Goal: Feedback & Contribution: Submit feedback/report problem

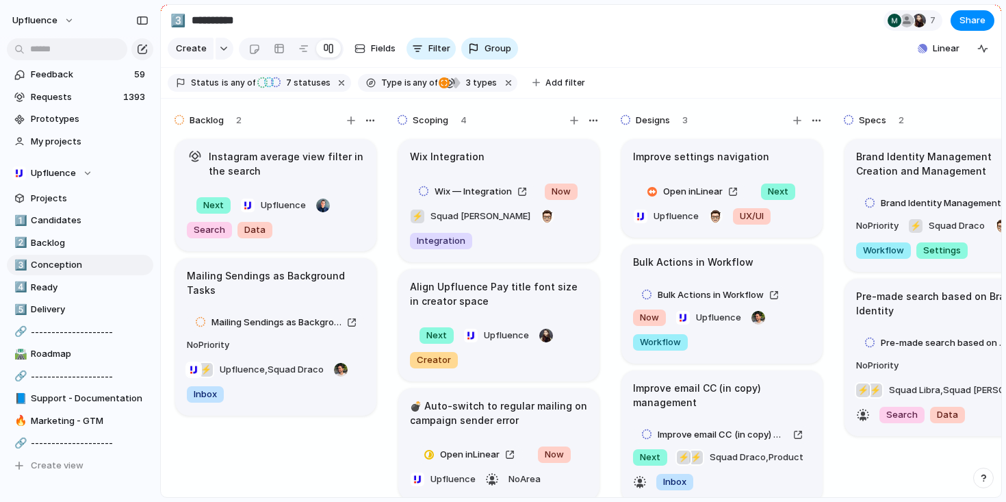
scroll to position [0, 506]
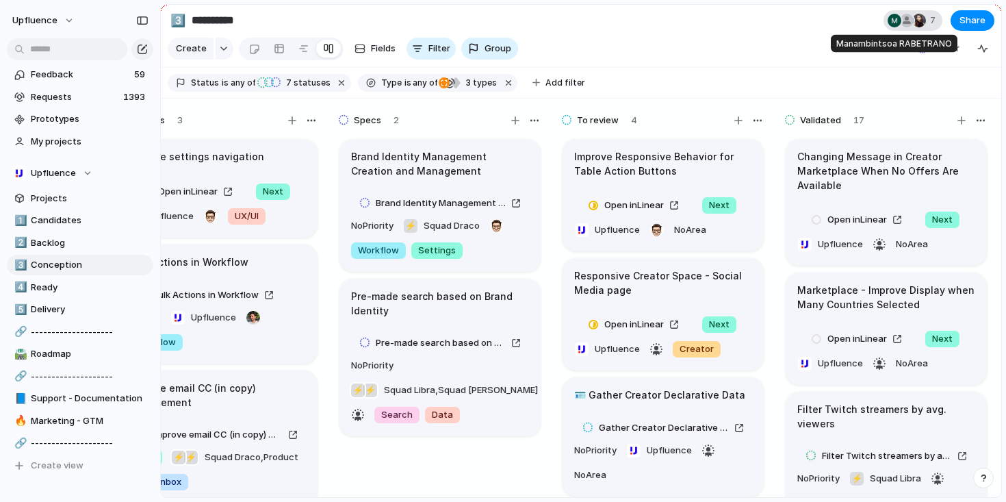
click at [899, 21] on div at bounding box center [895, 21] width 14 height 14
click at [800, 34] on div "Seen by Hsinyi Chen Veronica Gallardo Romero Manambintsoa RABETRANO Ana Hinojos…" at bounding box center [503, 251] width 1006 height 502
click at [73, 218] on span "Candidates" at bounding box center [90, 221] width 118 height 14
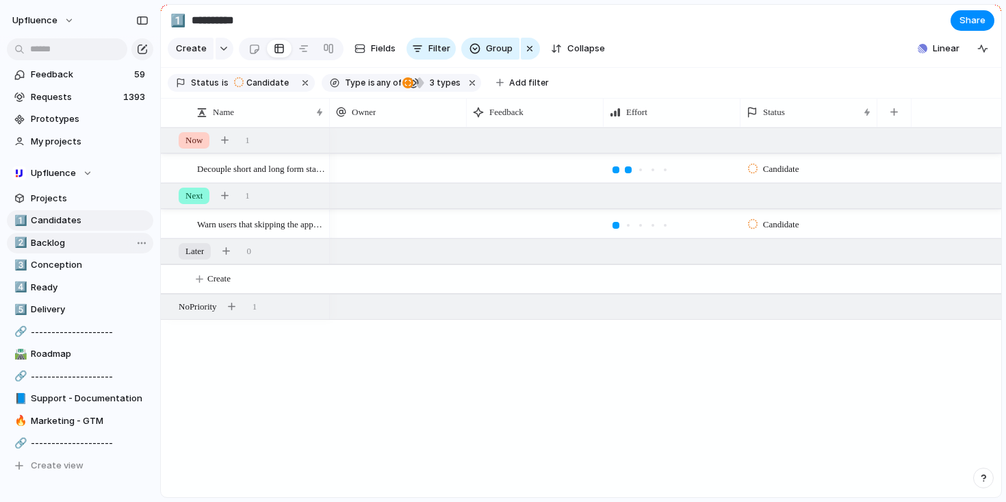
click at [65, 245] on span "Backlog" at bounding box center [90, 243] width 118 height 14
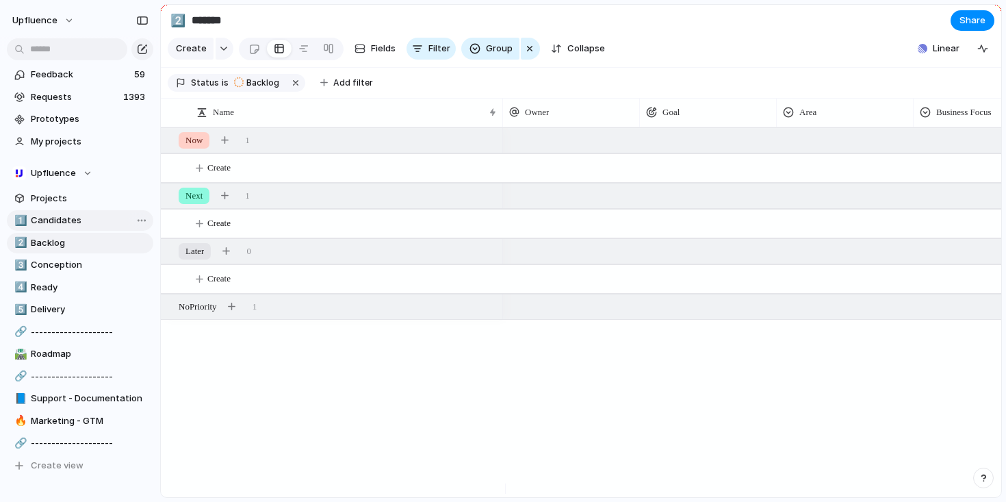
click at [66, 226] on span "Candidates" at bounding box center [90, 221] width 118 height 14
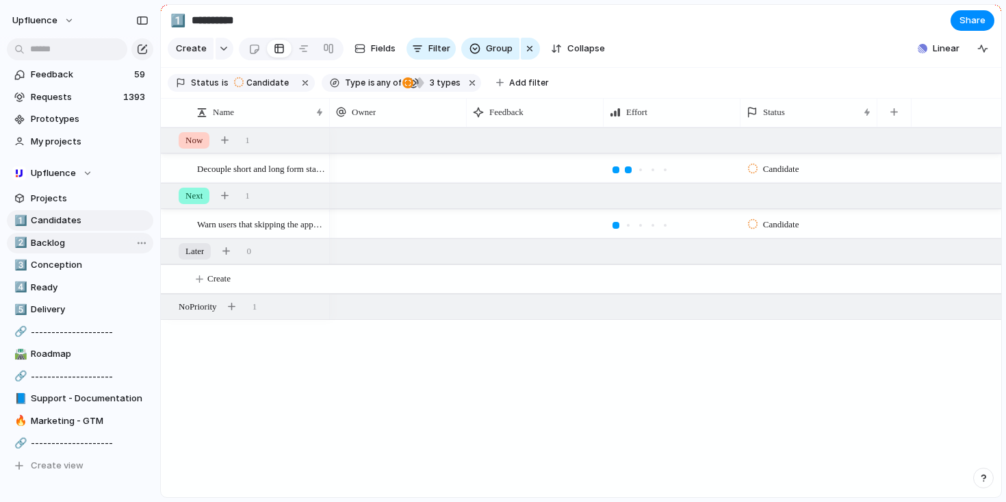
click at [59, 244] on span "Backlog" at bounding box center [90, 243] width 118 height 14
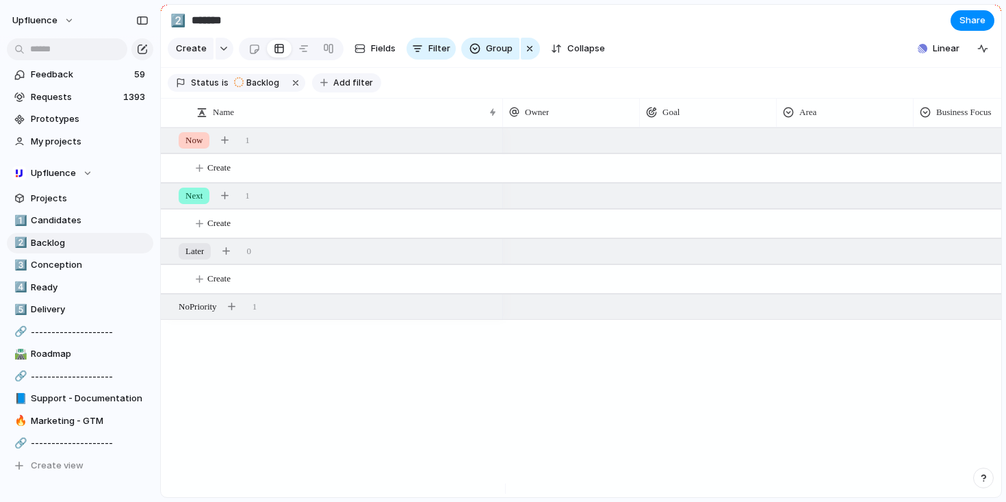
click at [328, 84] on button "Add filter" at bounding box center [346, 82] width 69 height 19
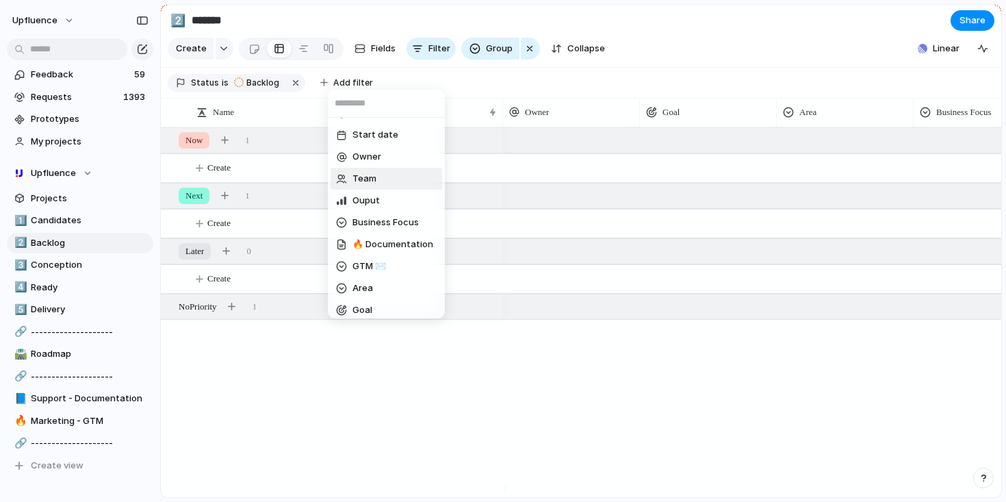
scroll to position [222, 0]
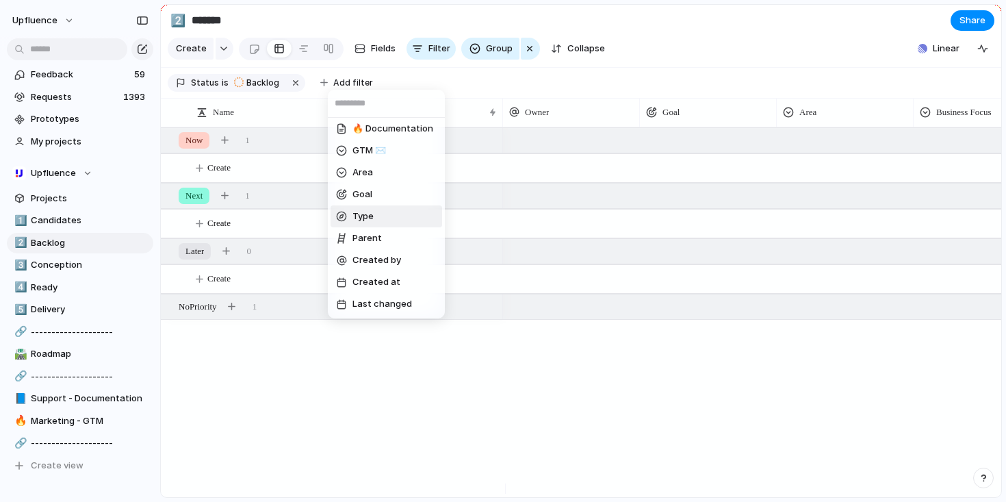
click at [378, 208] on li "Type" at bounding box center [387, 216] width 112 height 22
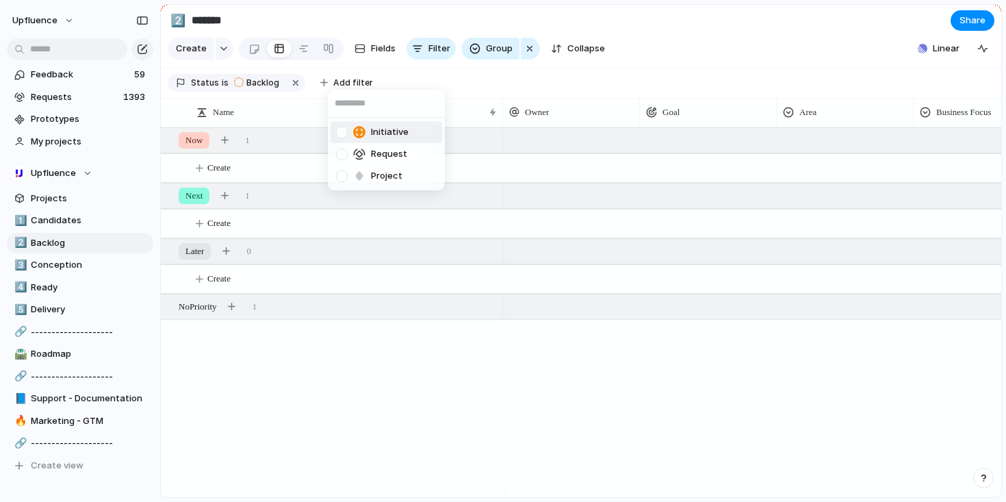
click at [378, 132] on span "Initiative" at bounding box center [390, 132] width 38 height 14
click at [375, 159] on span "Request" at bounding box center [389, 154] width 36 height 14
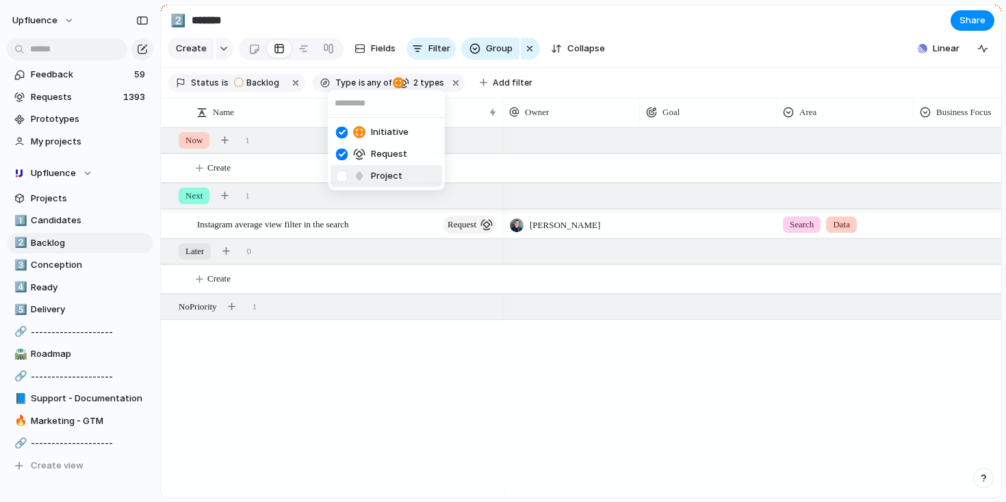
click at [372, 180] on span "Project" at bounding box center [386, 176] width 31 height 14
click at [498, 375] on div "Initiative Request Project" at bounding box center [503, 251] width 1006 height 502
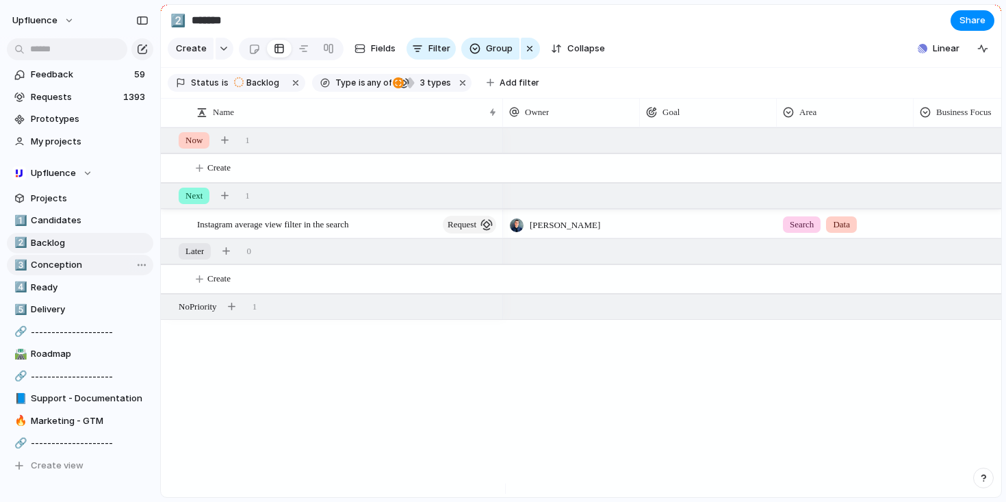
click at [74, 263] on span "Conception" at bounding box center [90, 265] width 118 height 14
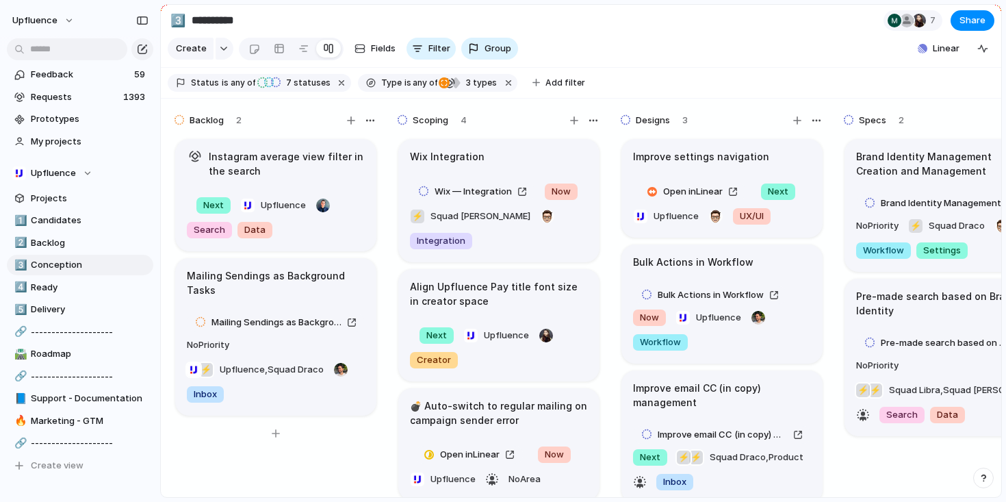
click at [291, 178] on h1 "Instagram average view filter in the search" at bounding box center [287, 163] width 156 height 29
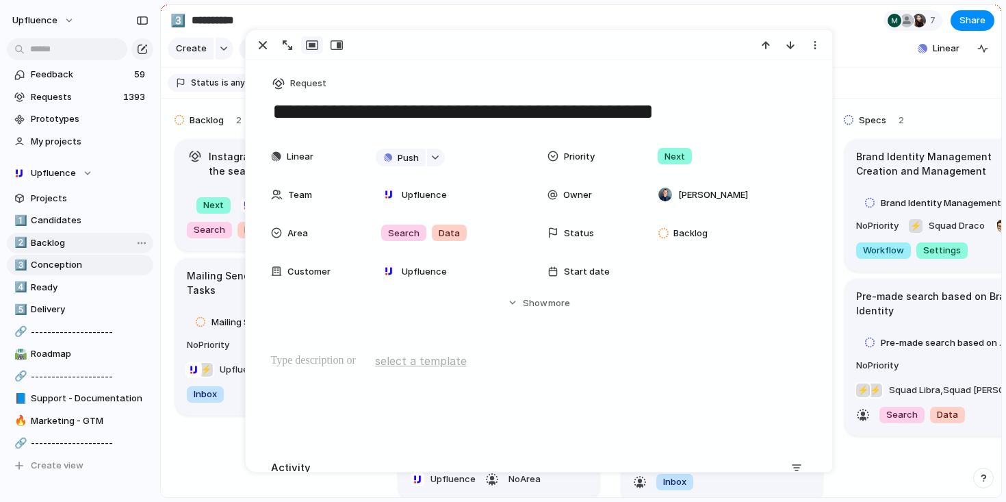
click at [110, 243] on span "Backlog" at bounding box center [90, 243] width 118 height 14
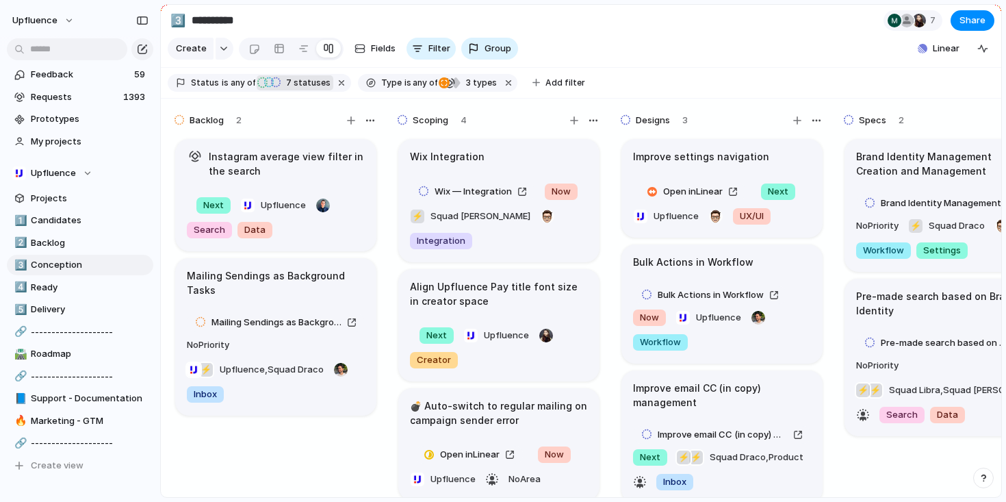
click at [291, 89] on span "7 statuses" at bounding box center [306, 83] width 49 height 12
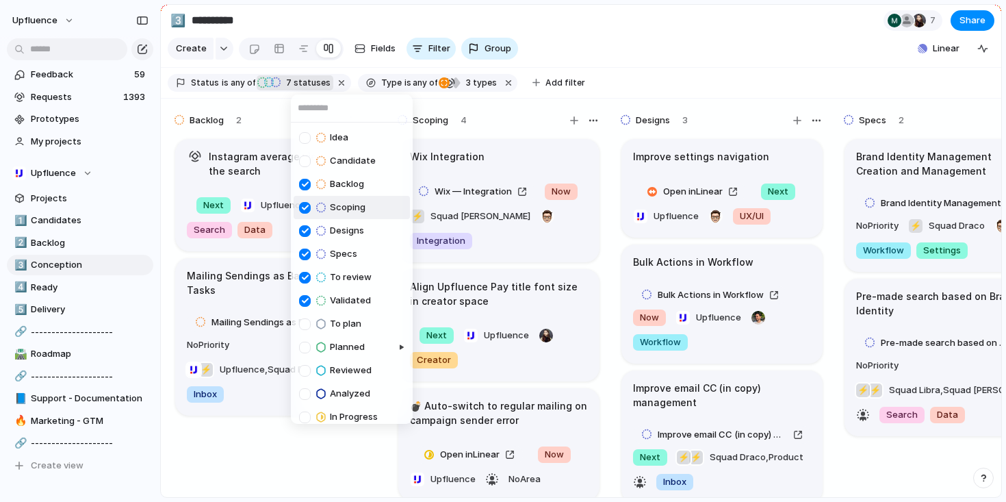
click at [44, 244] on div "Idea Candidate Backlog Scoping Designs Specs To review Validated To plan Planne…" at bounding box center [503, 251] width 1006 height 502
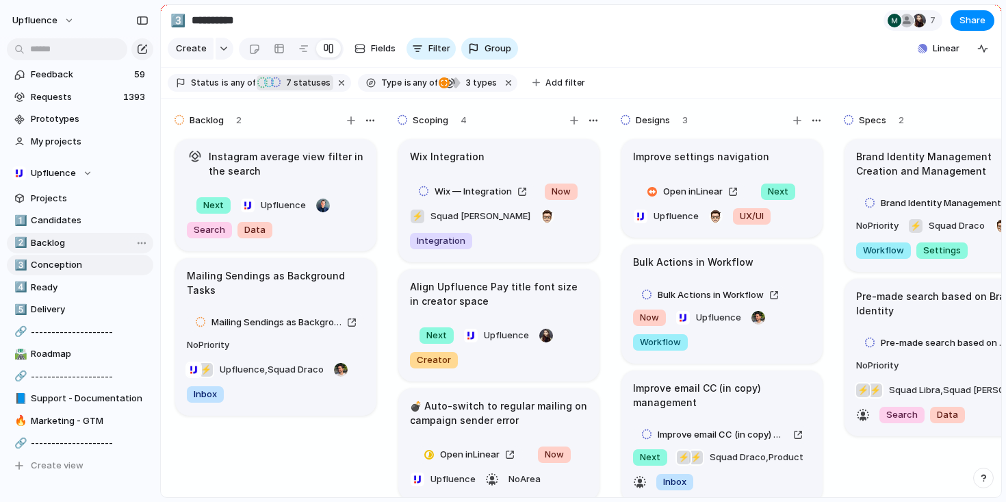
click at [53, 244] on span "Backlog" at bounding box center [90, 243] width 118 height 14
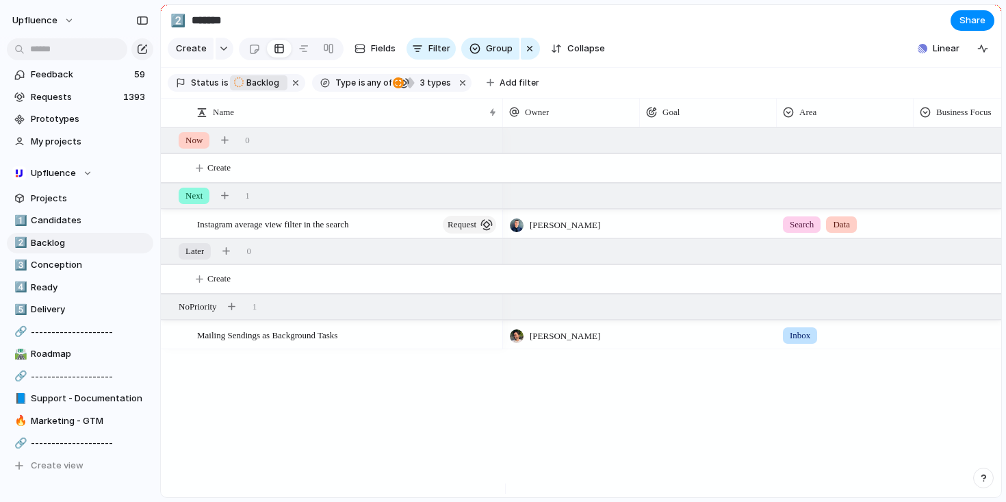
click at [267, 88] on span "Backlog" at bounding box center [262, 83] width 33 height 12
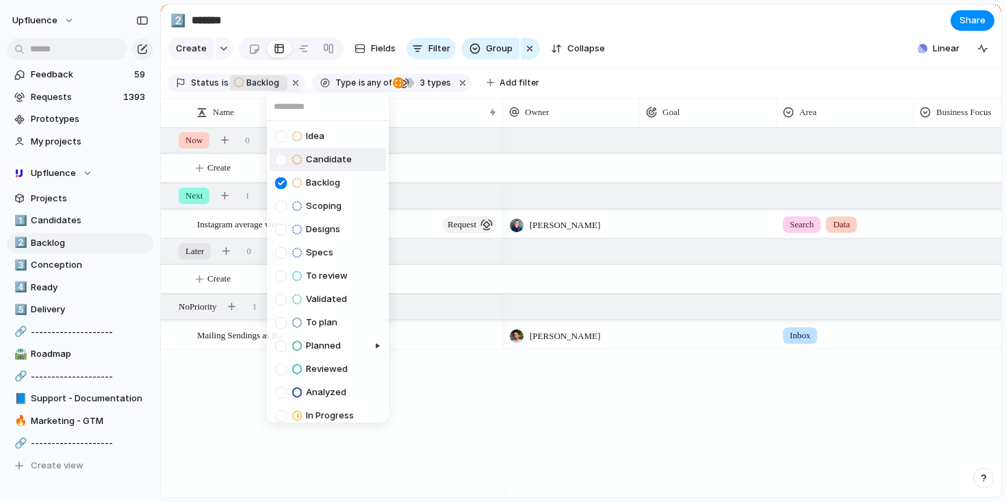
click at [460, 358] on div "Idea Candidate Backlog Scoping Designs Specs To review Validated To plan Planne…" at bounding box center [503, 251] width 1006 height 502
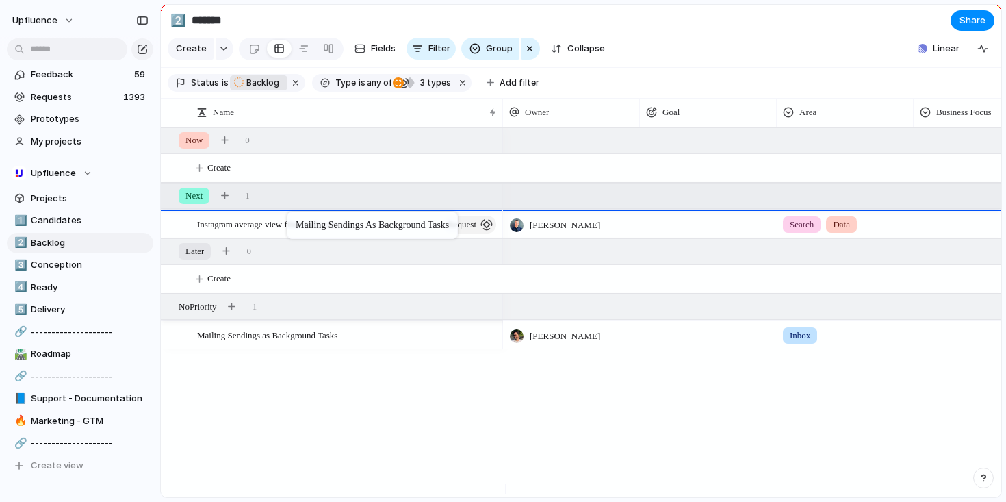
drag, startPoint x: 311, startPoint y: 346, endPoint x: 289, endPoint y: 218, distance: 129.2
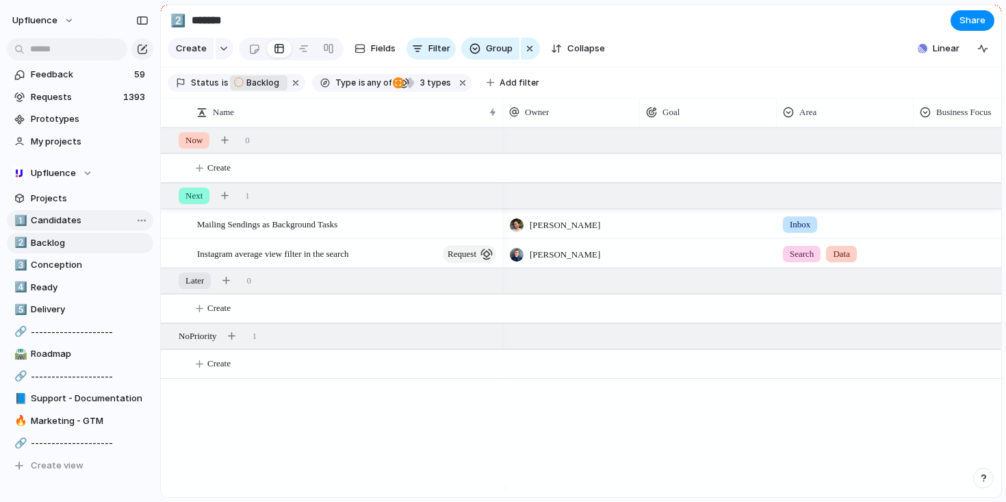
click at [70, 222] on span "Candidates" at bounding box center [90, 221] width 118 height 14
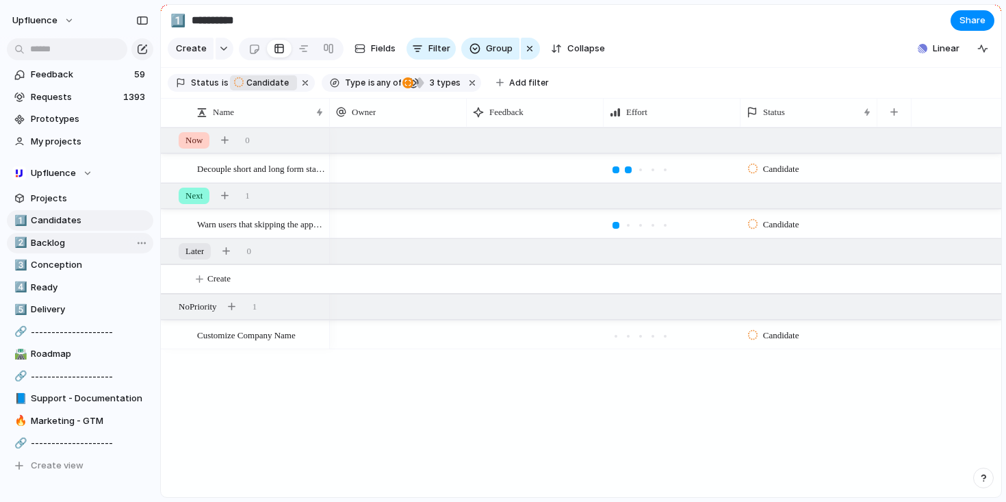
click at [68, 238] on span "Backlog" at bounding box center [90, 243] width 118 height 14
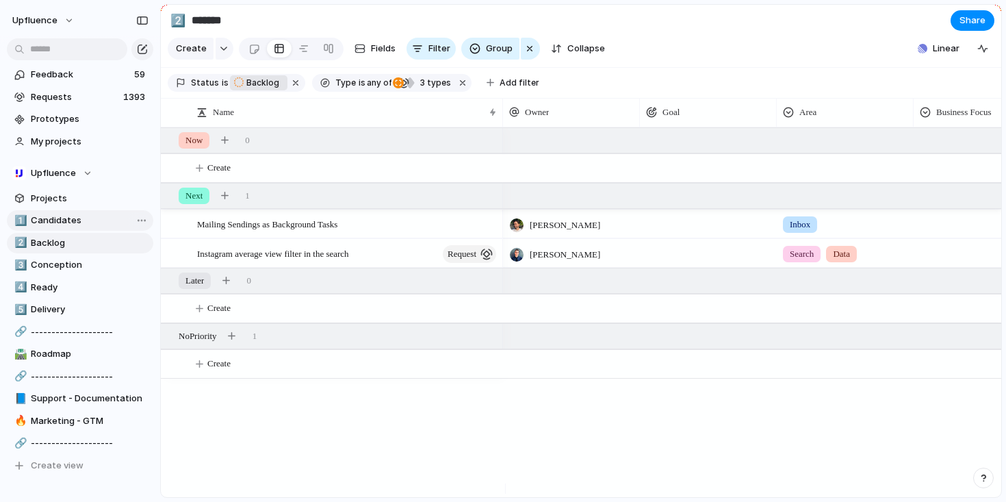
click at [72, 224] on span "Candidates" at bounding box center [90, 221] width 118 height 14
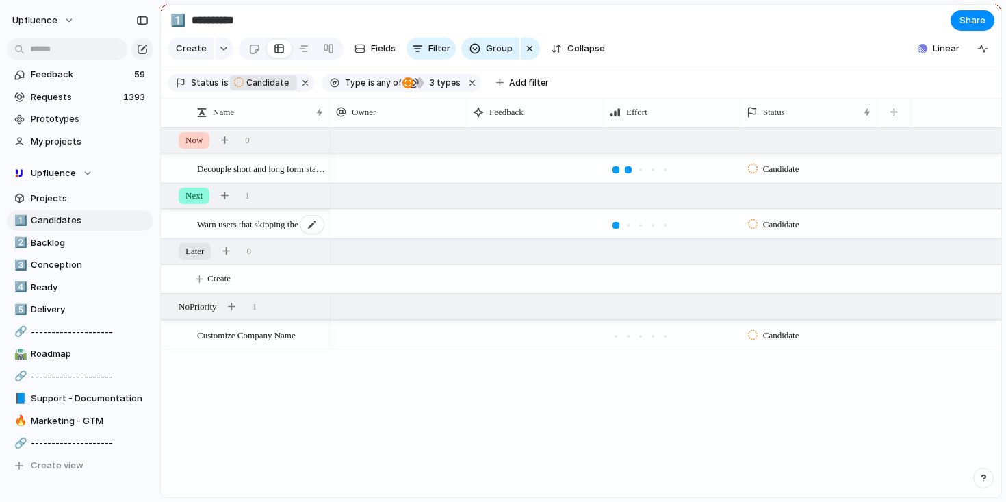
click at [267, 231] on span "Warn users that skipping the approve step break the application form" at bounding box center [261, 224] width 128 height 16
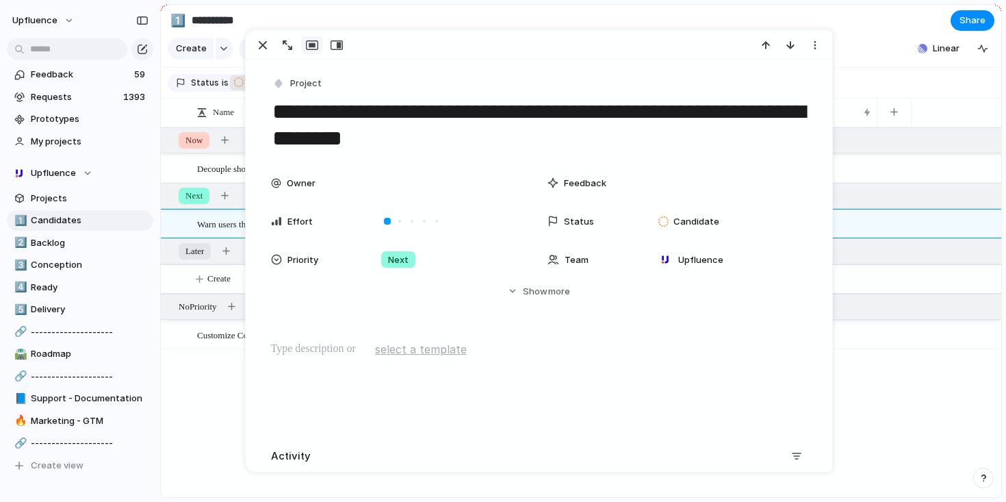
click at [850, 57] on section "Create Fields Filter Group Zoom Collapse Linear Clear Save for everyone" at bounding box center [581, 51] width 840 height 33
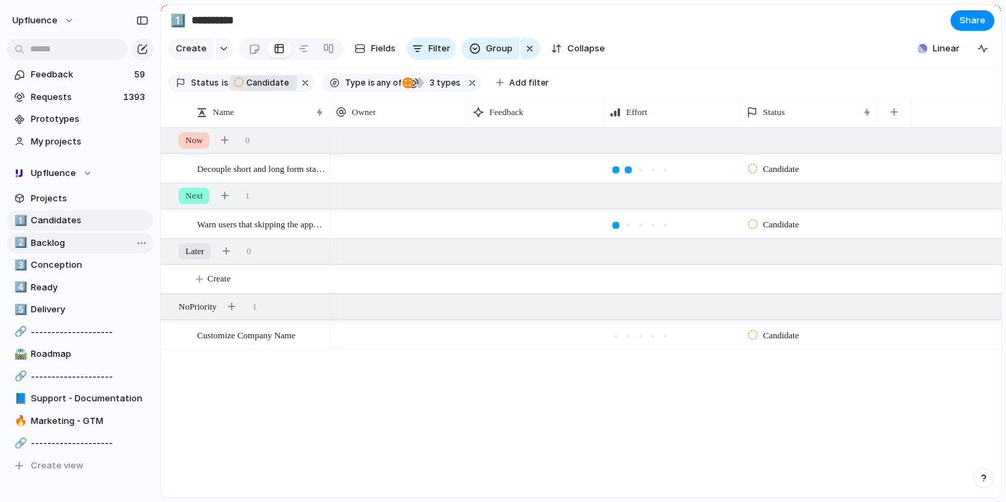
click at [36, 242] on span "Backlog" at bounding box center [90, 243] width 118 height 14
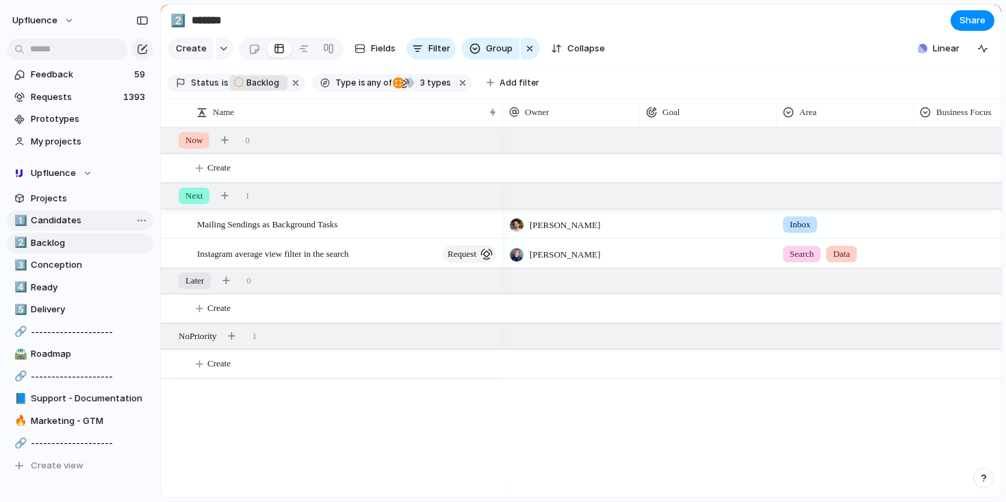
click at [68, 225] on span "Candidates" at bounding box center [90, 221] width 118 height 14
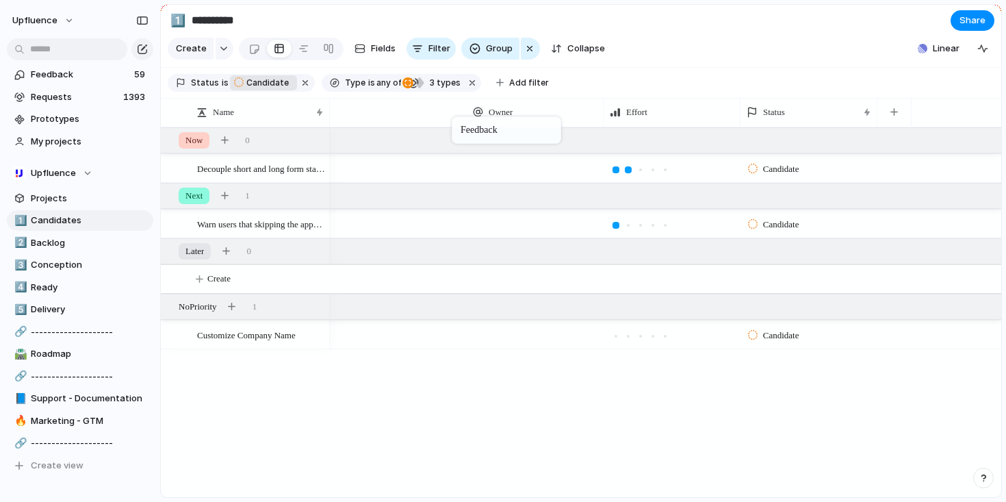
drag, startPoint x: 496, startPoint y: 119, endPoint x: 519, endPoint y: 119, distance: 22.6
drag, startPoint x: 793, startPoint y: 127, endPoint x: 405, endPoint y: 129, distance: 388.0
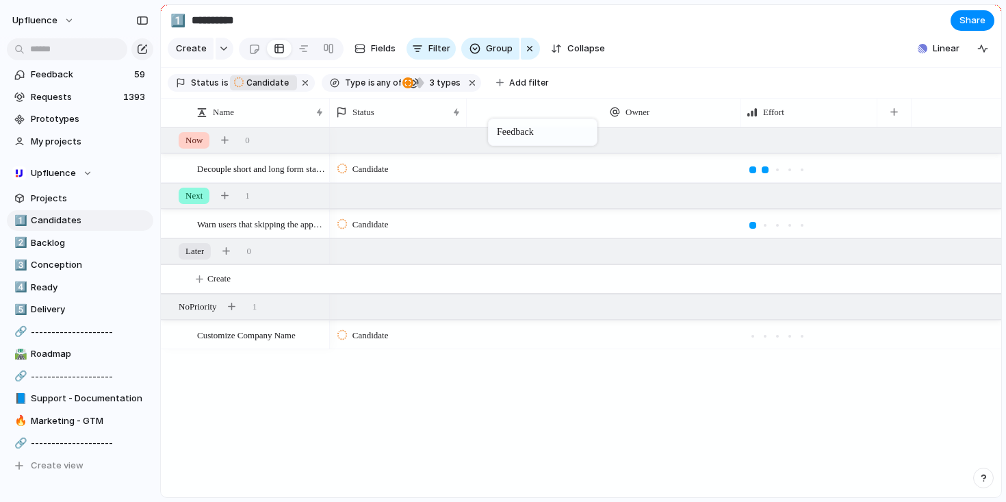
drag, startPoint x: 665, startPoint y: 121, endPoint x: 493, endPoint y: 121, distance: 172.5
drag, startPoint x: 821, startPoint y: 122, endPoint x: 623, endPoint y: 126, distance: 197.8
click at [897, 116] on div "button" at bounding box center [894, 112] width 8 height 8
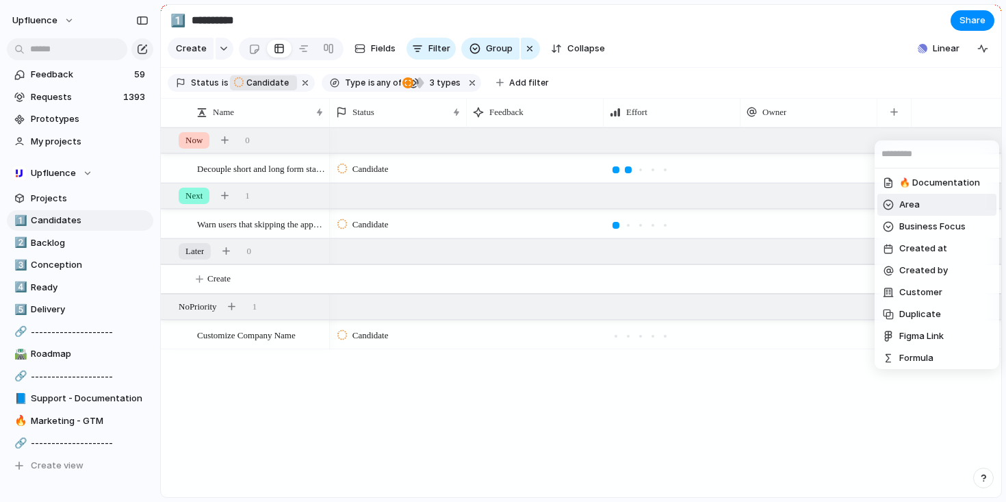
click at [922, 208] on li "Area" at bounding box center [936, 205] width 119 height 22
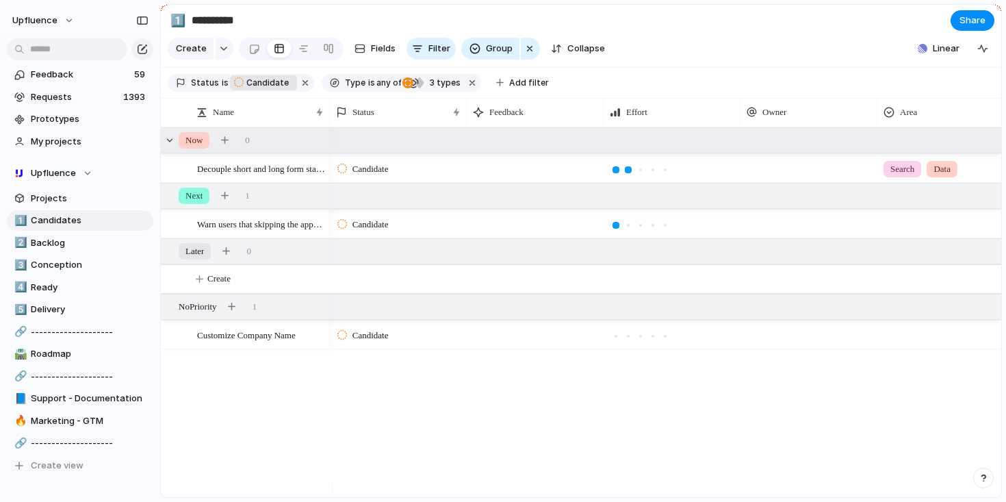
scroll to position [0, 48]
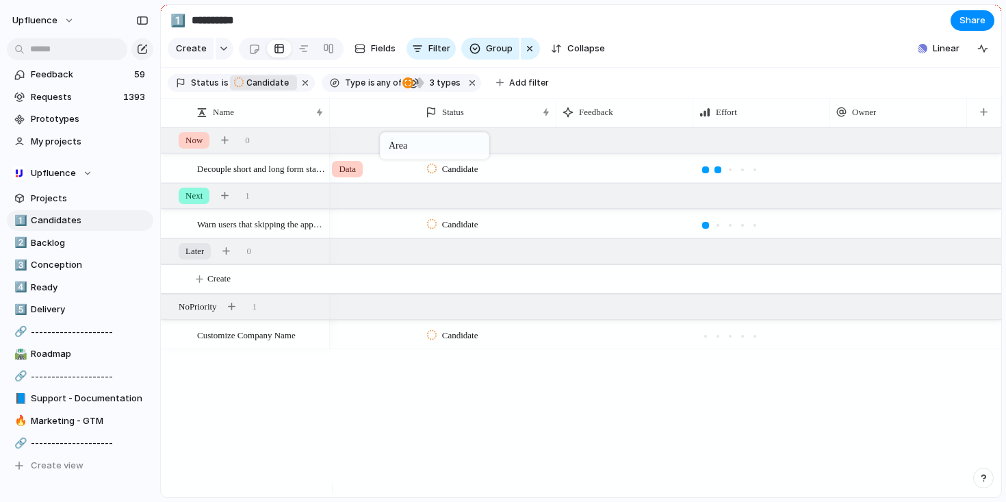
drag, startPoint x: 840, startPoint y: 116, endPoint x: 386, endPoint y: 135, distance: 454.1
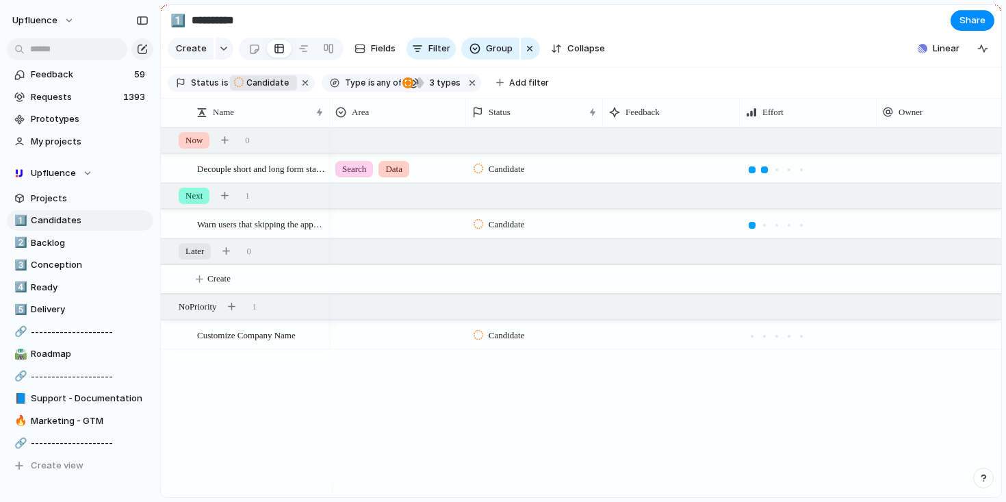
scroll to position [0, 0]
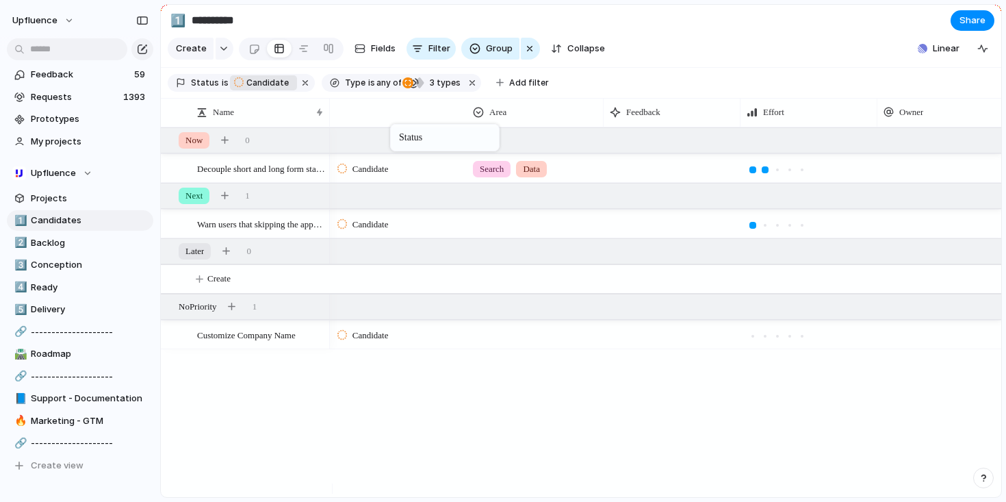
drag, startPoint x: 506, startPoint y: 127, endPoint x: 398, endPoint y: 127, distance: 108.8
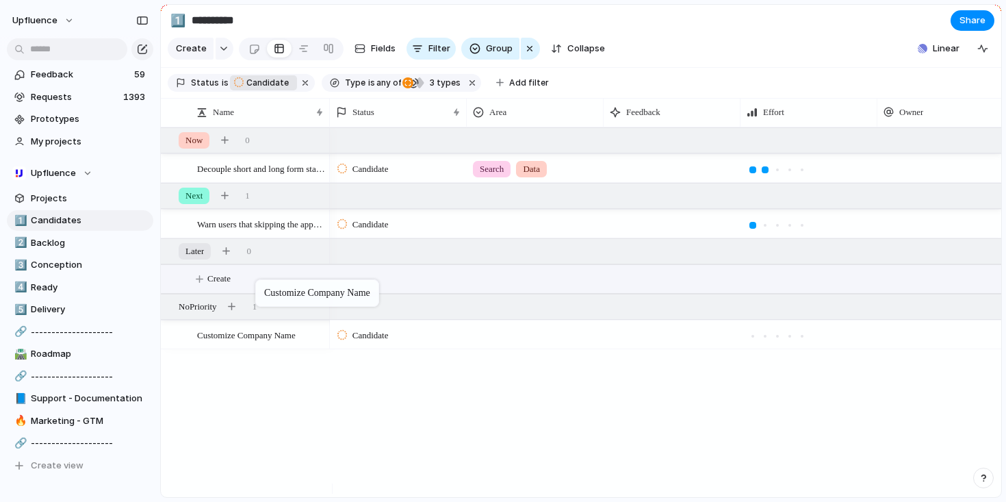
drag, startPoint x: 260, startPoint y: 350, endPoint x: 261, endPoint y: 283, distance: 67.8
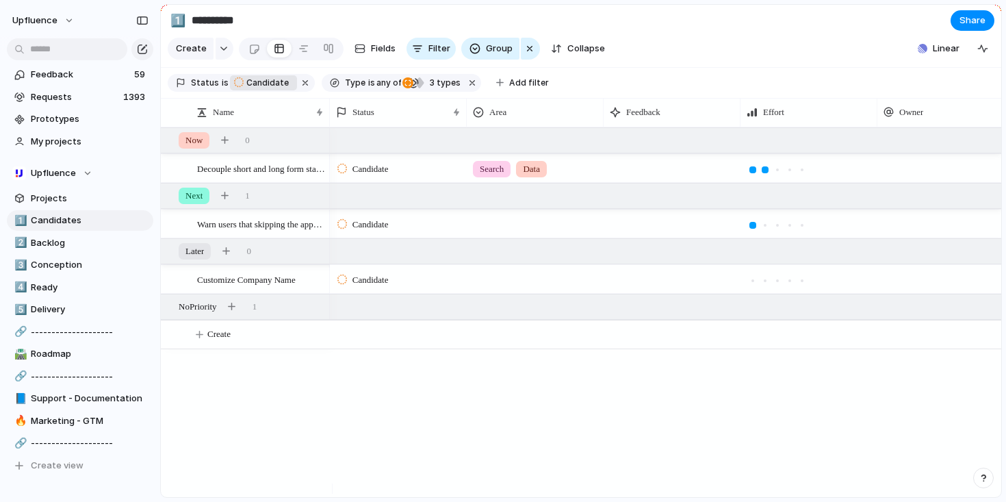
click at [509, 288] on div at bounding box center [534, 277] width 135 height 23
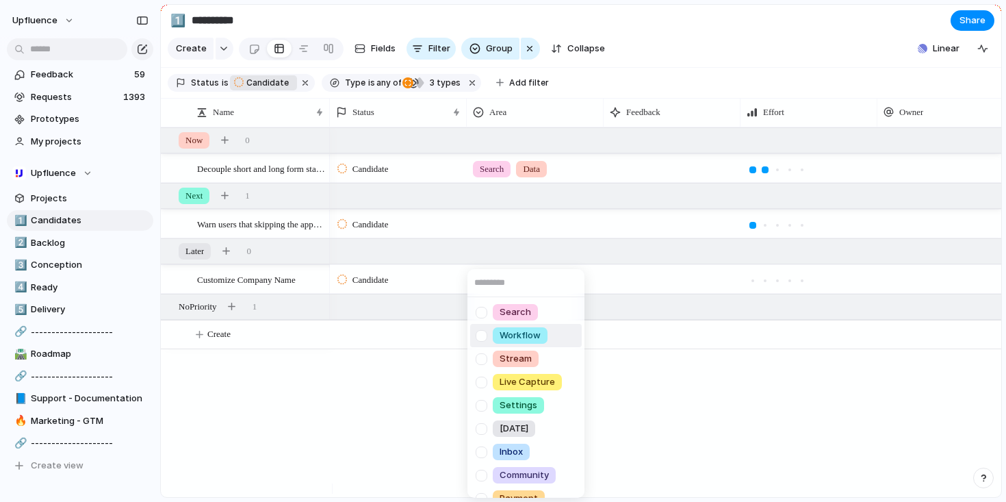
scroll to position [53, 0]
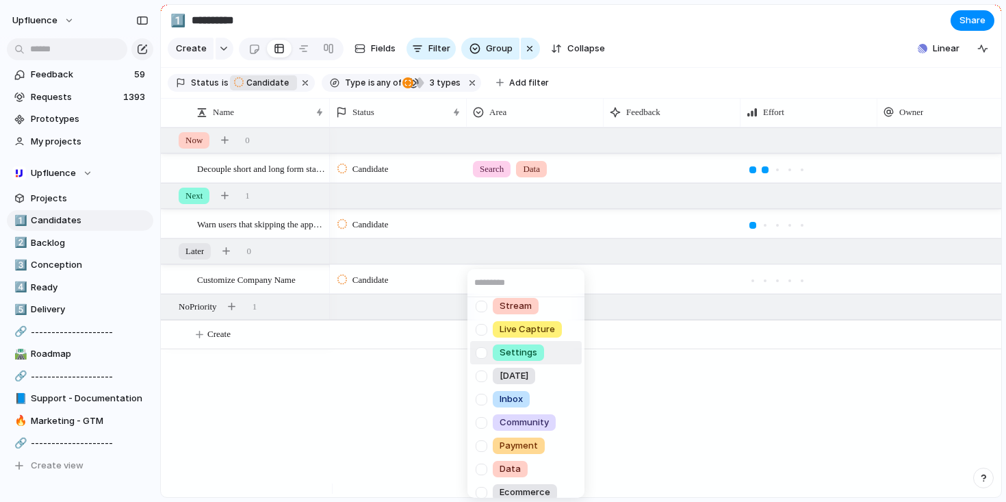
click at [506, 348] on span "Settings" at bounding box center [519, 353] width 38 height 14
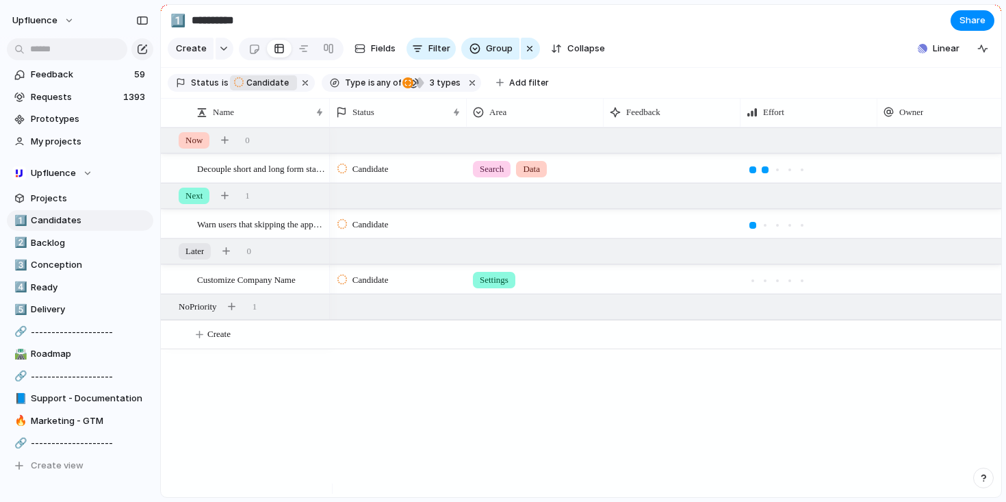
click at [502, 233] on div at bounding box center [534, 221] width 135 height 23
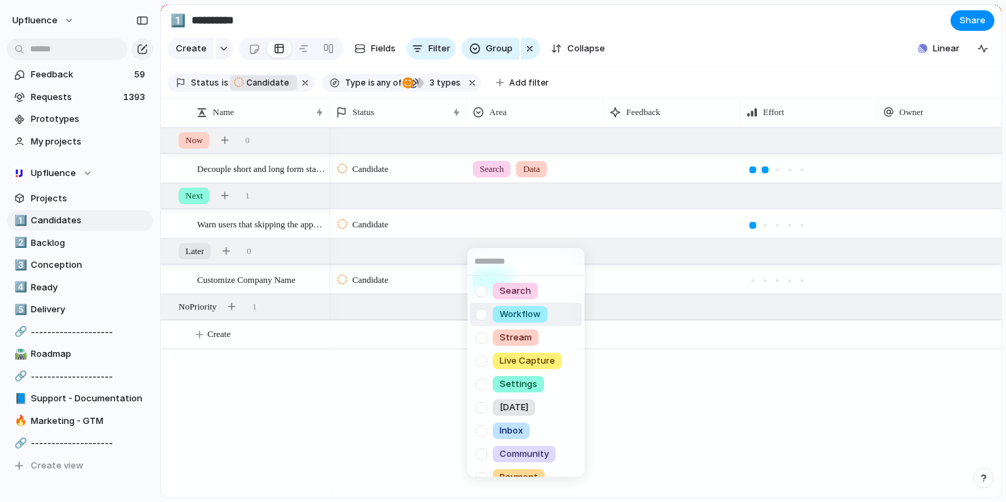
click at [497, 315] on div "Workflow" at bounding box center [520, 314] width 55 height 16
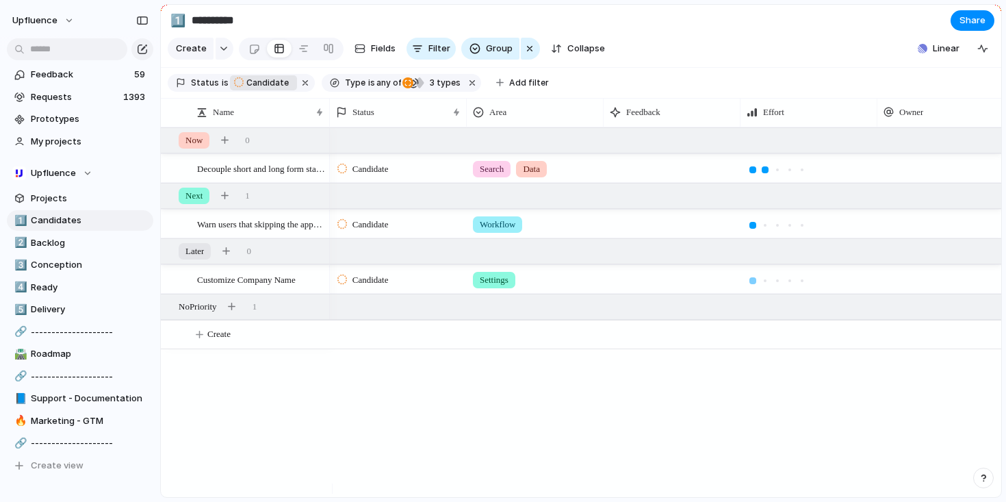
click at [753, 284] on div at bounding box center [752, 280] width 7 height 7
click at [920, 170] on span "Hide" at bounding box center [916, 175] width 19 height 14
click at [380, 51] on span "Fields" at bounding box center [383, 49] width 25 height 14
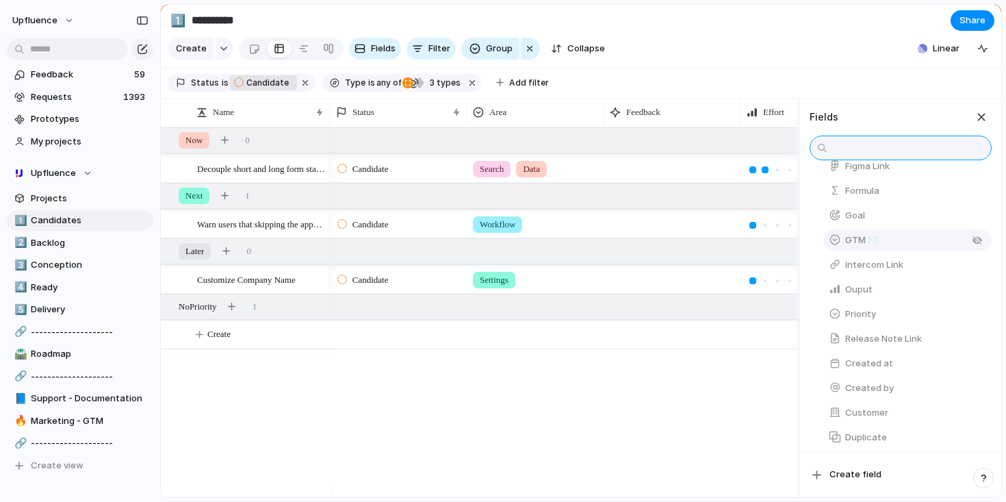
scroll to position [239, 0]
click at [972, 294] on div "button" at bounding box center [977, 288] width 11 height 11
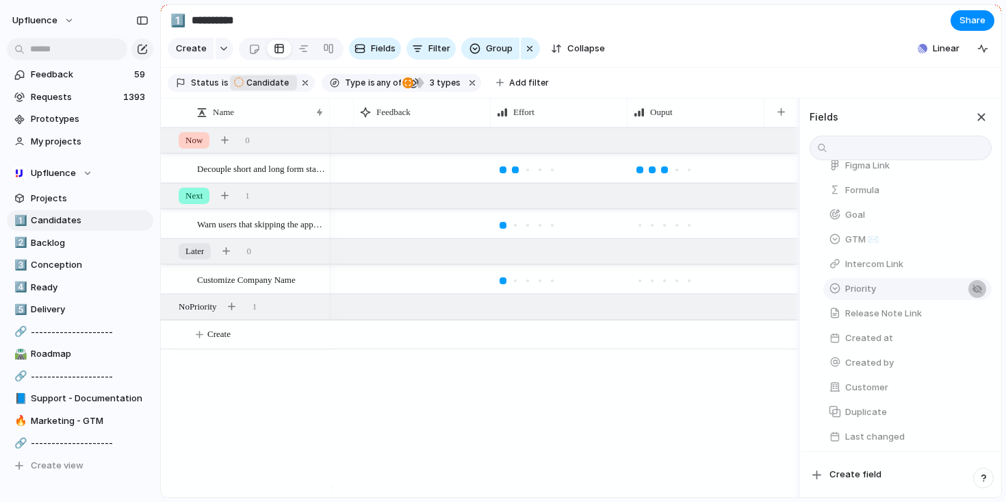
click at [972, 294] on div "button" at bounding box center [977, 288] width 11 height 11
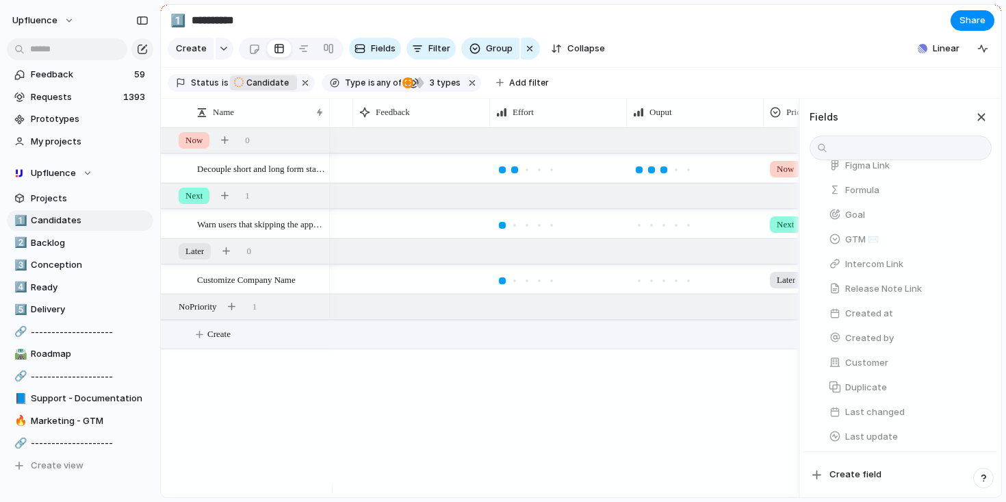
scroll to position [0, 387]
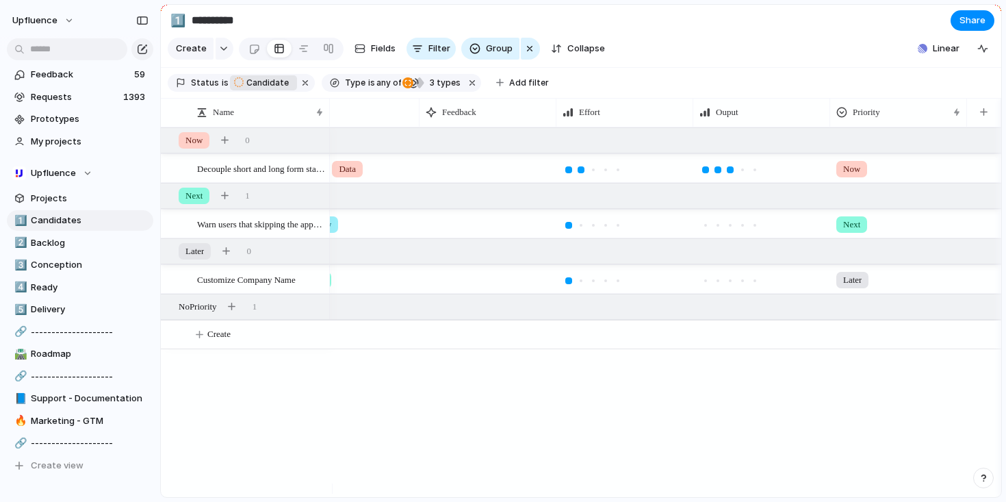
click at [712, 373] on div "Search Data Now Workflow Next Settings Later" at bounding box center [665, 312] width 671 height 370
click at [840, 118] on div at bounding box center [841, 112] width 11 height 11
click at [878, 178] on span "Hide" at bounding box center [868, 175] width 19 height 14
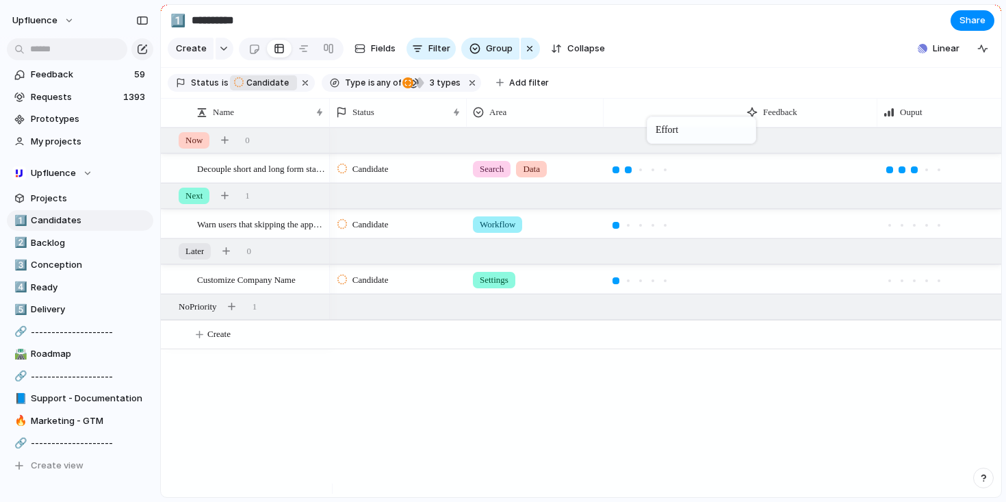
drag, startPoint x: 767, startPoint y: 119, endPoint x: 650, endPoint y: 119, distance: 117.0
drag, startPoint x: 907, startPoint y: 120, endPoint x: 786, endPoint y: 122, distance: 120.5
click at [775, 229] on div at bounding box center [777, 225] width 7 height 7
click at [762, 284] on div at bounding box center [765, 280] width 7 height 7
click at [62, 270] on span "Conception" at bounding box center [90, 265] width 118 height 14
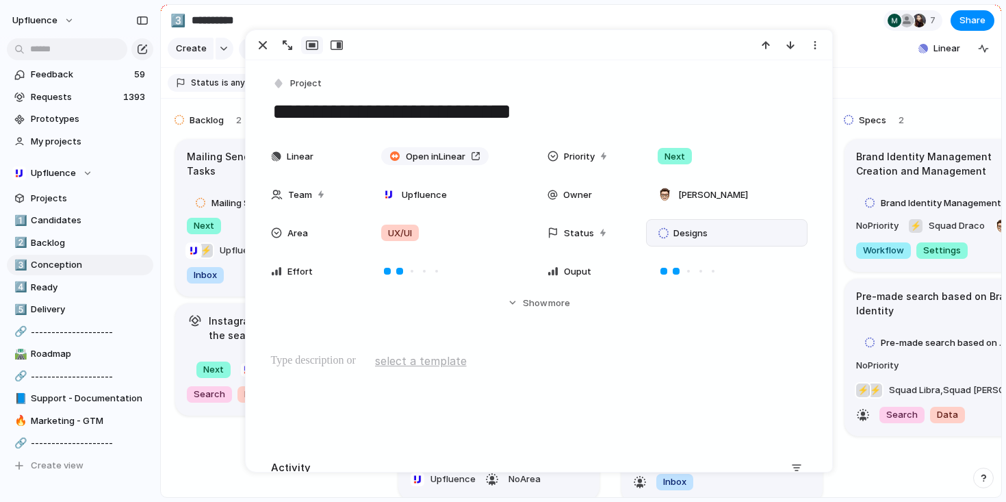
click at [695, 237] on span "Designs" at bounding box center [690, 234] width 34 height 14
click at [690, 227] on div "No results found" at bounding box center [503, 251] width 1006 height 502
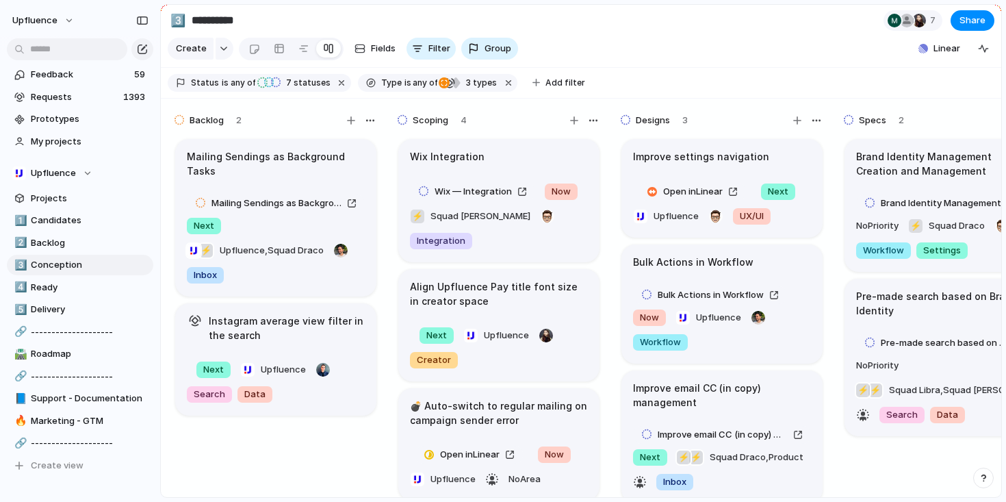
click at [611, 26] on section "**********" at bounding box center [581, 20] width 840 height 31
click at [651, 127] on span "Designs" at bounding box center [653, 121] width 34 height 14
click at [812, 126] on div "button" at bounding box center [816, 120] width 11 height 11
click at [780, 159] on span "Change color" at bounding box center [779, 159] width 58 height 14
click at [676, 129] on div at bounding box center [503, 251] width 1006 height 502
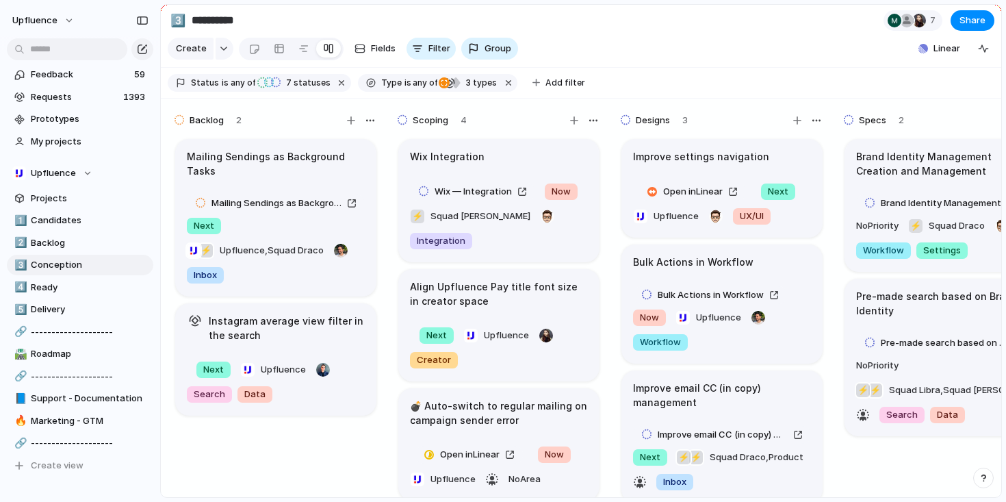
click at [653, 127] on span "Designs" at bounding box center [653, 121] width 34 height 14
click at [651, 127] on span "Designs" at bounding box center [653, 121] width 34 height 14
click at [671, 126] on div "Designs" at bounding box center [647, 120] width 53 height 16
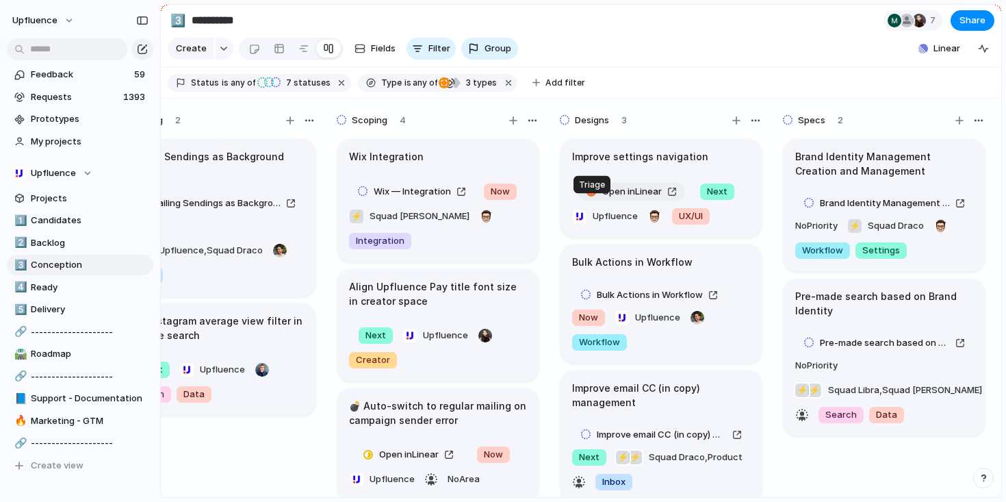
click at [593, 196] on div at bounding box center [591, 192] width 11 height 10
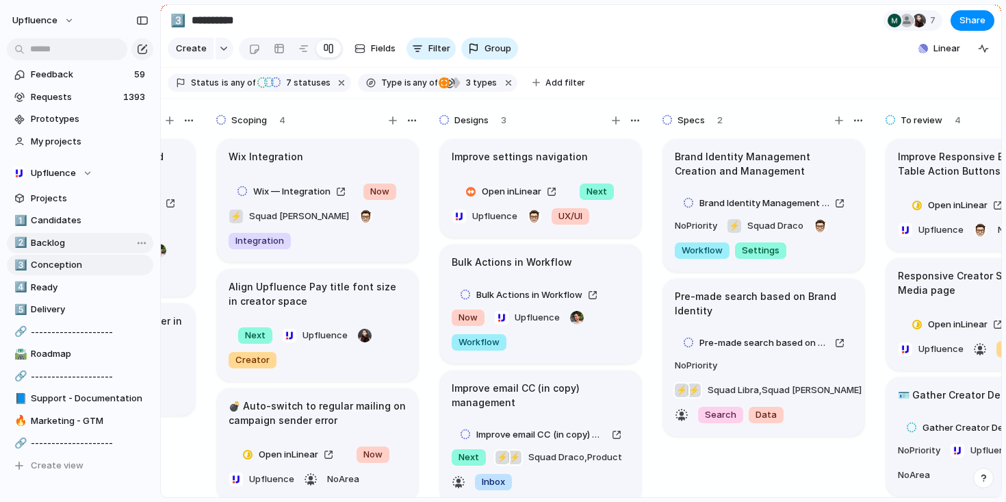
click at [40, 248] on span "Backlog" at bounding box center [90, 243] width 118 height 14
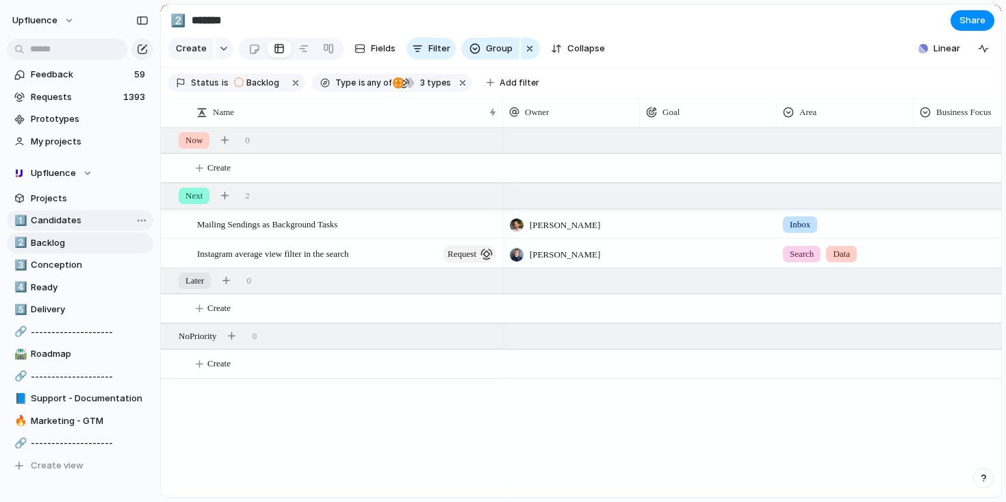
click at [86, 225] on span "Candidates" at bounding box center [90, 221] width 118 height 14
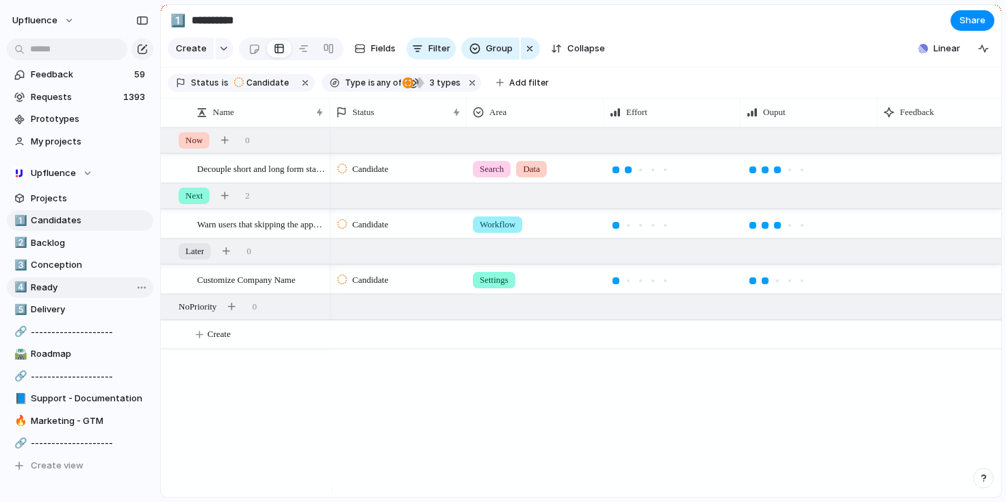
click at [75, 279] on link "4️⃣ Ready" at bounding box center [80, 287] width 146 height 21
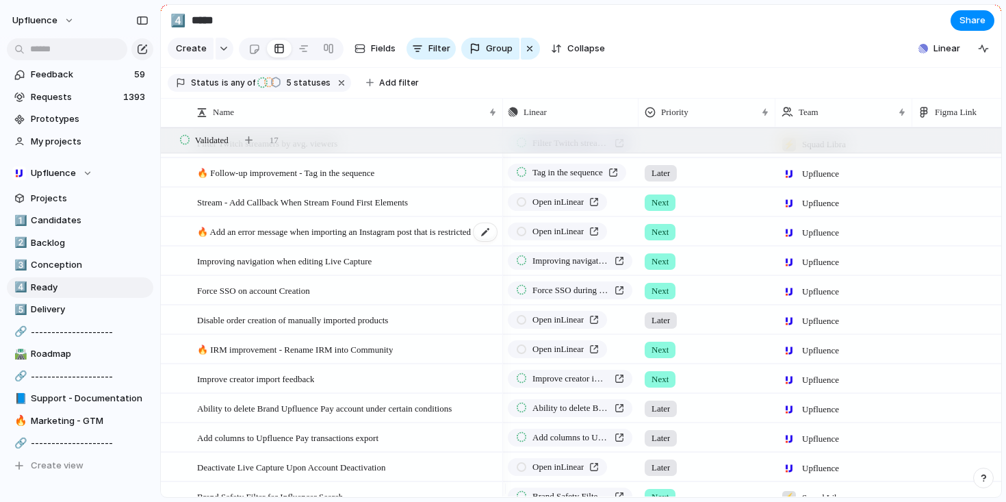
scroll to position [196, 0]
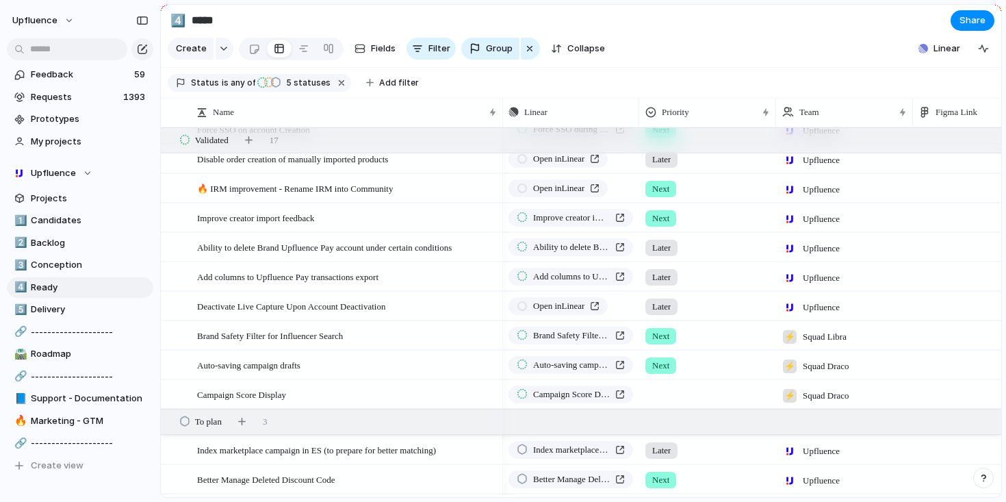
click at [652, 403] on div at bounding box center [707, 391] width 135 height 23
click at [671, 459] on span "Next" at bounding box center [665, 459] width 21 height 14
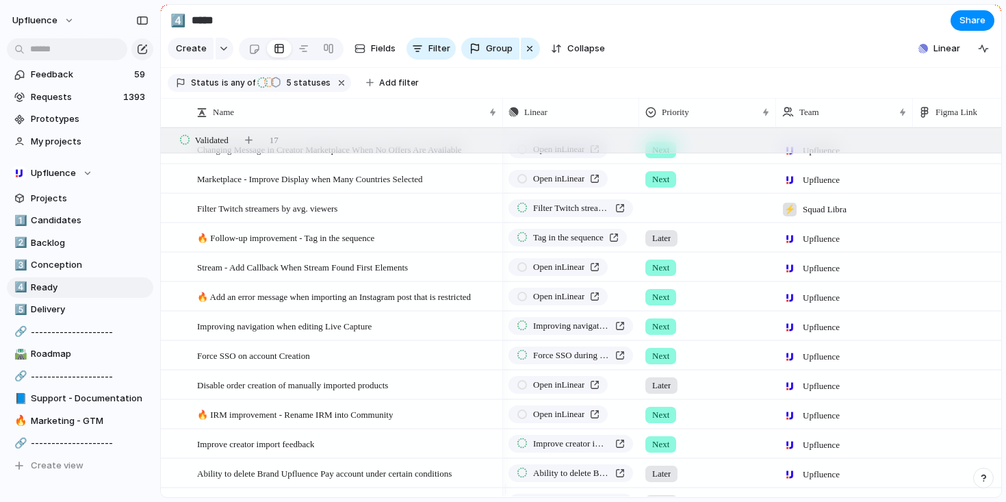
click at [677, 217] on div at bounding box center [707, 205] width 135 height 23
click at [669, 317] on span "Later" at bounding box center [666, 322] width 23 height 14
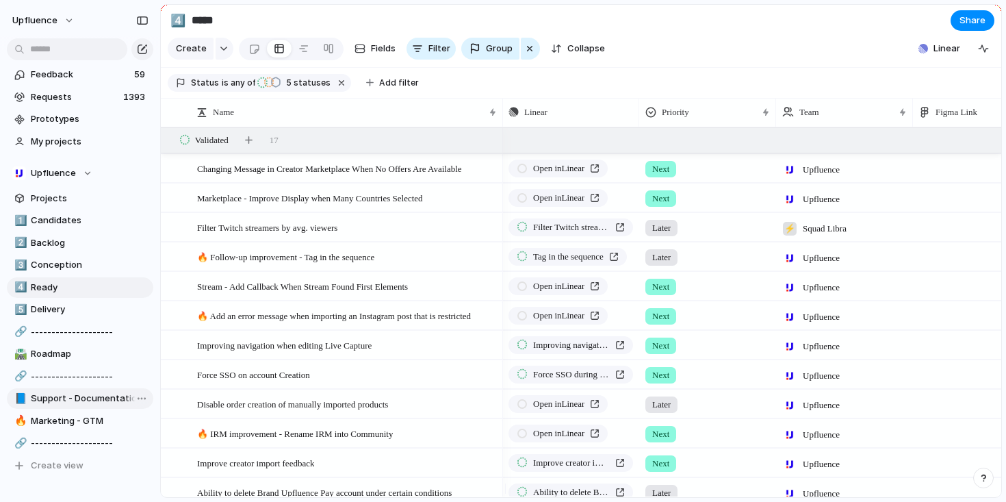
click at [70, 393] on span "Support - Documentation" at bounding box center [90, 398] width 118 height 14
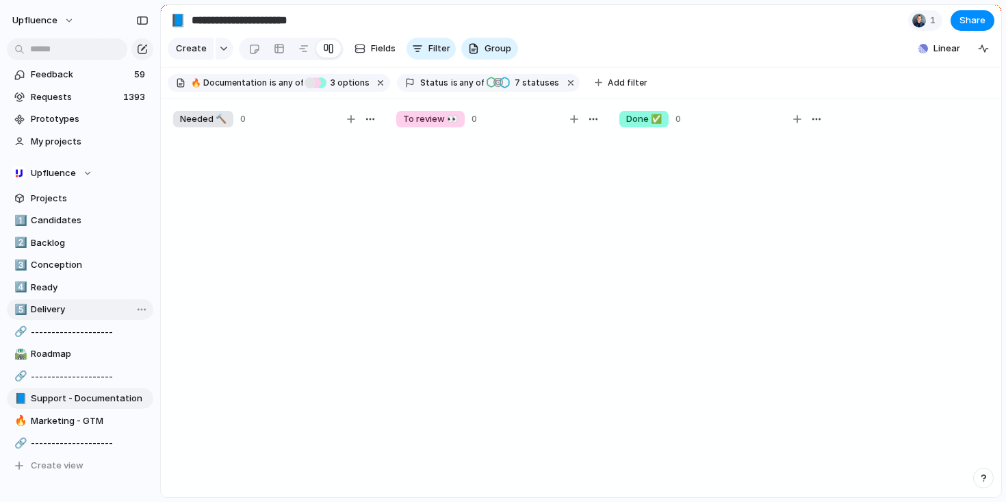
click at [81, 312] on span "Delivery" at bounding box center [90, 309] width 118 height 14
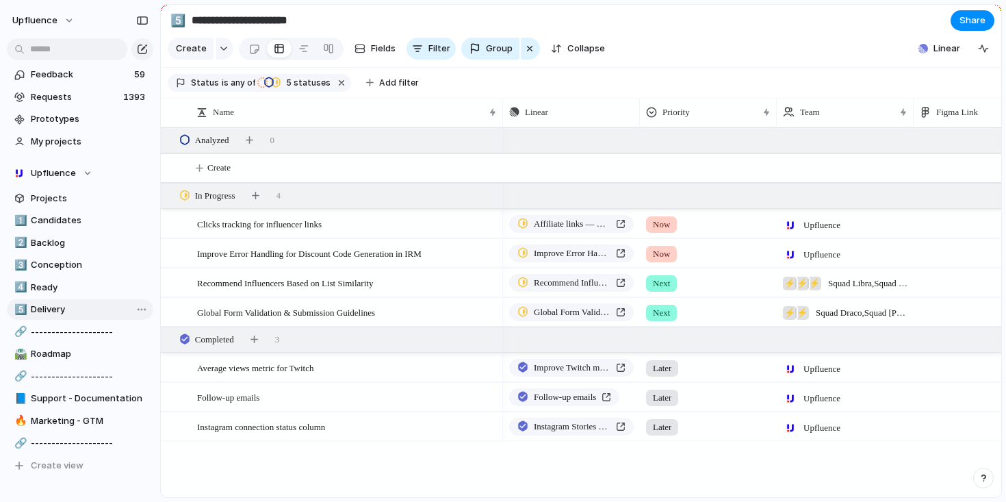
type input "********"
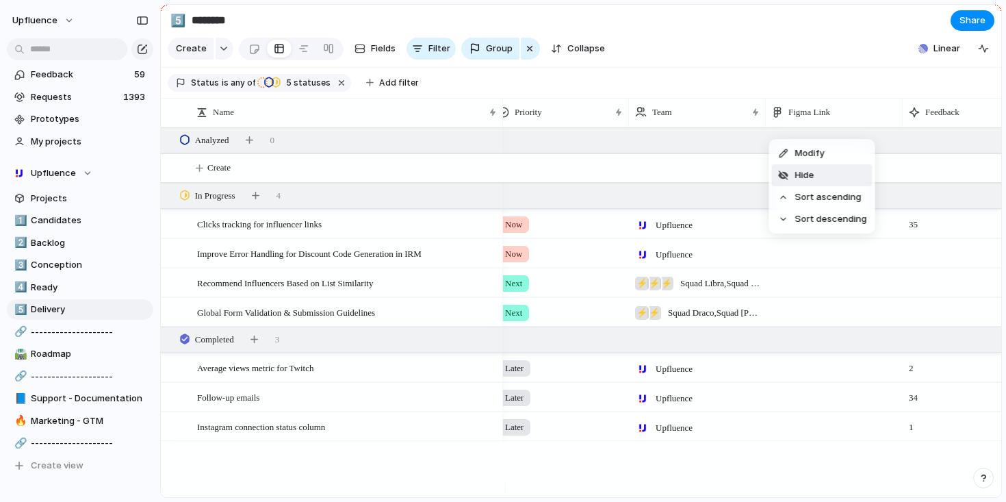
click at [822, 172] on li "Hide" at bounding box center [822, 175] width 101 height 22
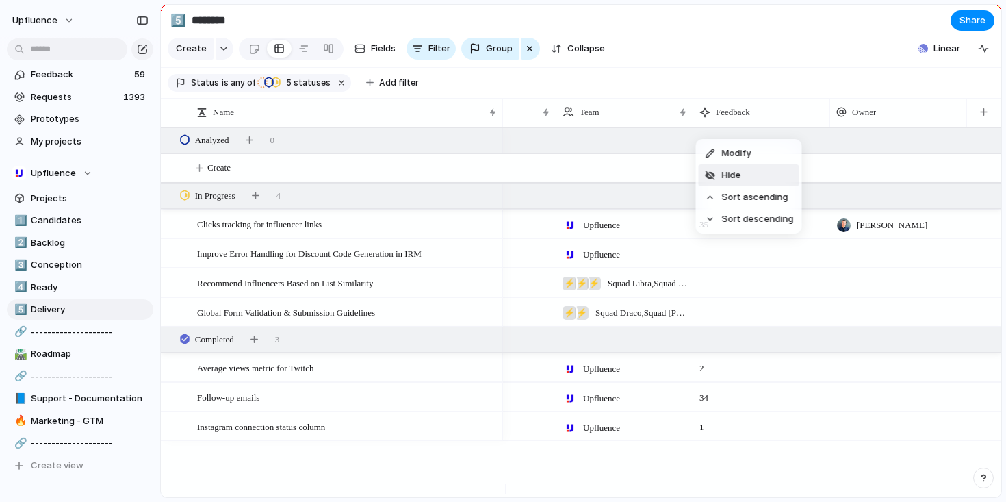
click at [766, 178] on li "Hide" at bounding box center [749, 175] width 101 height 22
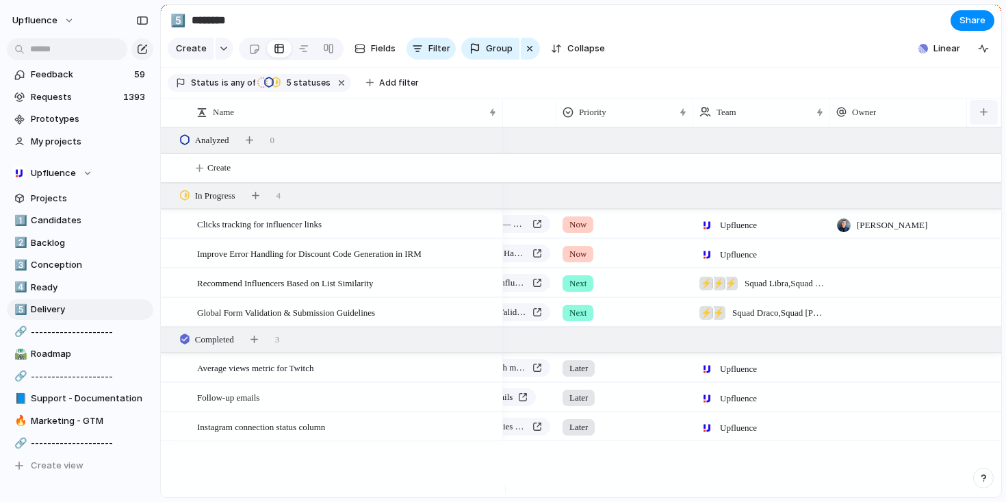
click at [981, 116] on div "button" at bounding box center [984, 112] width 8 height 8
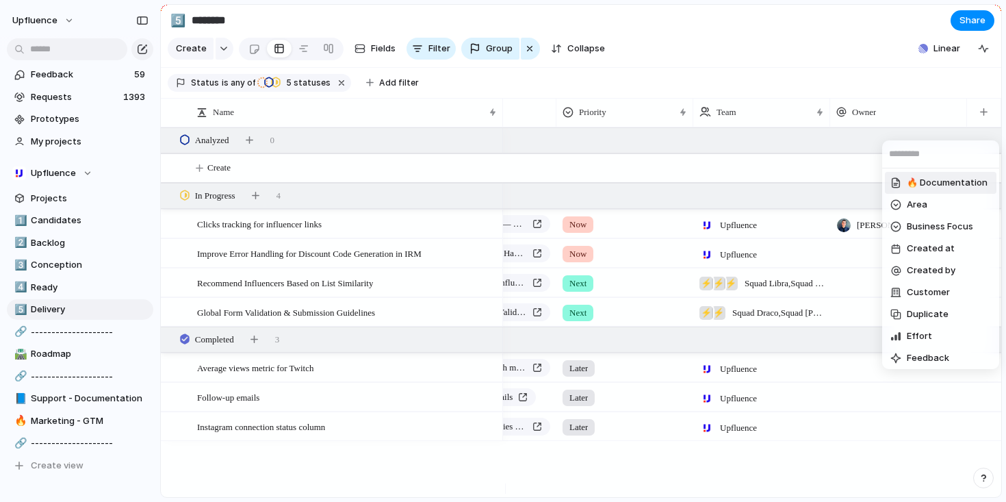
click at [945, 187] on span "🔥 Documentation" at bounding box center [947, 183] width 81 height 14
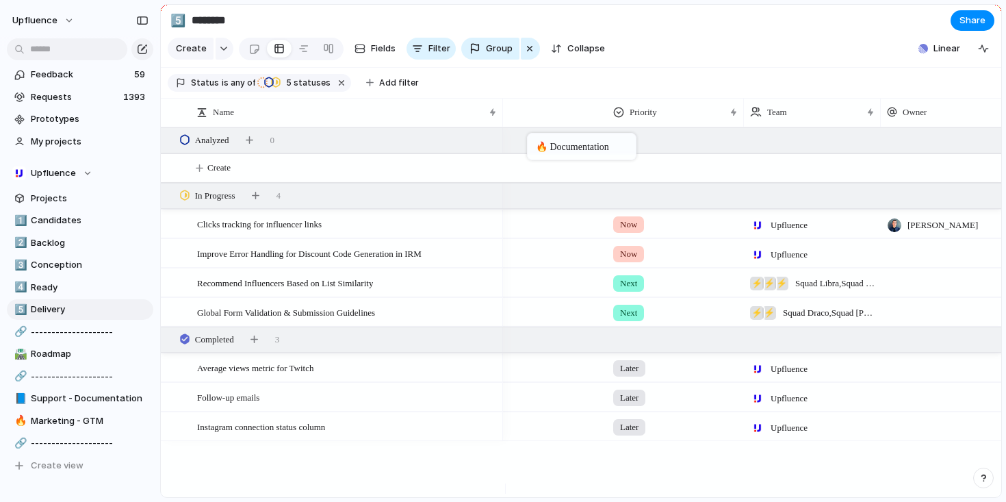
drag, startPoint x: 899, startPoint y: 122, endPoint x: 534, endPoint y: 135, distance: 364.3
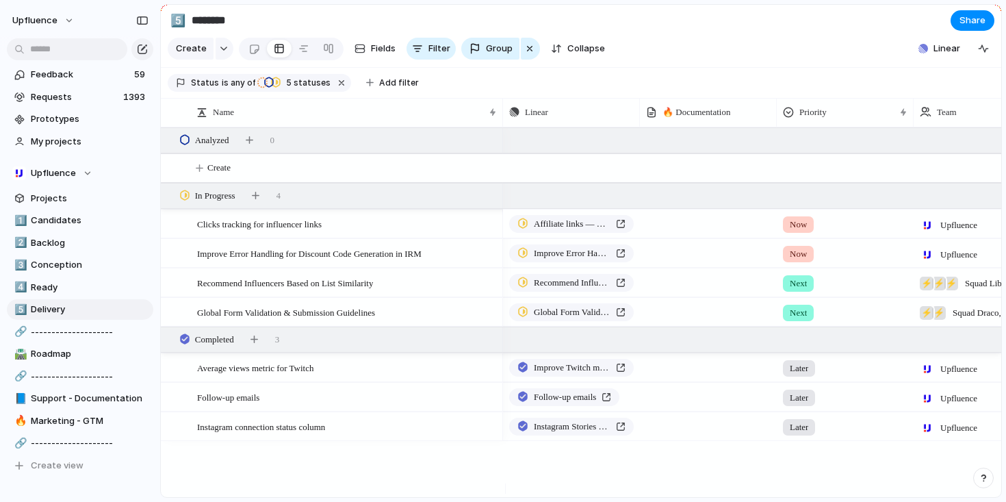
click at [697, 233] on div at bounding box center [708, 221] width 135 height 23
click at [684, 289] on span "Needed 🔨" at bounding box center [679, 291] width 47 height 14
click at [675, 262] on div at bounding box center [708, 251] width 135 height 23
click at [671, 259] on div "Needed 🔨 To review 👀 Done ✅" at bounding box center [503, 251] width 1006 height 502
click at [667, 292] on div at bounding box center [708, 280] width 135 height 23
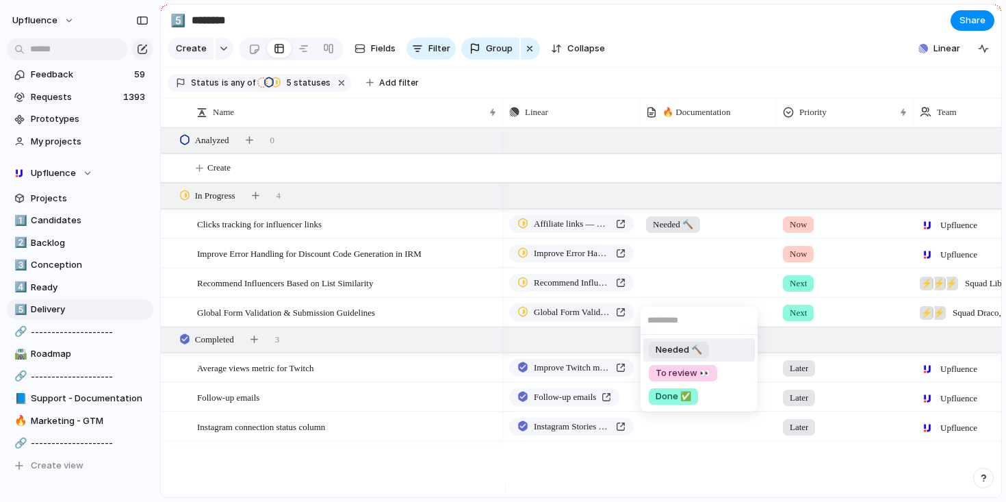
click at [664, 349] on span "Needed 🔨" at bounding box center [679, 350] width 47 height 14
click at [671, 320] on div at bounding box center [708, 309] width 135 height 23
click at [671, 320] on div "Needed 🔨 To review 👀 Done ✅" at bounding box center [503, 251] width 1006 height 502
click at [673, 372] on div at bounding box center [708, 365] width 135 height 23
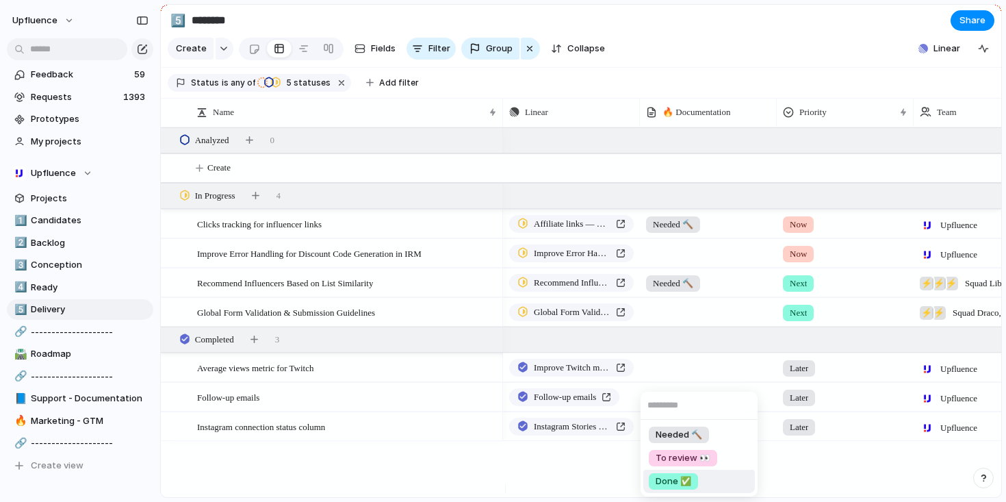
click at [673, 474] on span "Done ✅" at bounding box center [674, 481] width 36 height 14
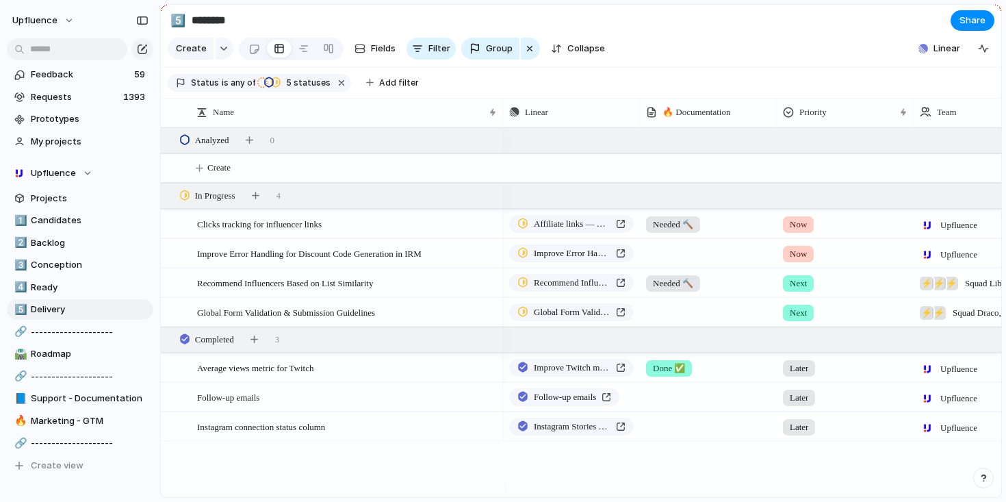
click at [662, 406] on div at bounding box center [708, 394] width 135 height 23
click at [665, 476] on span "Done ✅" at bounding box center [674, 483] width 36 height 14
click at [669, 435] on div at bounding box center [708, 424] width 135 height 23
click at [673, 484] on span "Done ✅" at bounding box center [674, 483] width 36 height 14
click at [948, 55] on span "Linear" at bounding box center [946, 49] width 27 height 14
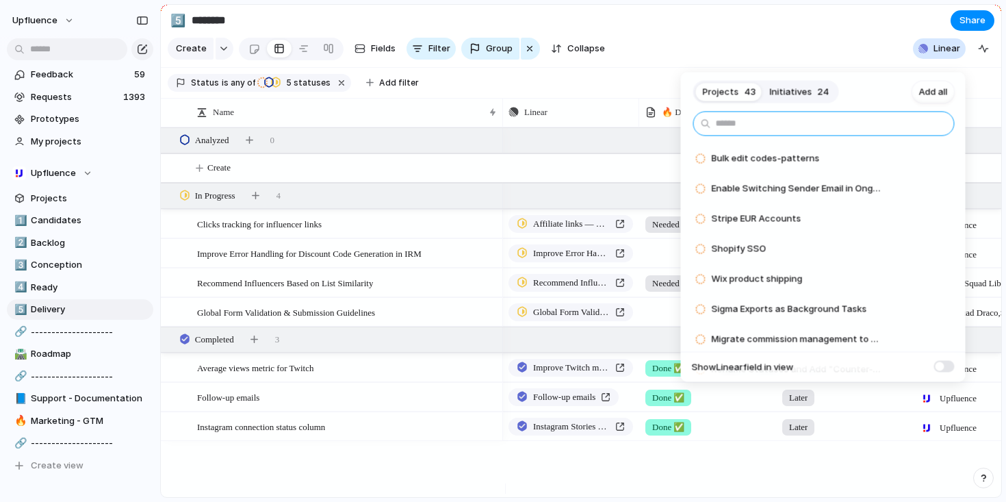
click at [843, 124] on input "text" at bounding box center [823, 124] width 261 height 25
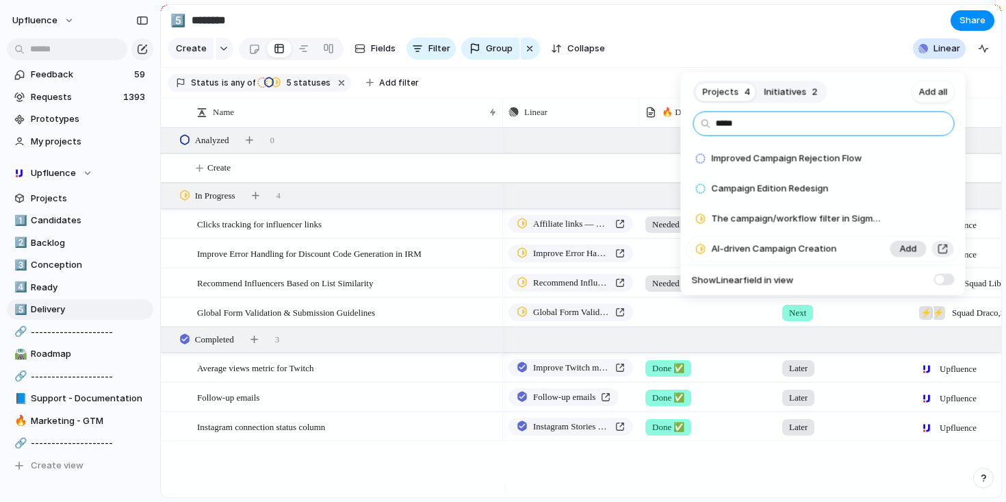
type input "*****"
click at [908, 248] on span "Add" at bounding box center [908, 249] width 17 height 14
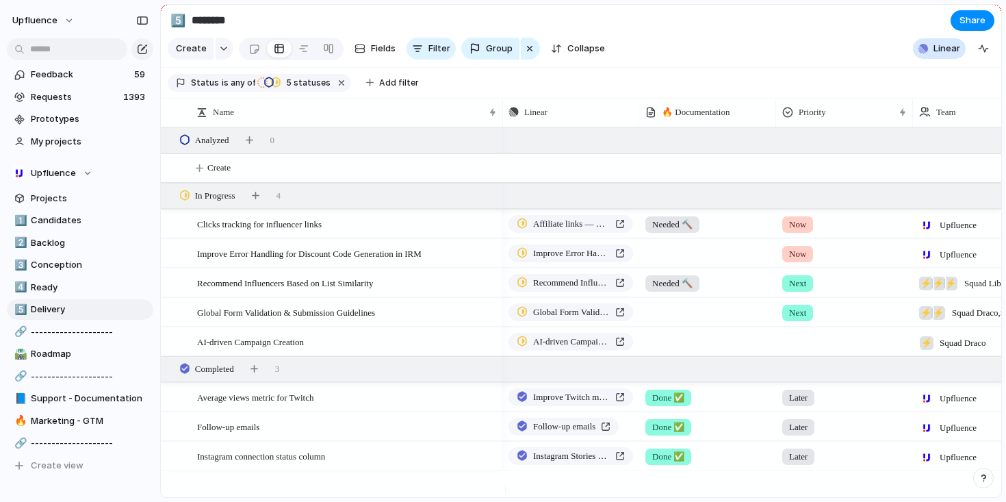
click at [694, 354] on div "Projects 3 Initiatives 2 Add all ***** Improved Campaign Rejection Flow Add Cam…" at bounding box center [503, 251] width 1006 height 502
click at [669, 350] on div at bounding box center [707, 339] width 135 height 23
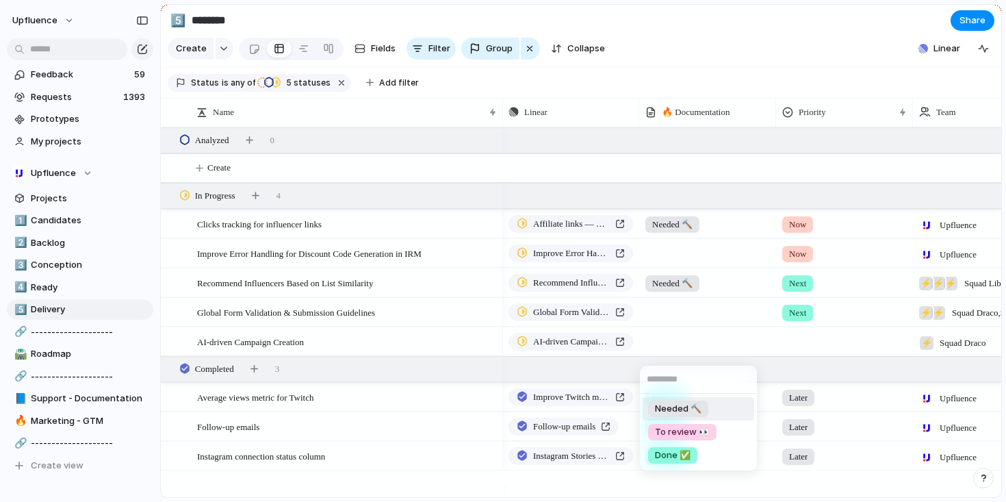
click at [693, 409] on span "Needed 🔨" at bounding box center [678, 409] width 47 height 14
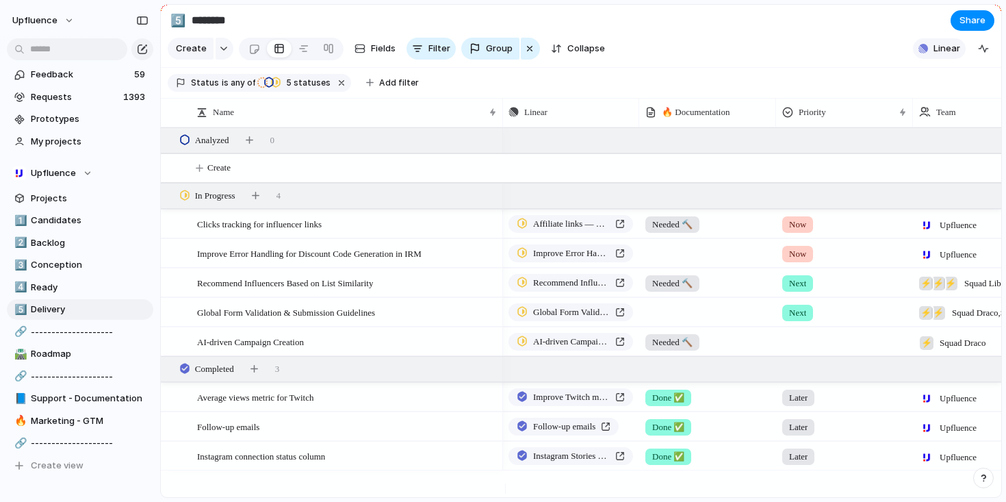
click at [931, 53] on button "Linear" at bounding box center [939, 48] width 53 height 21
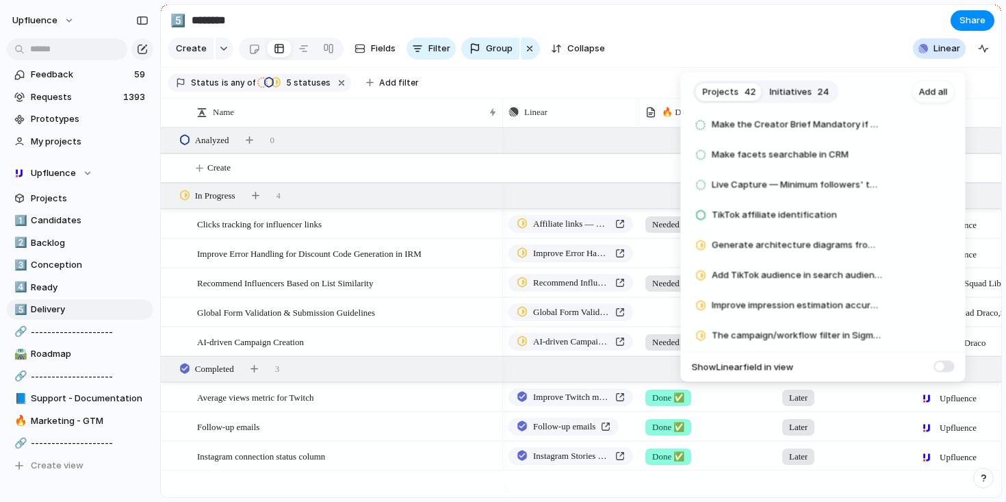
click at [494, 337] on div "Projects 42 Initiatives 24 Add all Bulk edit codes-patterns Add Enable Switchin…" at bounding box center [503, 251] width 1006 height 502
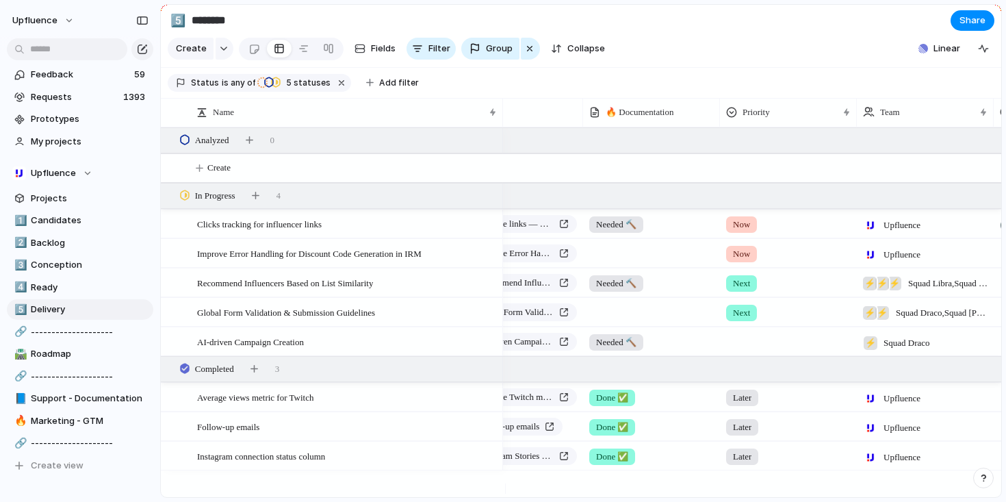
click at [742, 348] on div at bounding box center [788, 339] width 135 height 23
click at [749, 410] on span "Now" at bounding box center [745, 409] width 19 height 14
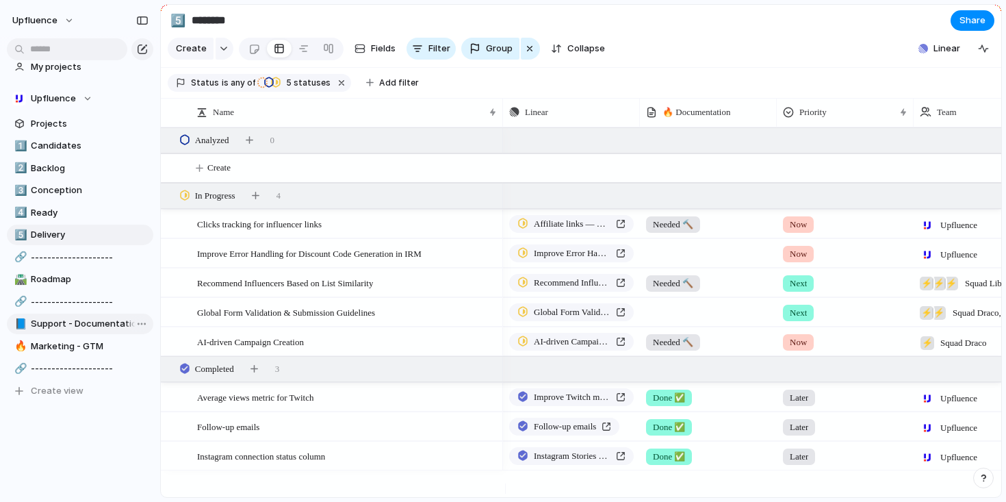
click at [85, 327] on span "Support - Documentation" at bounding box center [90, 324] width 118 height 14
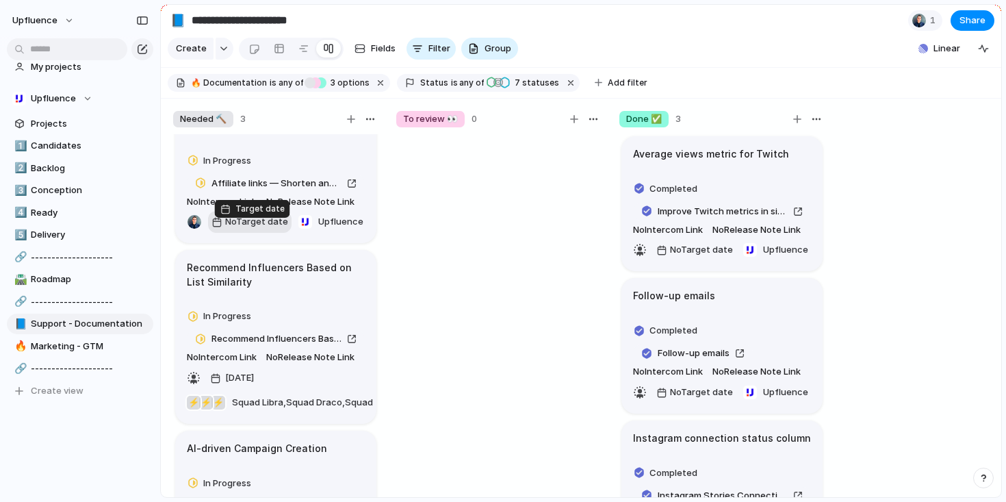
click at [264, 229] on span "No Target date" at bounding box center [256, 222] width 63 height 14
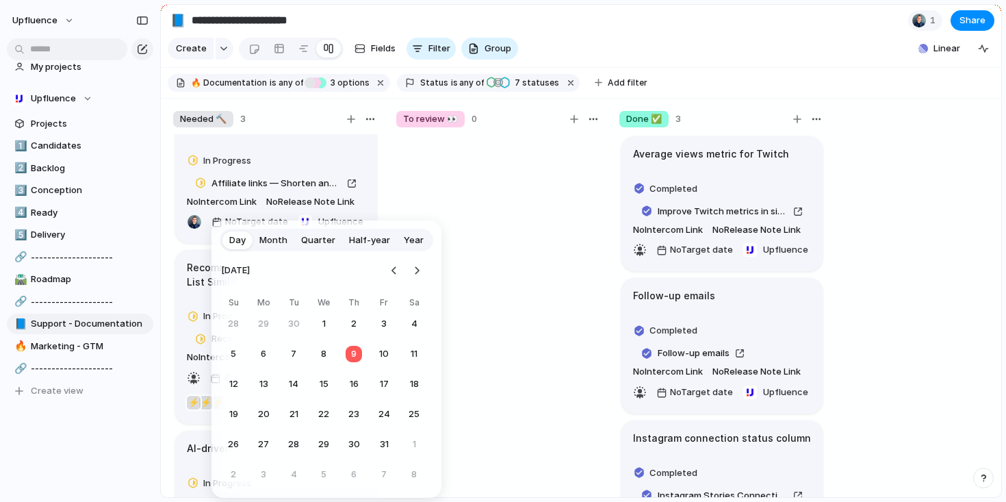
click at [487, 292] on div "Day Month Quarter Half-year Year October 2025 Su Mo Tu We Th Fr Sa 28 29 30 1 2…" at bounding box center [503, 251] width 1006 height 502
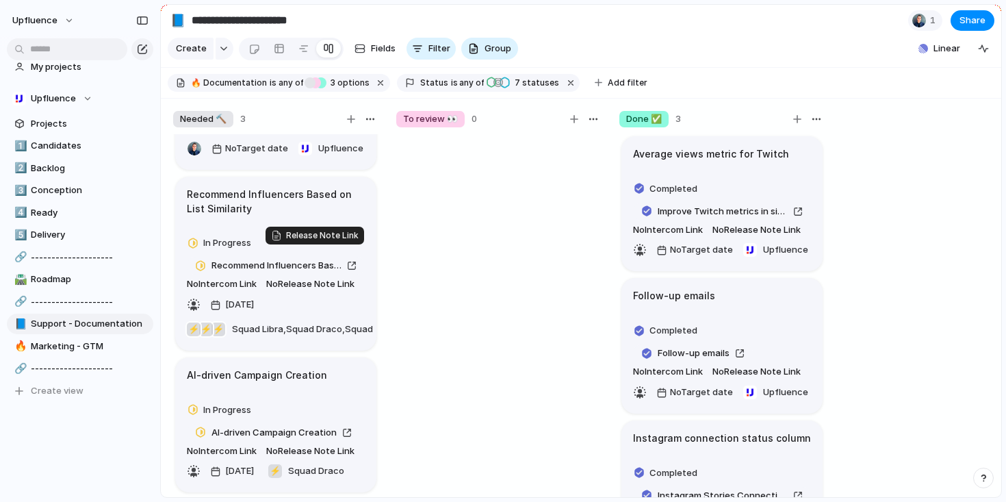
click at [291, 277] on span "No Release Note Link" at bounding box center [310, 284] width 88 height 14
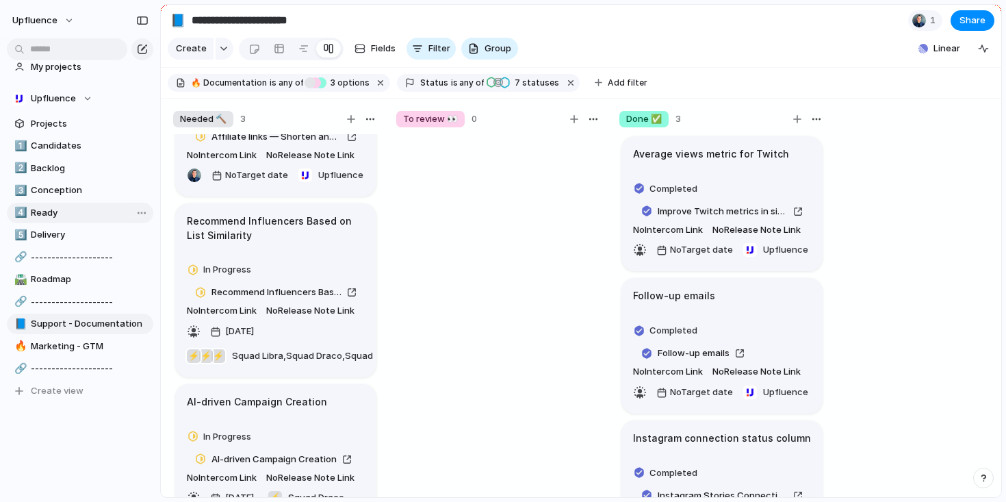
click at [87, 211] on span "Ready" at bounding box center [90, 213] width 118 height 14
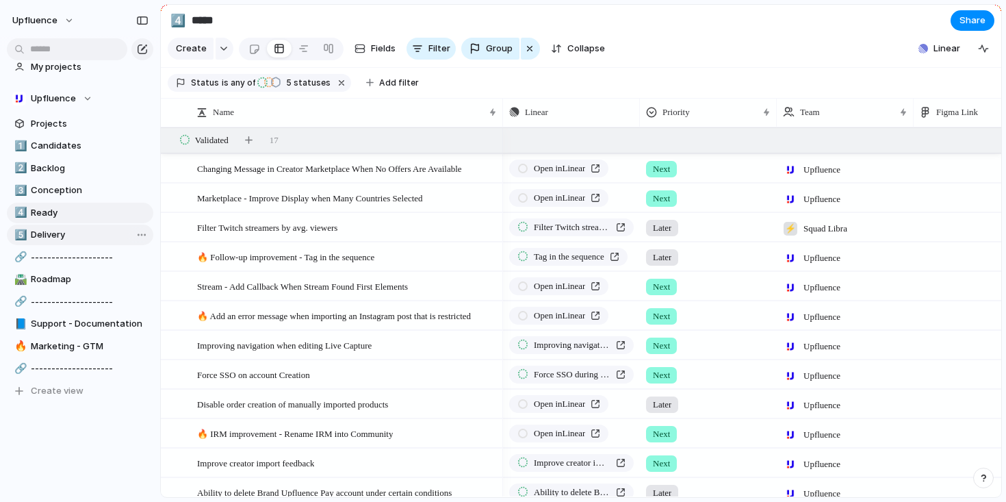
click at [81, 231] on span "Delivery" at bounding box center [90, 235] width 118 height 14
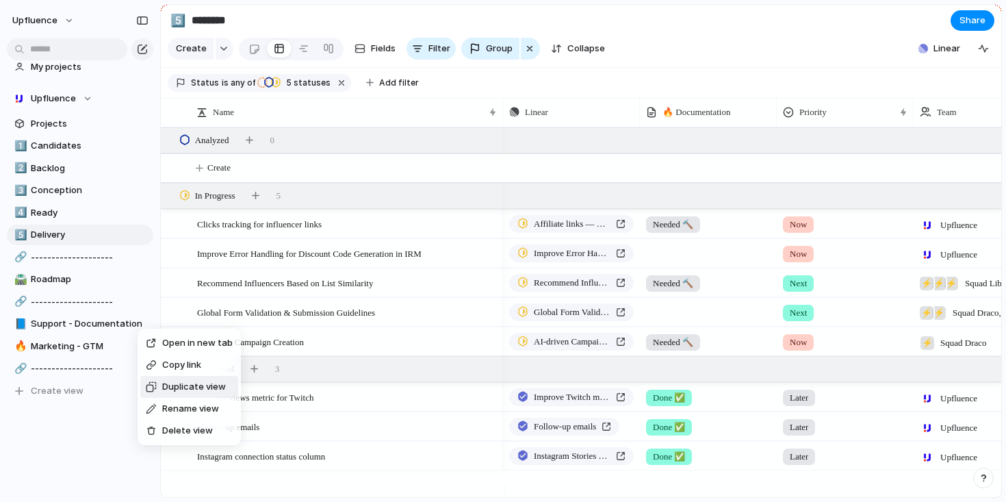
click at [199, 389] on span "Duplicate view" at bounding box center [194, 387] width 64 height 14
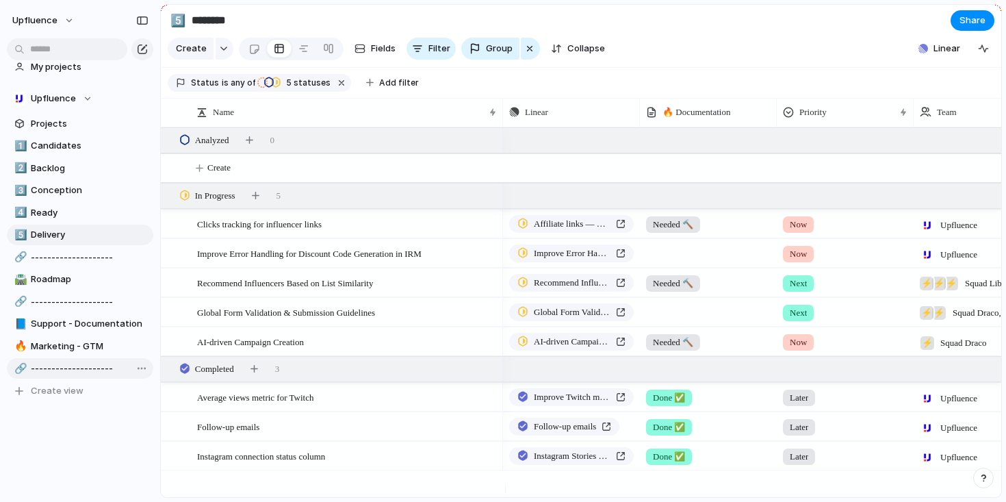
type input "**********"
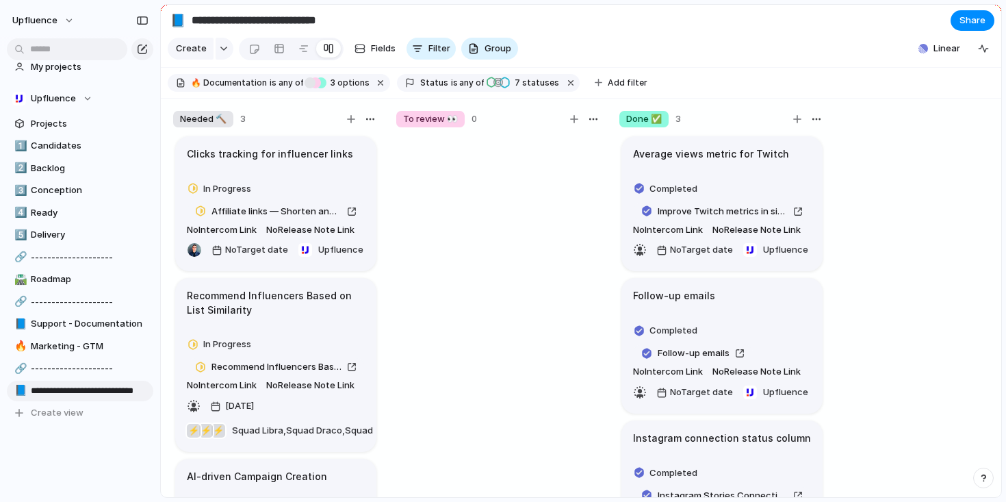
click at [257, 89] on span "🔥 Documentation" at bounding box center [229, 83] width 76 height 12
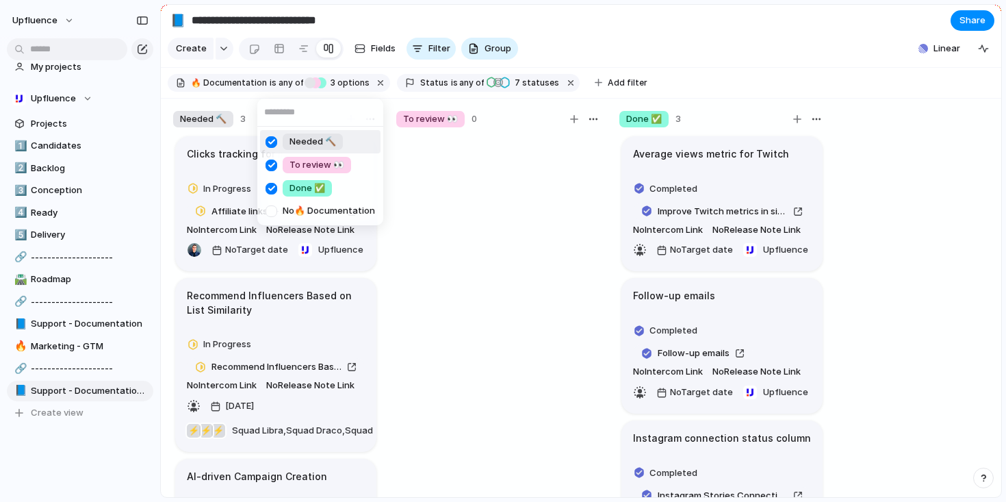
click at [248, 90] on div "Needed 🔨 To review 👀 Done ✅ No 🔥 Documentation" at bounding box center [503, 251] width 1006 height 502
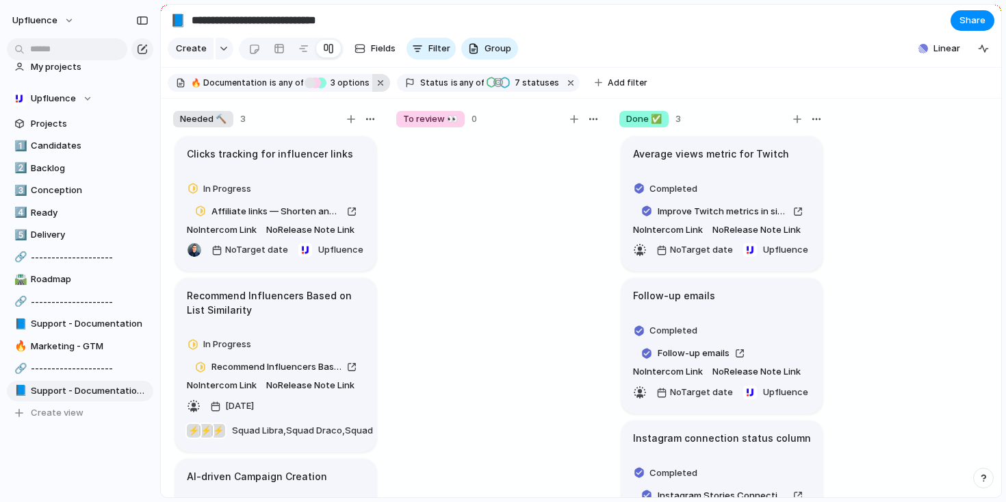
click at [374, 90] on button "button" at bounding box center [381, 83] width 18 height 18
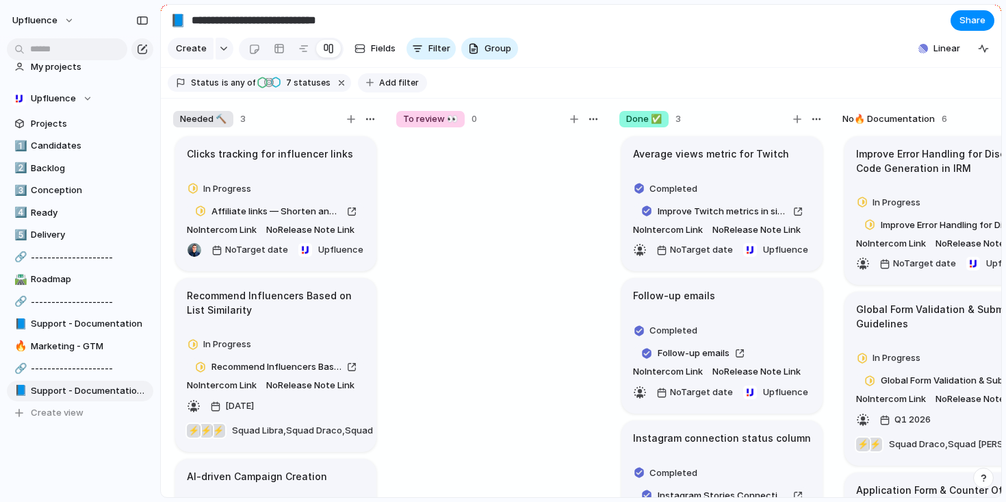
click at [379, 87] on span "Add filter" at bounding box center [399, 83] width 40 height 12
type input "****"
type input "***"
click at [428, 43] on div "🔥 Documentation GTM ✉️ Effort Target date Description Priority Start date Owner…" at bounding box center [503, 251] width 1006 height 502
click at [424, 53] on button "Filter" at bounding box center [430, 49] width 49 height 22
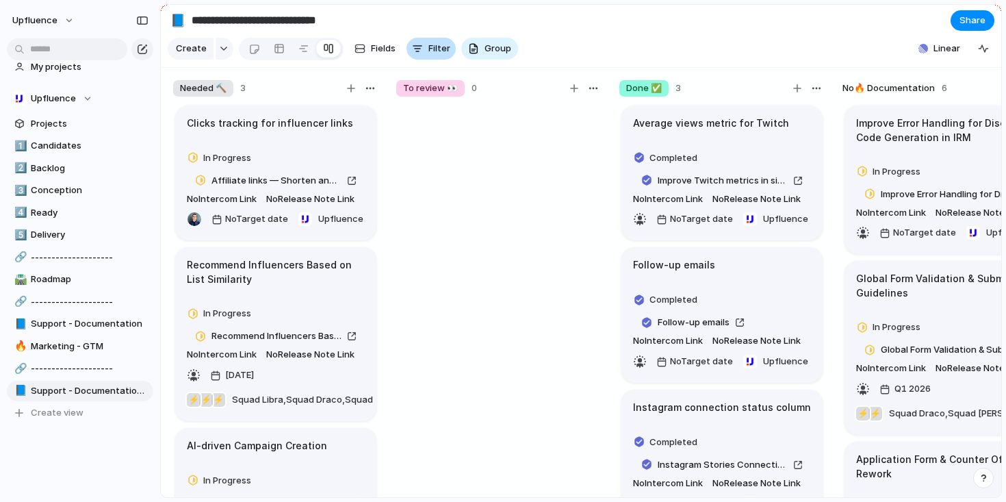
click at [424, 53] on button "Filter" at bounding box center [430, 49] width 49 height 22
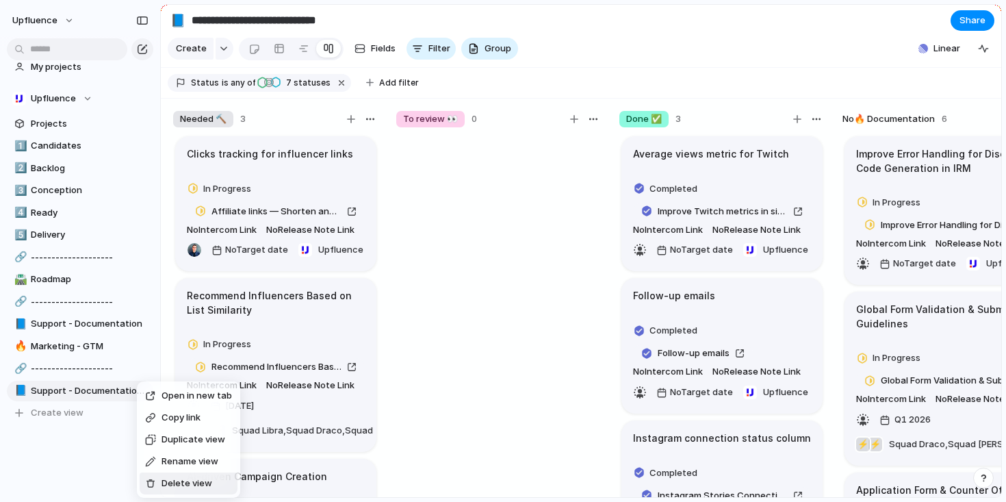
click at [185, 497] on ul "Open in new tab Copy link Duplicate view Rename view Delete view" at bounding box center [188, 439] width 103 height 116
click at [185, 483] on span "Delete view" at bounding box center [187, 483] width 51 height 14
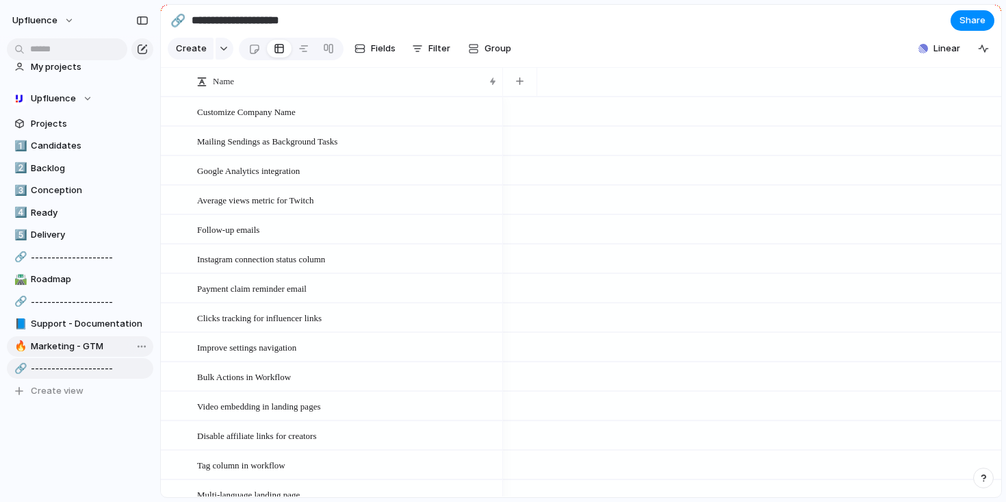
click at [75, 341] on span "Marketing - GTM" at bounding box center [90, 346] width 118 height 14
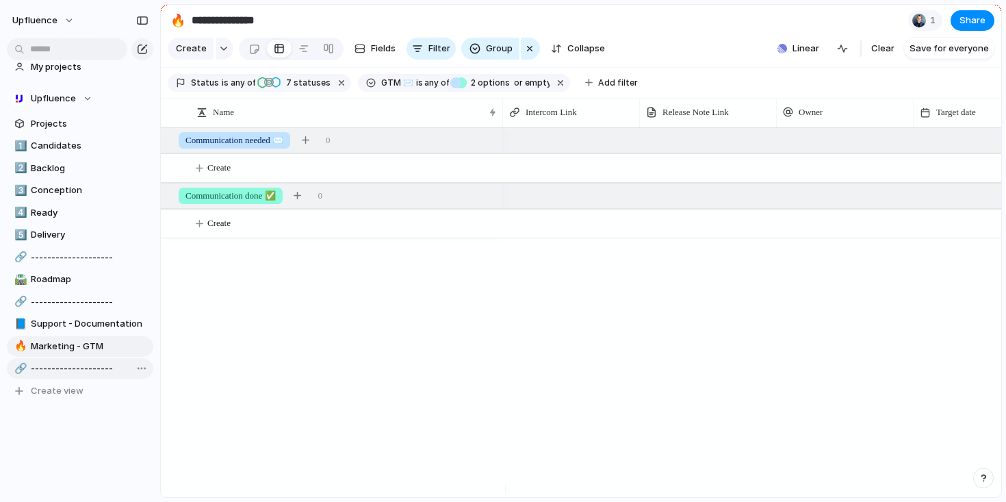
scroll to position [84, 0]
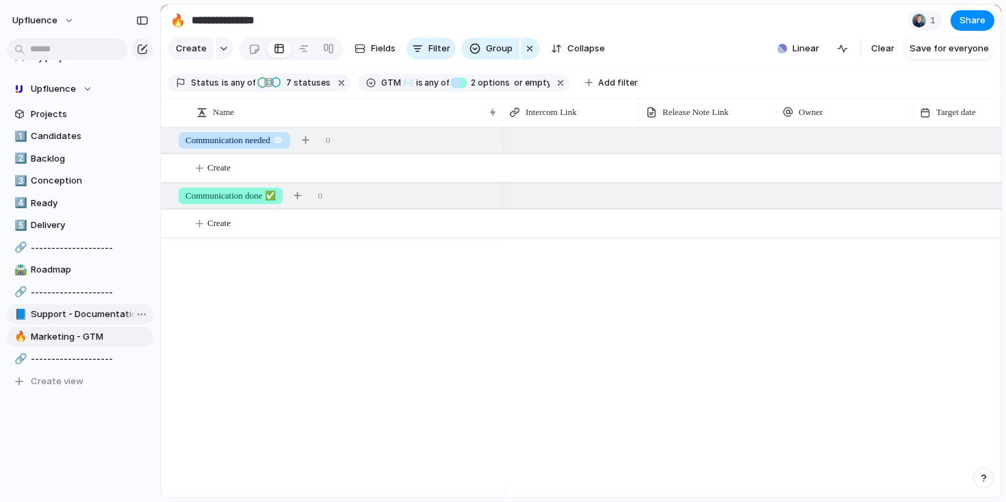
click at [81, 312] on span "Support - Documentation" at bounding box center [90, 314] width 118 height 14
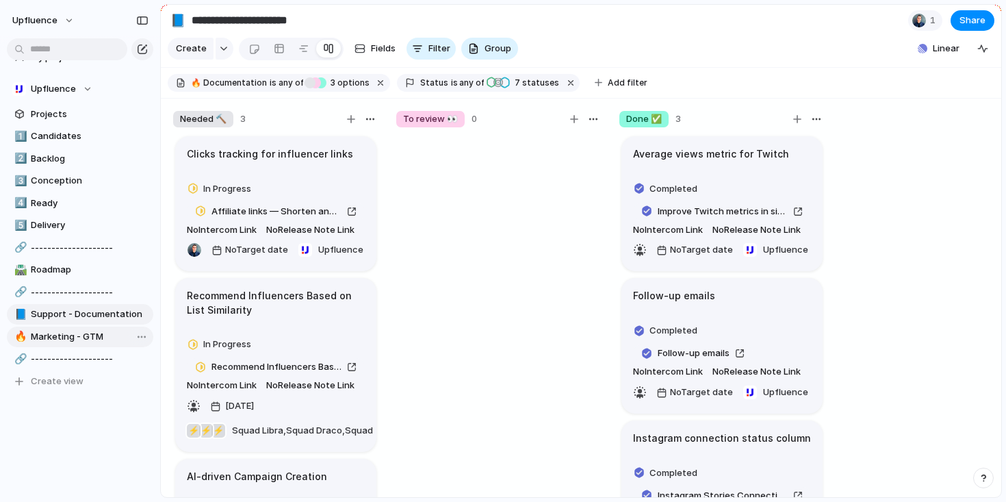
click at [73, 332] on span "Marketing - GTM" at bounding box center [90, 337] width 118 height 14
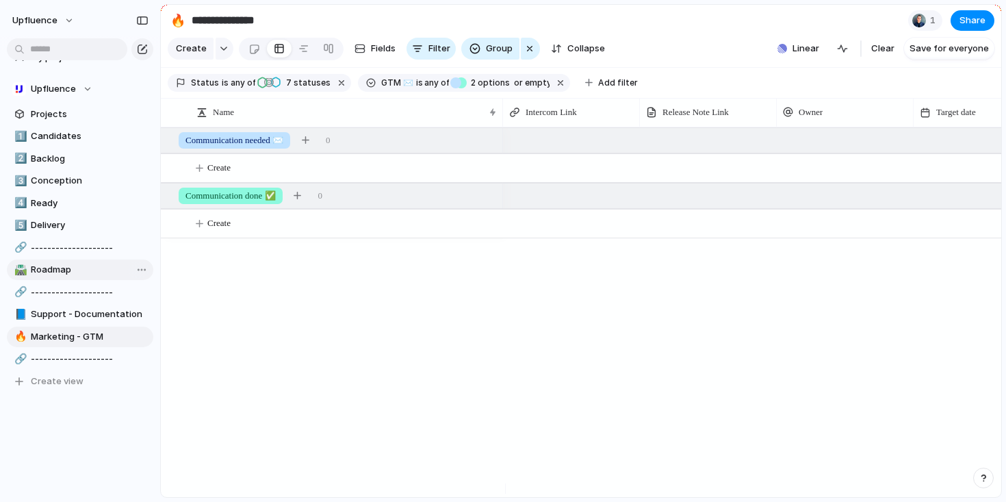
click at [64, 266] on span "Roadmap" at bounding box center [90, 270] width 118 height 14
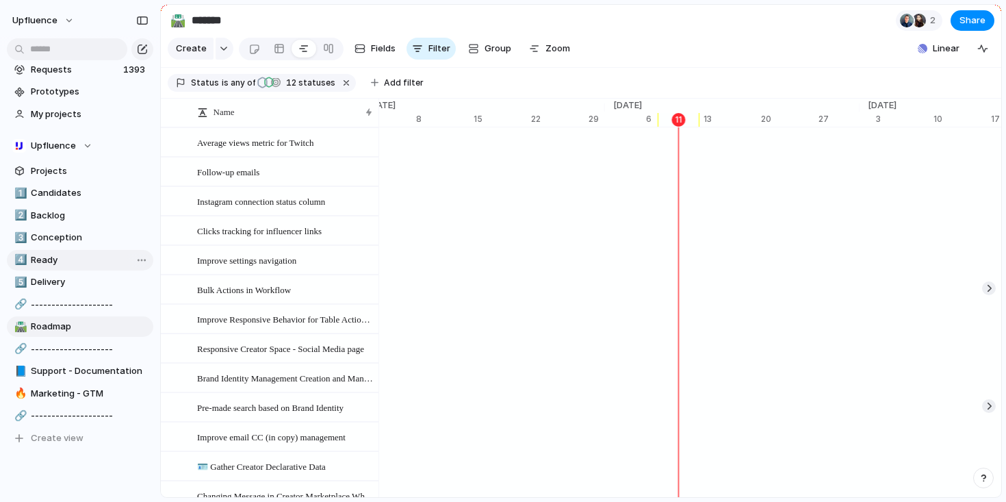
scroll to position [3, 0]
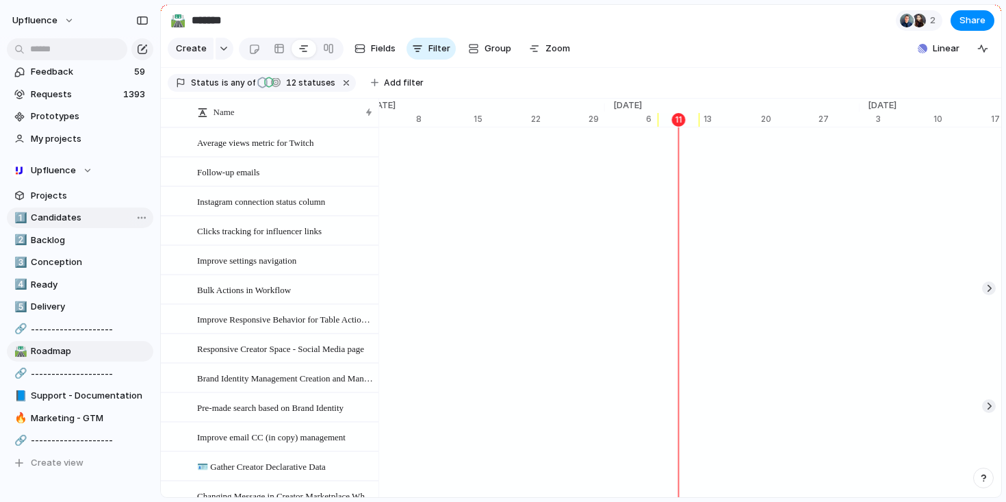
click at [69, 218] on span "Candidates" at bounding box center [90, 218] width 118 height 14
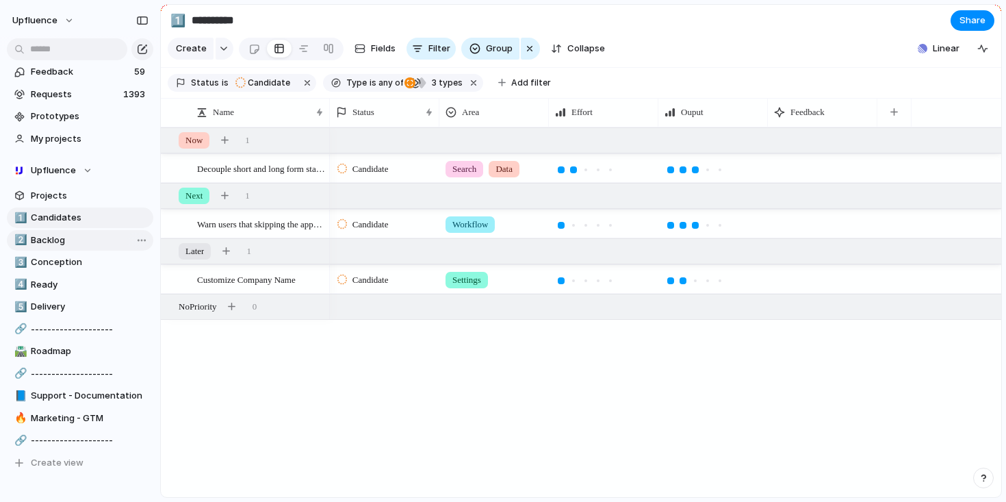
click at [61, 232] on link "2️⃣ Backlog" at bounding box center [80, 240] width 146 height 21
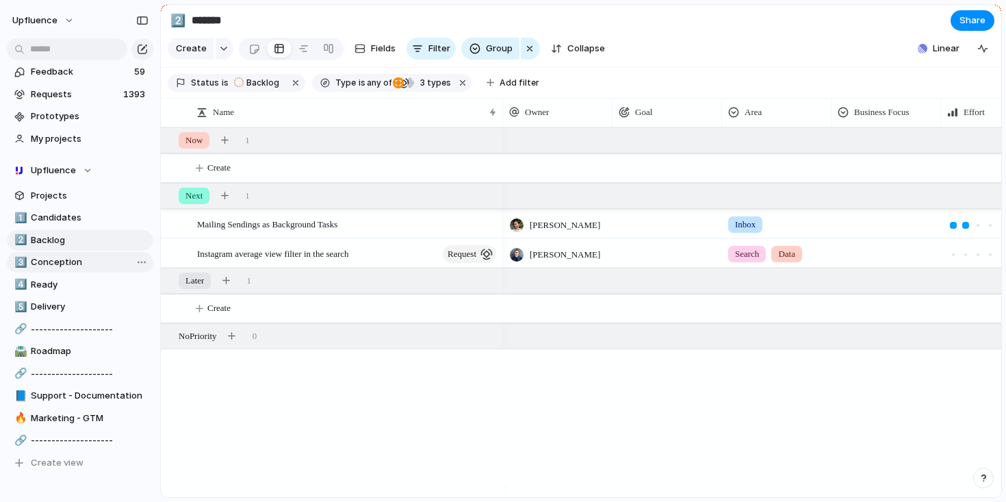
click at [63, 261] on span "Conception" at bounding box center [90, 262] width 118 height 14
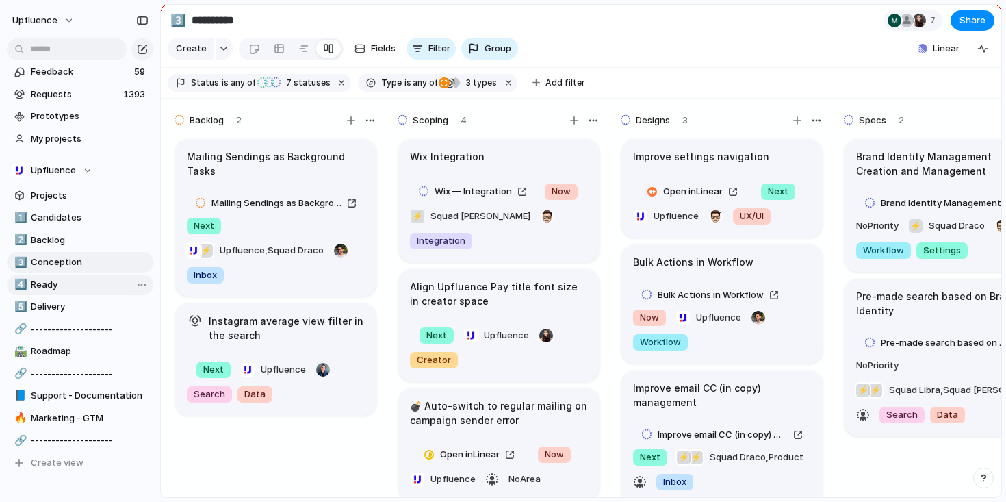
click at [59, 279] on span "Ready" at bounding box center [90, 285] width 118 height 14
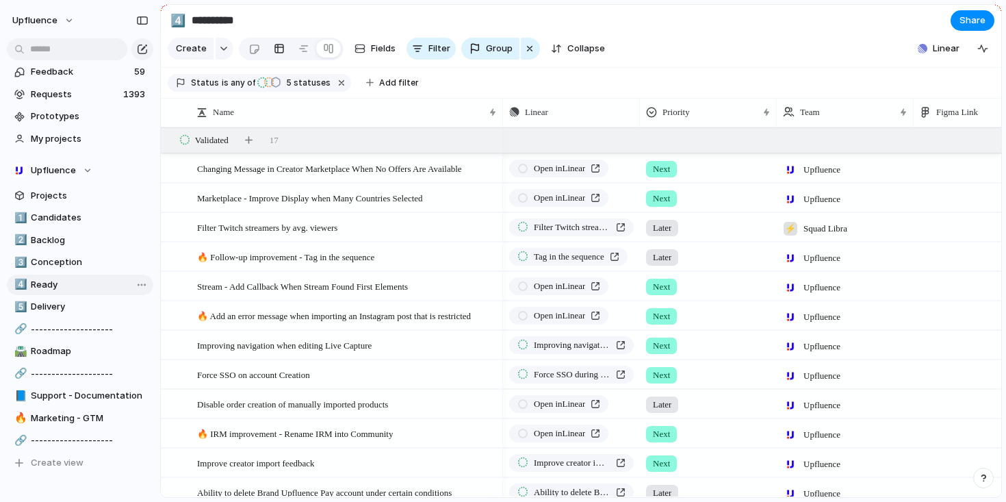
type input "*****"
click at [65, 88] on span "Requests" at bounding box center [75, 95] width 88 height 14
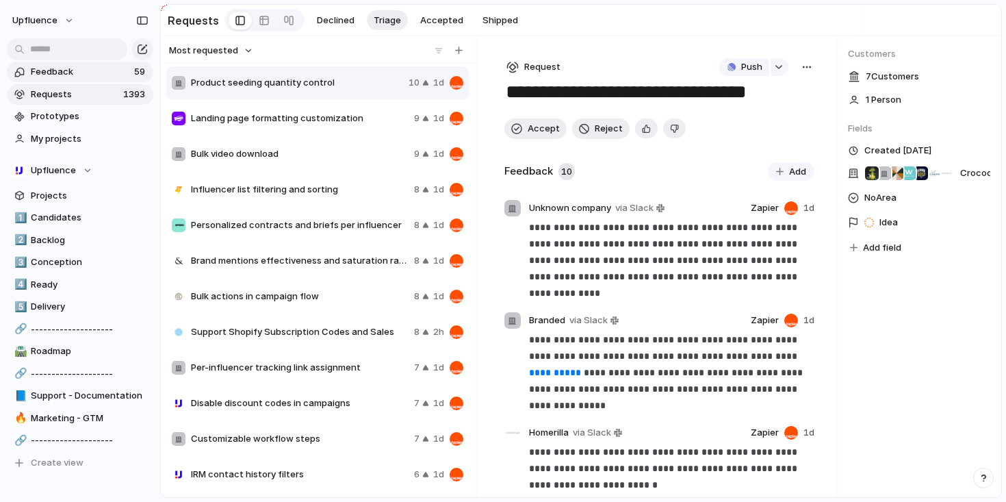
click at [104, 64] on link "Feedback 59" at bounding box center [80, 72] width 146 height 21
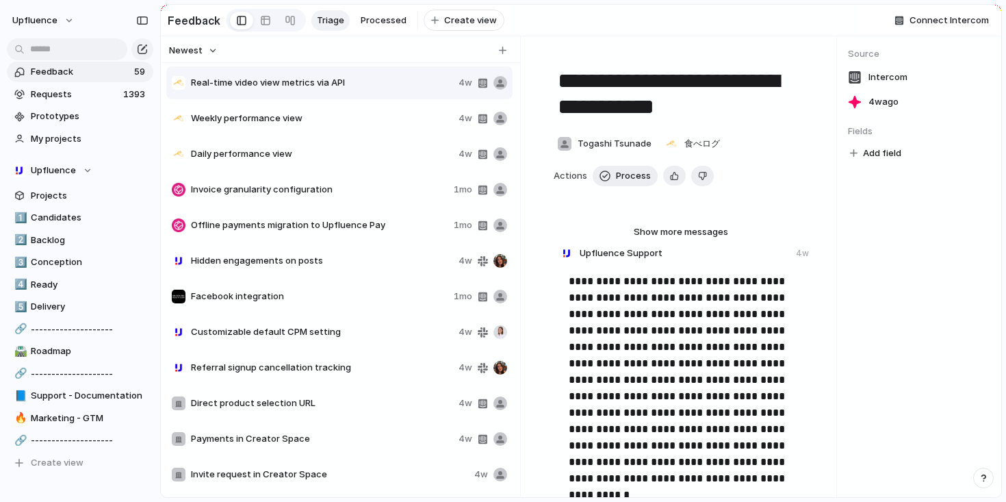
click at [300, 291] on div "Facebook integration 1mo" at bounding box center [339, 296] width 346 height 33
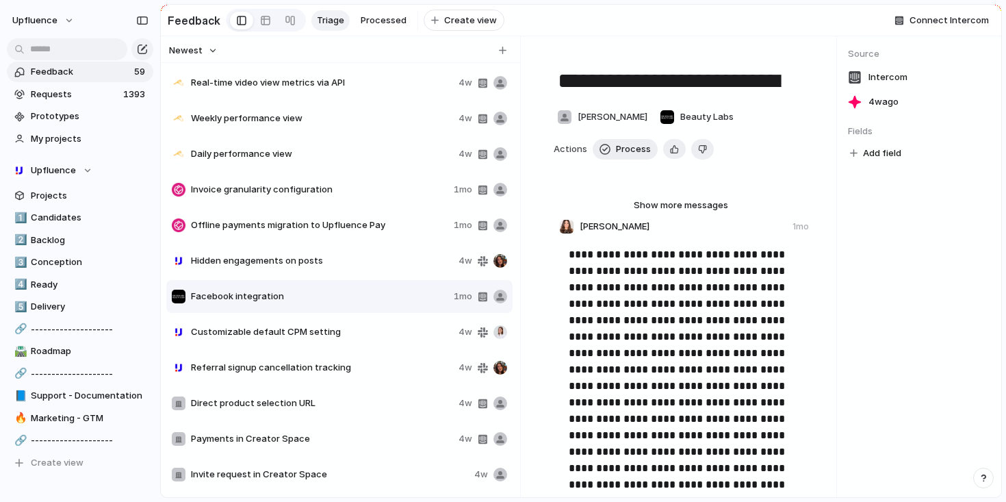
click at [704, 84] on textarea "**********" at bounding box center [681, 80] width 250 height 29
click at [557, 85] on textarea "**********" at bounding box center [681, 80] width 250 height 29
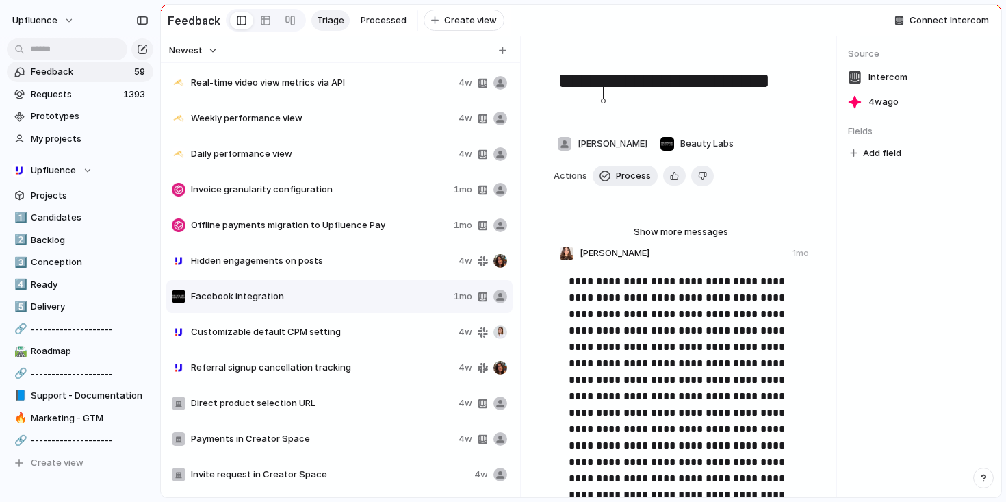
click at [635, 107] on textarea "**********" at bounding box center [681, 93] width 250 height 55
type textarea "**********"
click at [847, 221] on div "Source Intercom 4w ago Fields Add field" at bounding box center [919, 266] width 164 height 461
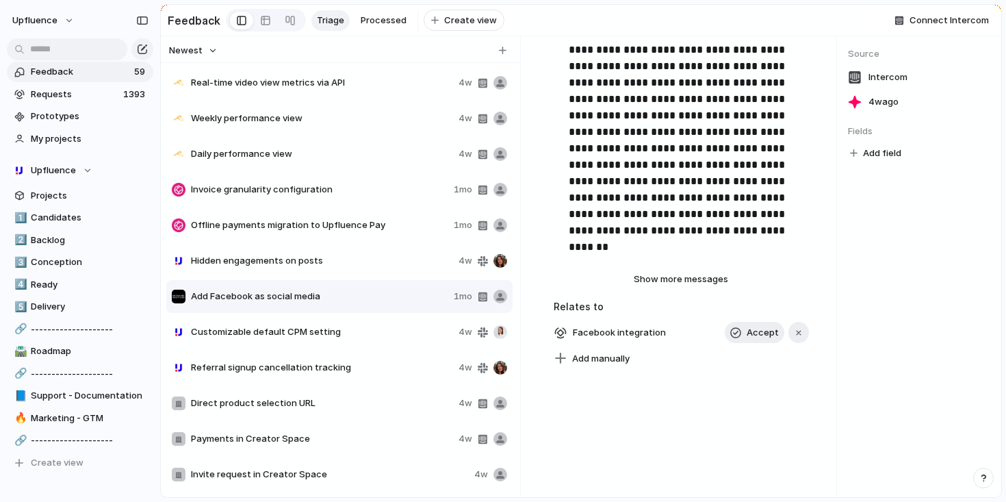
scroll to position [1018, 0]
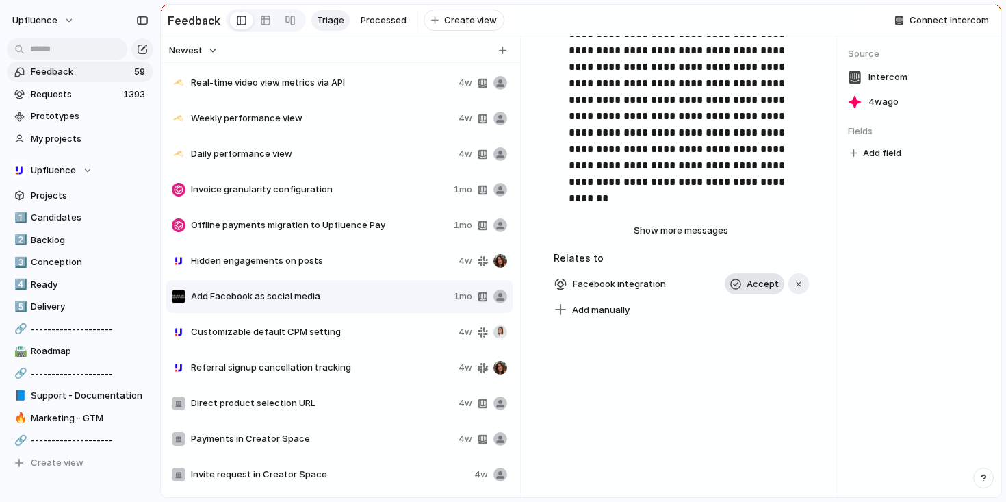
click at [760, 284] on span "Accept" at bounding box center [763, 284] width 32 height 14
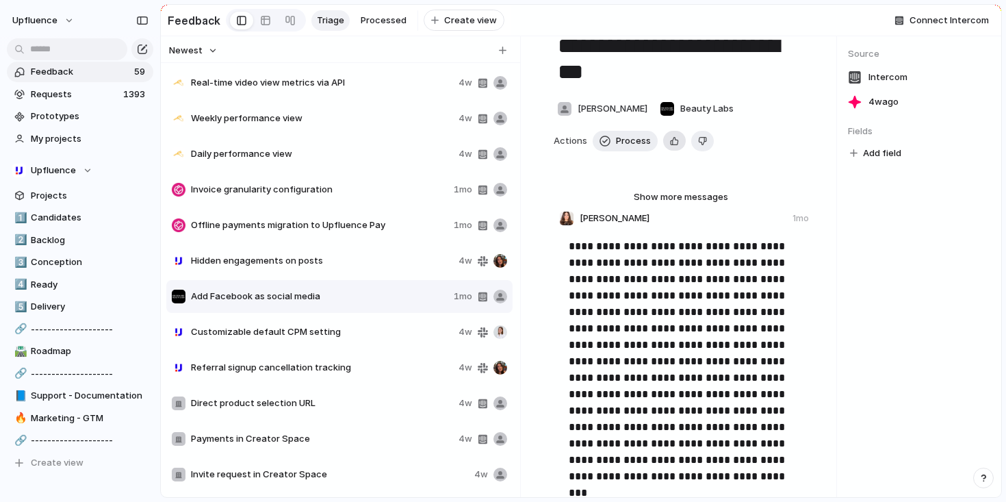
scroll to position [0, 0]
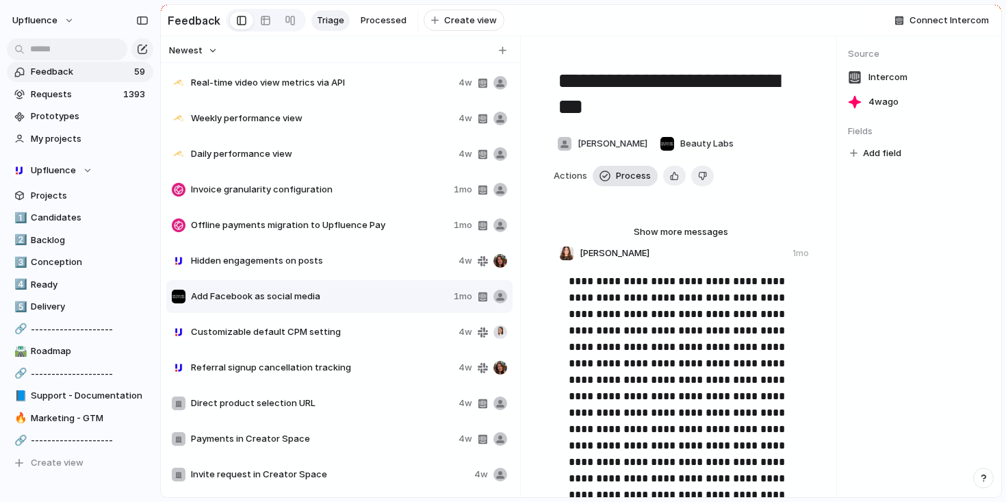
click at [630, 179] on span "Process" at bounding box center [633, 176] width 35 height 14
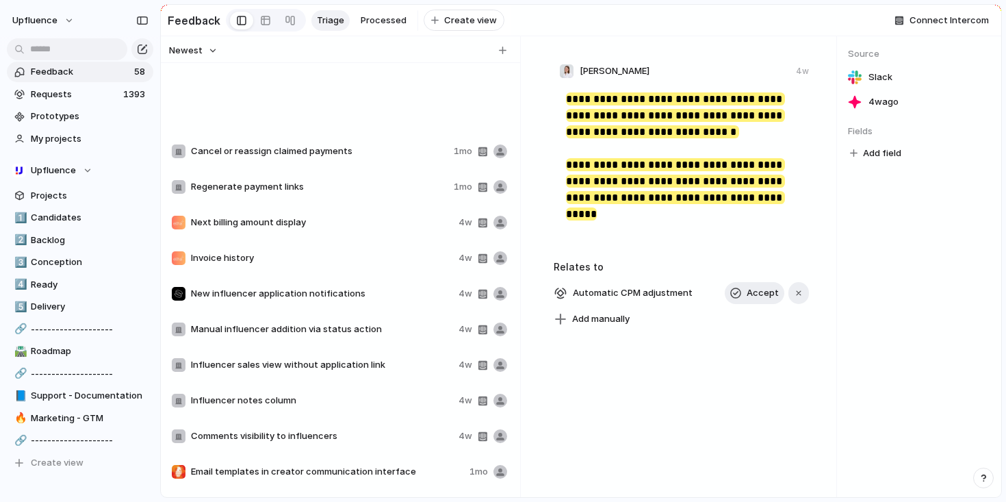
scroll to position [573, 0]
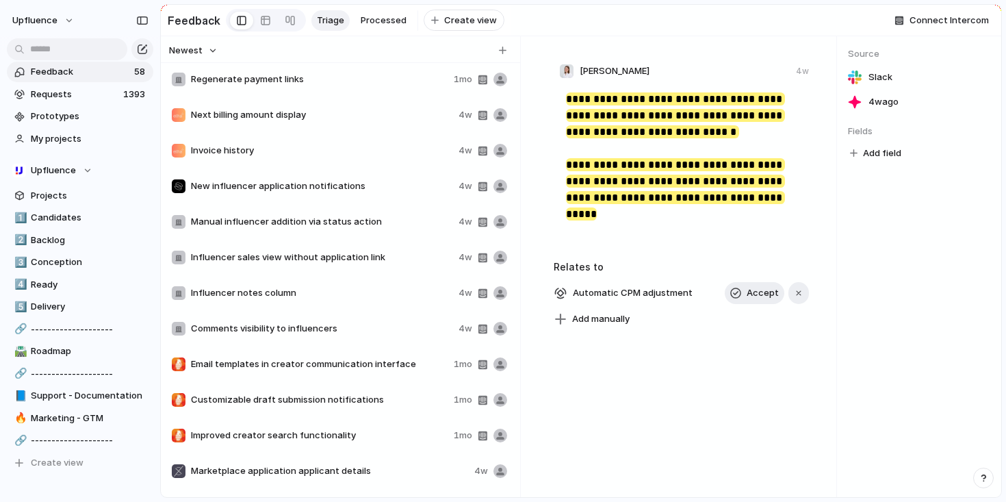
click at [332, 300] on span "Influencer notes column" at bounding box center [322, 293] width 262 height 14
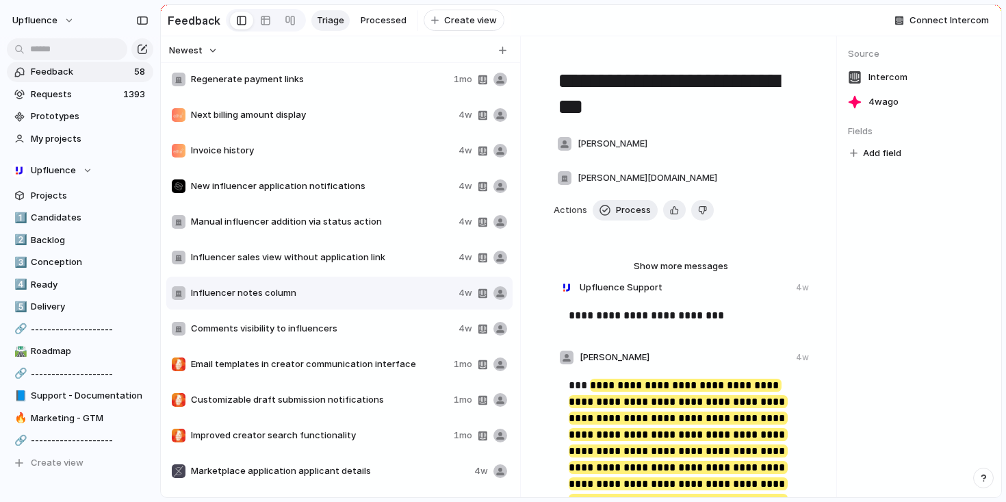
click at [350, 333] on span "Comments visibility to influencers" at bounding box center [322, 329] width 262 height 14
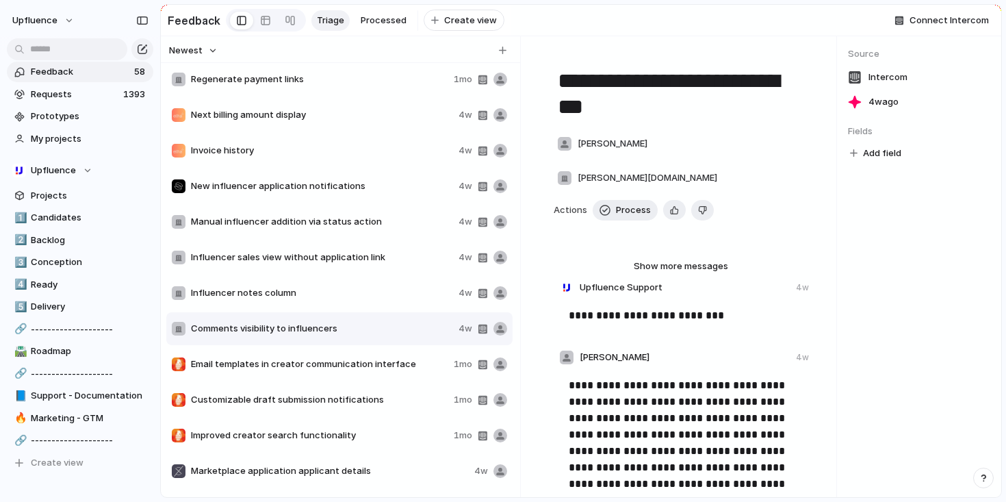
click at [369, 367] on span "Email templates in creator communication interface" at bounding box center [319, 364] width 257 height 14
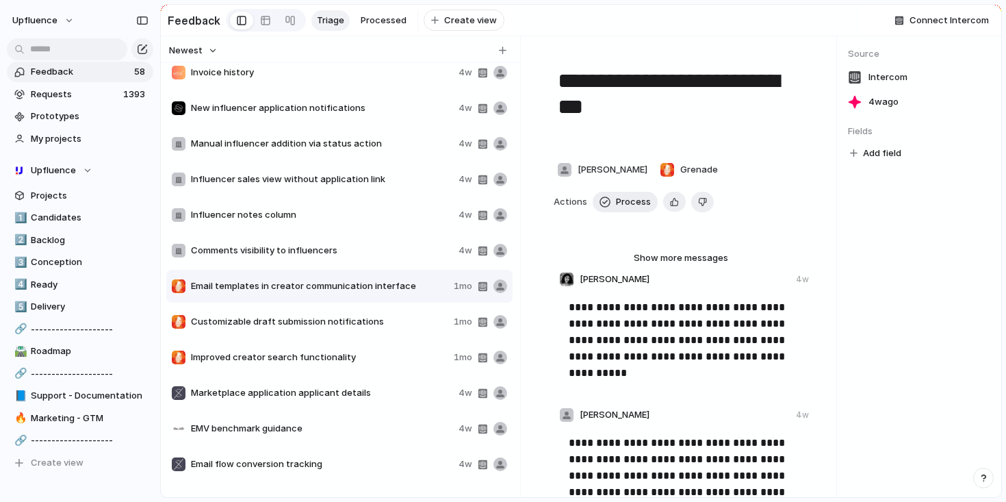
scroll to position [764, 0]
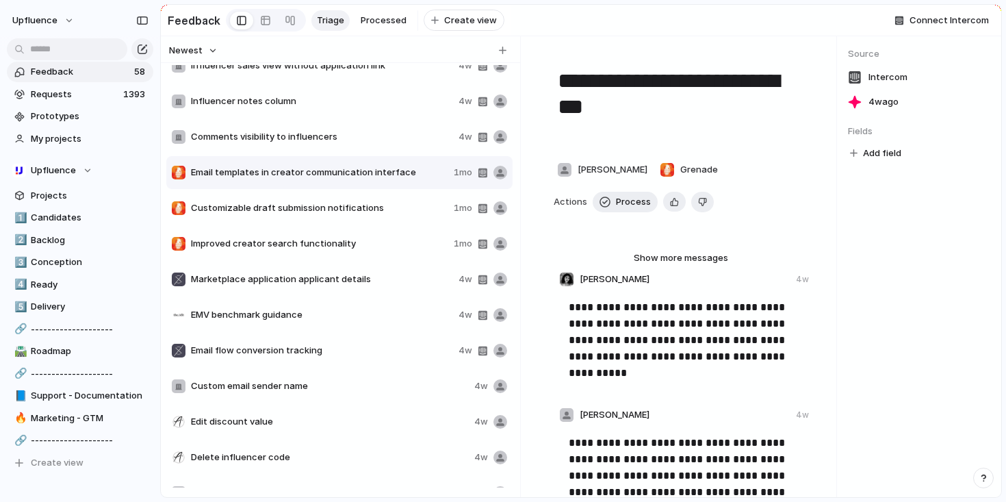
click at [313, 352] on span "Email flow conversion tracking" at bounding box center [322, 351] width 262 height 14
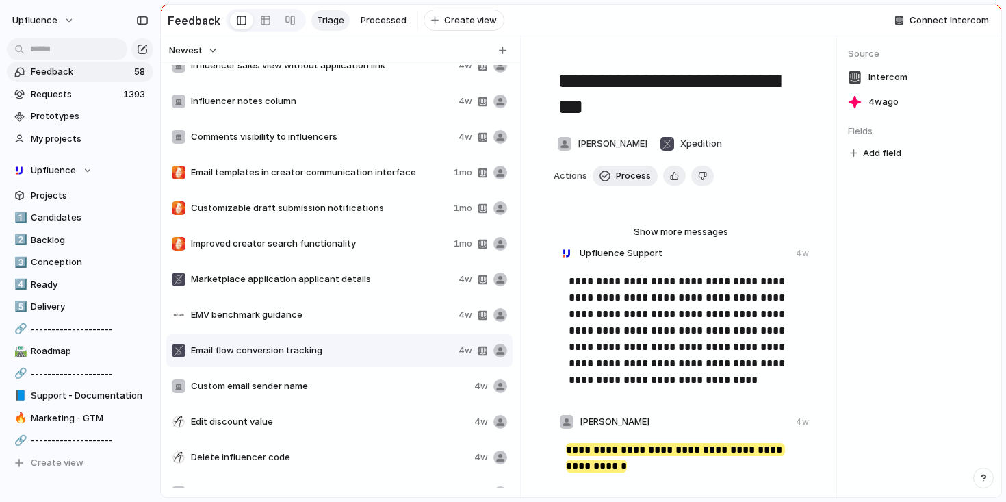
click at [322, 389] on span "Custom email sender name" at bounding box center [330, 386] width 278 height 14
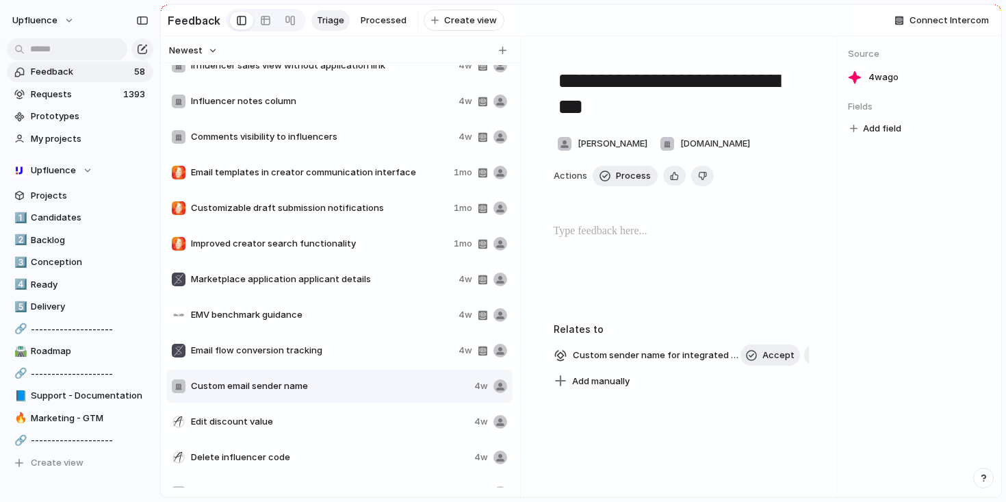
click at [317, 416] on div "Edit discount value 4w" at bounding box center [339, 421] width 346 height 33
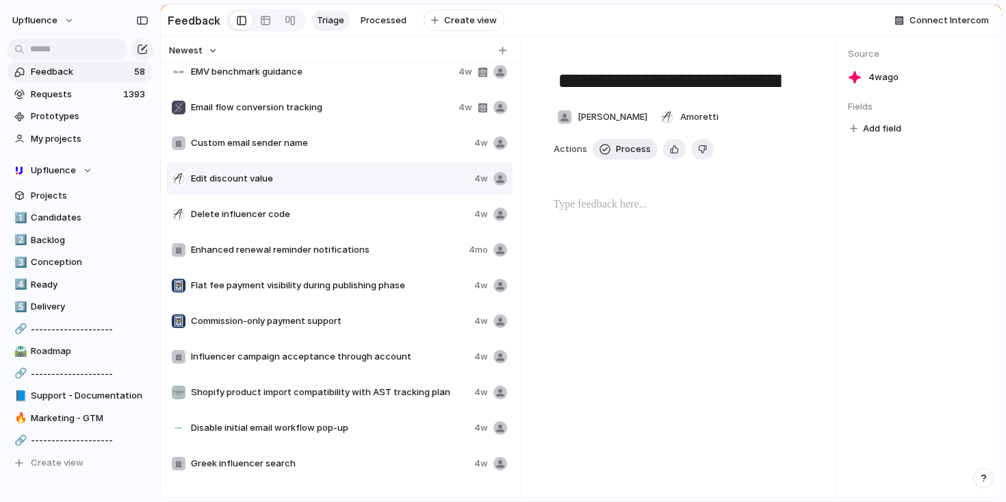
scroll to position [1008, 0]
click at [329, 220] on span "Delete influencer code" at bounding box center [330, 214] width 278 height 14
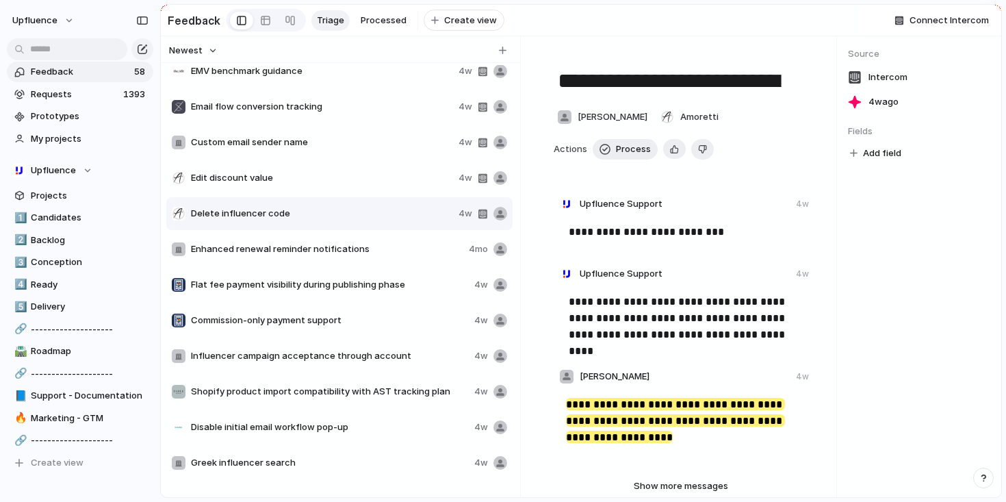
click at [335, 307] on div "Comments visibility to influencers 4w Email templates in creator communication …" at bounding box center [340, 89] width 349 height 2064
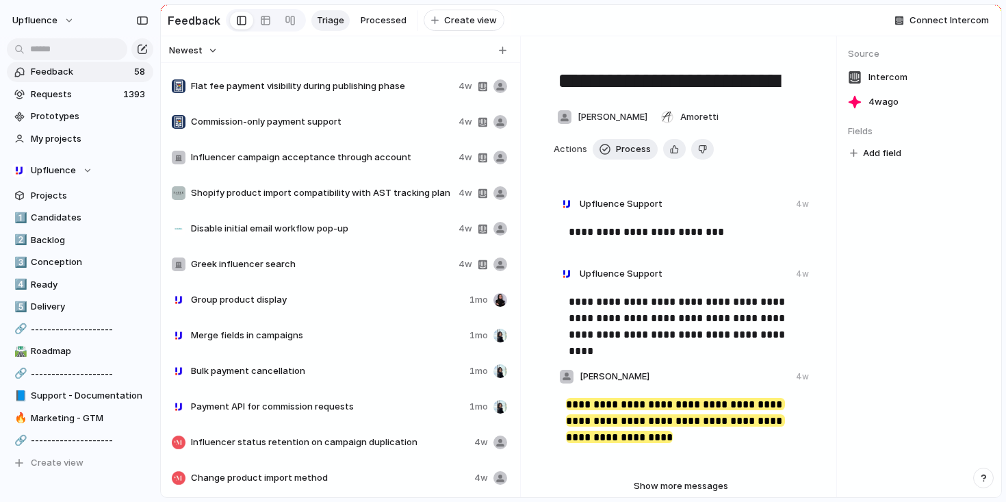
click at [318, 386] on div "Bulk payment cancellation 1mo" at bounding box center [339, 370] width 346 height 33
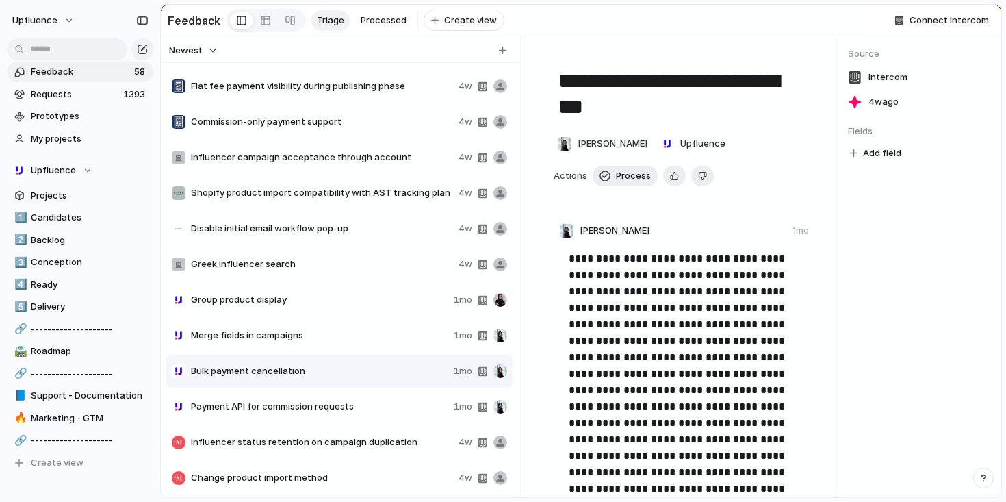
click at [333, 413] on span "Payment API for commission requests" at bounding box center [319, 407] width 257 height 14
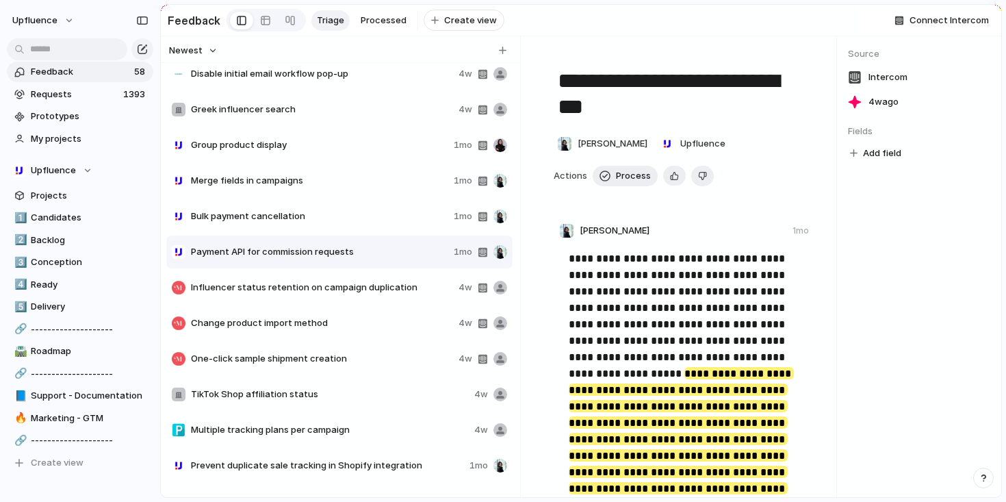
scroll to position [1363, 0]
click at [339, 289] on span "Influencer status retention on campaign duplication" at bounding box center [322, 286] width 262 height 14
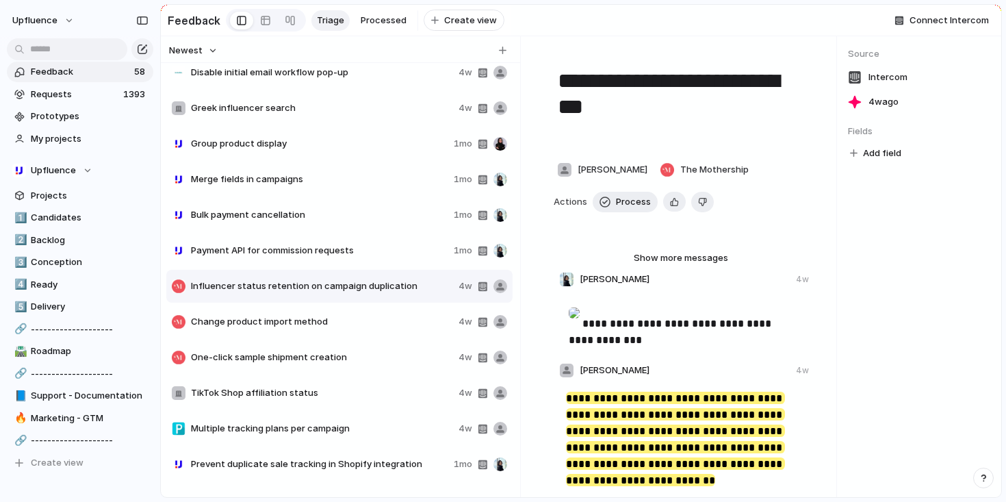
click at [314, 323] on span "Change product import method" at bounding box center [322, 322] width 262 height 14
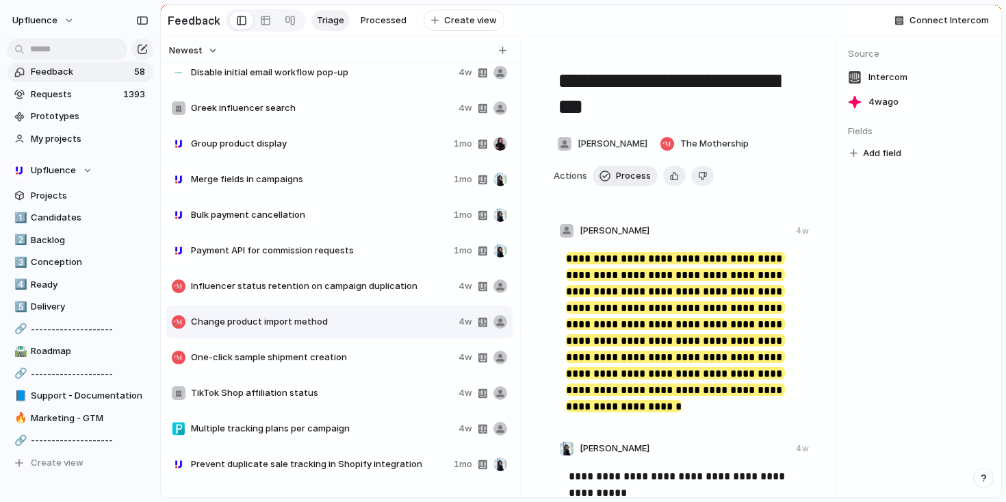
click at [309, 359] on span "One-click sample shipment creation" at bounding box center [322, 357] width 262 height 14
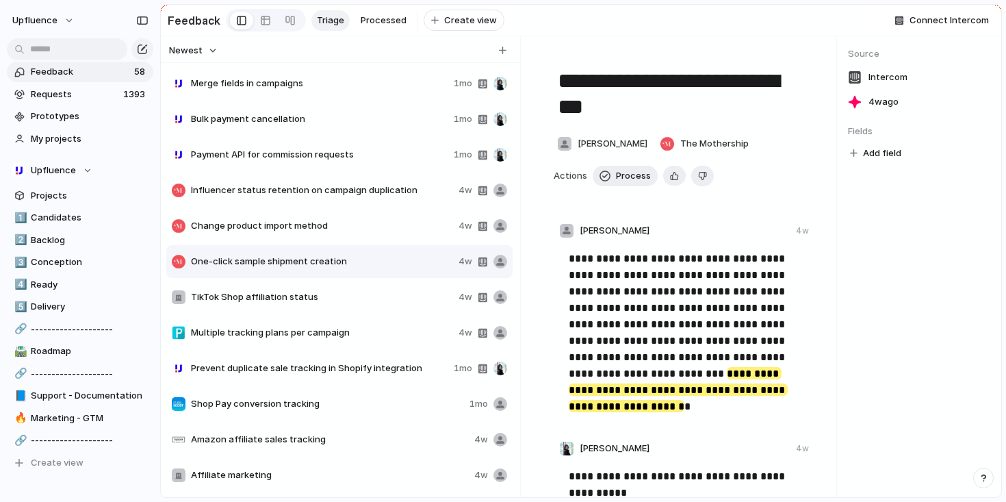
scroll to position [1490, 0]
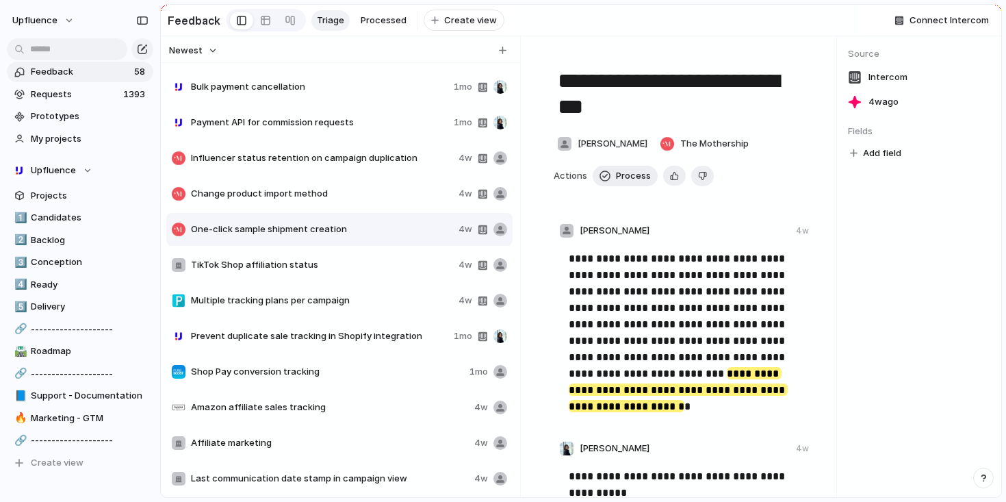
click at [312, 266] on span "TikTok Shop affiliation status" at bounding box center [322, 265] width 262 height 14
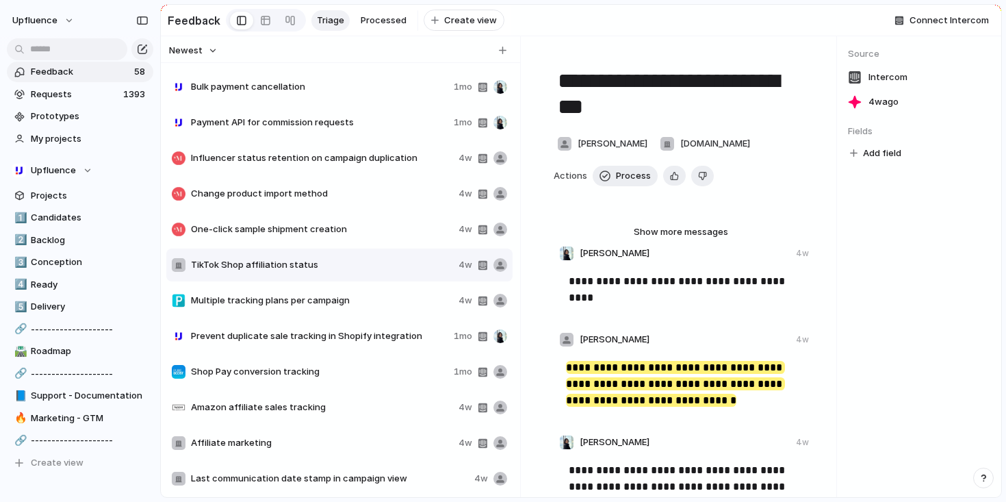
click at [347, 315] on div "Multiple tracking plans per campaign 4w" at bounding box center [339, 300] width 346 height 33
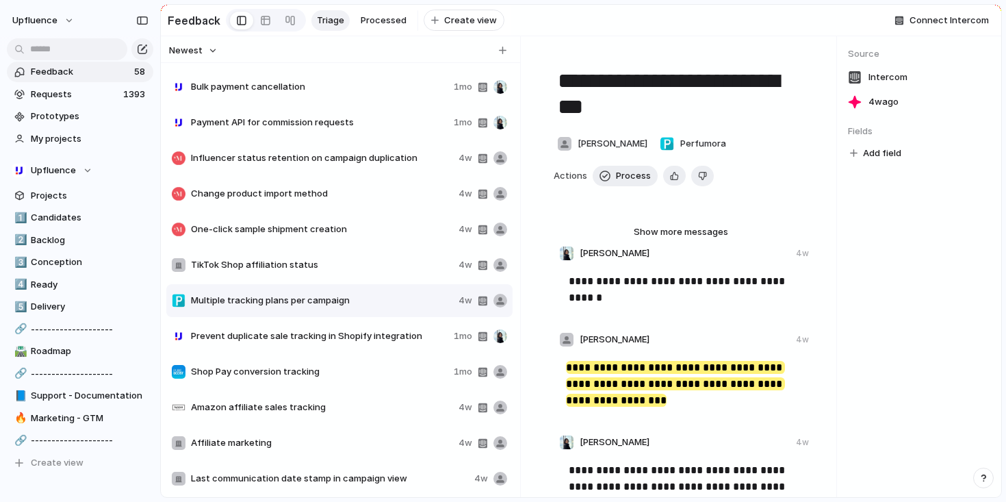
click at [352, 352] on div "Prevent duplicate sale tracking in Shopify integration 1mo" at bounding box center [339, 336] width 346 height 33
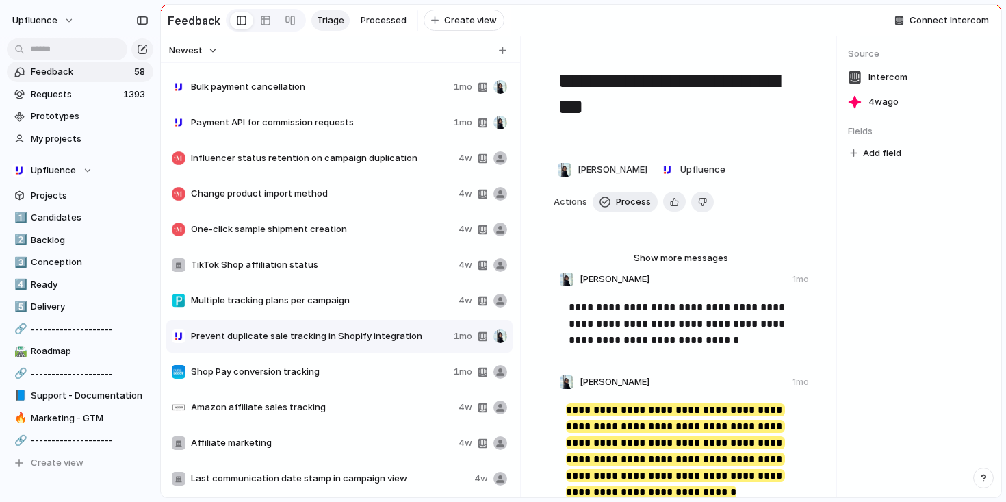
click at [342, 397] on div "Amazon affiliate sales tracking 4w" at bounding box center [339, 407] width 346 height 33
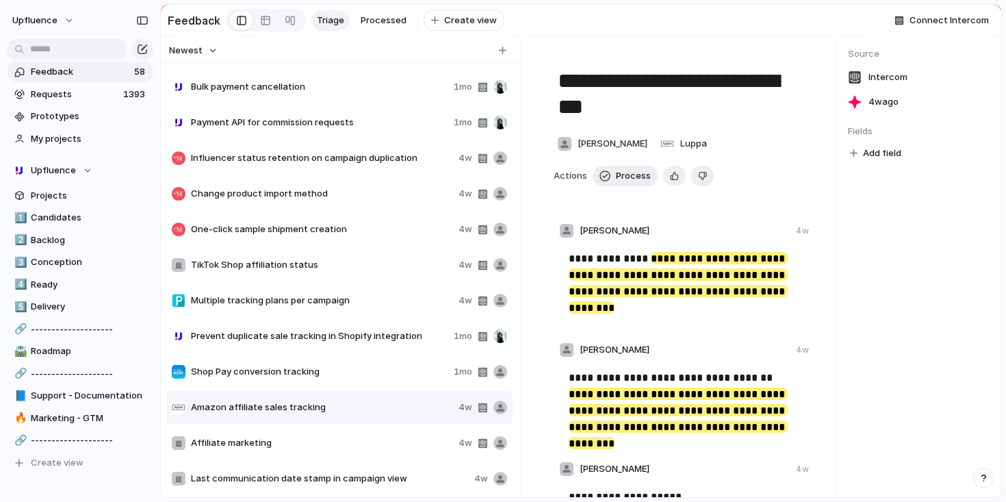
click at [342, 378] on span "Shop Pay conversion tracking" at bounding box center [319, 372] width 257 height 14
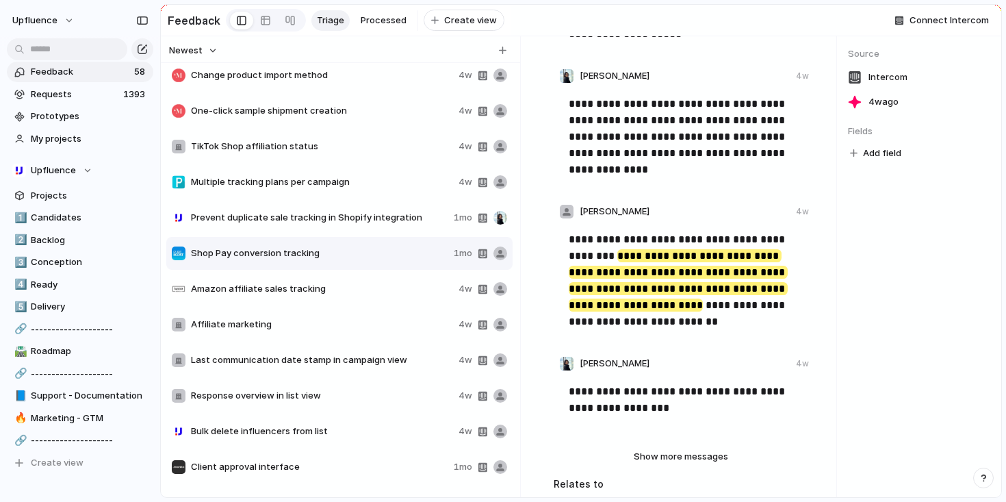
scroll to position [1351, 0]
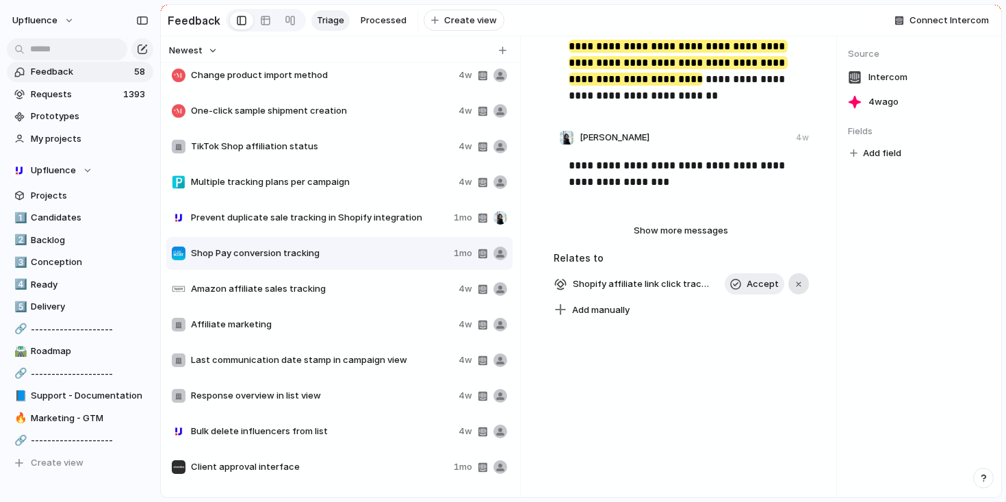
click at [791, 278] on button "button" at bounding box center [798, 284] width 21 height 22
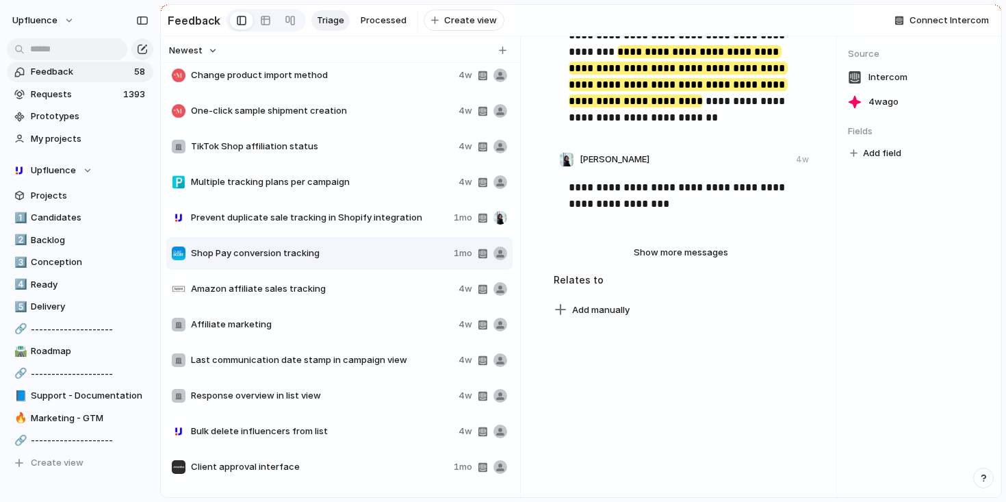
scroll to position [1642, 0]
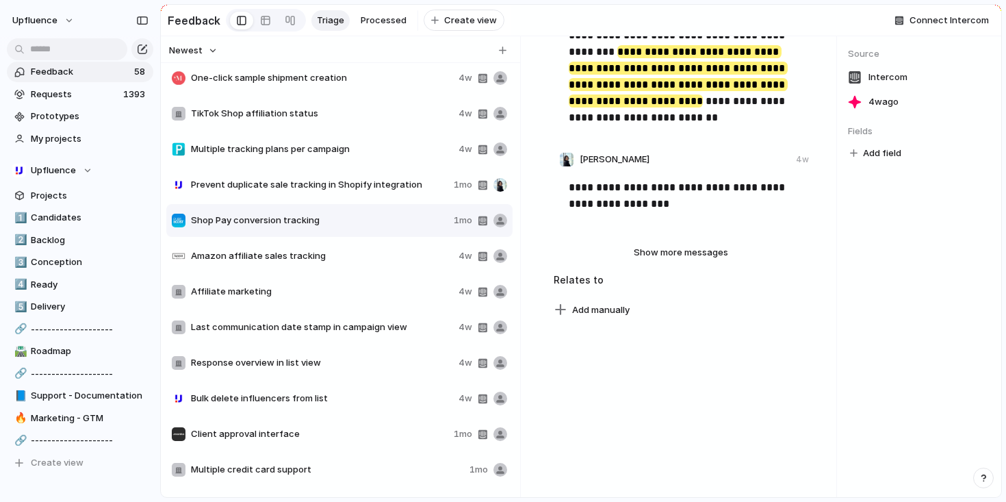
click at [335, 397] on div "Bulk delete influencers from list 4w" at bounding box center [339, 398] width 346 height 33
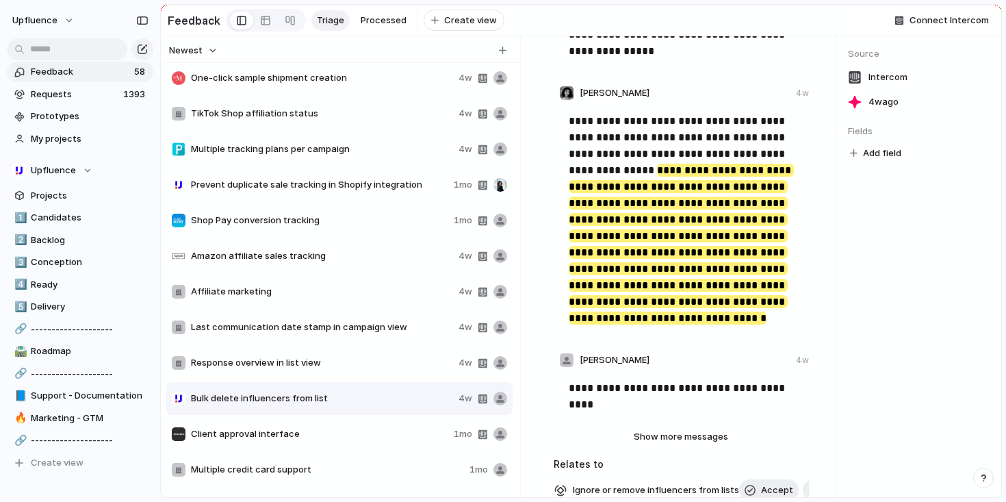
scroll to position [525, 0]
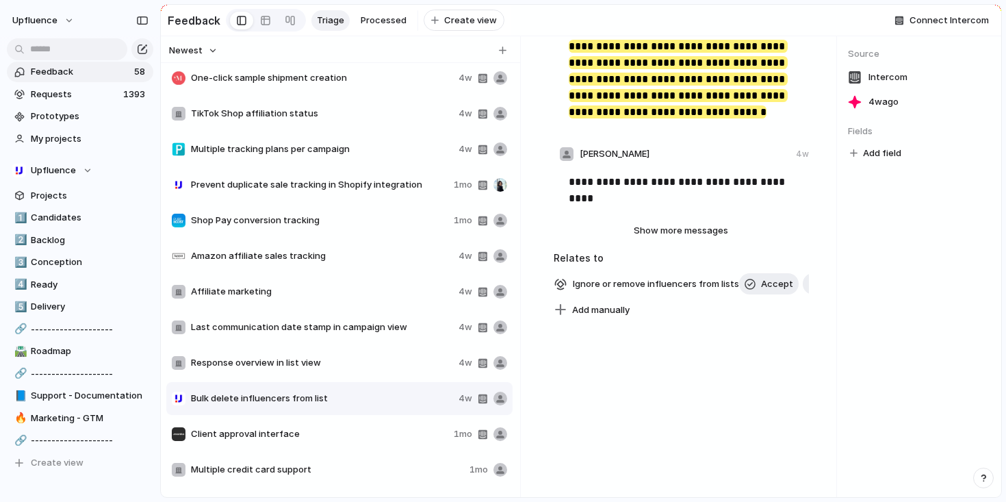
click at [794, 286] on div "button" at bounding box center [799, 284] width 10 height 10
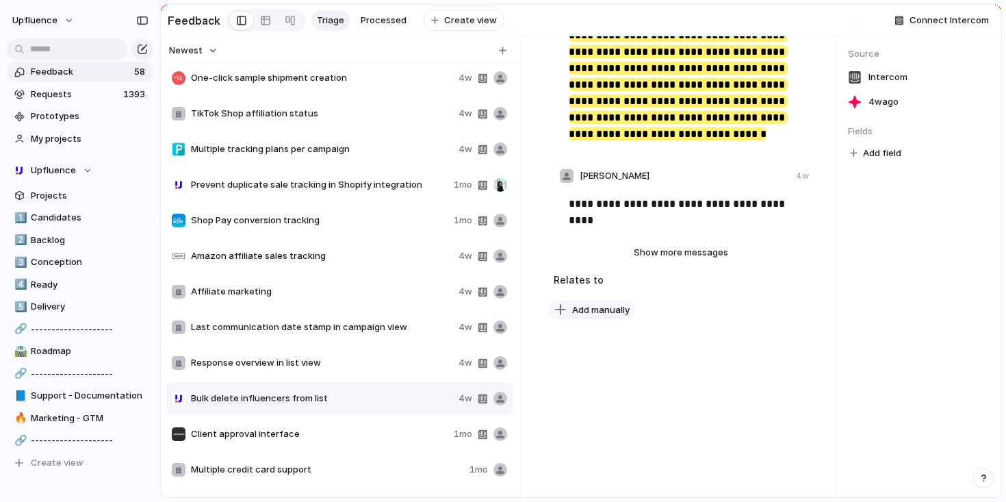
click at [615, 308] on span "Add manually" at bounding box center [600, 310] width 57 height 14
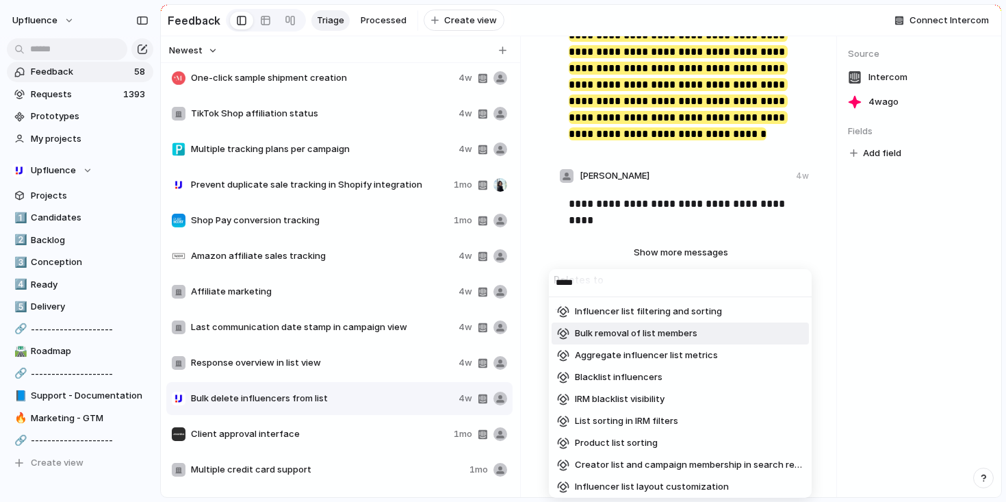
type input "****"
click at [636, 334] on span "Bulk removal of list members" at bounding box center [636, 333] width 122 height 14
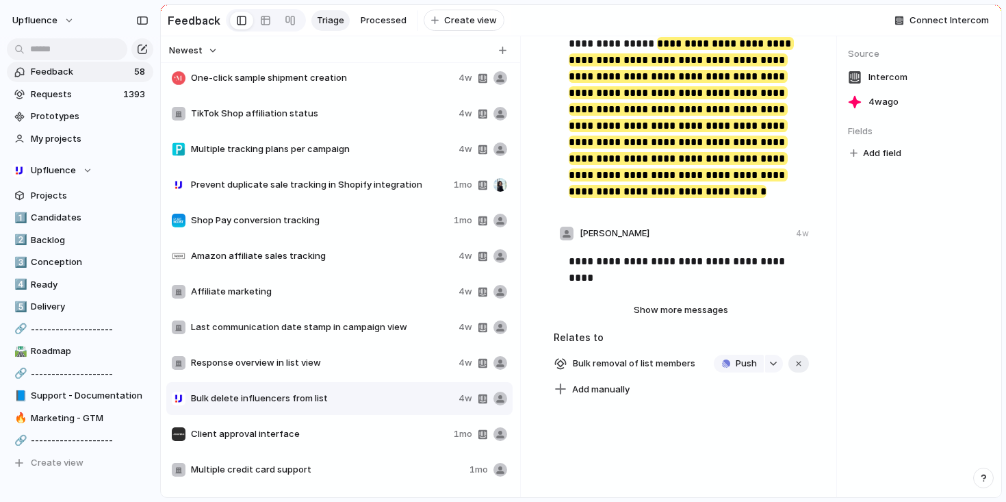
scroll to position [0, 0]
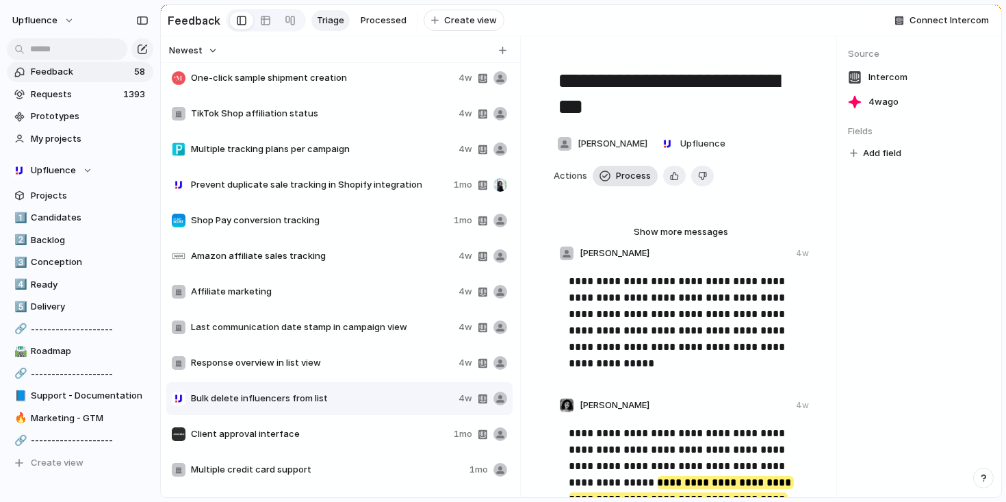
click at [634, 175] on button "Process" at bounding box center [625, 176] width 65 height 21
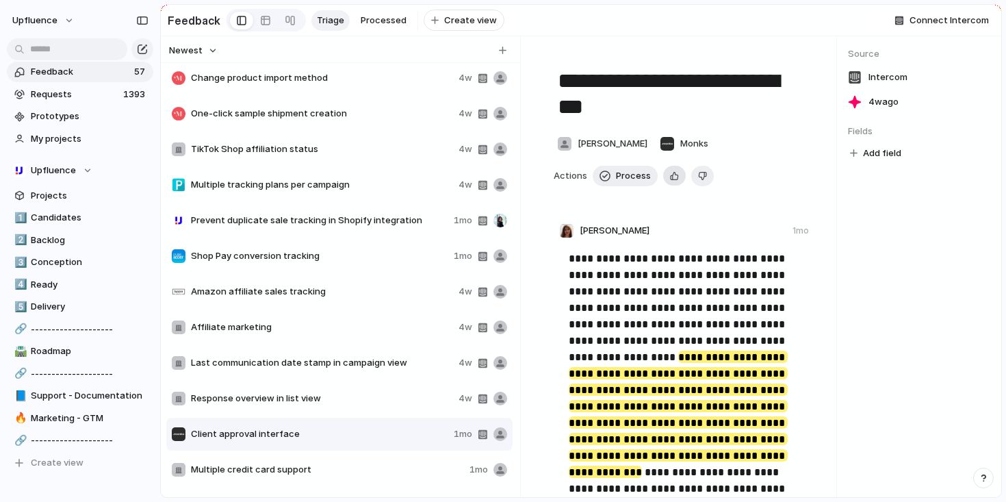
scroll to position [1606, 0]
click at [448, 481] on span "Delete" at bounding box center [451, 483] width 29 height 14
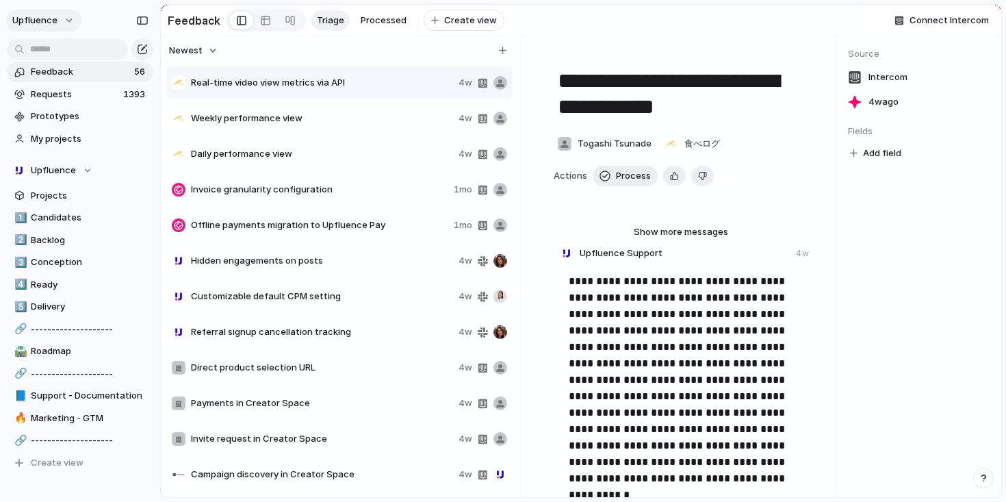
click at [68, 21] on button "Upfluence" at bounding box center [43, 21] width 75 height 22
click at [70, 73] on span "Invite members" at bounding box center [64, 73] width 66 height 14
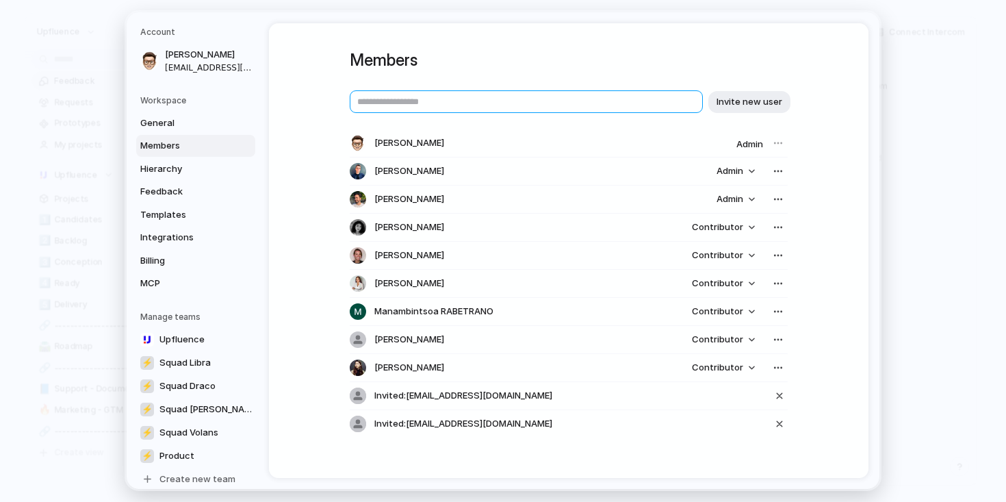
click at [449, 107] on input "text" at bounding box center [526, 101] width 353 height 23
paste input "**********"
type input "**********"
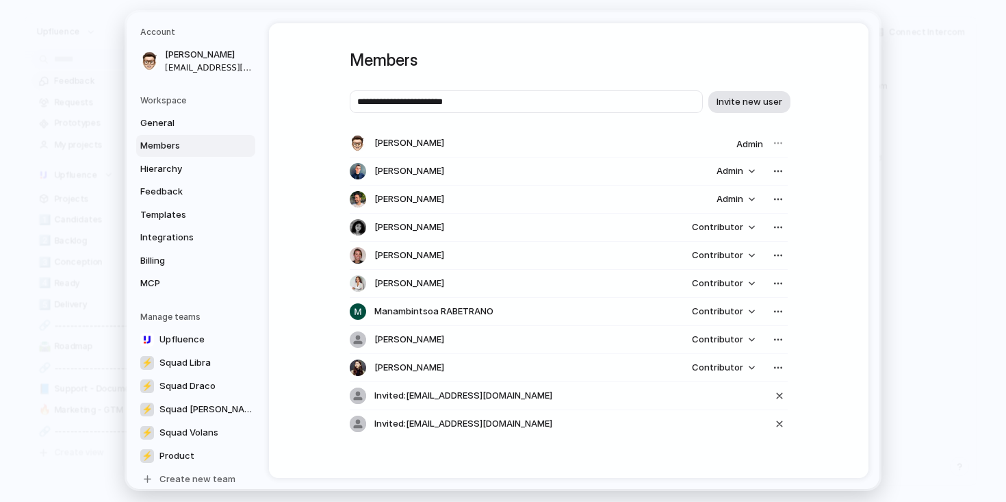
click at [756, 105] on span "Invite new user" at bounding box center [750, 102] width 66 height 14
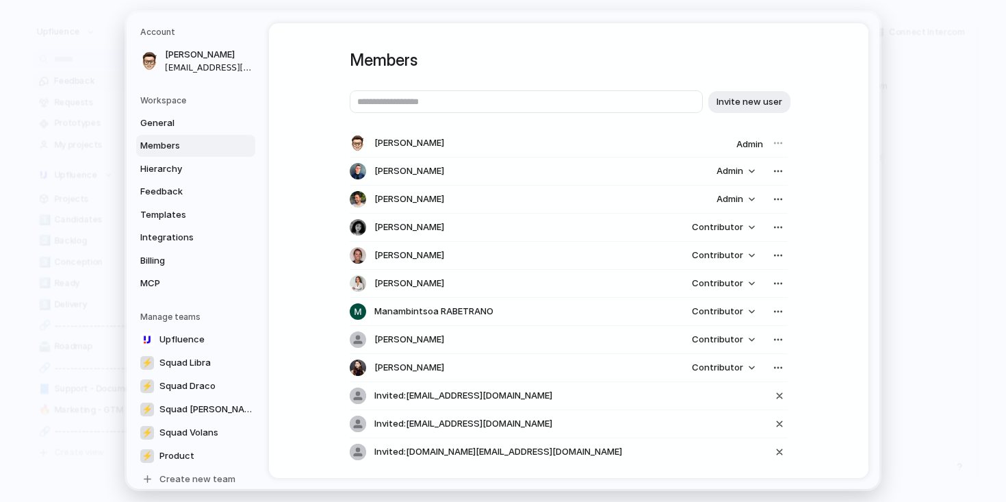
scroll to position [36, 0]
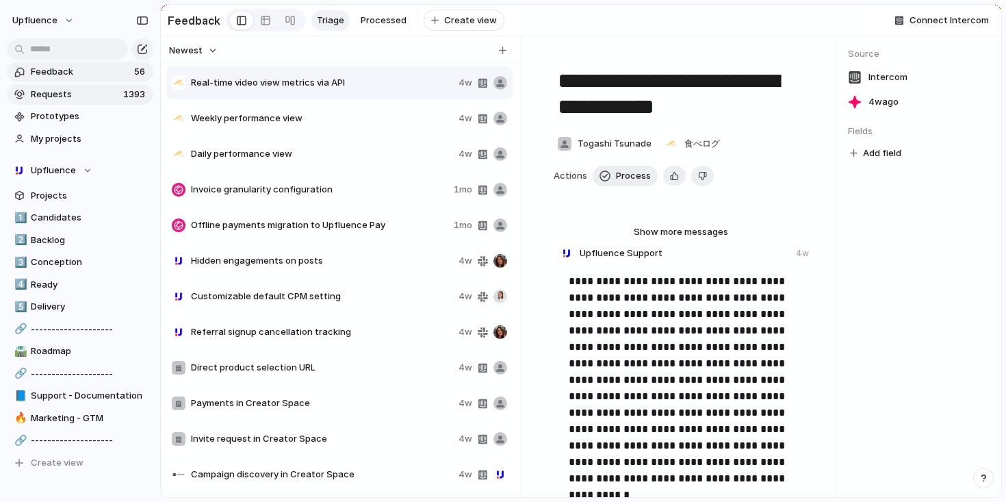
click at [87, 96] on span "Requests" at bounding box center [75, 95] width 88 height 14
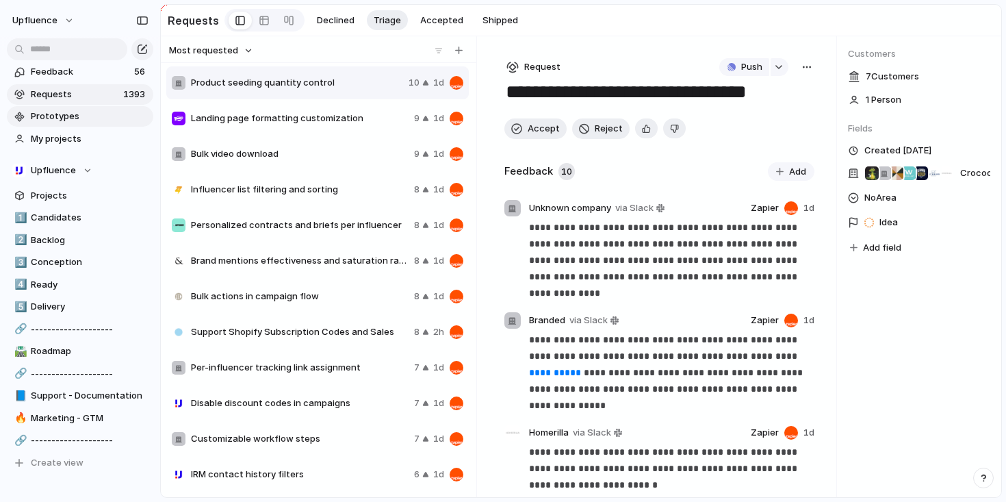
click at [81, 109] on span "Prototypes" at bounding box center [90, 116] width 118 height 14
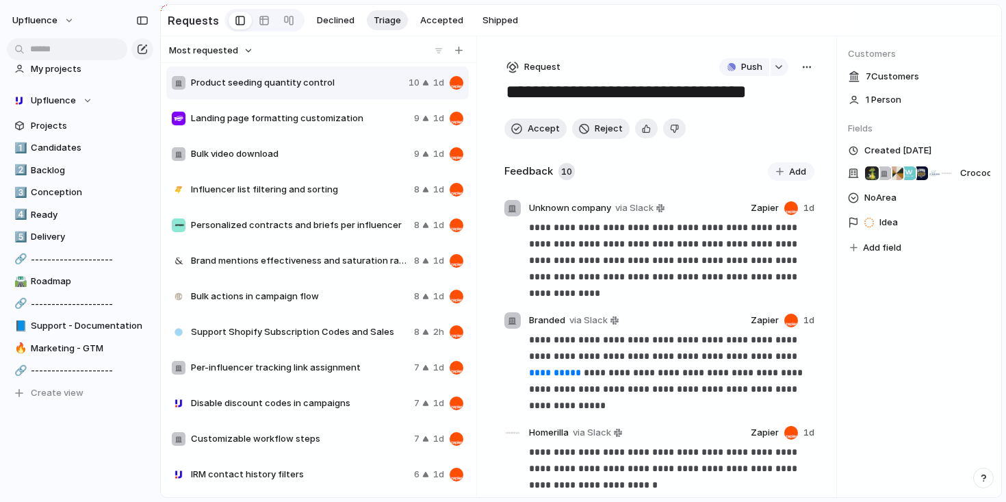
scroll to position [84, 0]
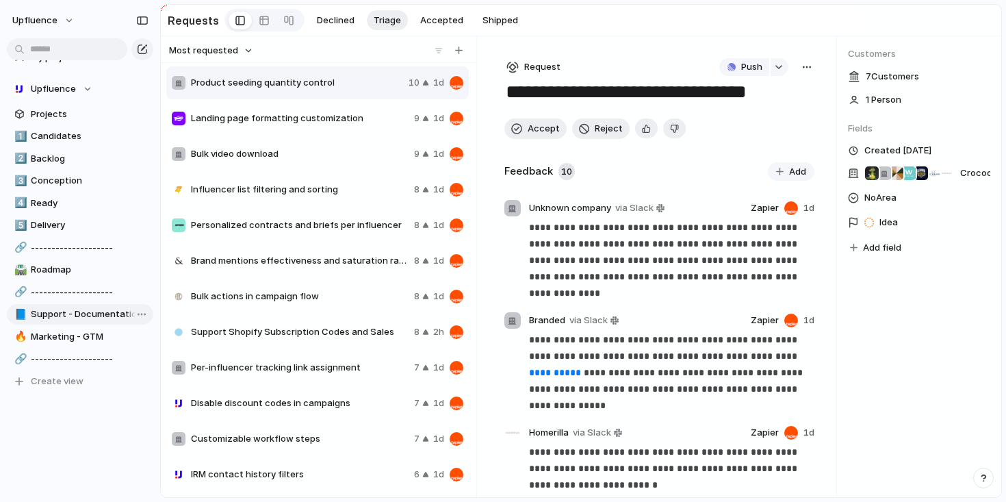
click at [75, 317] on span "Support - Documentation" at bounding box center [90, 314] width 118 height 14
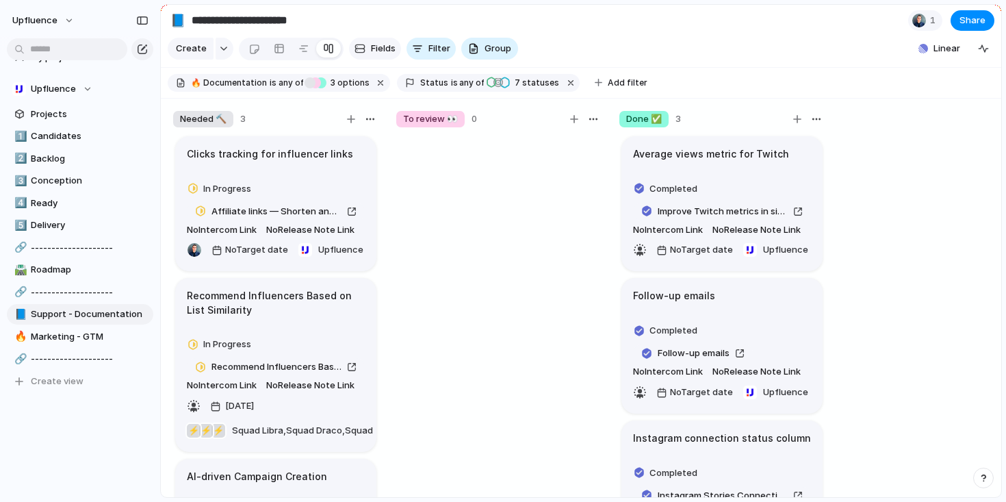
click at [371, 50] on span "Fields" at bounding box center [383, 49] width 25 height 14
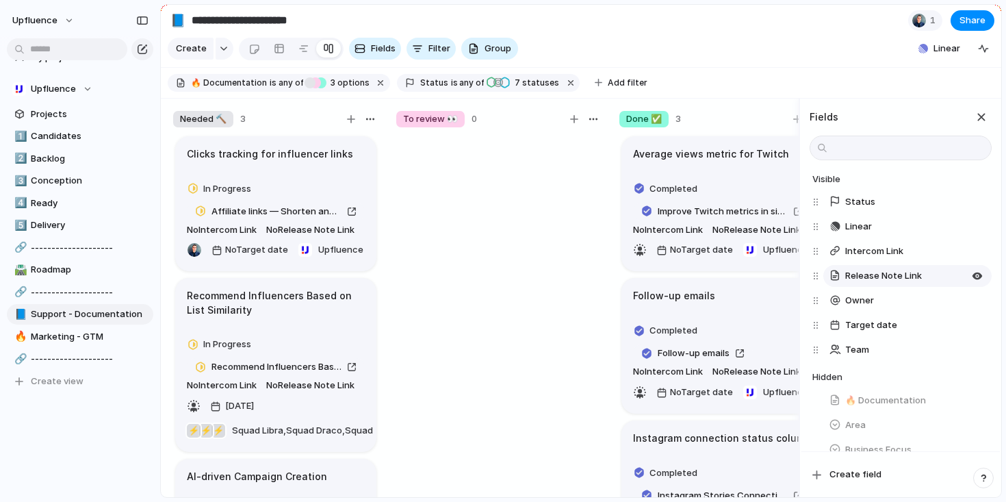
scroll to position [26, 0]
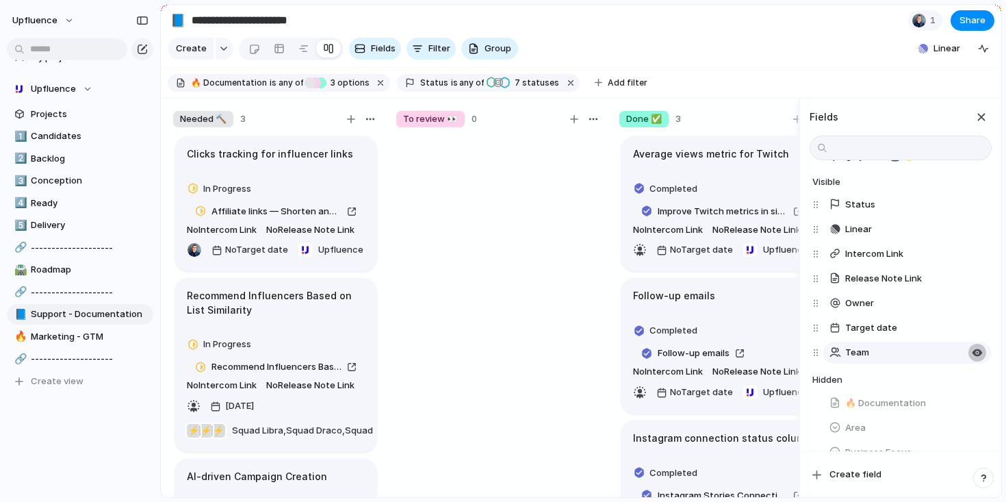
click at [972, 358] on div "button" at bounding box center [977, 352] width 11 height 11
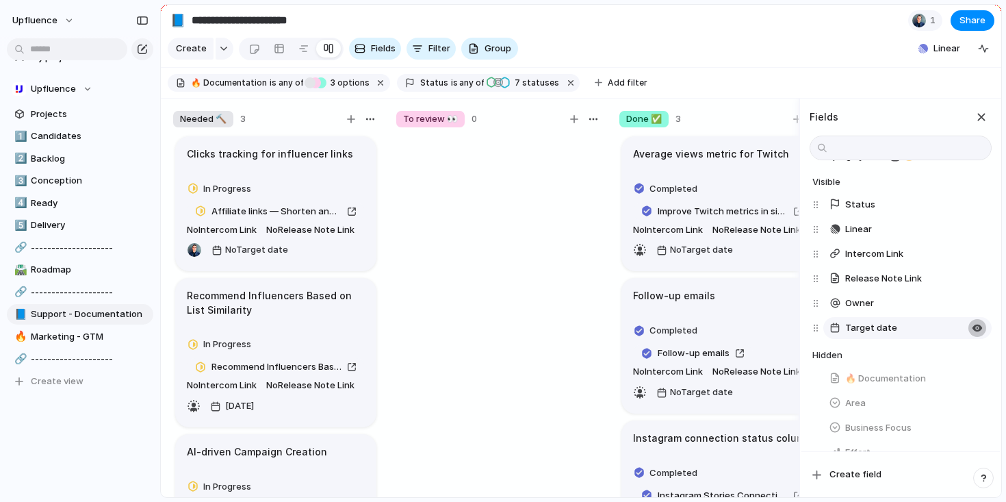
click at [972, 333] on div "button" at bounding box center [977, 327] width 11 height 11
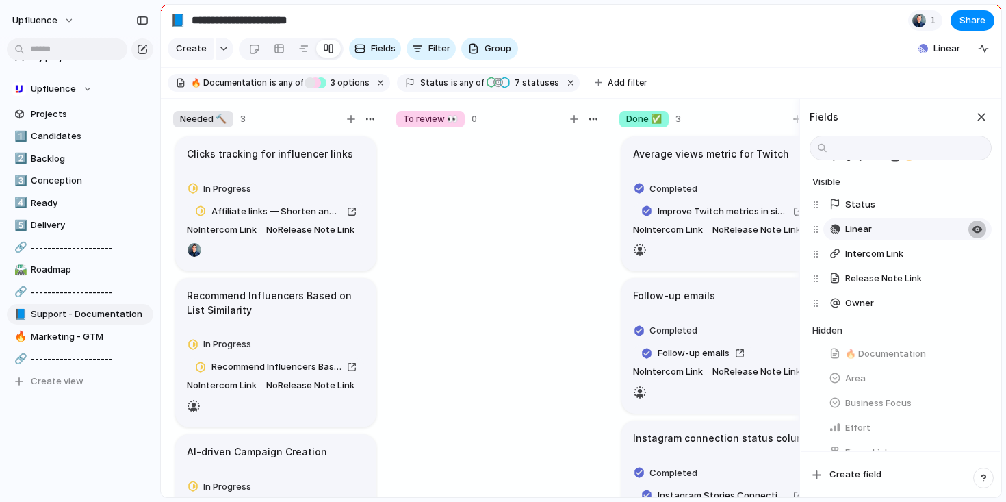
click at [972, 235] on div "button" at bounding box center [977, 229] width 11 height 11
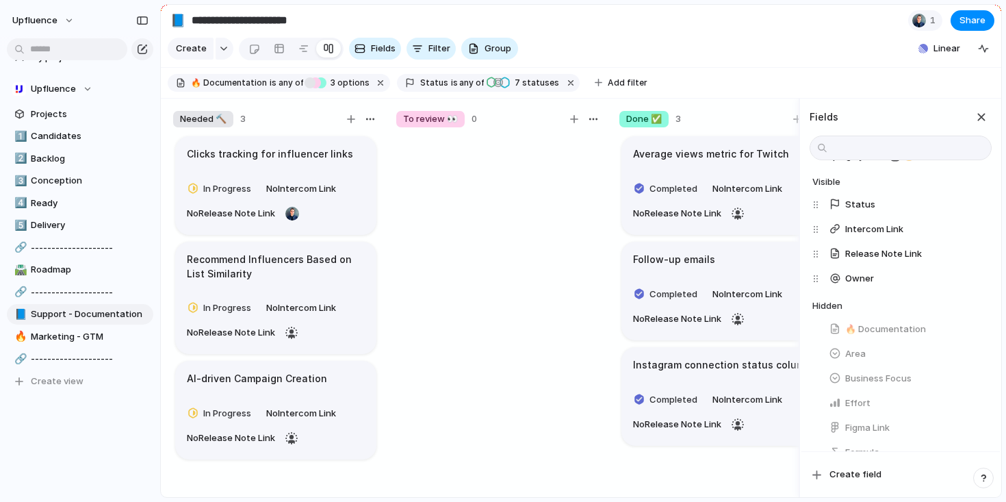
click at [805, 65] on section "Create Fields Filter Group Zoom Linear" at bounding box center [581, 51] width 840 height 33
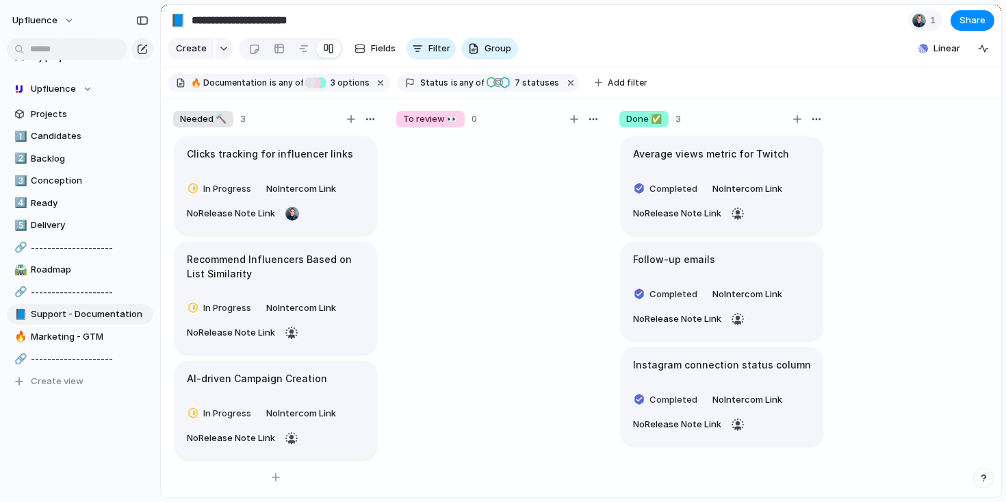
click at [277, 179] on article "Clicks tracking for influencer links In Progress No Intercom Link No Release No…" at bounding box center [275, 185] width 201 height 99
click at [857, 284] on div "Needed 🔨 3 Clicks tracking for influencer links In Progress No Intercom Link No…" at bounding box center [581, 298] width 840 height 399
click at [365, 125] on div "button" at bounding box center [370, 119] width 11 height 11
click at [365, 128] on div "Change color" at bounding box center [503, 251] width 1006 height 502
click at [206, 125] on span "Needed 🔨" at bounding box center [203, 119] width 47 height 14
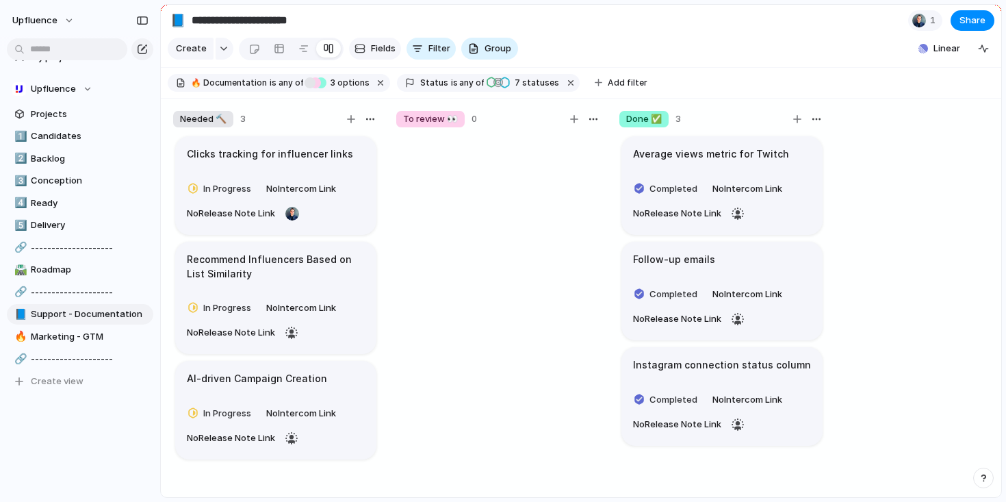
click at [386, 55] on span "Fields" at bounding box center [383, 49] width 25 height 14
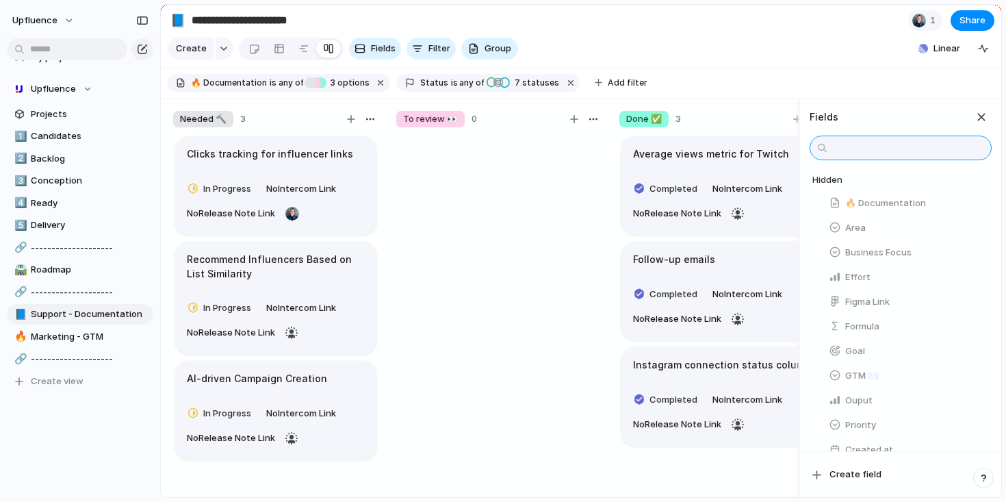
scroll to position [142, 0]
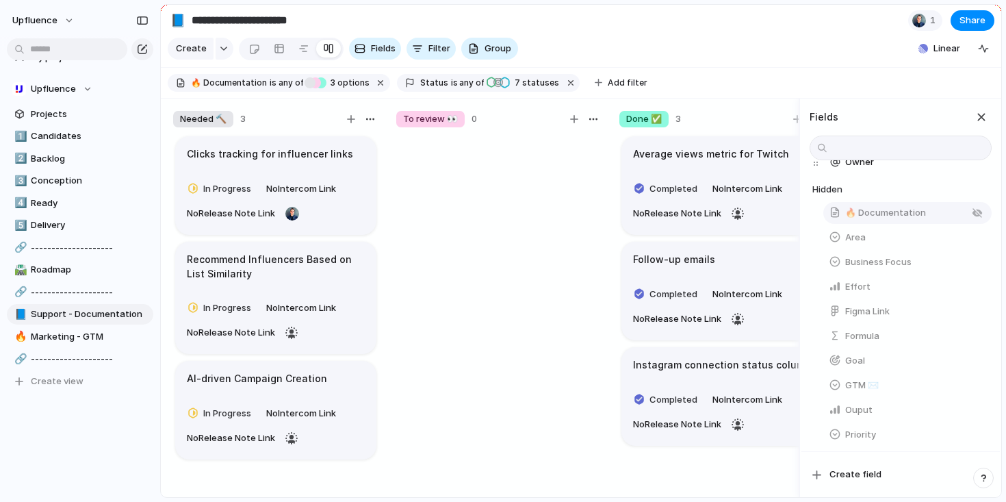
click at [898, 220] on span "🔥 Documentation" at bounding box center [885, 213] width 81 height 14
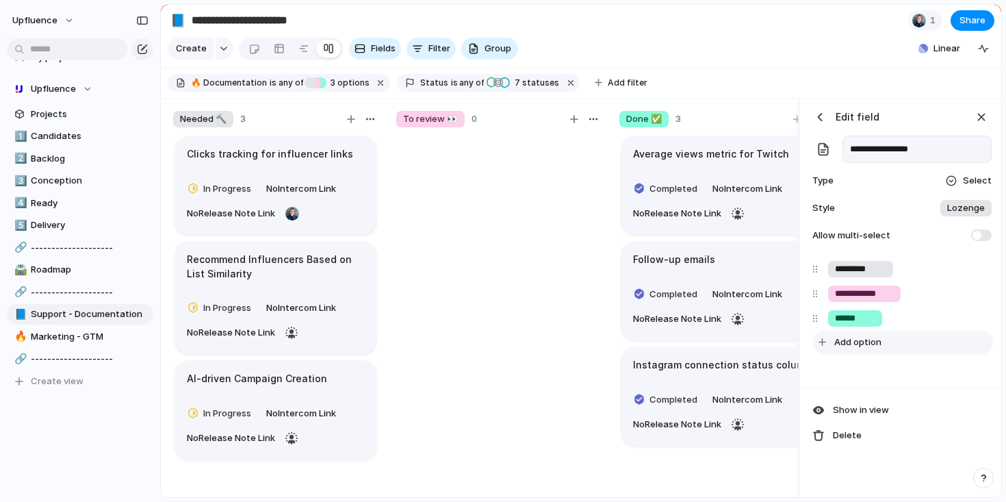
click at [849, 349] on span "Add option" at bounding box center [857, 342] width 47 height 14
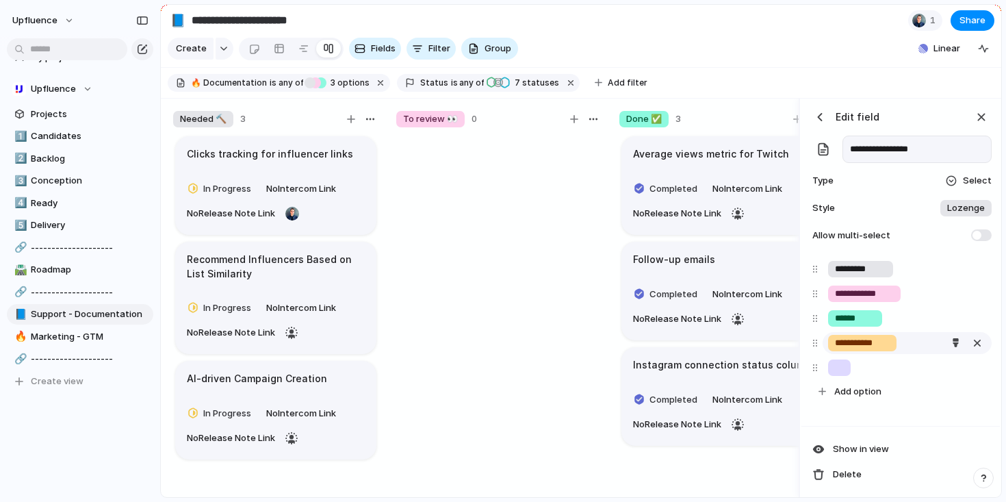
click at [842, 350] on input "**********" at bounding box center [862, 343] width 55 height 14
click at [885, 350] on input "**********" at bounding box center [862, 343] width 55 height 14
type input "**********"
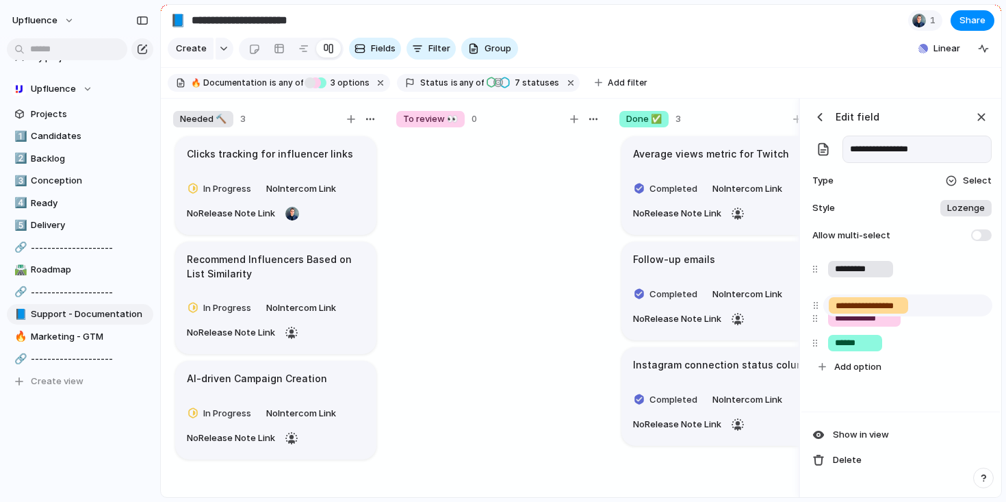
drag, startPoint x: 818, startPoint y: 353, endPoint x: 818, endPoint y: 305, distance: 47.9
click at [818, 305] on div "**********" at bounding box center [901, 318] width 188 height 122
click at [477, 272] on div at bounding box center [498, 322] width 205 height 376
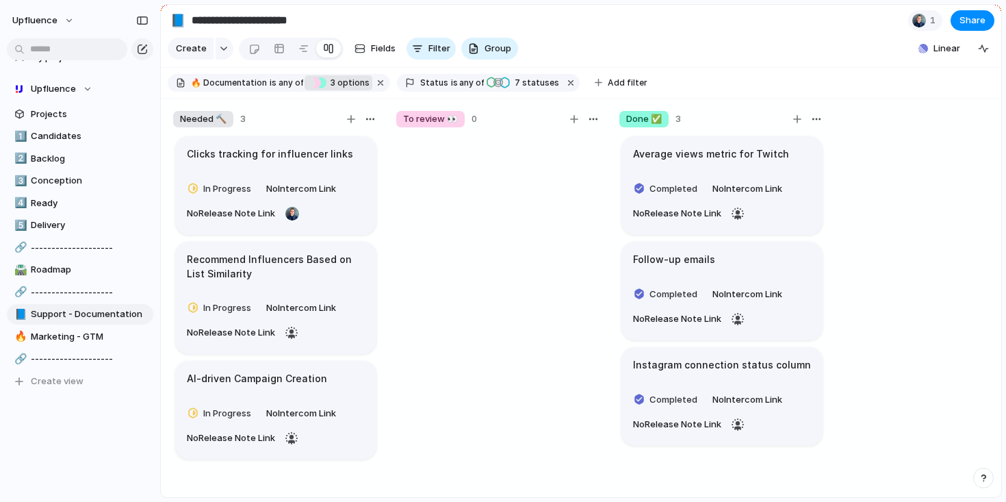
click at [329, 88] on span "3" at bounding box center [331, 82] width 11 height 10
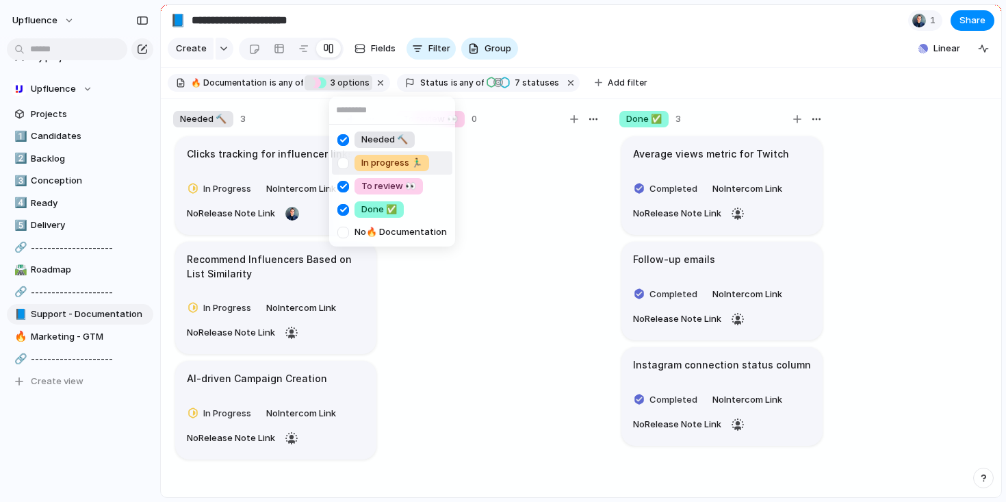
click at [346, 165] on div at bounding box center [343, 163] width 24 height 24
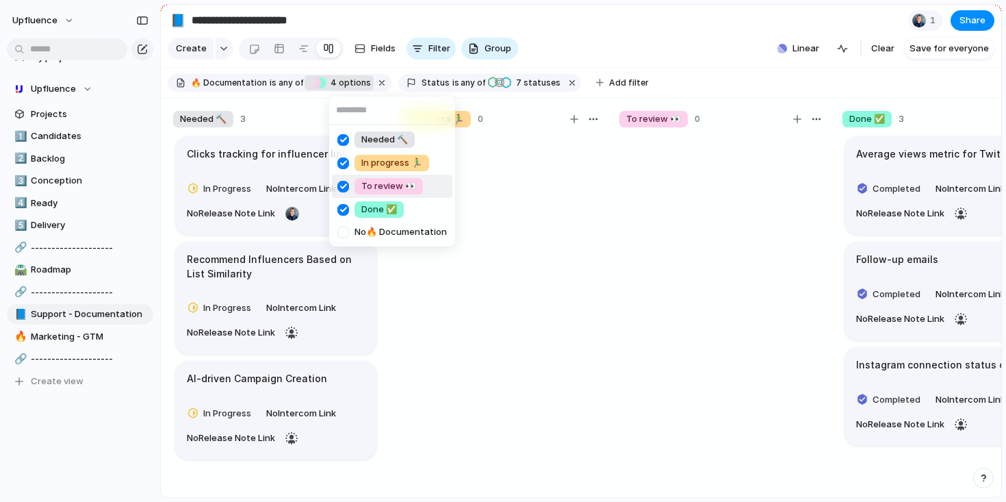
click at [559, 238] on div "Needed 🔨 In progress 🏃‍♂️ To review 👀 Done ✅ No 🔥 Documentation" at bounding box center [503, 251] width 1006 height 502
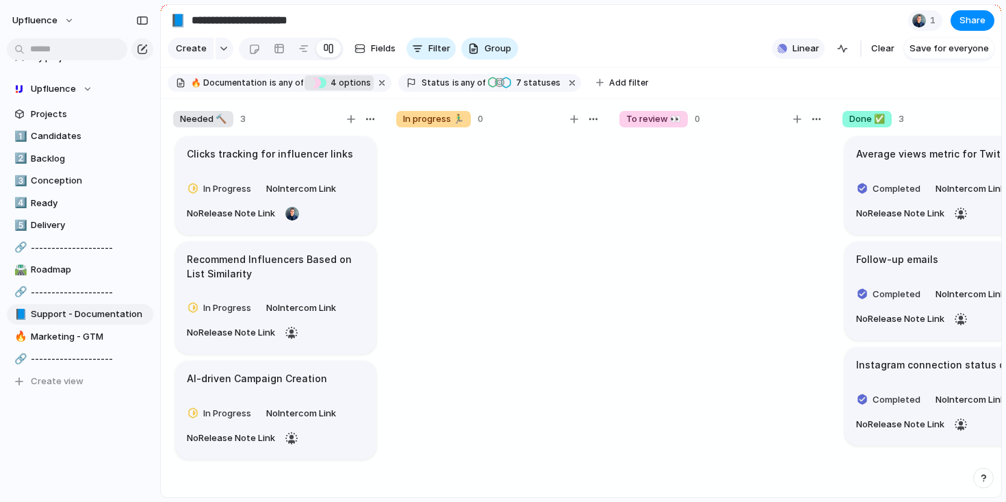
click at [797, 55] on span "Linear" at bounding box center [805, 49] width 27 height 14
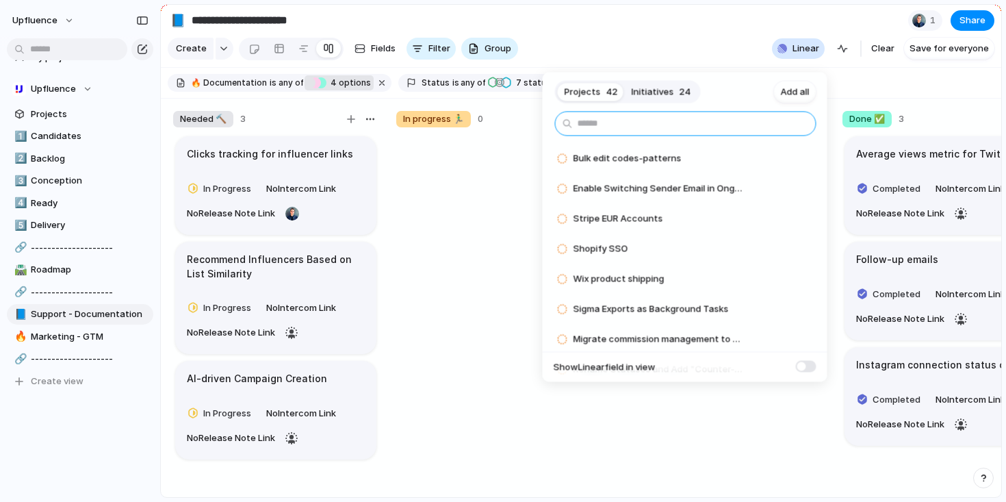
click at [657, 120] on input "text" at bounding box center [685, 124] width 261 height 25
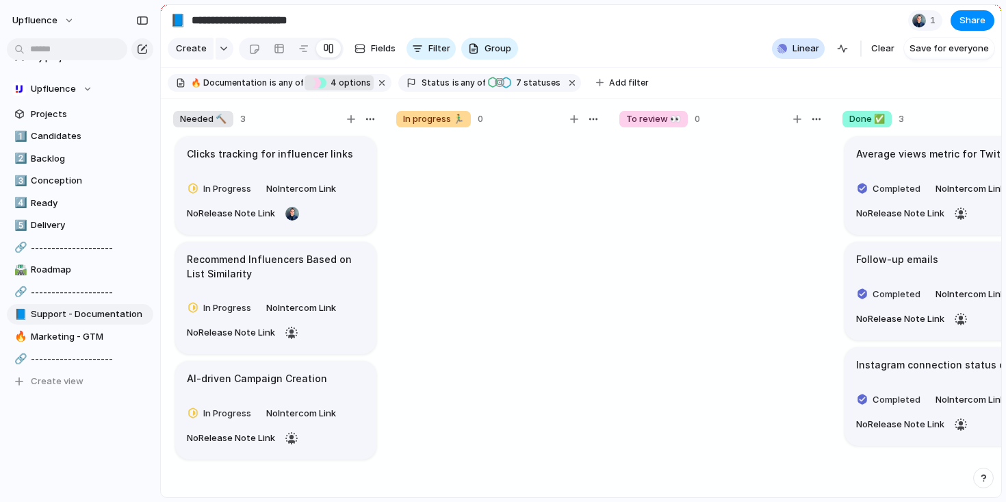
click at [450, 155] on div "Projects 42 Initiatives 24 Add all Bulk edit codes-patterns Add Enable Switchin…" at bounding box center [503, 251] width 1006 height 502
click at [807, 53] on span "Linear" at bounding box center [805, 49] width 27 height 14
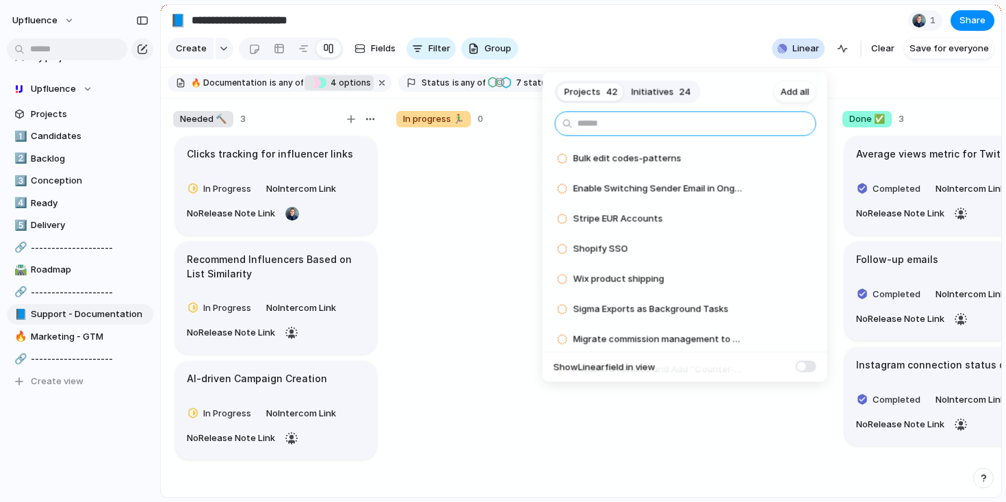
click at [751, 125] on input "text" at bounding box center [685, 124] width 261 height 25
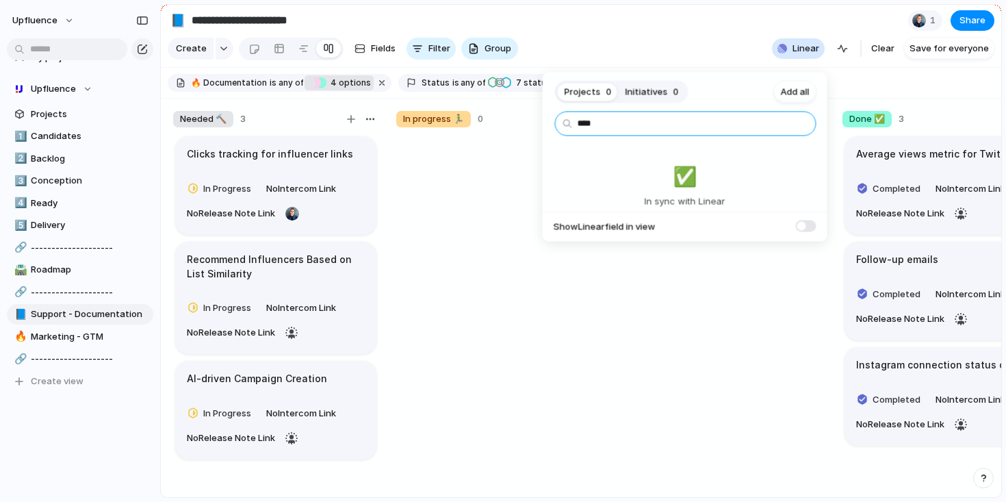
type input "*****"
type input "*******"
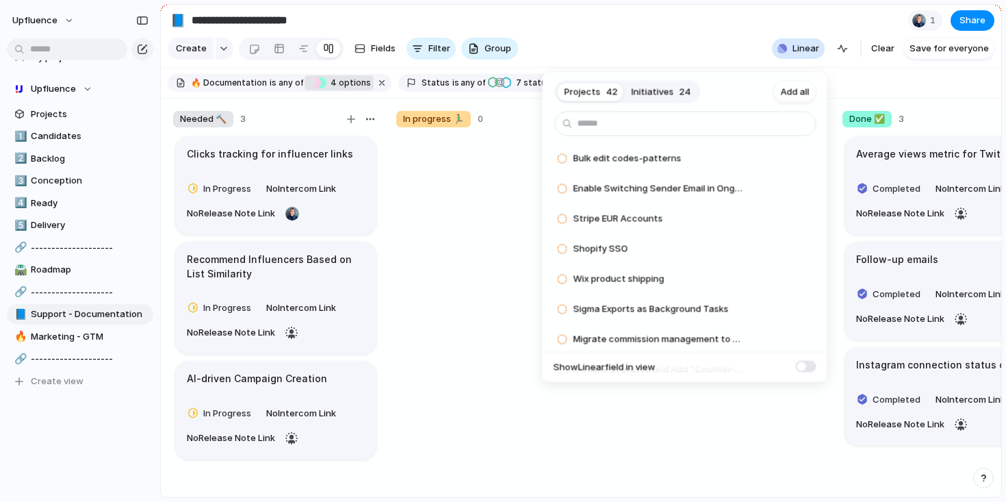
click at [451, 347] on div "Projects 42 Initiatives 24 Add all Bulk edit codes-patterns Add Enable Switchin…" at bounding box center [503, 251] width 1006 height 502
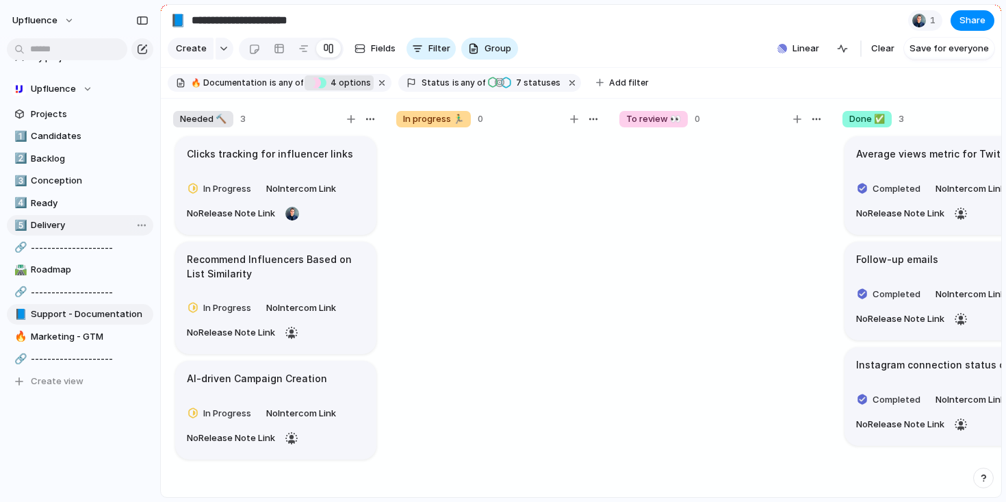
click at [78, 225] on span "Delivery" at bounding box center [90, 225] width 118 height 14
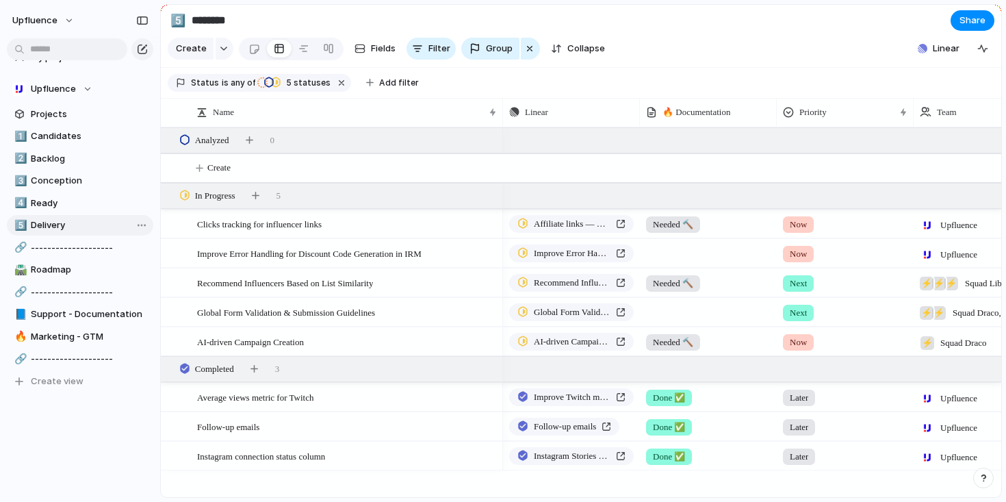
type input "********"
click at [942, 55] on span "Linear" at bounding box center [946, 49] width 27 height 14
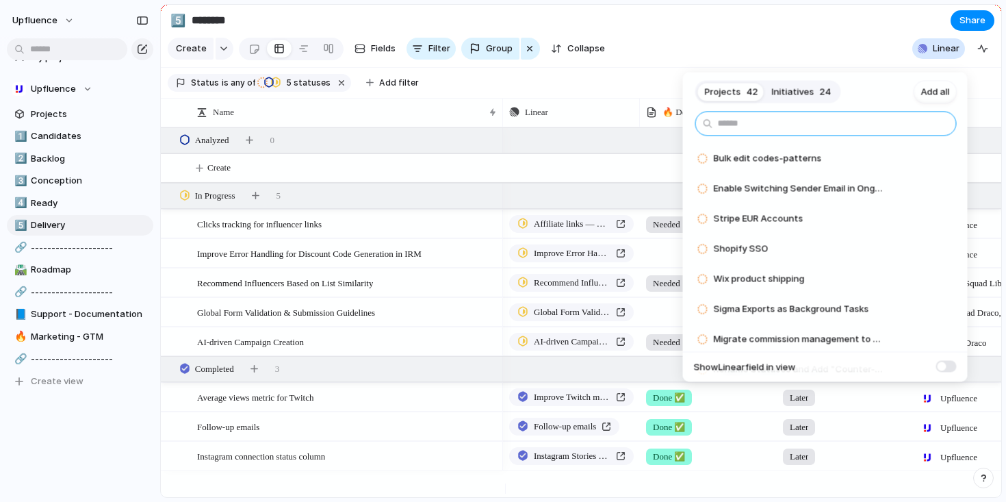
click at [795, 129] on input "text" at bounding box center [825, 124] width 261 height 25
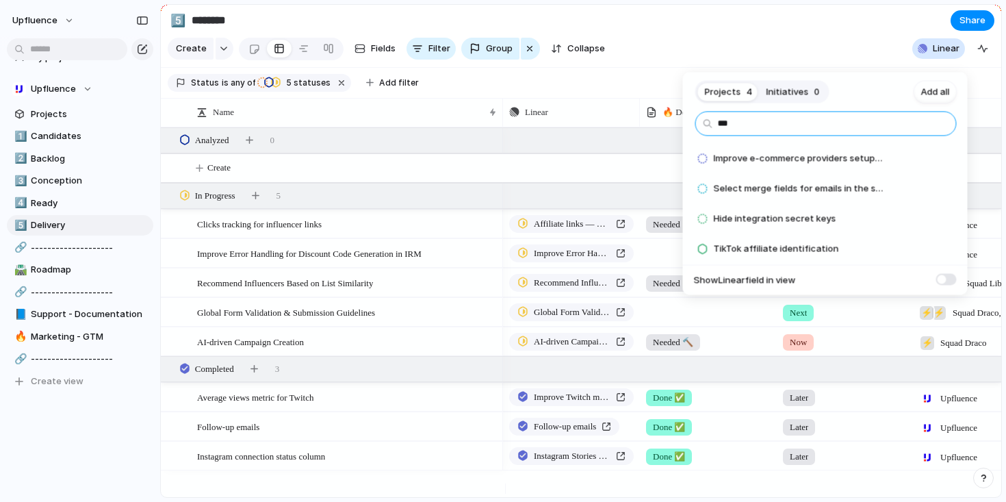
type input "****"
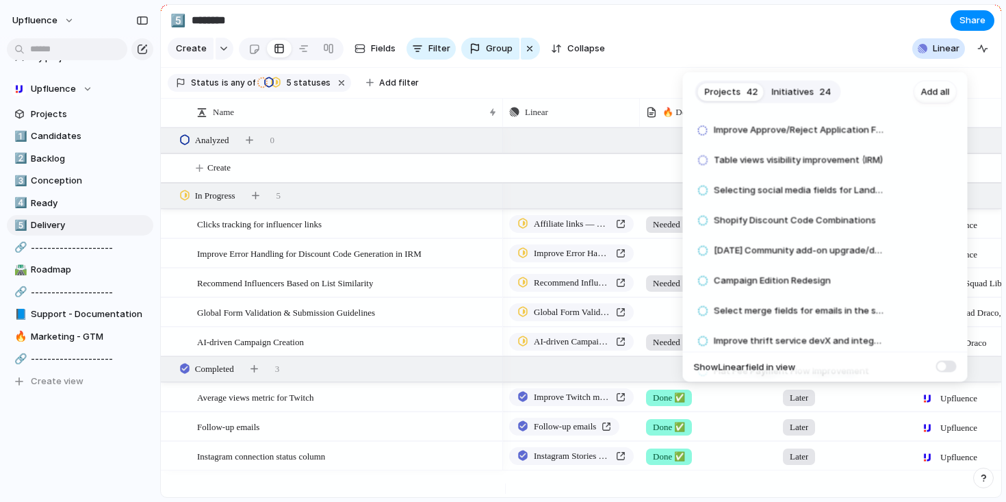
scroll to position [1057, 0]
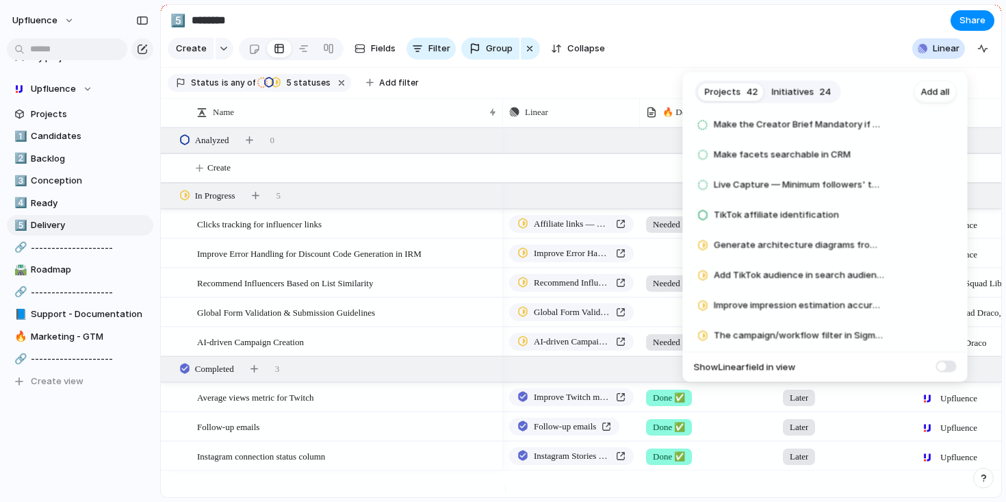
click at [352, 142] on div "Projects 42 Initiatives 24 Add all Bulk edit codes-patterns Add Enable Switchin…" at bounding box center [503, 251] width 1006 height 502
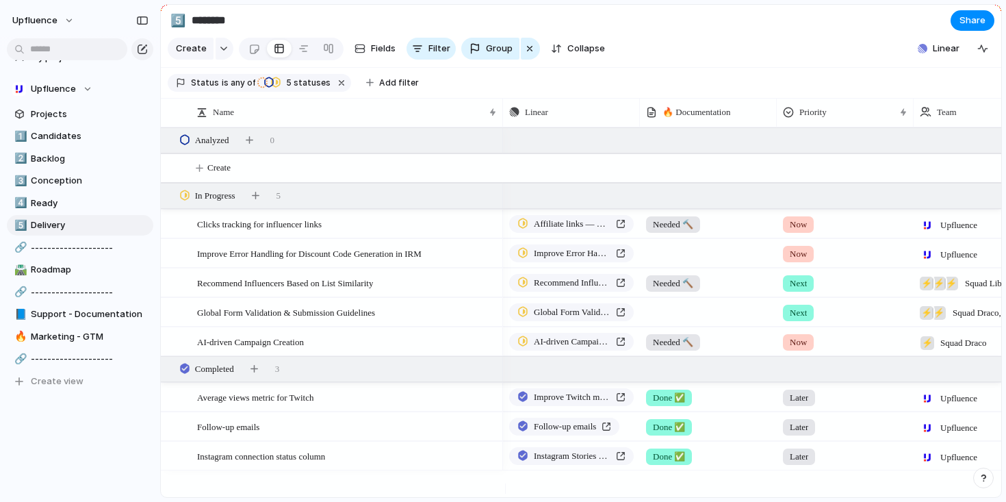
click at [79, 324] on div "1️⃣ Candidates 2️⃣ Backlog 3️⃣ Conception 4️⃣ Ready 5️⃣ Delivery 🔗 ------------…" at bounding box center [80, 259] width 146 height 266
click at [79, 310] on span "Support - Documentation" at bounding box center [90, 314] width 118 height 14
type input "**********"
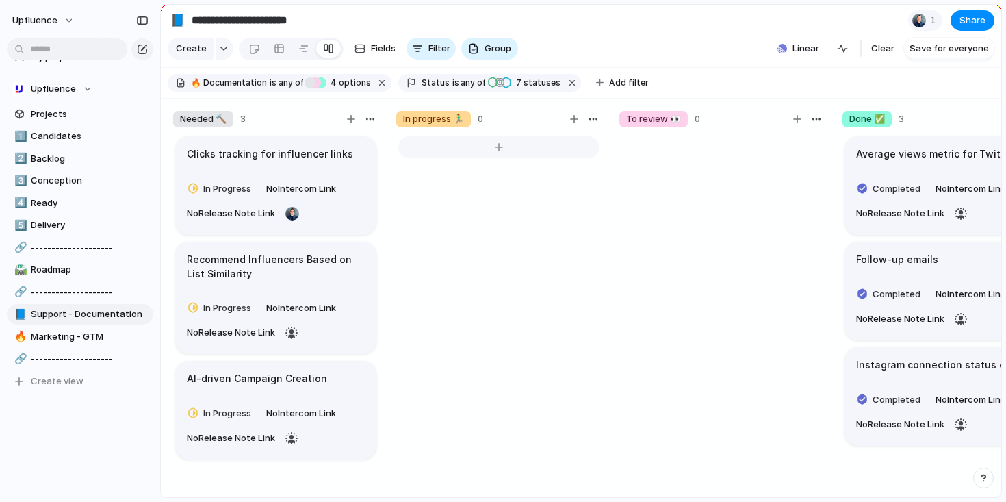
click at [482, 155] on div at bounding box center [498, 147] width 201 height 22
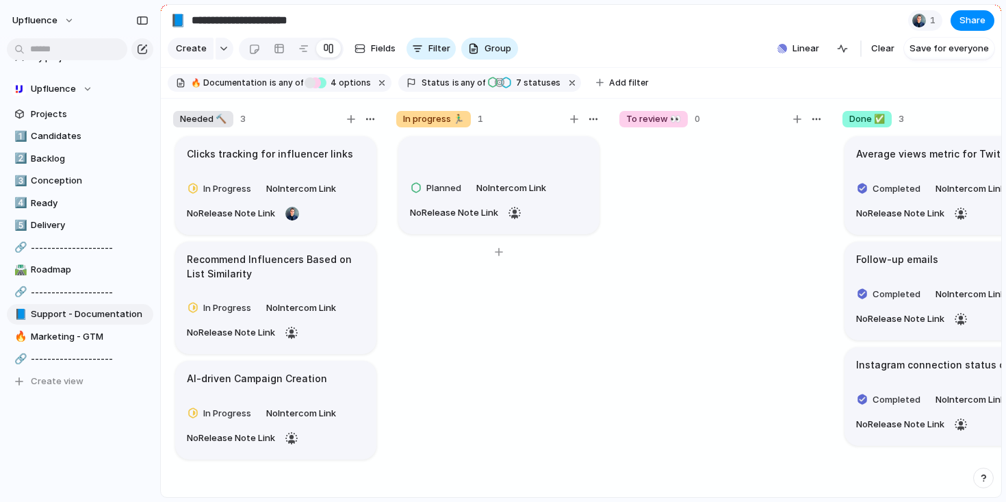
type textarea "**********"
click at [441, 196] on span "Planned" at bounding box center [443, 189] width 35 height 14
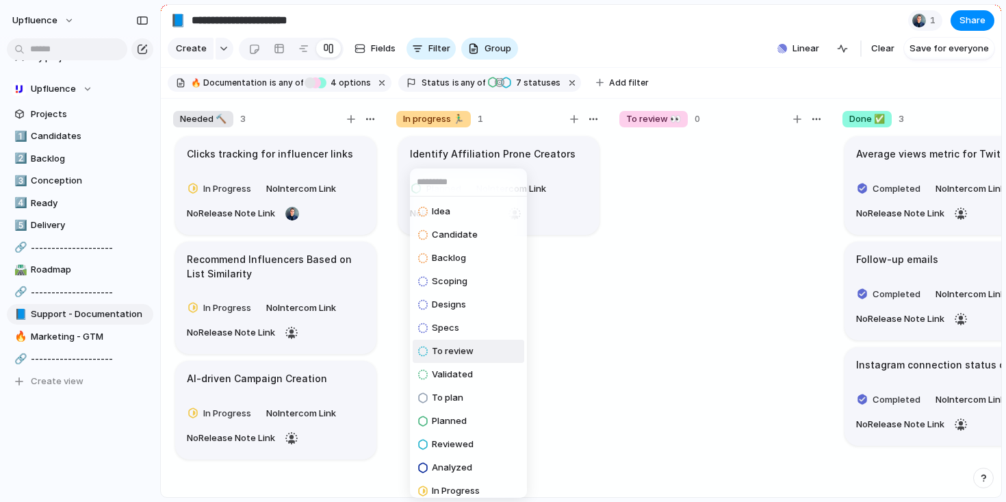
scroll to position [125, 0]
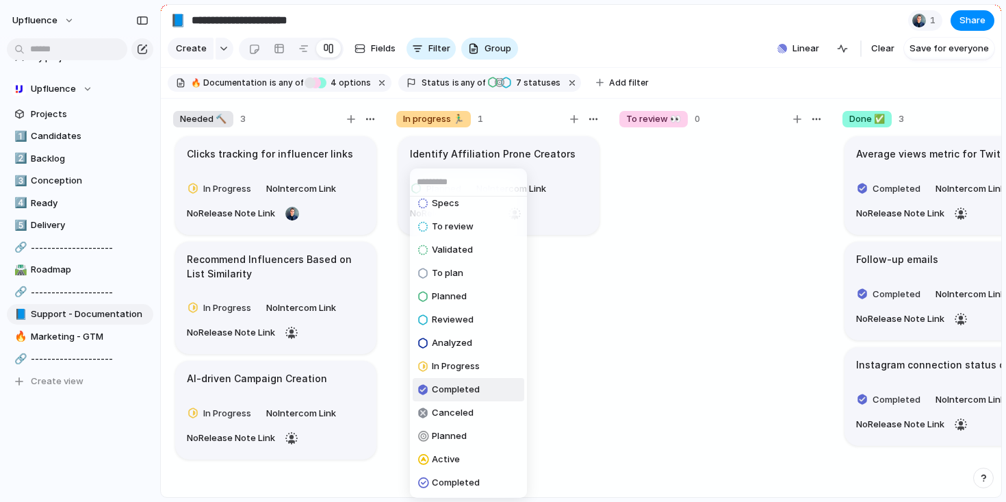
click at [472, 387] on span "Completed" at bounding box center [456, 390] width 48 height 14
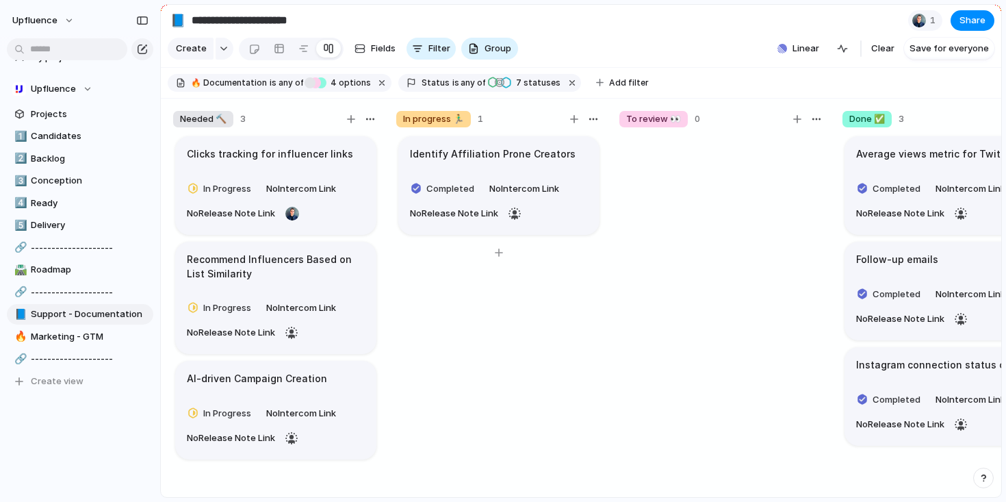
click at [500, 177] on article "Identify Affiliation Prone Creators Completed No Intercom Link No Release Note …" at bounding box center [498, 185] width 201 height 99
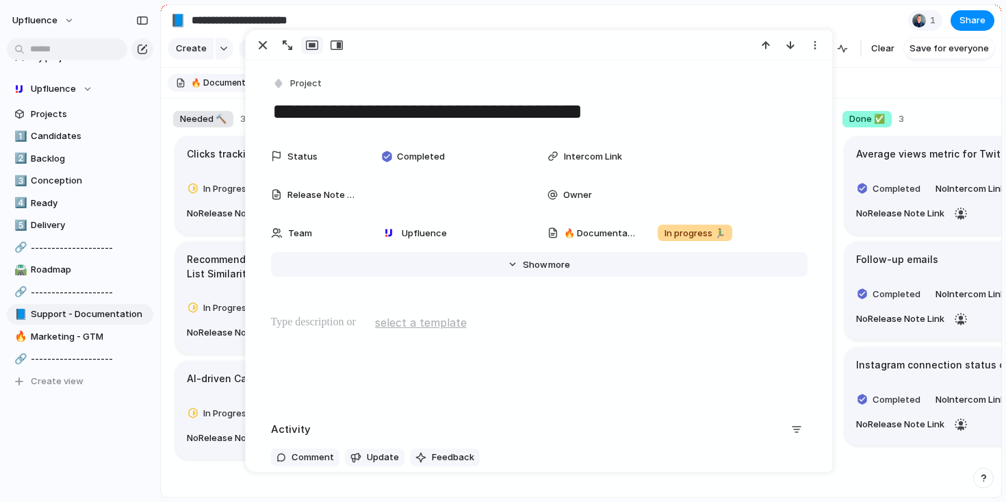
click at [513, 270] on button "Hide Show more" at bounding box center [539, 264] width 537 height 25
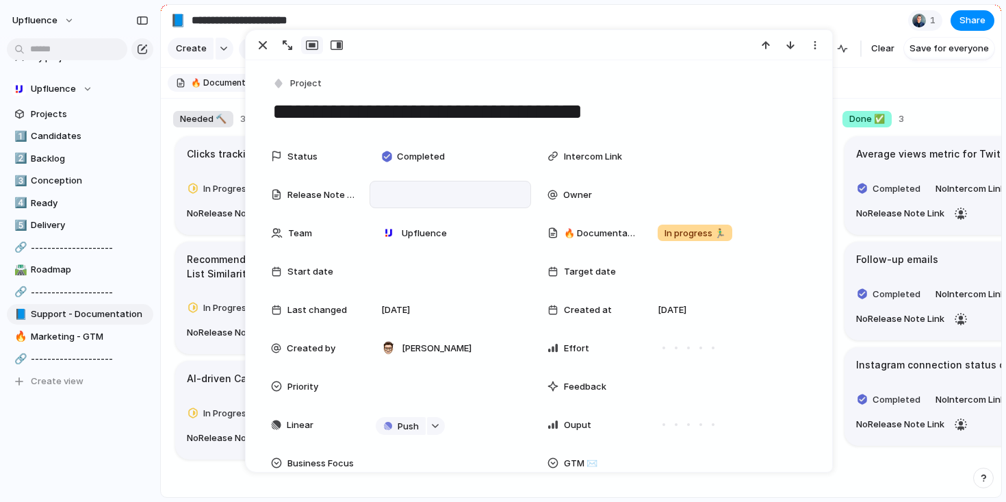
click at [421, 189] on div at bounding box center [450, 194] width 152 height 18
click at [451, 284] on div at bounding box center [451, 270] width 162 height 27
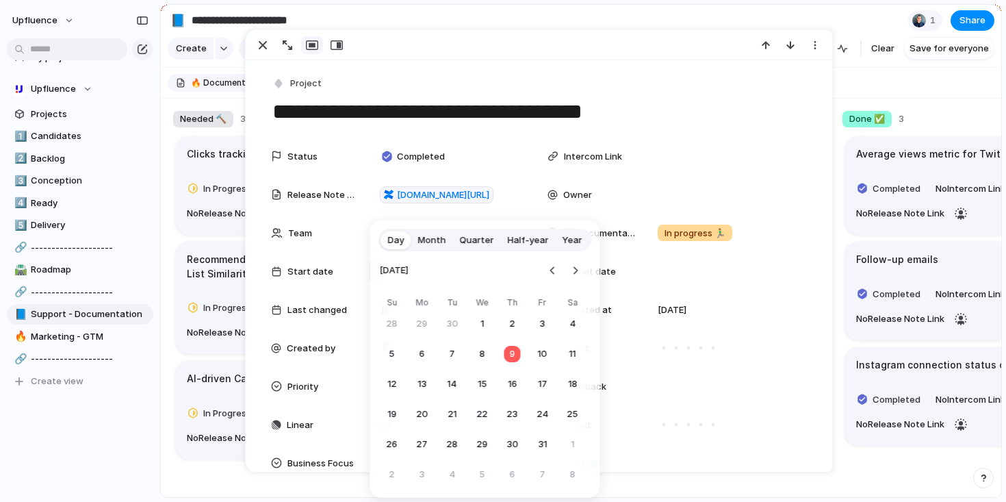
scroll to position [0, 0]
click at [480, 168] on div "Day Month Quarter Half-year Year October 2025 Su Mo Tu We Th Fr Sa 28 29 30 1 2…" at bounding box center [503, 251] width 1006 height 502
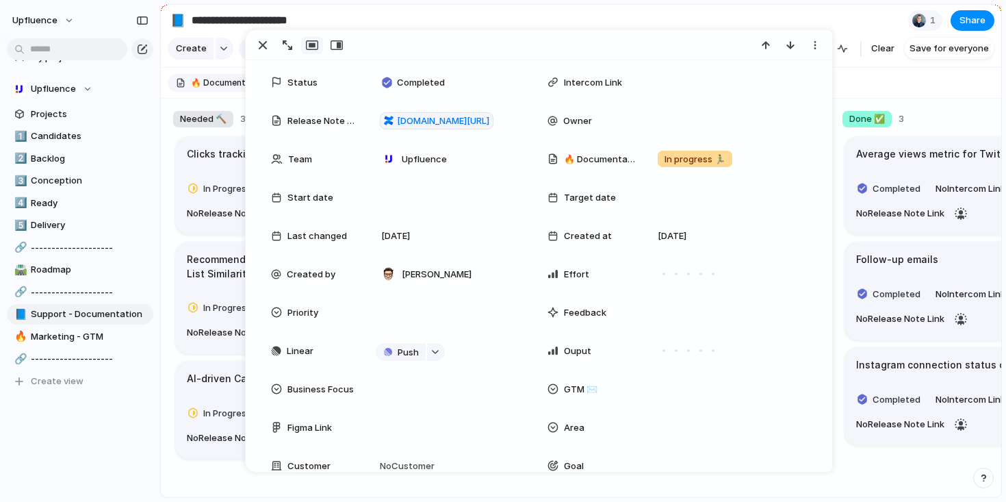
scroll to position [108, 0]
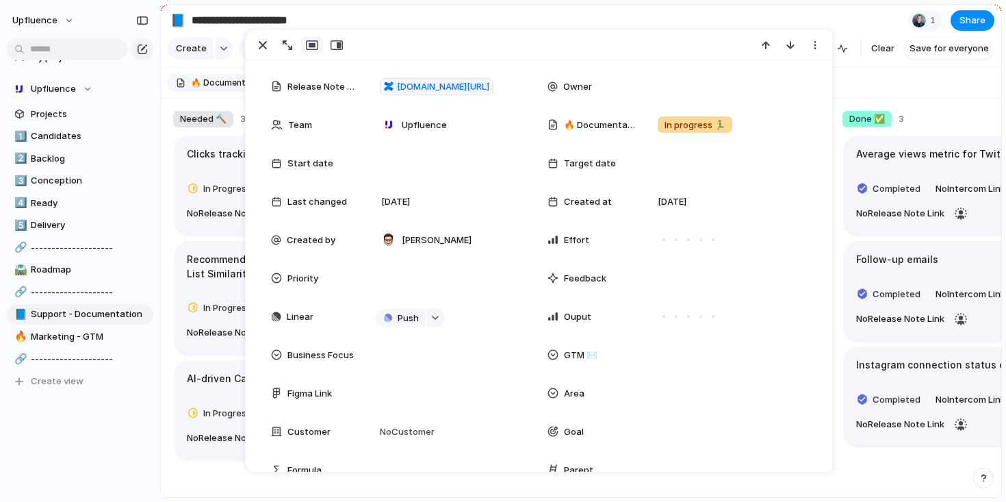
click at [605, 396] on div "Area" at bounding box center [591, 394] width 88 height 14
type input "**"
click at [682, 455] on span "Data" at bounding box center [689, 461] width 21 height 14
click at [704, 396] on div "Data" at bounding box center [726, 392] width 149 height 15
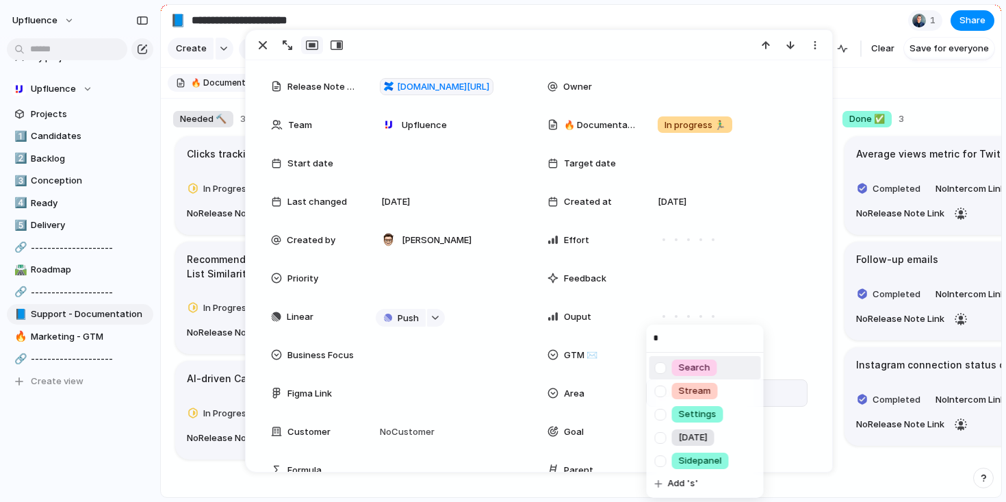
type input "*"
click at [701, 366] on span "Search" at bounding box center [694, 368] width 31 height 14
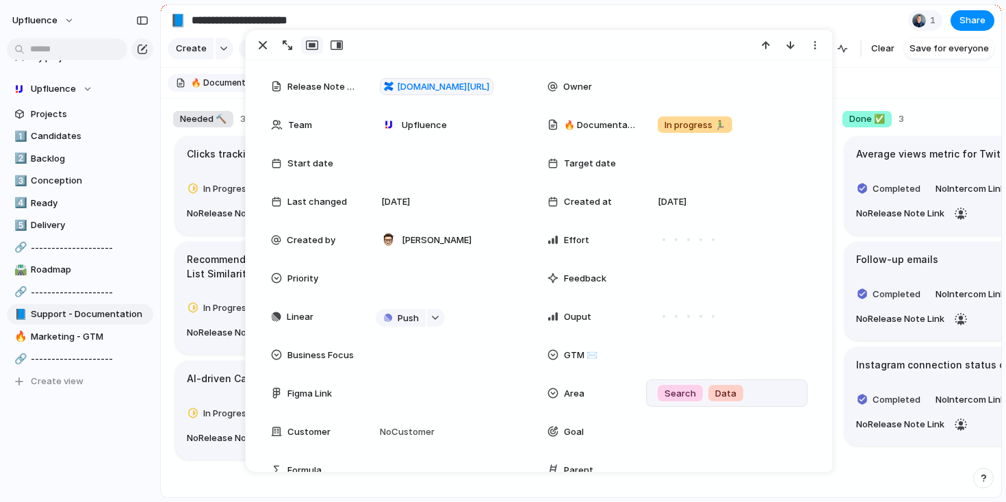
click at [714, 14] on section "**********" at bounding box center [581, 20] width 840 height 31
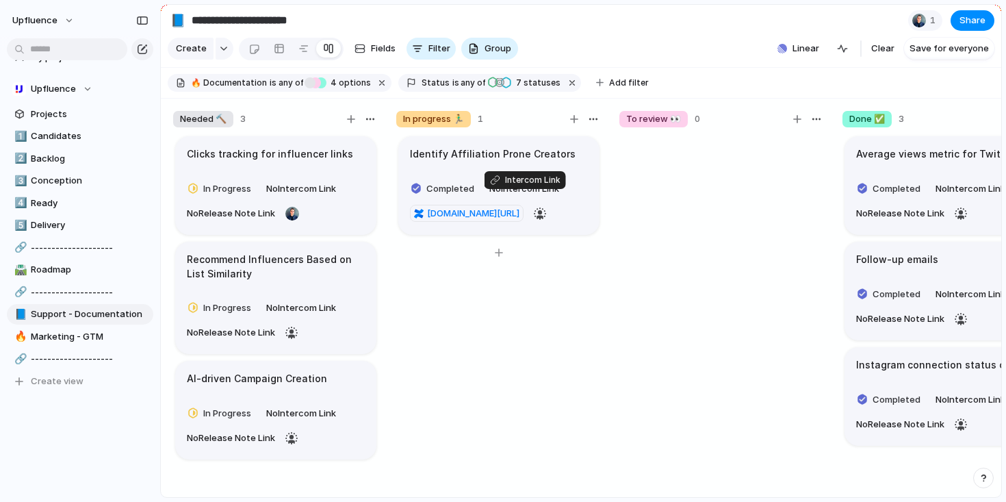
click at [528, 196] on span "No Intercom Link" at bounding box center [524, 189] width 70 height 14
click at [476, 181] on article "Identify Affiliation Prone Creators Completed No Intercom Link upfluence.atlass…" at bounding box center [498, 185] width 201 height 99
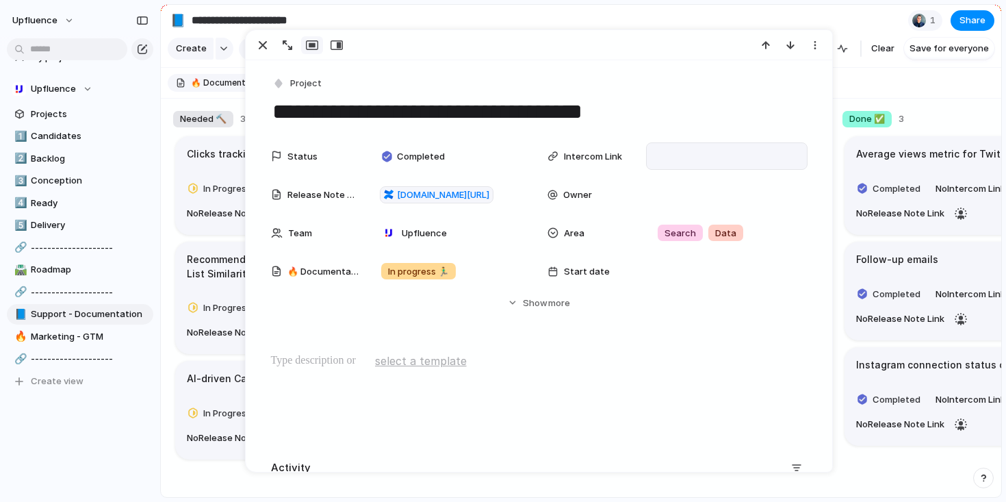
click at [673, 159] on div at bounding box center [727, 156] width 152 height 18
click at [377, 78] on div "Project" at bounding box center [539, 84] width 537 height 20
click at [263, 45] on div "button" at bounding box center [263, 45] width 16 height 16
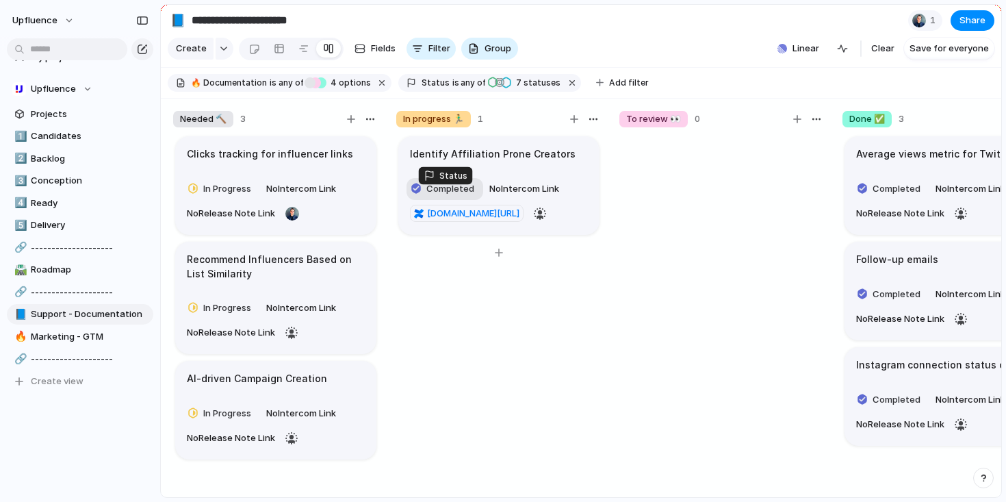
click at [448, 196] on span "Completed" at bounding box center [450, 189] width 48 height 14
click at [582, 385] on div "Idea Candidate Backlog Scoping Designs Specs To review Validated To plan Planne…" at bounding box center [503, 251] width 1006 height 502
click at [500, 92] on div "Reviewed" at bounding box center [506, 82] width 12 height 19
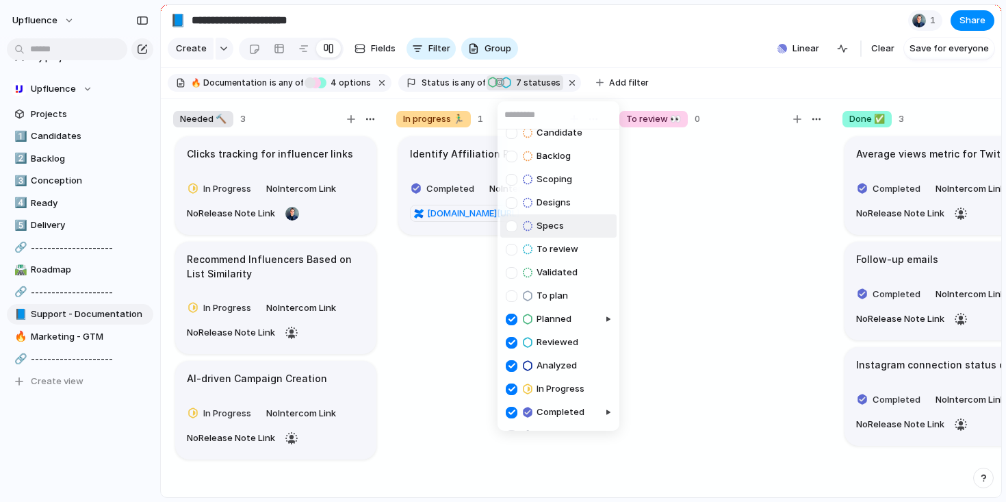
scroll to position [42, 0]
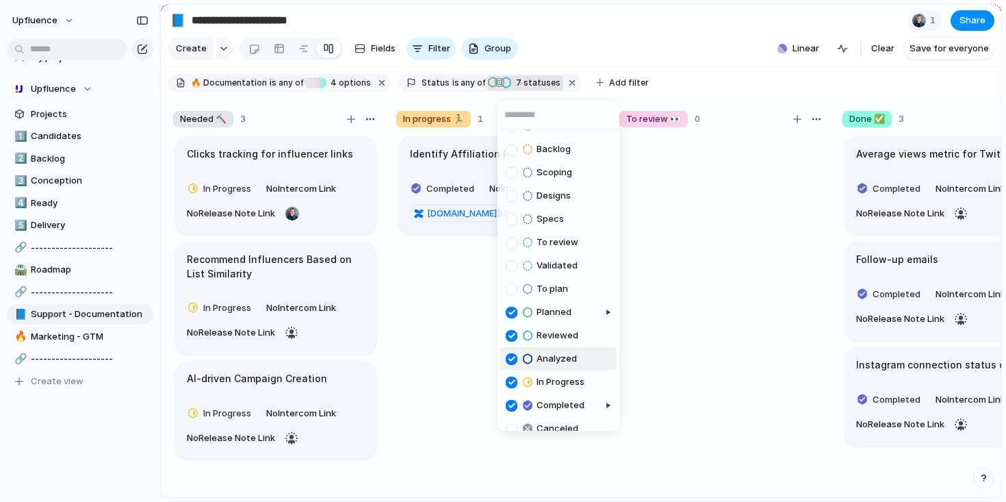
click at [658, 370] on div "Idea Candidate Backlog Scoping Designs Specs To review Validated To plan Planne…" at bounding box center [503, 251] width 1006 height 502
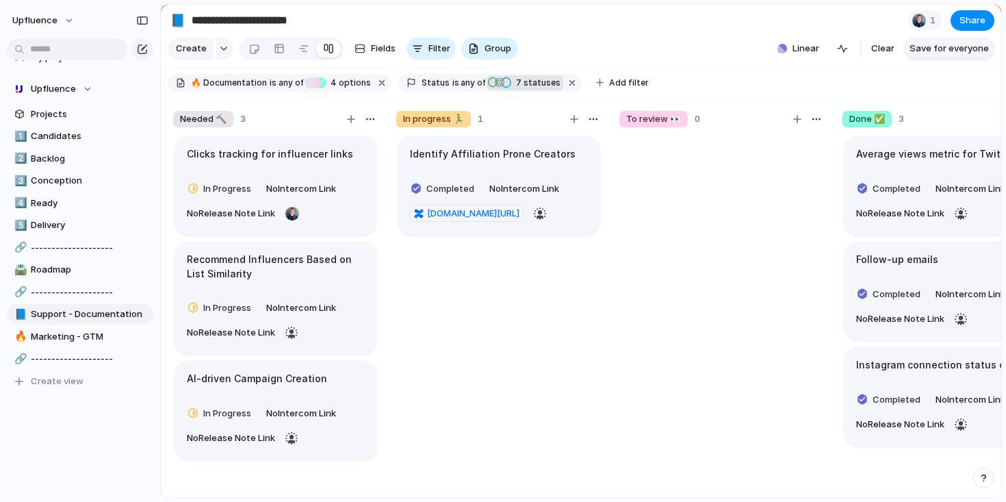
click at [965, 52] on span "Save for everyone" at bounding box center [948, 49] width 79 height 14
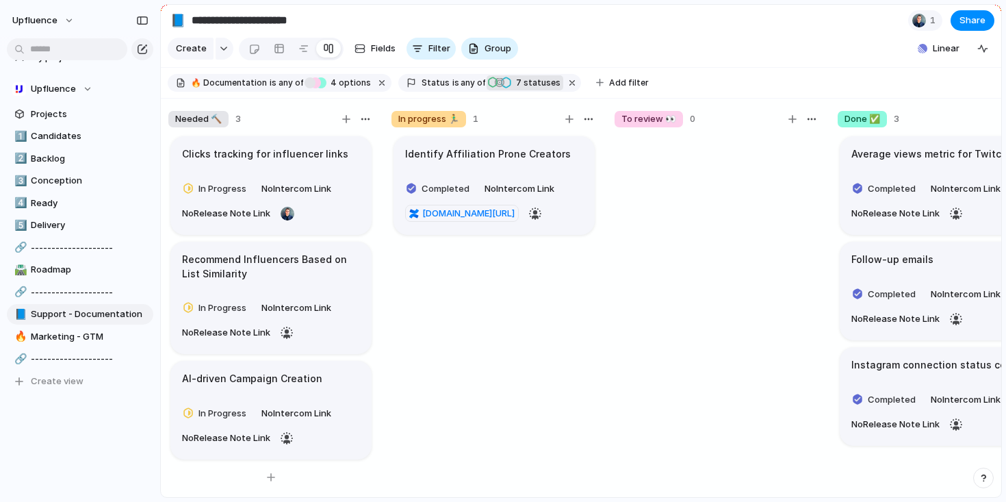
scroll to position [0, 0]
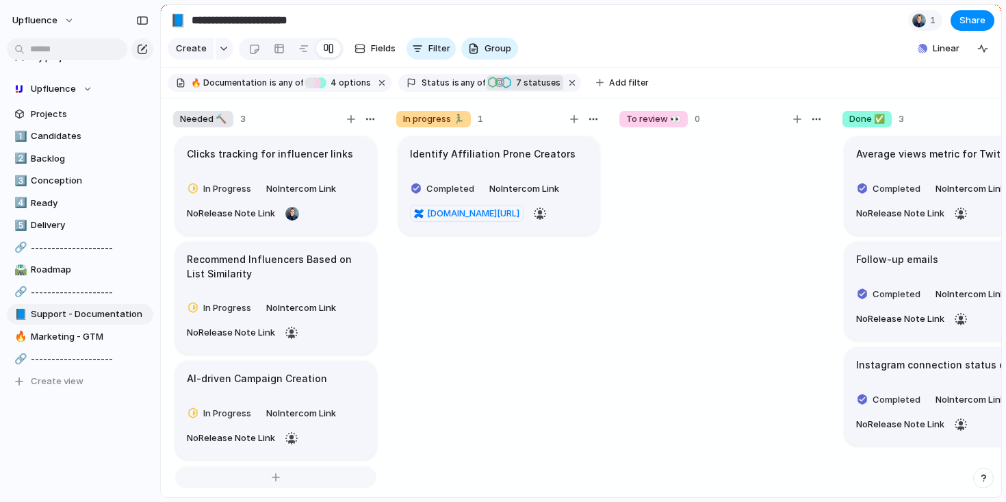
click at [273, 482] on div at bounding box center [275, 477] width 201 height 22
click at [433, 421] on div "Identify Affiliation Prone Creators Completed No Intercom Link upfluence.atlass…" at bounding box center [498, 322] width 205 height 376
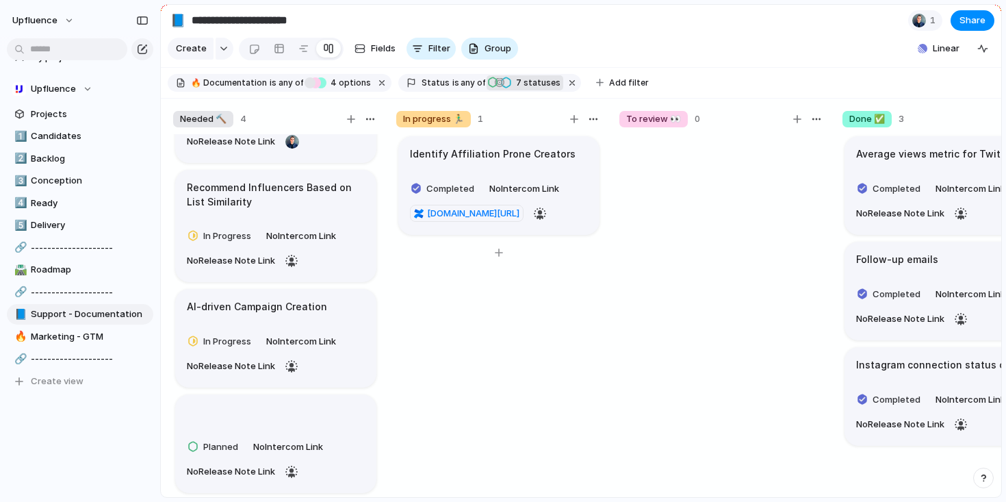
click at [444, 415] on div "Identify Affiliation Prone Creators Completed No Intercom Link upfluence.atlass…" at bounding box center [498, 322] width 205 height 376
click at [297, 415] on article "Planned No Intercom Link No Release Note Link" at bounding box center [275, 443] width 201 height 99
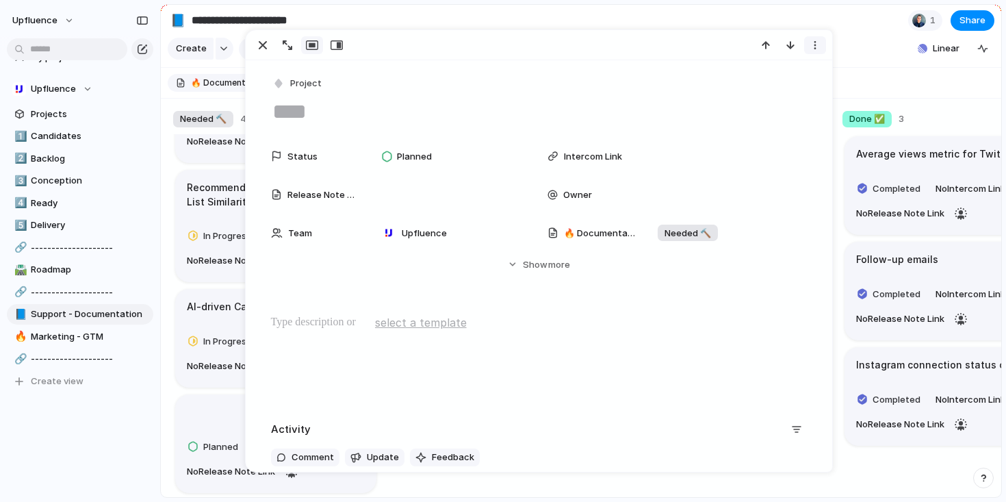
click at [816, 44] on div "button" at bounding box center [815, 45] width 11 height 11
click at [759, 92] on span "Delete" at bounding box center [756, 97] width 29 height 14
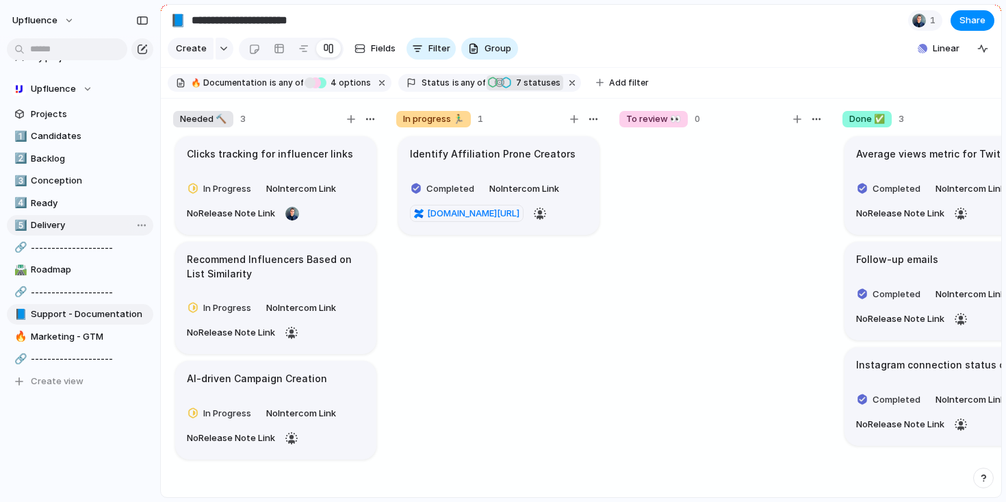
click at [59, 227] on span "Delivery" at bounding box center [90, 225] width 118 height 14
type input "********"
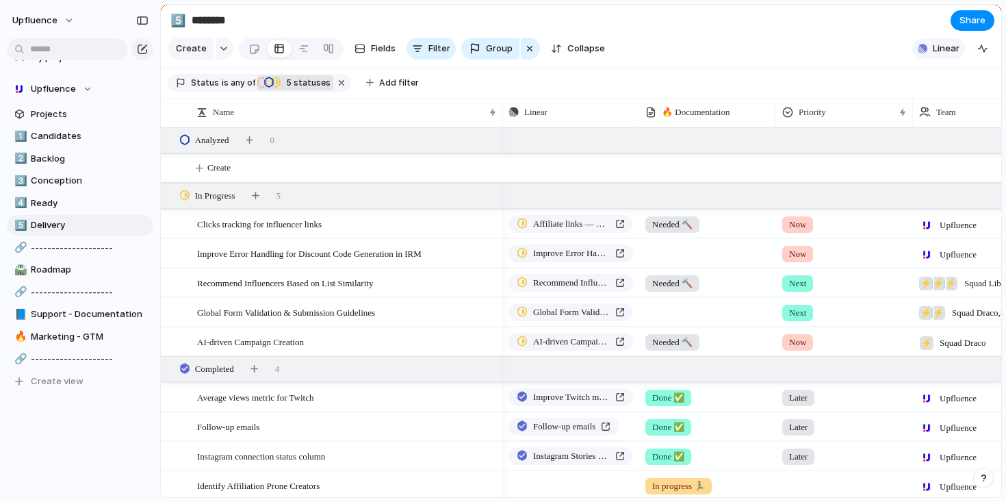
click at [933, 53] on button "Linear" at bounding box center [938, 48] width 53 height 21
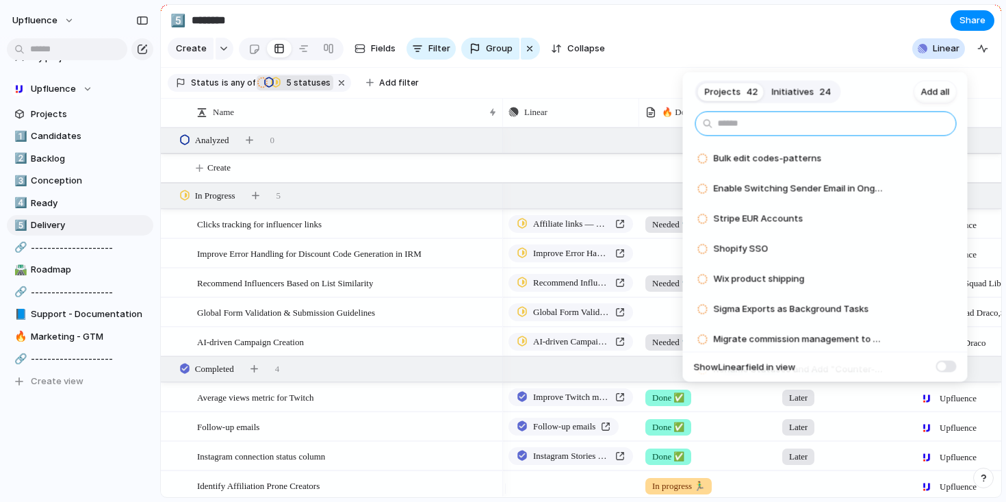
click at [786, 125] on input "text" at bounding box center [825, 124] width 261 height 25
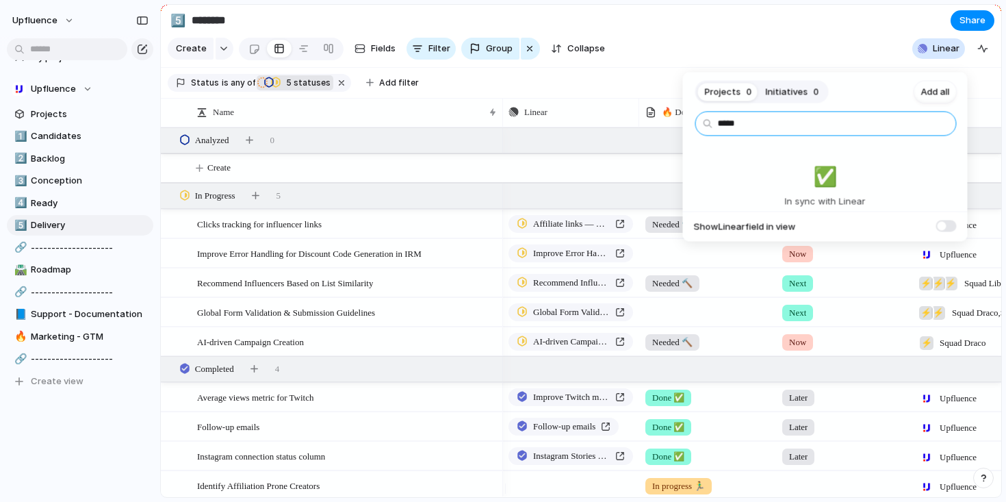
type input "******"
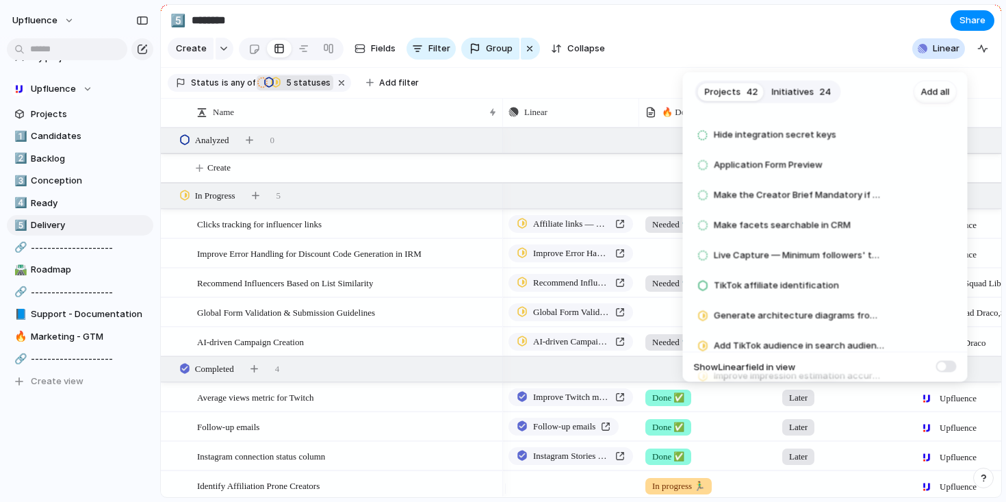
scroll to position [983, 0]
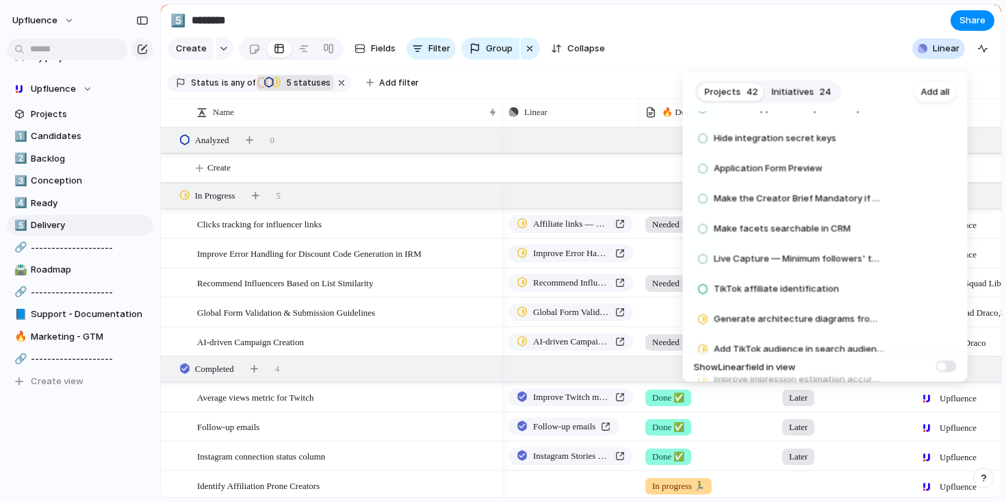
click at [942, 367] on span at bounding box center [946, 366] width 21 height 12
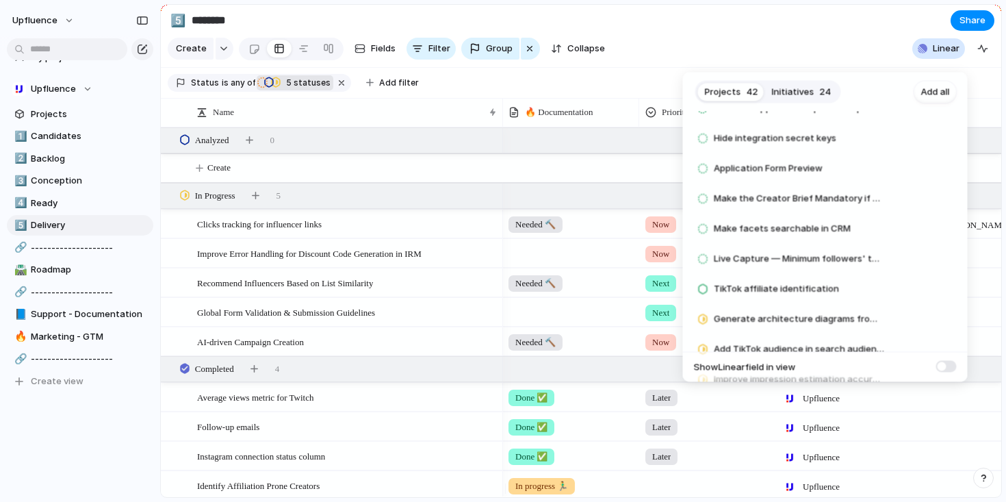
click at [950, 365] on span at bounding box center [946, 366] width 21 height 12
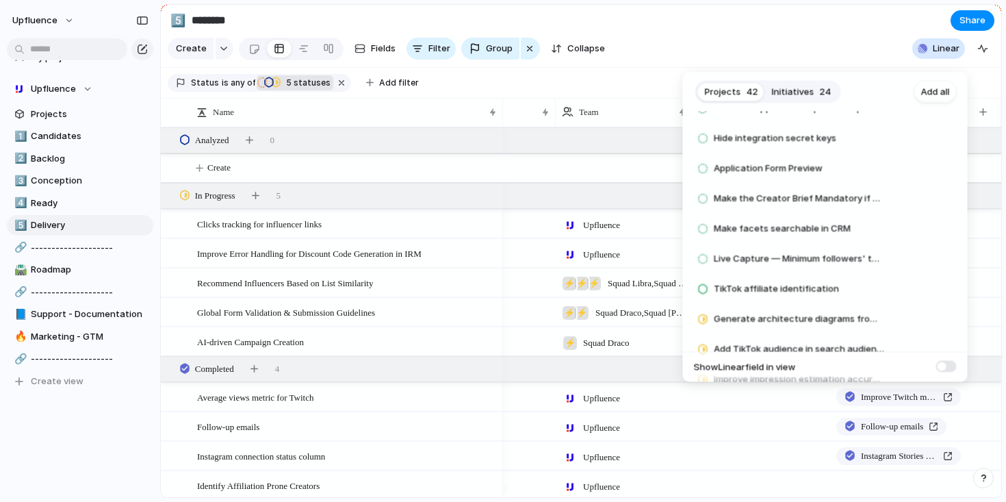
click at [821, 99] on button "Initiatives 24" at bounding box center [801, 92] width 73 height 22
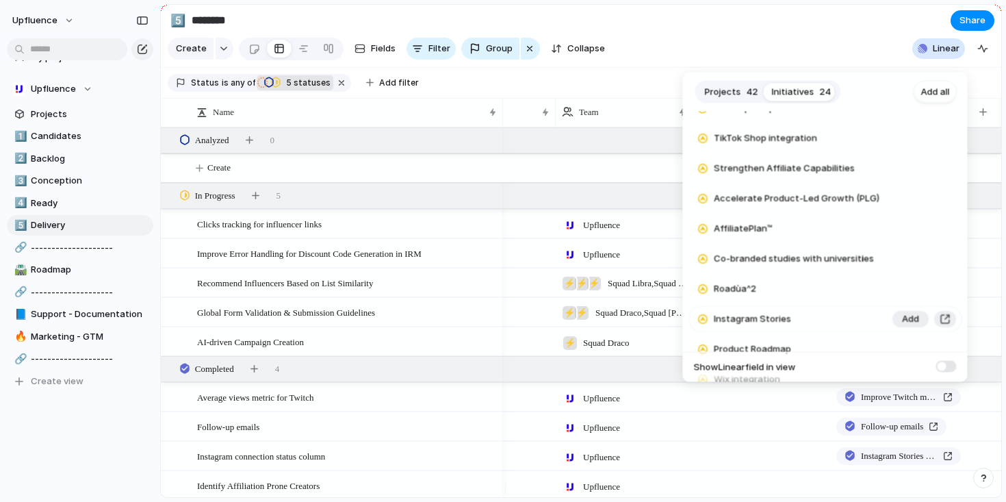
scroll to position [0, 0]
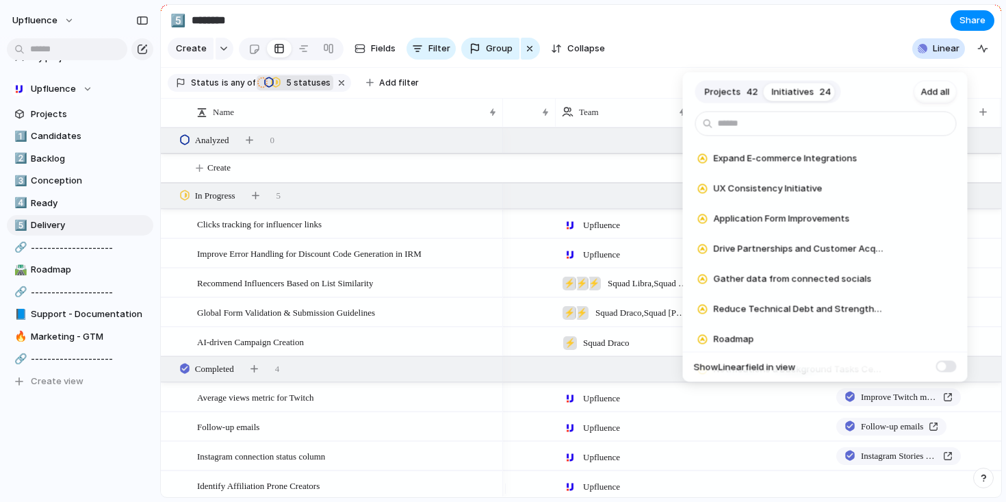
click at [728, 89] on span "Projects" at bounding box center [723, 92] width 36 height 14
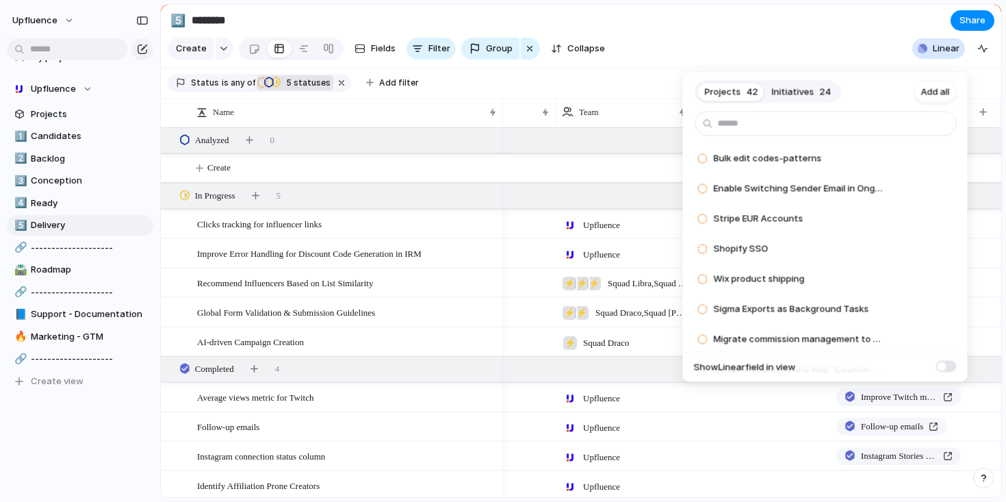
click at [467, 310] on div "Projects 42 Initiatives 24 Add all Bulk edit codes-patterns Add Enable Switchin…" at bounding box center [503, 251] width 1006 height 502
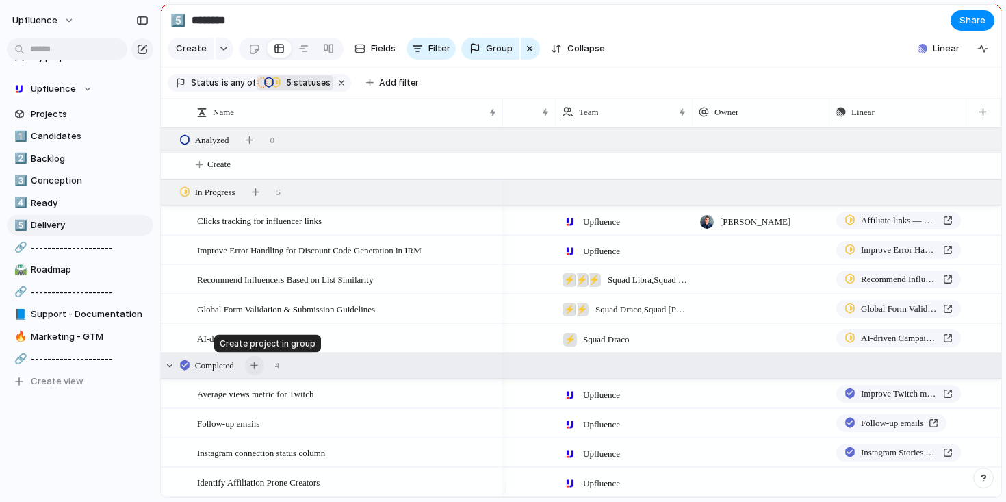
click at [258, 362] on div "button" at bounding box center [254, 365] width 8 height 8
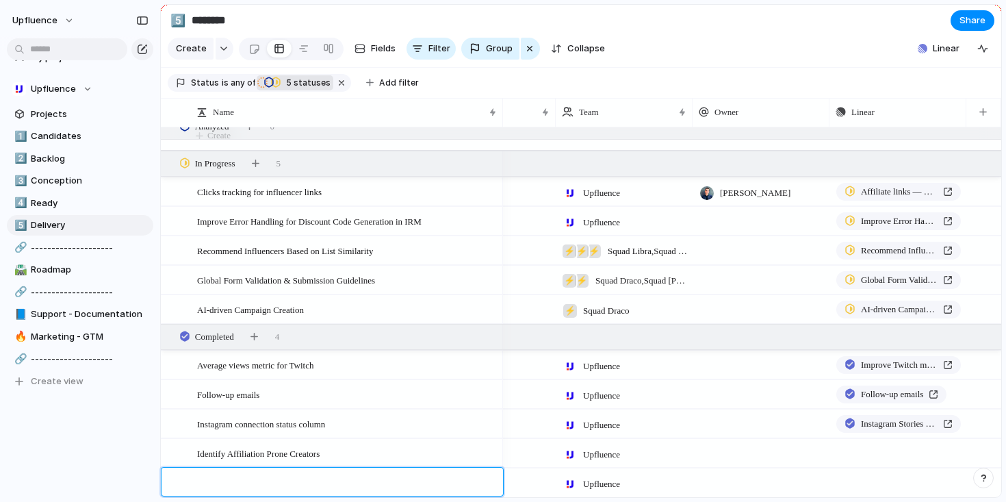
type textarea "**********"
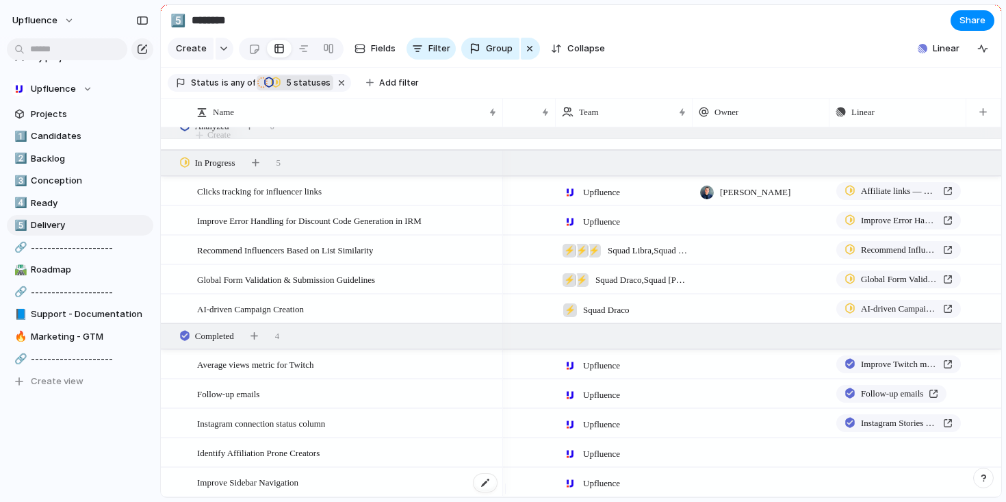
click at [346, 477] on div "Improve Sidebar Navigation" at bounding box center [347, 482] width 301 height 28
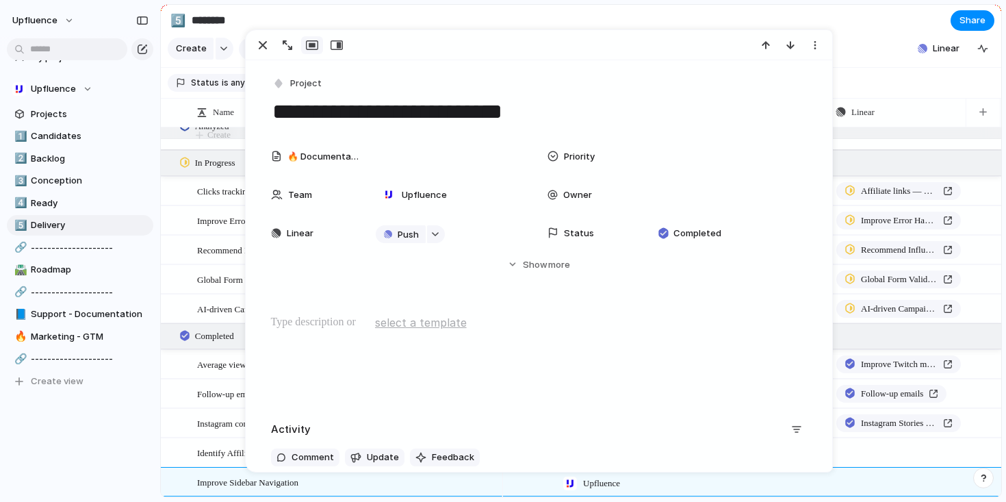
click at [625, 153] on div "Priority" at bounding box center [591, 157] width 88 height 14
click at [679, 210] on span "Now" at bounding box center [671, 205] width 19 height 14
click at [664, 163] on div "Now" at bounding box center [674, 156] width 33 height 16
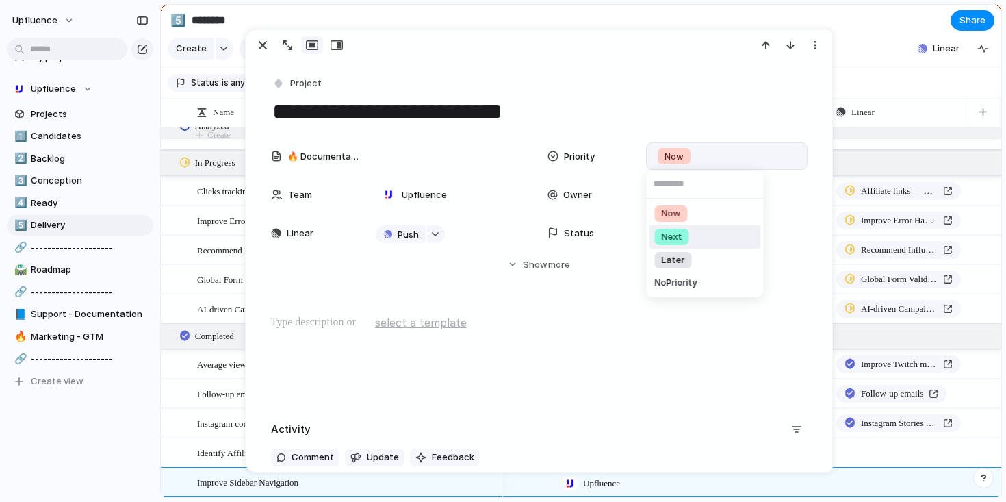
click at [664, 236] on span "Next" at bounding box center [672, 237] width 21 height 14
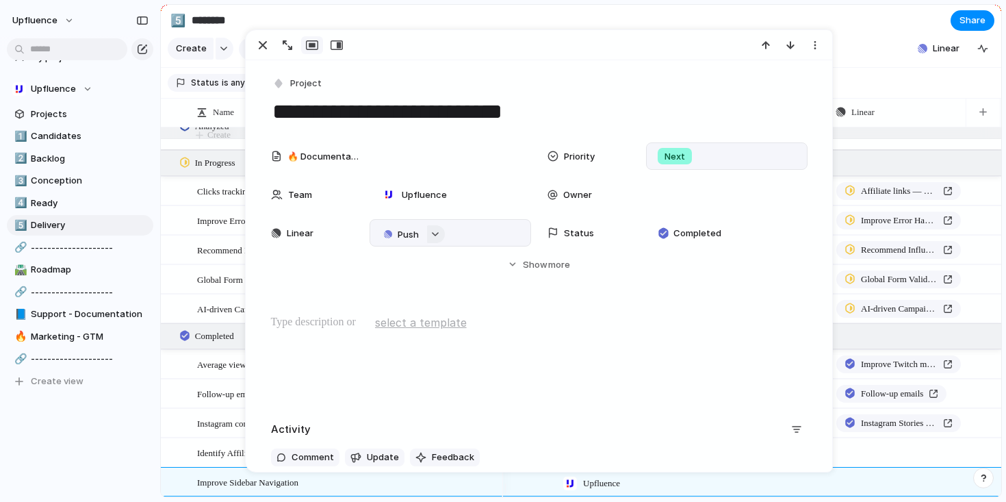
click at [431, 238] on button "button" at bounding box center [436, 234] width 18 height 18
type input "*******"
click at [459, 315] on span "Improve Sidebar Navigation" at bounding box center [452, 316] width 118 height 14
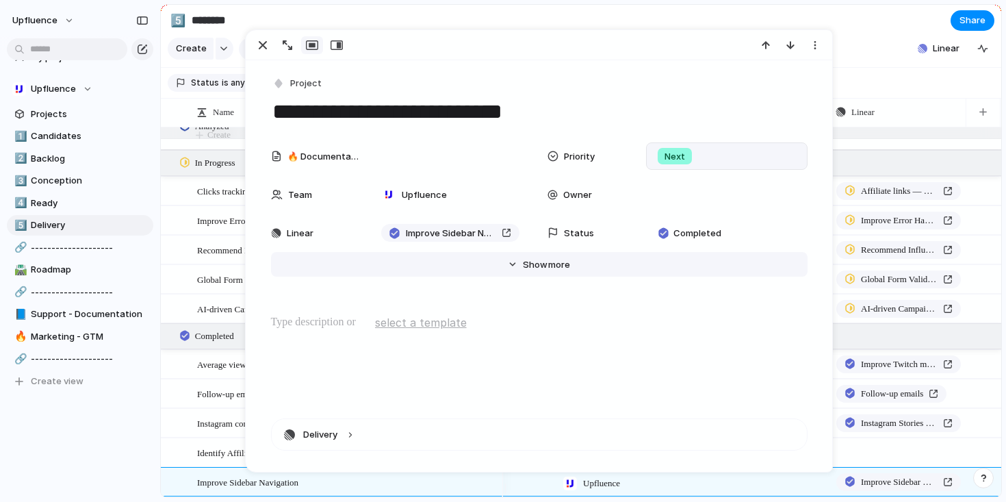
click at [542, 274] on button "Hide Show more" at bounding box center [539, 264] width 537 height 25
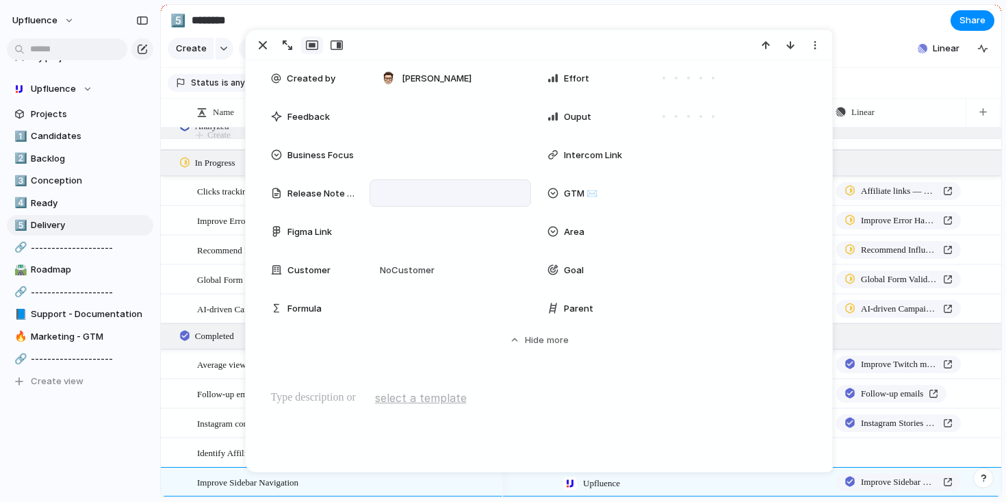
click at [394, 191] on div at bounding box center [450, 193] width 152 height 18
click at [422, 218] on div at bounding box center [451, 231] width 162 height 27
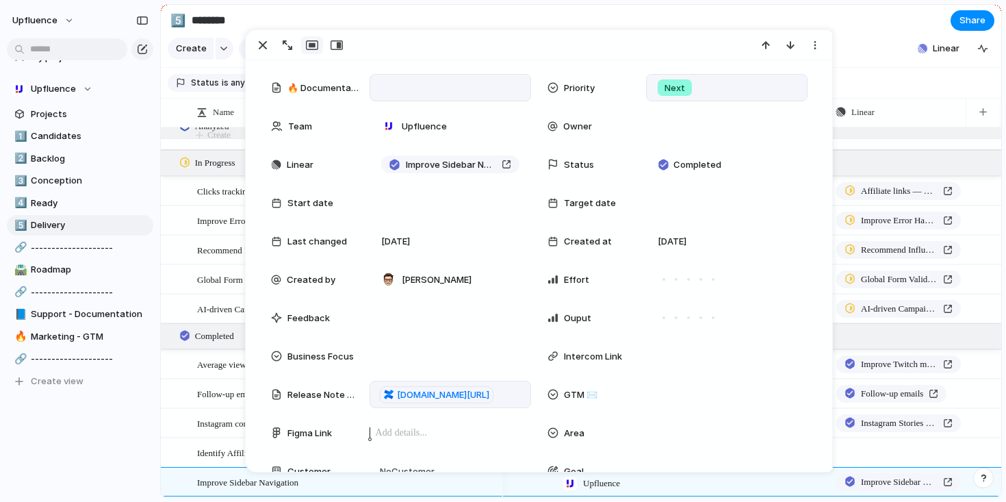
click at [426, 86] on div at bounding box center [450, 87] width 149 height 15
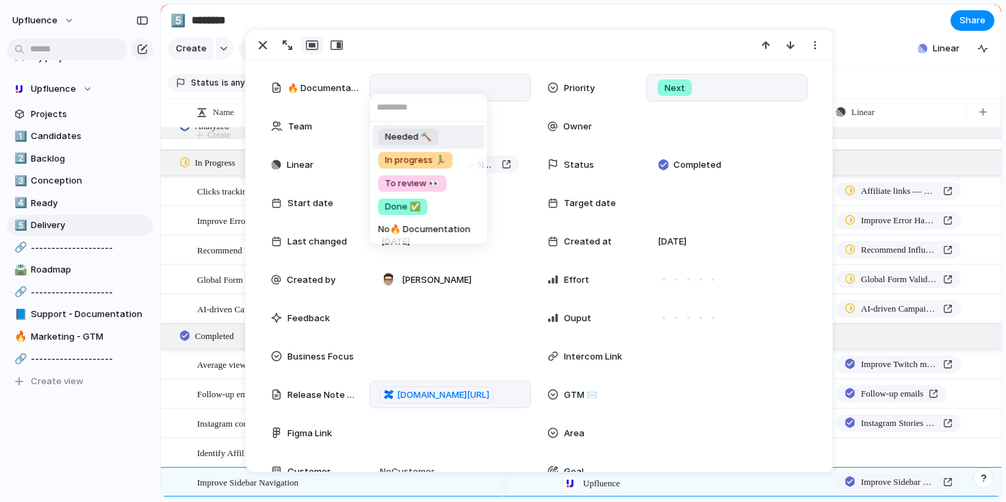
click at [426, 135] on span "Needed 🔨" at bounding box center [408, 137] width 47 height 14
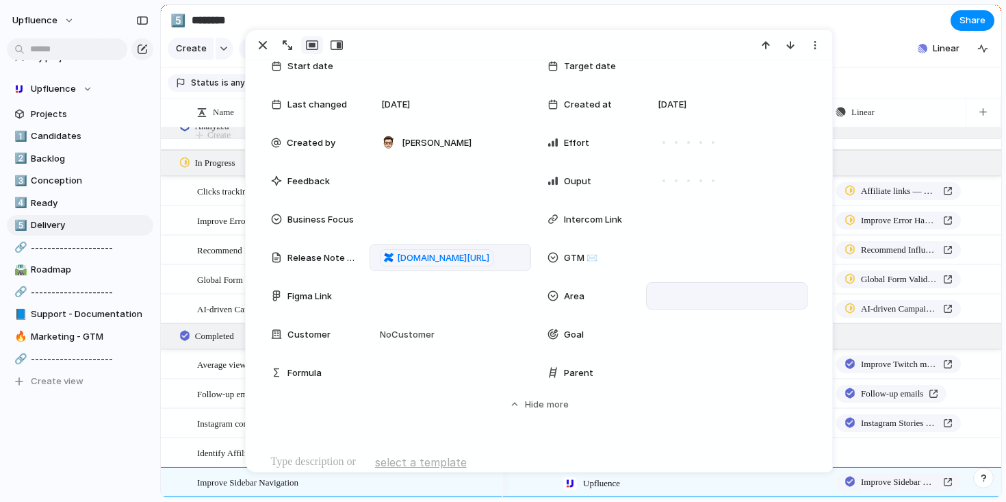
click at [646, 300] on div at bounding box center [727, 295] width 162 height 27
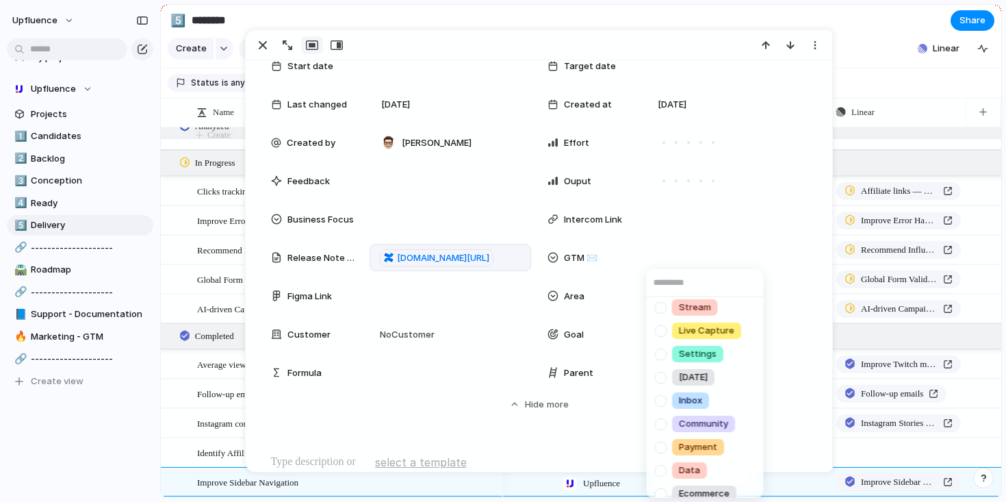
scroll to position [33, 0]
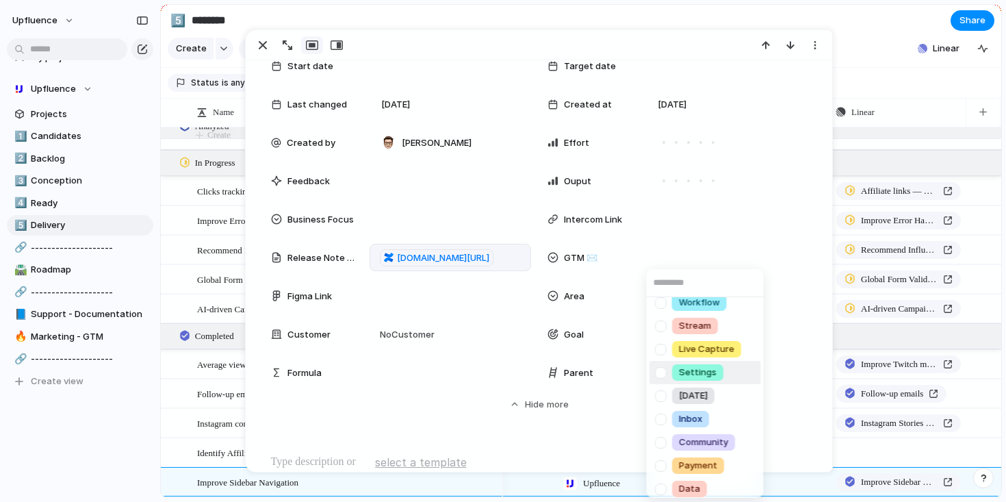
click at [693, 374] on span "Settings" at bounding box center [698, 372] width 38 height 14
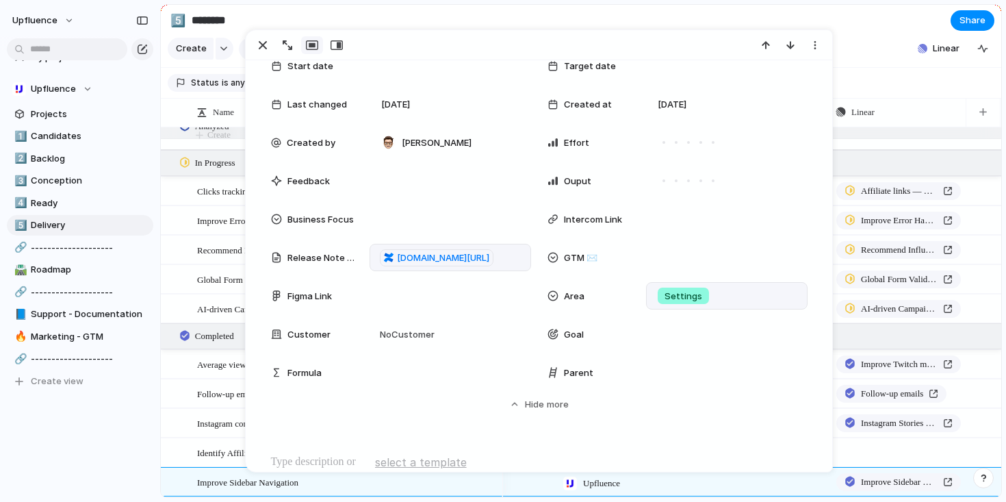
click at [671, 298] on span "Settings" at bounding box center [683, 296] width 38 height 14
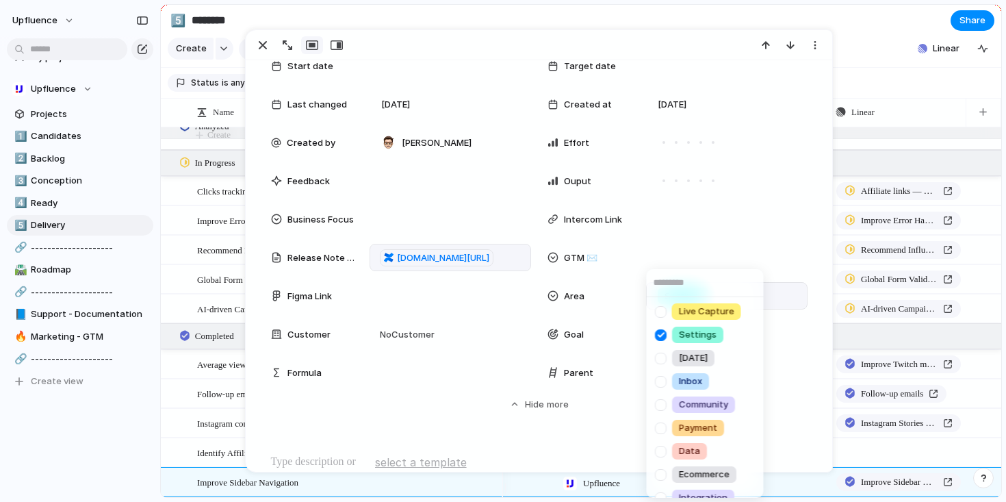
scroll to position [179, 0]
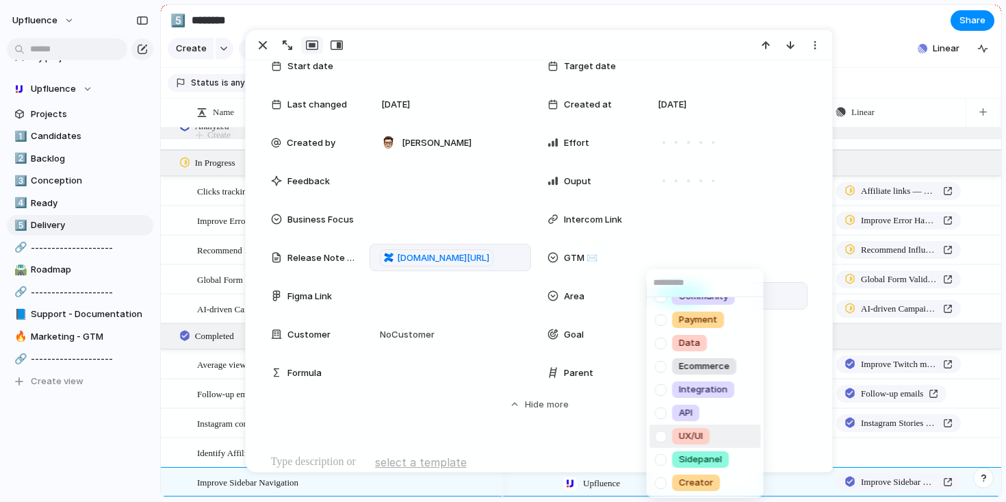
click at [681, 437] on span "UX/UI" at bounding box center [691, 436] width 24 height 14
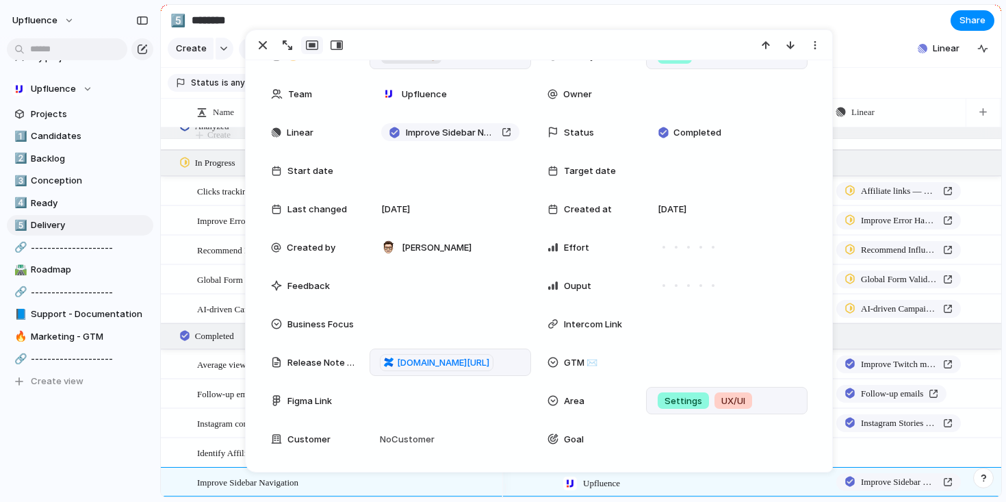
click at [680, 400] on span "Settings" at bounding box center [683, 401] width 38 height 14
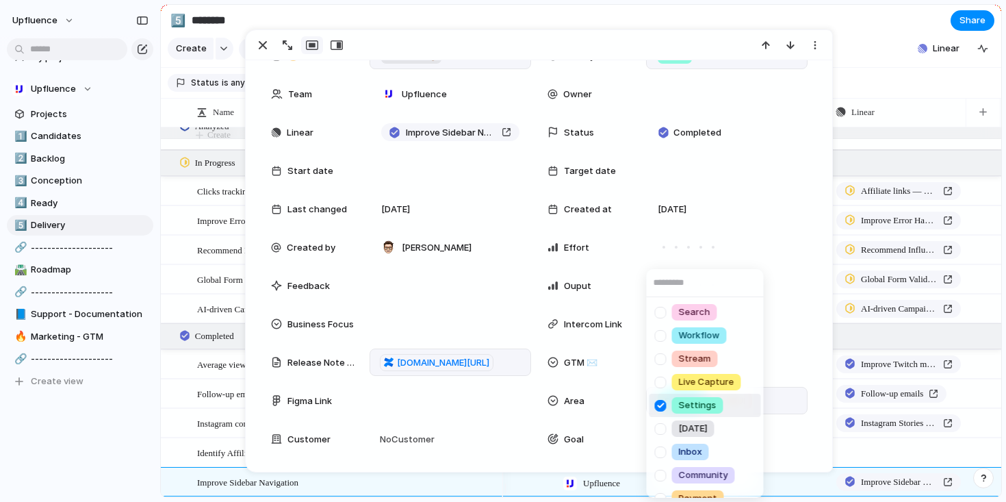
click at [692, 403] on span "Settings" at bounding box center [698, 405] width 38 height 14
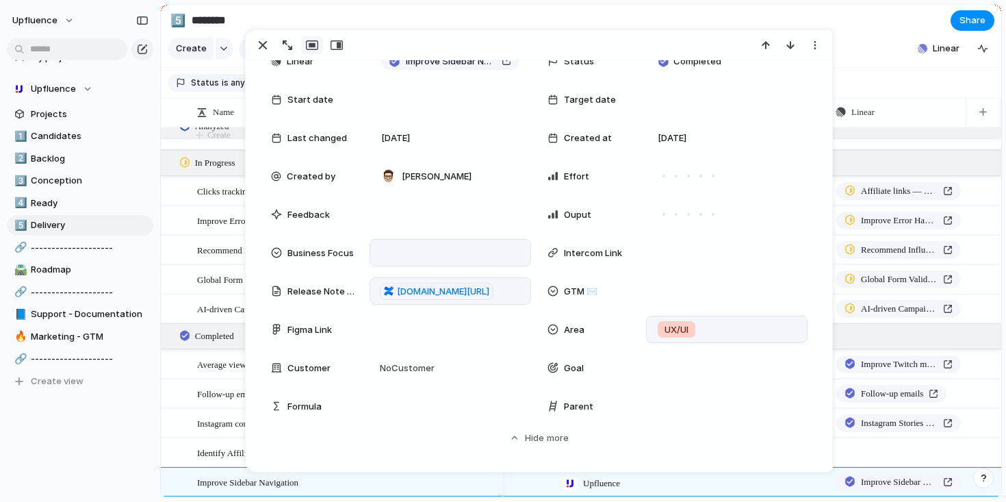
click at [418, 253] on div at bounding box center [450, 252] width 149 height 15
click at [475, 235] on div "Type to add a value" at bounding box center [503, 251] width 1006 height 502
click at [660, 174] on div at bounding box center [664, 176] width 12 height 12
click at [673, 214] on div at bounding box center [676, 214] width 12 height 12
click at [669, 170] on div at bounding box center [727, 175] width 162 height 27
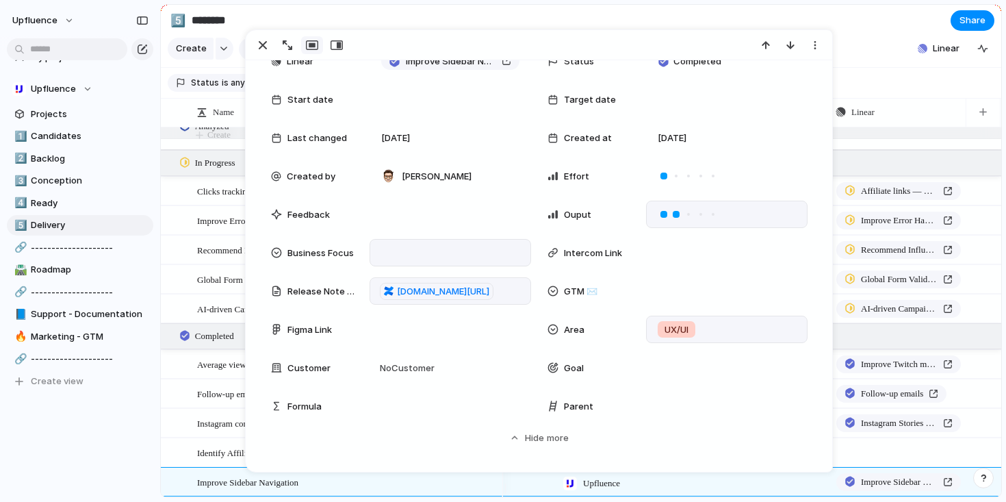
scroll to position [128, 0]
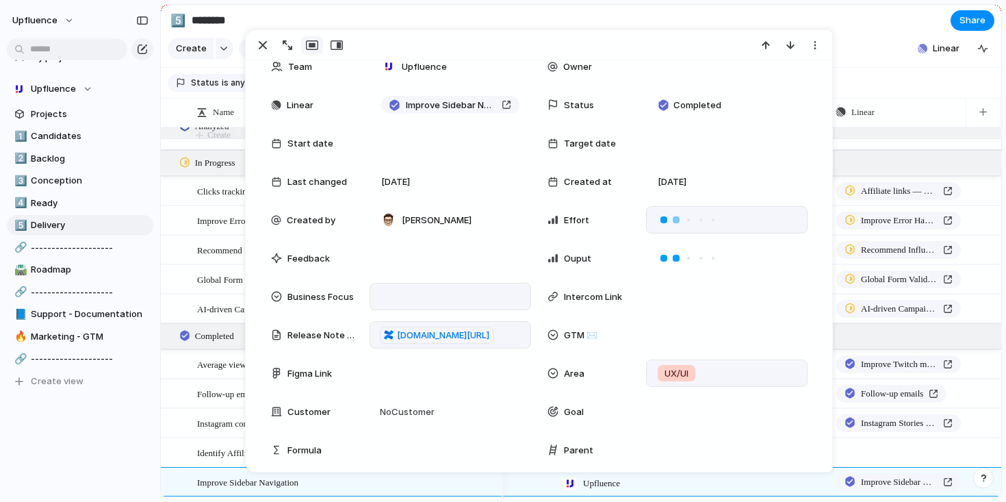
click at [675, 223] on div at bounding box center [676, 220] width 12 height 12
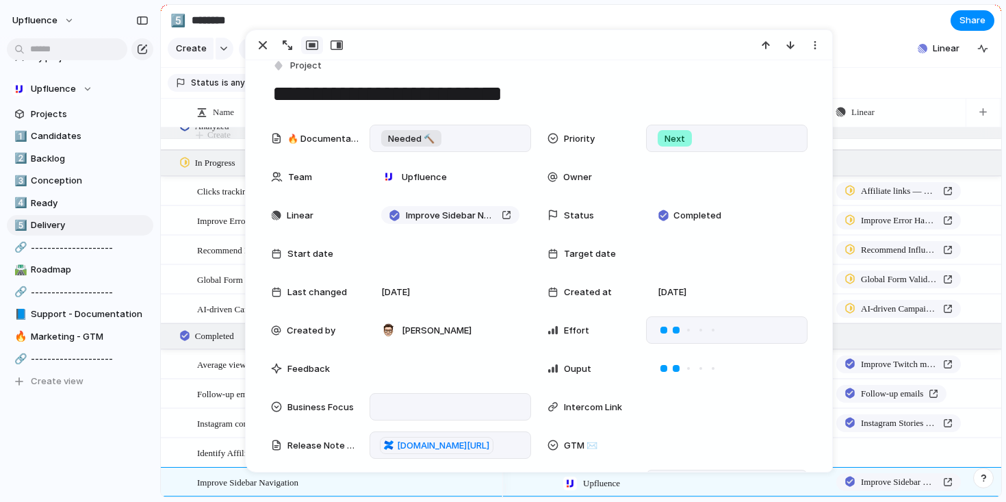
scroll to position [0, 0]
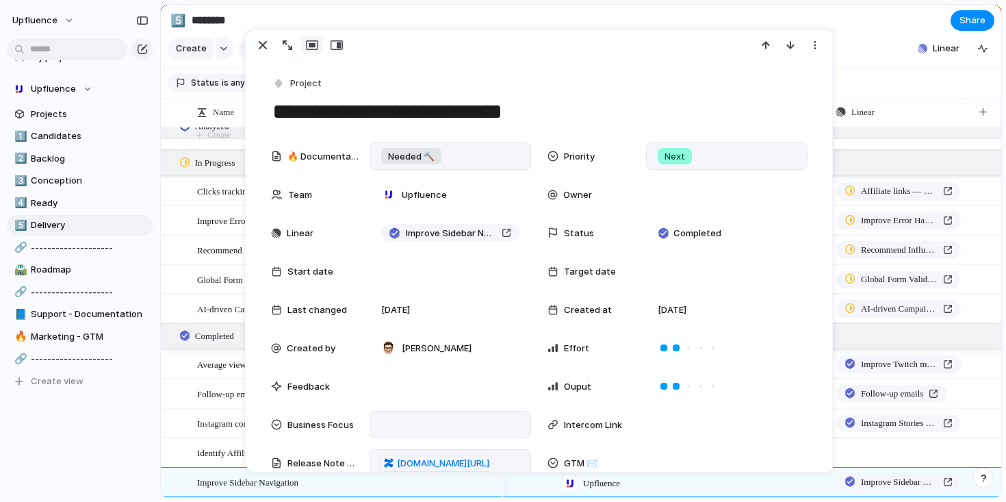
click at [413, 151] on span "Needed 🔨" at bounding box center [411, 157] width 47 height 14
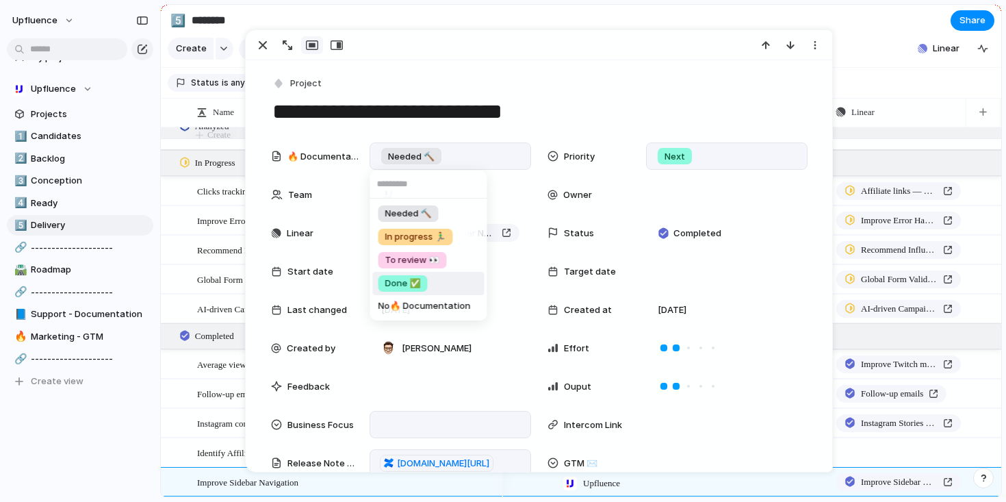
click at [411, 283] on span "Done ✅" at bounding box center [403, 283] width 36 height 14
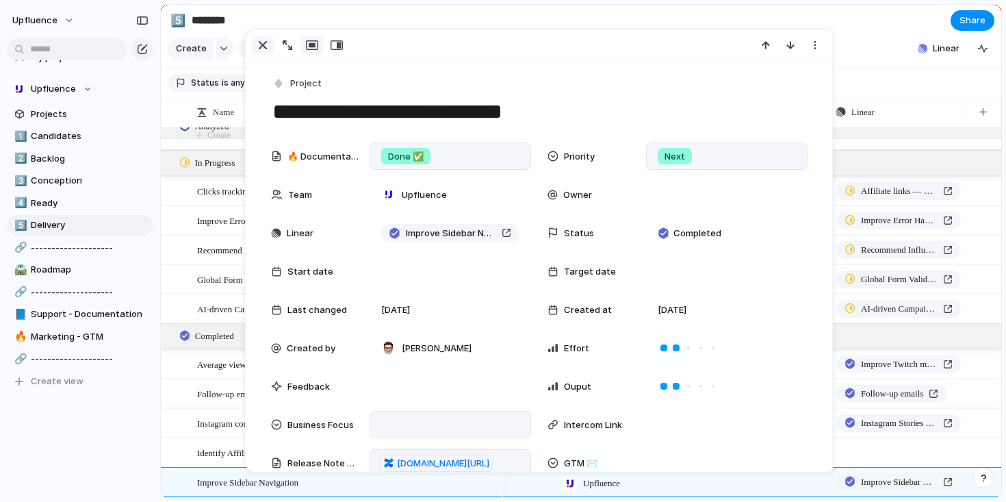
click at [261, 44] on div "button" at bounding box center [263, 45] width 16 height 16
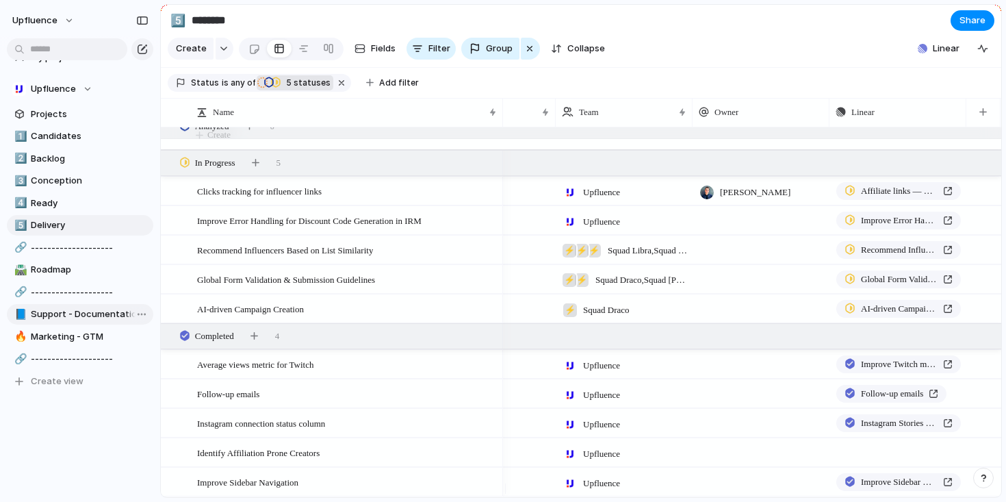
click at [90, 314] on span "Support - Documentation" at bounding box center [90, 314] width 118 height 14
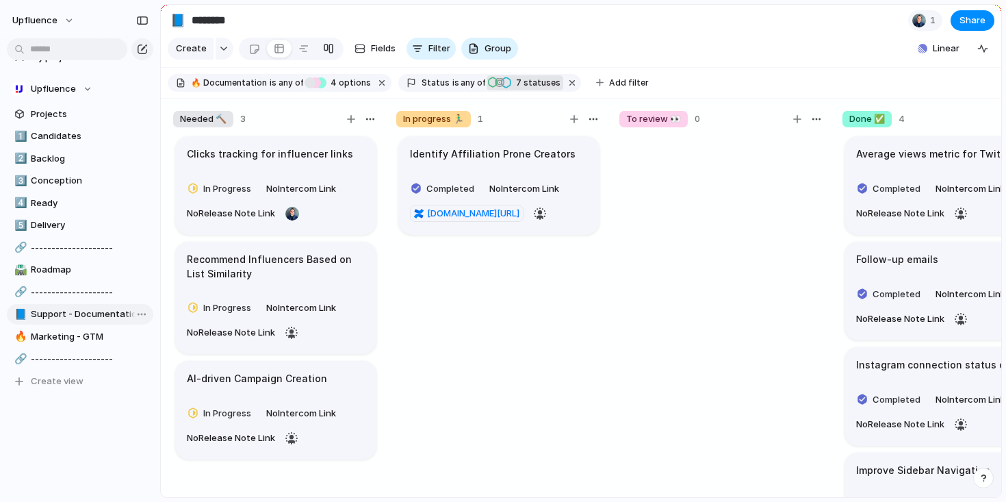
type input "**********"
click at [530, 224] on button "button" at bounding box center [540, 214] width 21 height 22
click at [533, 220] on div "button" at bounding box center [540, 214] width 14 height 14
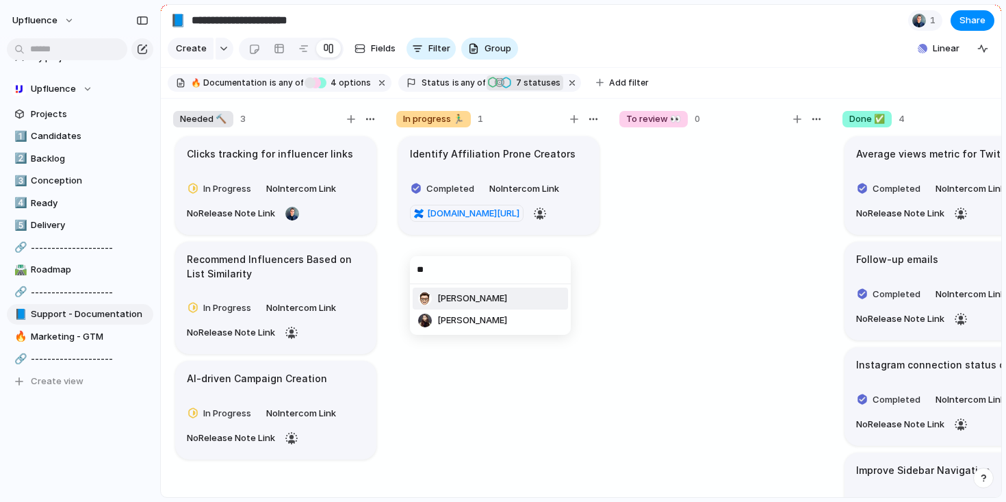
type input "**"
click at [465, 300] on span "[PERSON_NAME]" at bounding box center [472, 299] width 70 height 14
click at [64, 16] on button "Upfluence" at bounding box center [43, 21] width 75 height 22
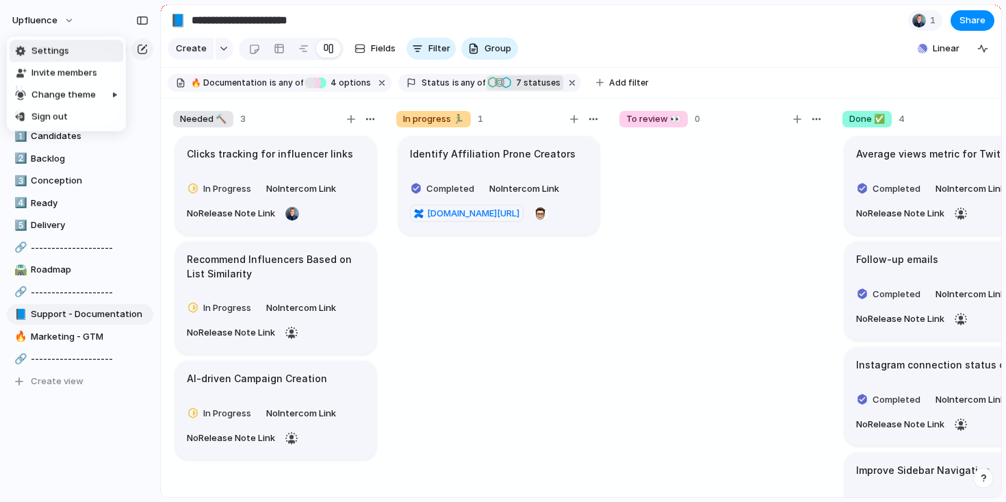
click at [62, 47] on span "Settings" at bounding box center [50, 51] width 38 height 14
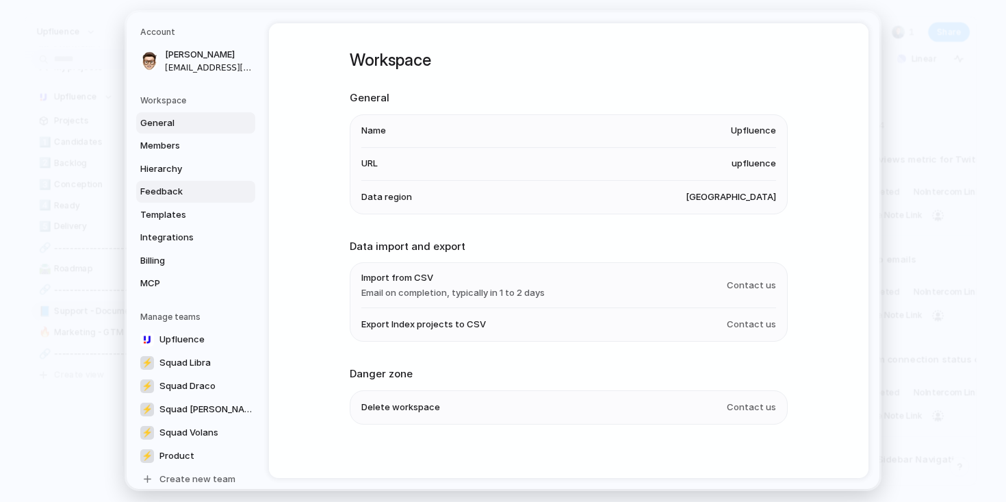
click at [158, 200] on link "Feedback" at bounding box center [195, 192] width 119 height 22
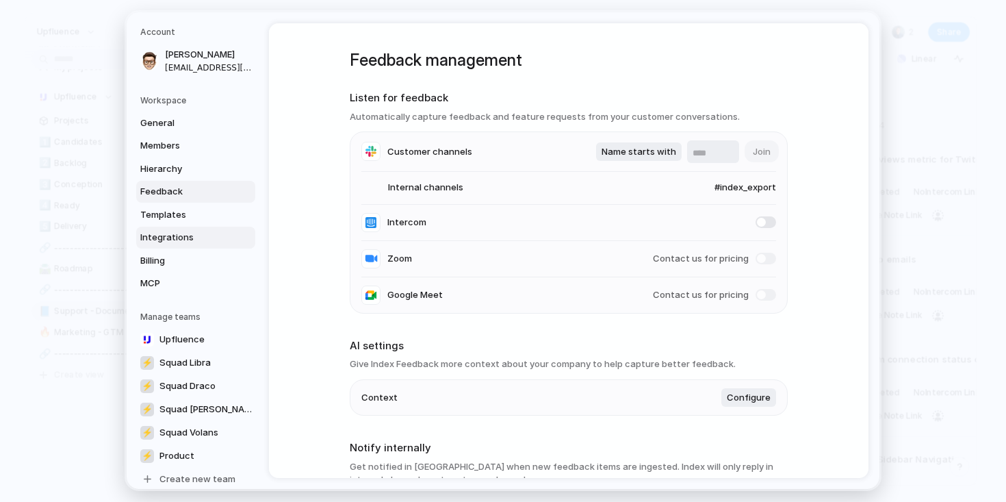
click at [171, 236] on span "Integrations" at bounding box center [184, 238] width 88 height 14
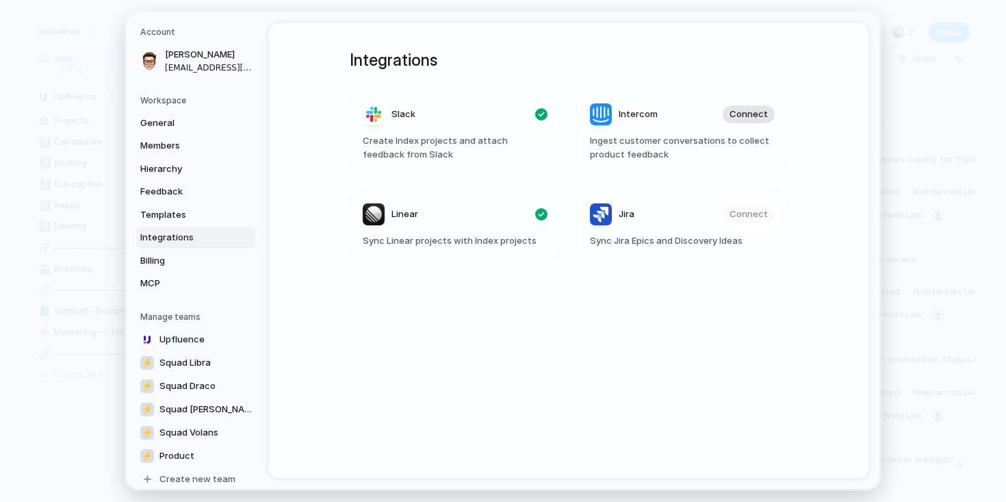
click at [739, 115] on span "Connect" at bounding box center [749, 115] width 38 height 14
click at [748, 114] on span "Connect" at bounding box center [749, 115] width 38 height 14
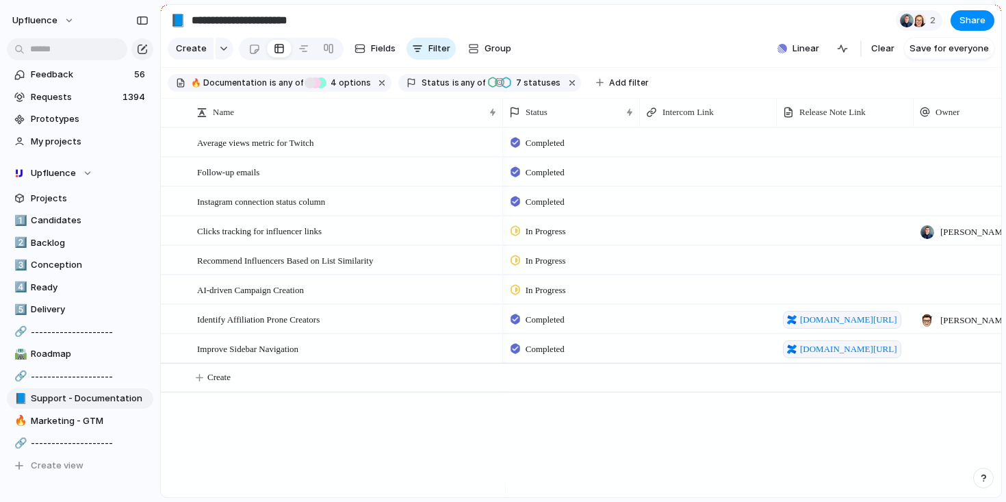
click at [801, 292] on div at bounding box center [845, 289] width 137 height 28
click at [107, 99] on span "Requests" at bounding box center [75, 97] width 88 height 14
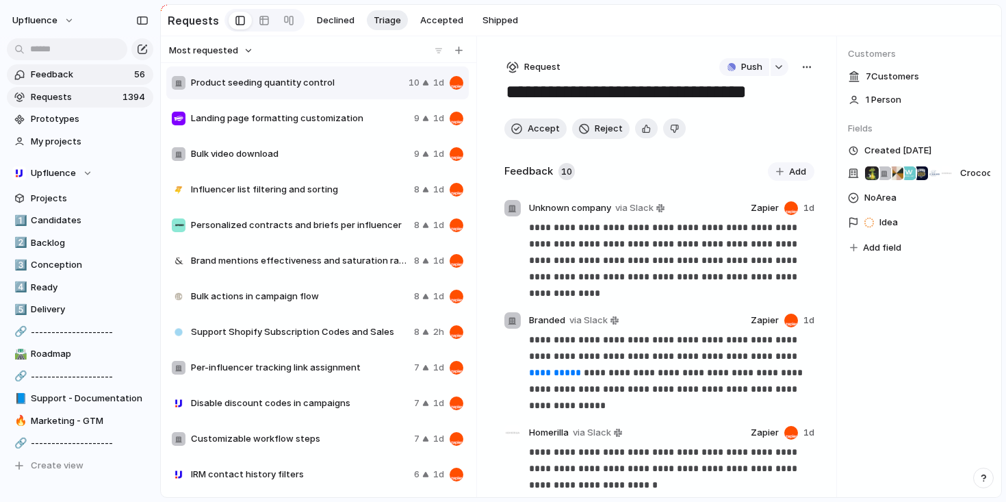
click at [102, 74] on span "Feedback" at bounding box center [80, 75] width 99 height 14
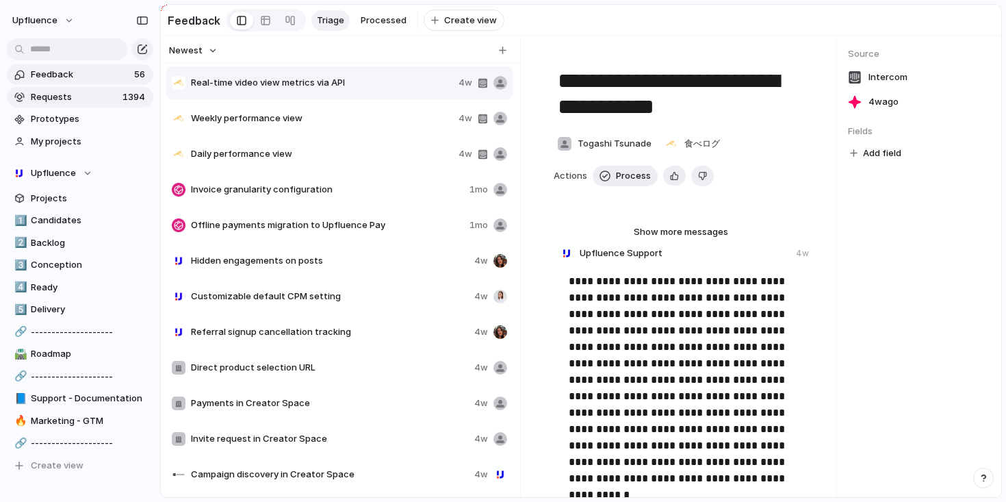
click at [101, 93] on span "Requests" at bounding box center [75, 97] width 88 height 14
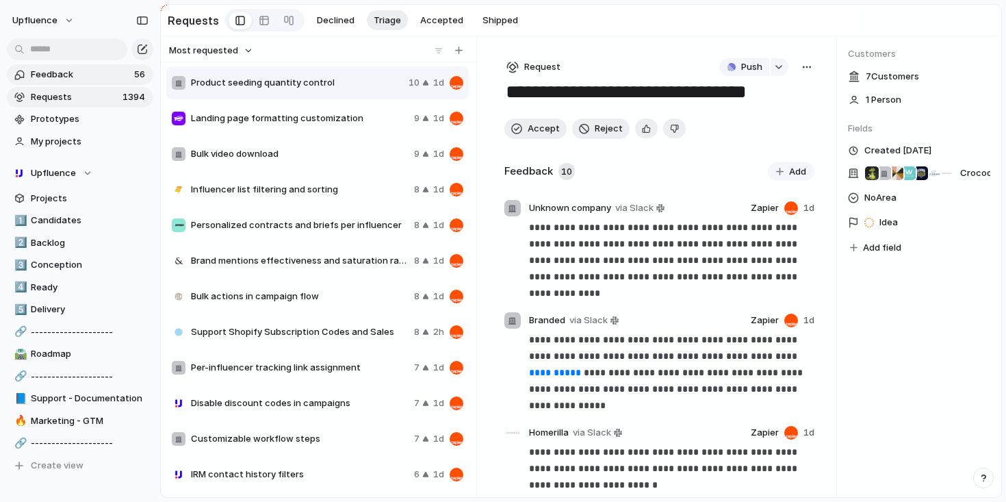
click at [107, 77] on span "Feedback" at bounding box center [80, 75] width 99 height 14
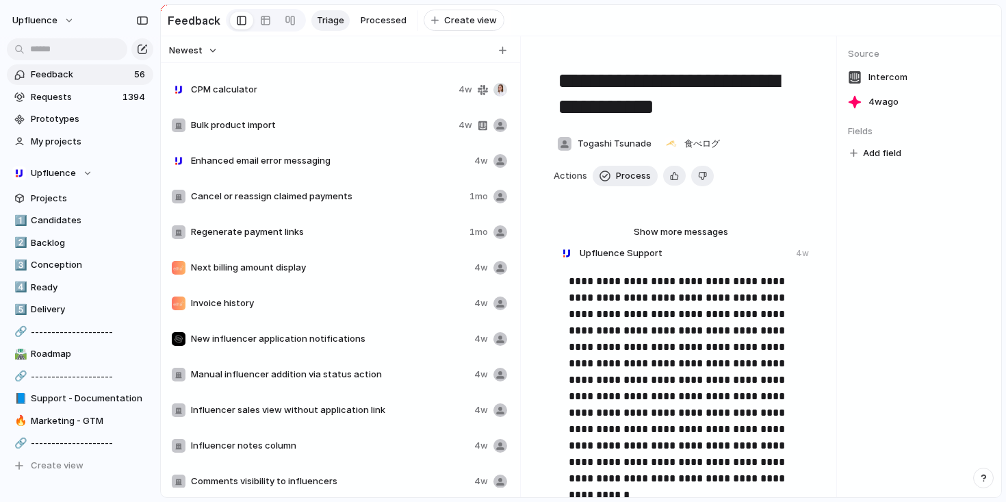
scroll to position [495, 0]
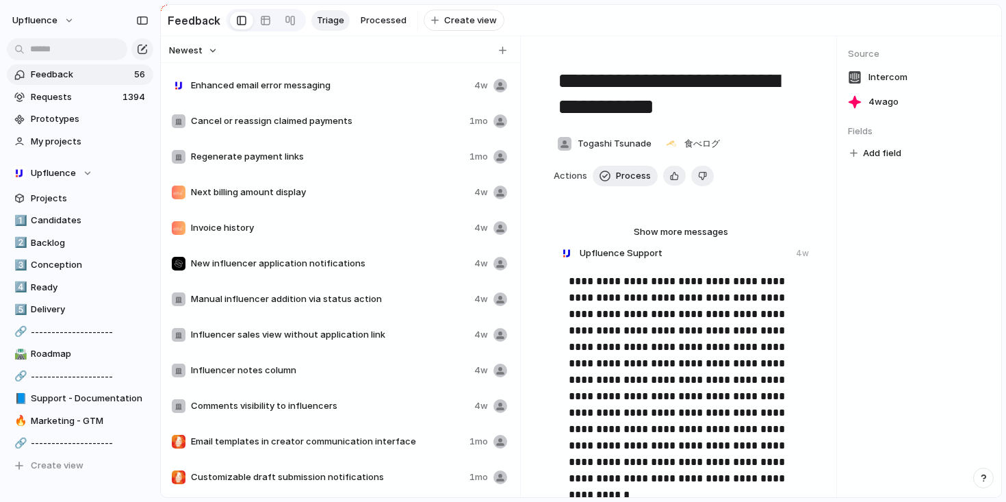
click at [415, 244] on div "Invoice history 4w" at bounding box center [339, 227] width 346 height 33
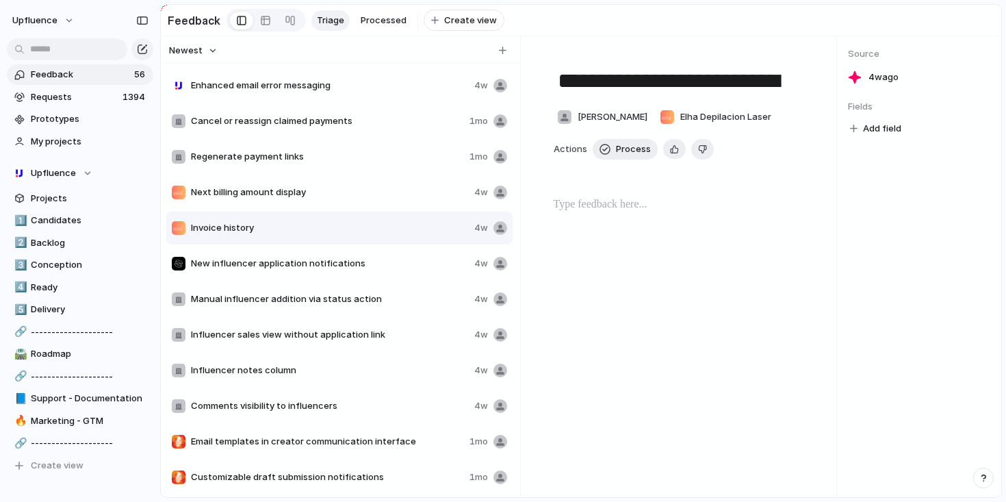
click at [406, 270] on span "New influencer application notifications" at bounding box center [330, 264] width 278 height 14
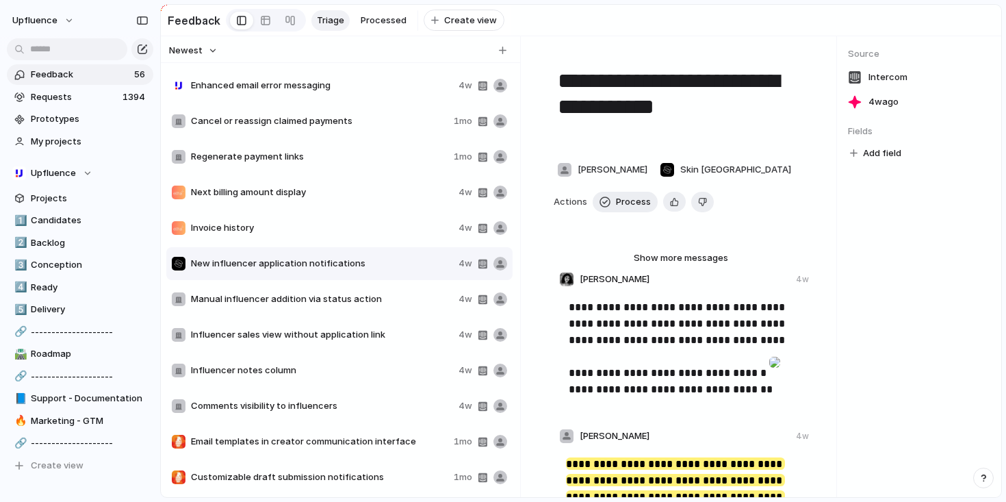
click at [402, 306] on span "Manual influencer addition via status action" at bounding box center [322, 299] width 262 height 14
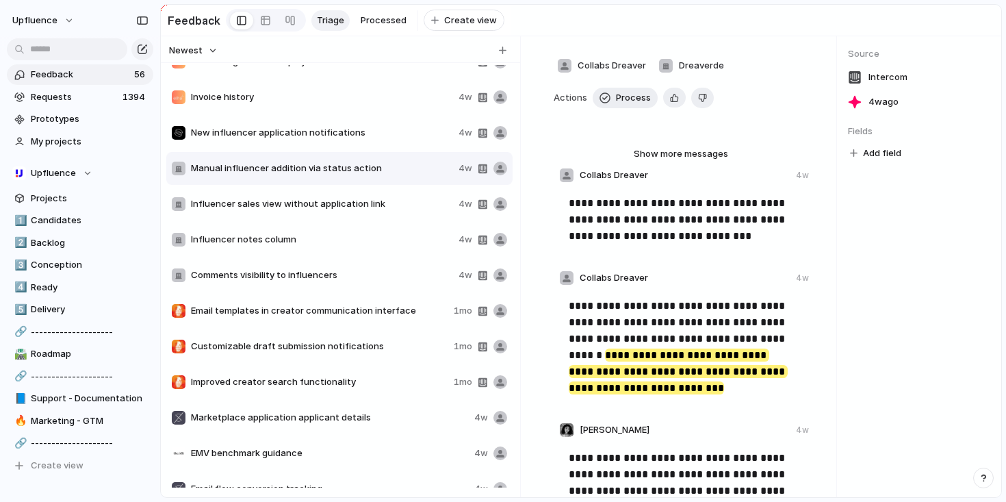
scroll to position [133, 0]
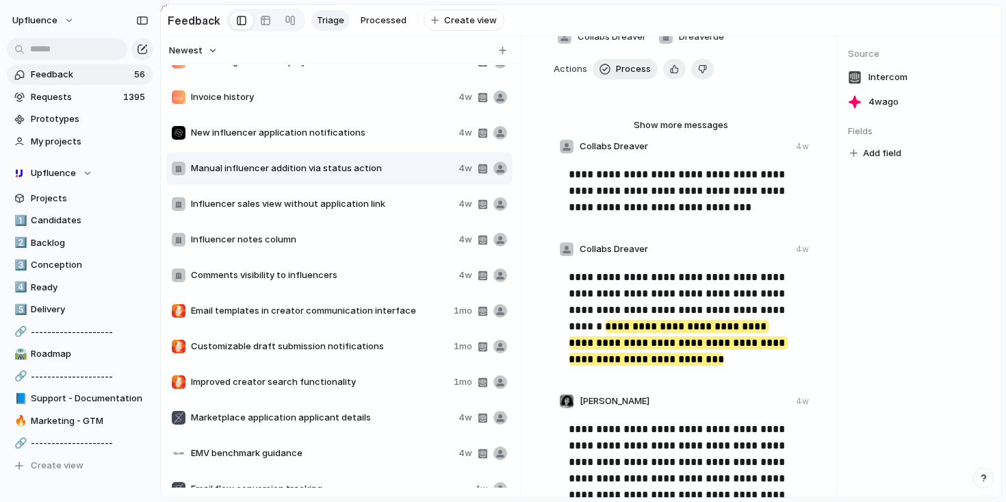
click at [630, 342] on mark "**********" at bounding box center [678, 342] width 219 height 45
click at [413, 265] on div "Comments visibility to influencers 4w" at bounding box center [339, 275] width 346 height 33
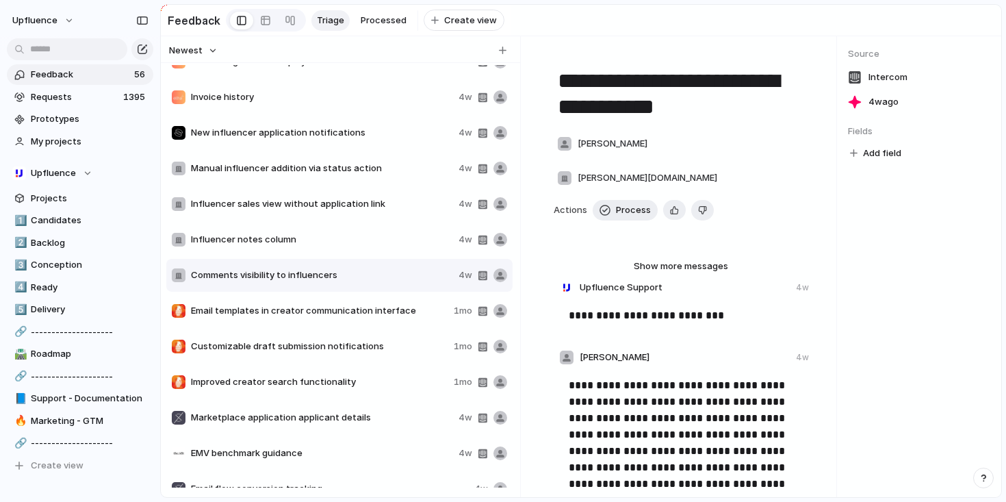
click at [396, 242] on span "Influencer notes column" at bounding box center [322, 240] width 262 height 14
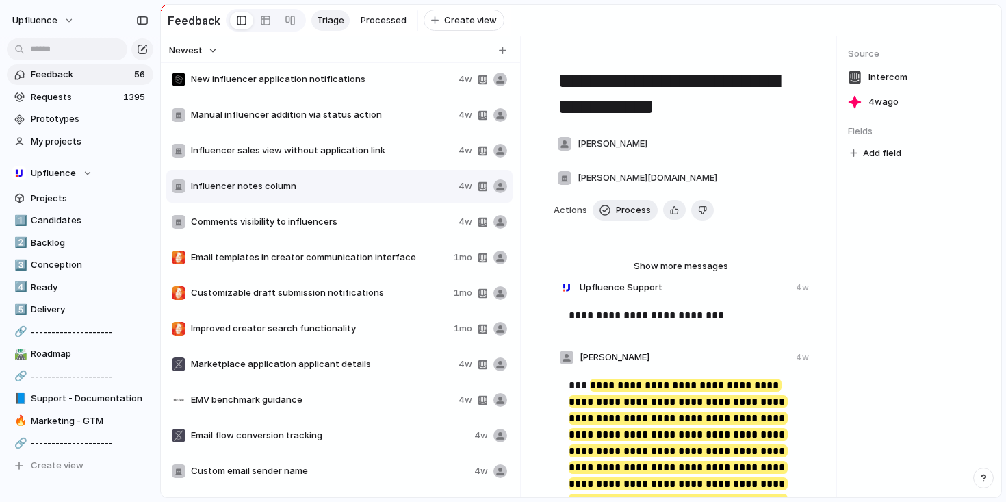
scroll to position [681, 0]
click at [386, 263] on span "Email templates in creator communication interface" at bounding box center [319, 256] width 257 height 14
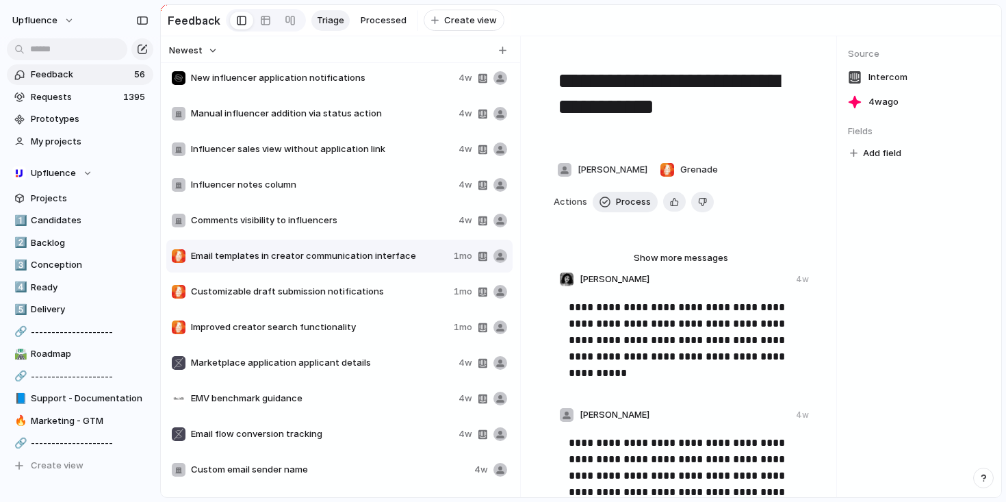
click at [387, 288] on div "Customizable draft submission notifications 1mo" at bounding box center [339, 291] width 346 height 33
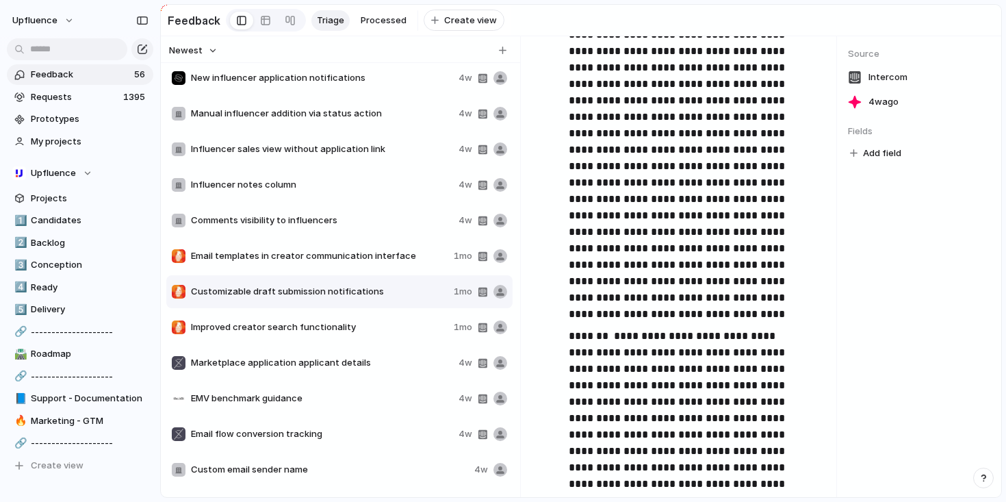
scroll to position [1089, 0]
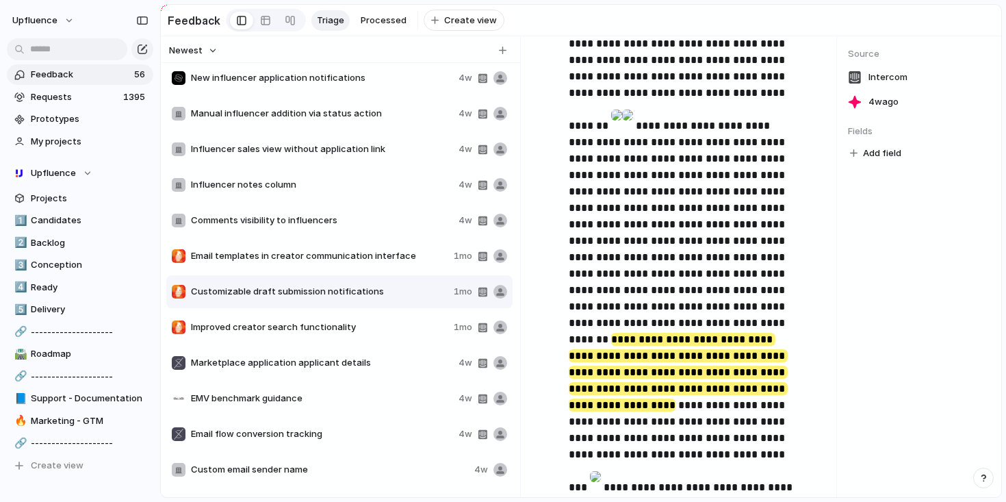
click at [396, 334] on span "Improved creator search functionality" at bounding box center [319, 327] width 257 height 14
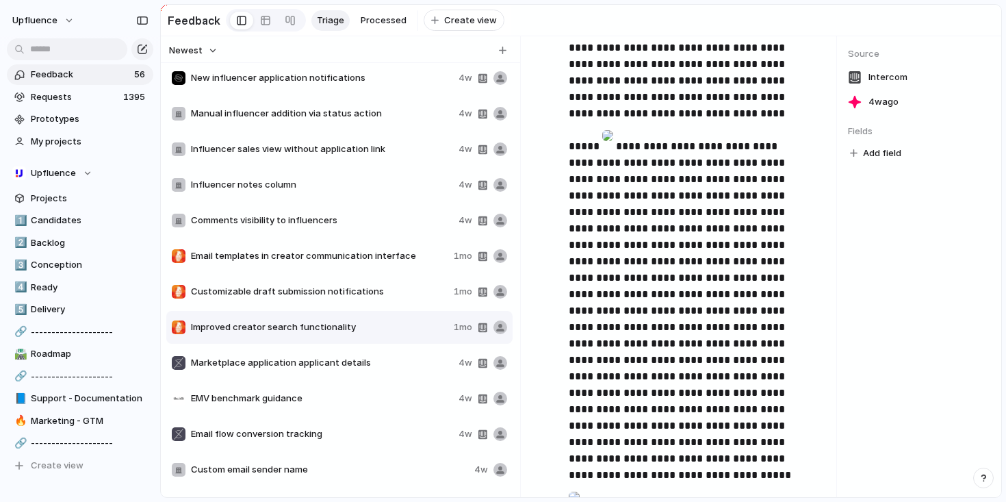
scroll to position [7891, 0]
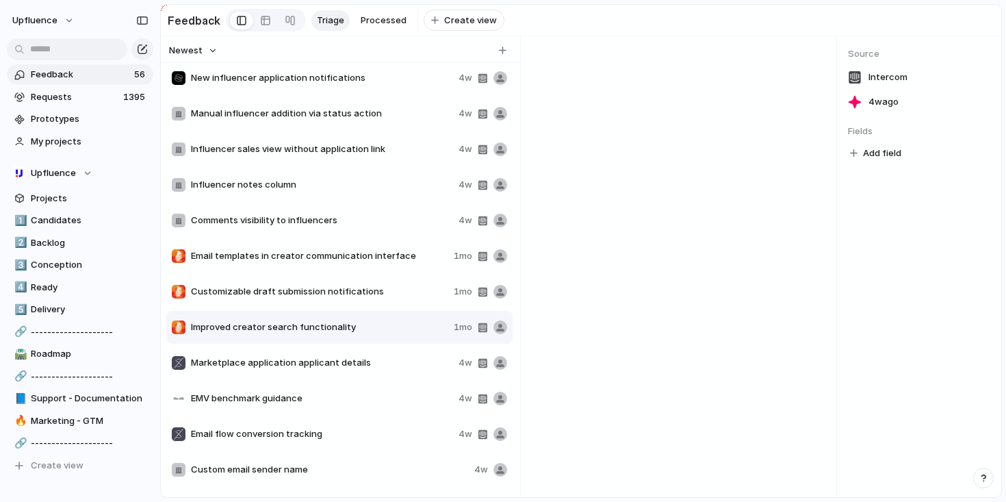
click at [363, 370] on span "Marketplace application applicant details" at bounding box center [322, 363] width 262 height 14
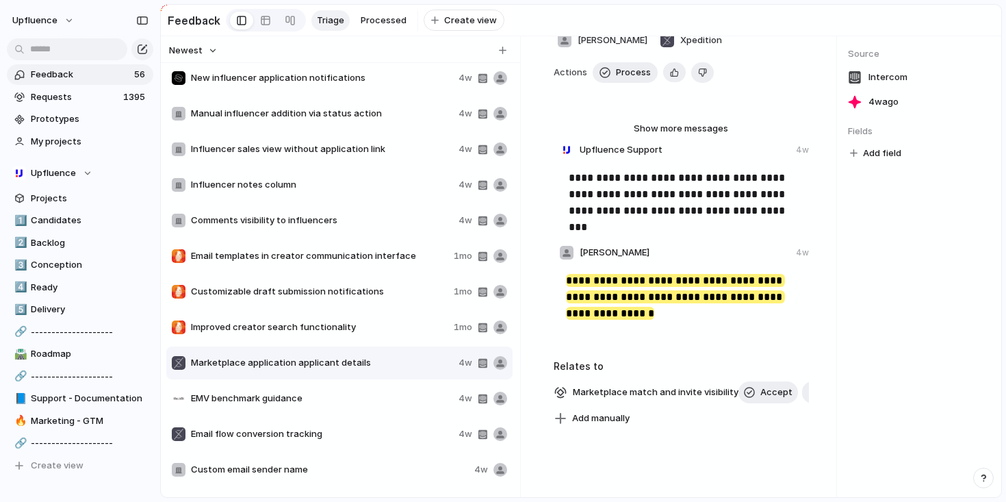
scroll to position [162, 0]
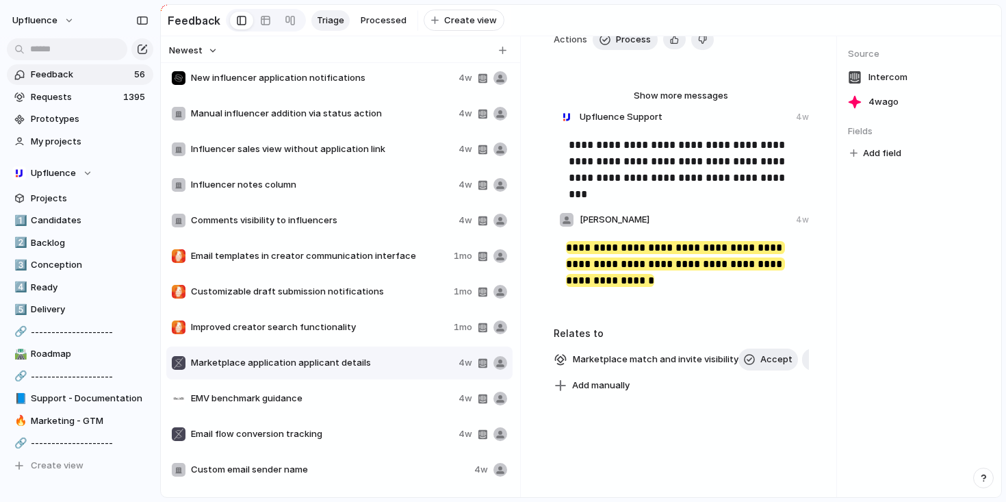
click at [618, 270] on mark "**********" at bounding box center [675, 263] width 219 height 45
click at [616, 325] on div "**********" at bounding box center [681, 143] width 289 height 504
drag, startPoint x: 564, startPoint y: 253, endPoint x: 552, endPoint y: 246, distance: 14.1
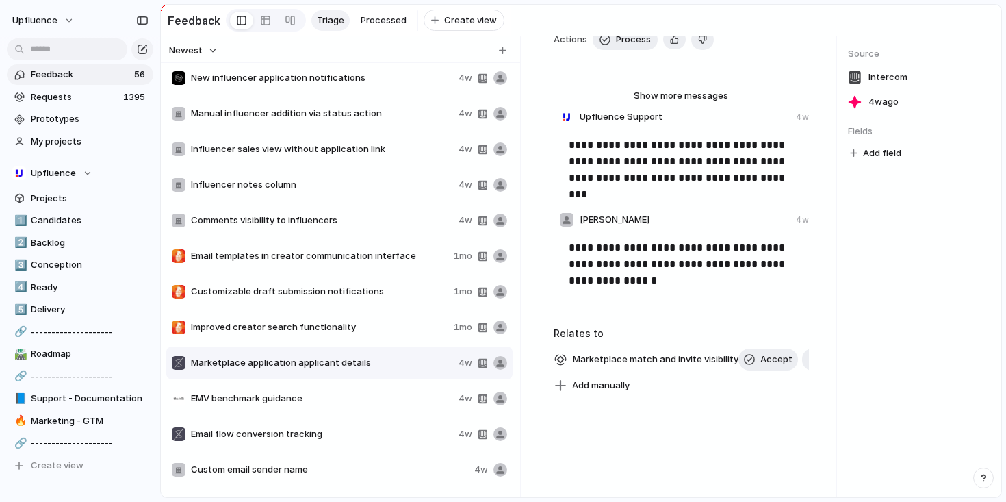
drag, startPoint x: 662, startPoint y: 284, endPoint x: 571, endPoint y: 250, distance: 96.4
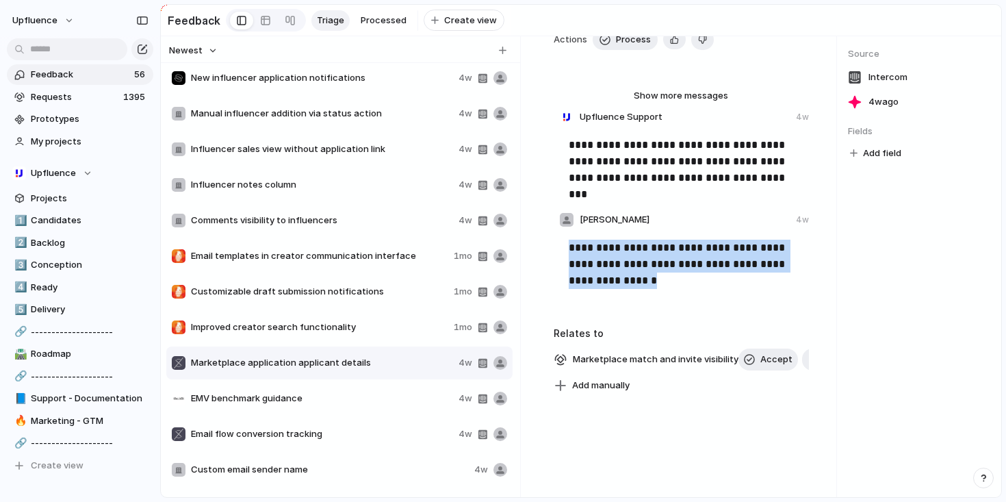
drag, startPoint x: 567, startPoint y: 250, endPoint x: 673, endPoint y: 281, distance: 111.1
click at [673, 281] on p "**********" at bounding box center [683, 264] width 228 height 49
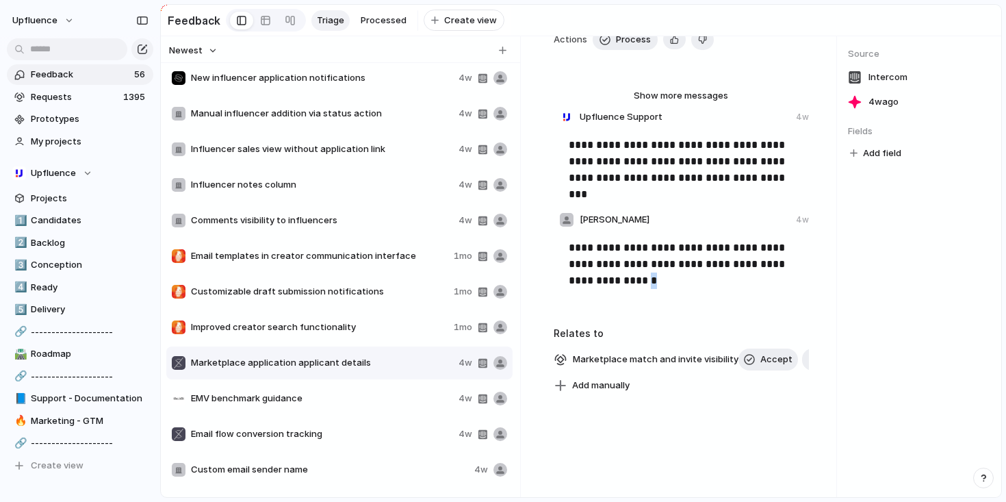
click at [673, 281] on p "**********" at bounding box center [683, 264] width 228 height 49
click at [671, 284] on p "**********" at bounding box center [683, 264] width 228 height 49
click at [666, 285] on p "**********" at bounding box center [683, 264] width 228 height 49
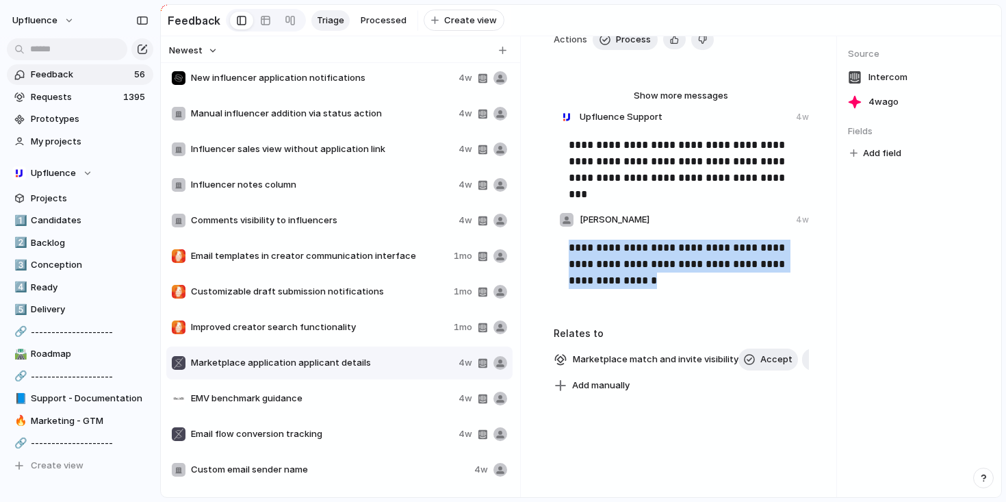
click at [666, 285] on p "**********" at bounding box center [683, 264] width 228 height 49
click at [617, 267] on p "**********" at bounding box center [683, 264] width 228 height 49
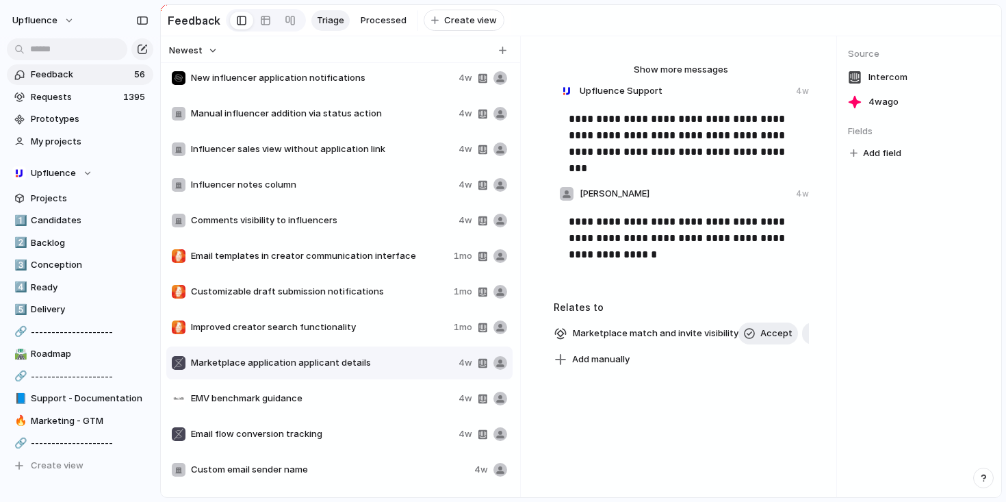
scroll to position [190, 0]
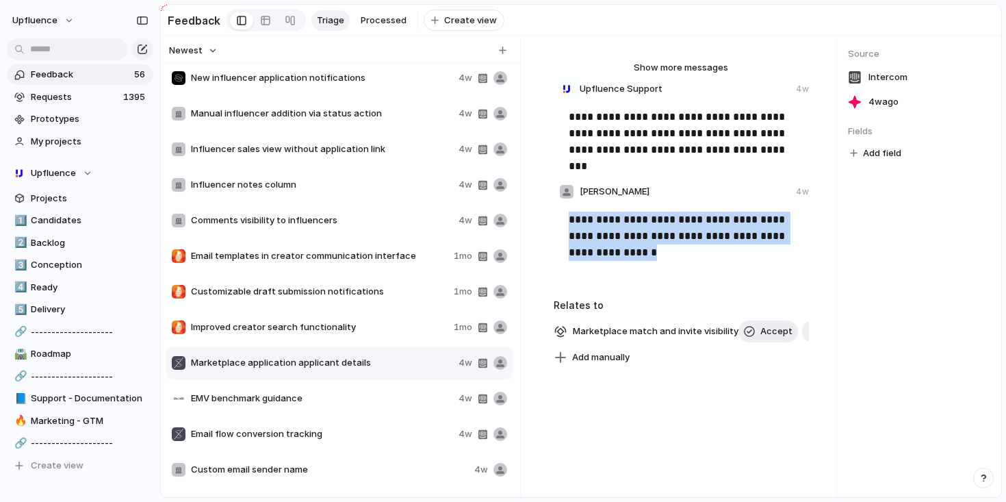
drag, startPoint x: 571, startPoint y: 223, endPoint x: 704, endPoint y: 259, distance: 136.8
click at [704, 259] on p "**********" at bounding box center [683, 235] width 228 height 49
click at [365, 326] on div "Improved creator search functionality 1mo" at bounding box center [339, 327] width 346 height 33
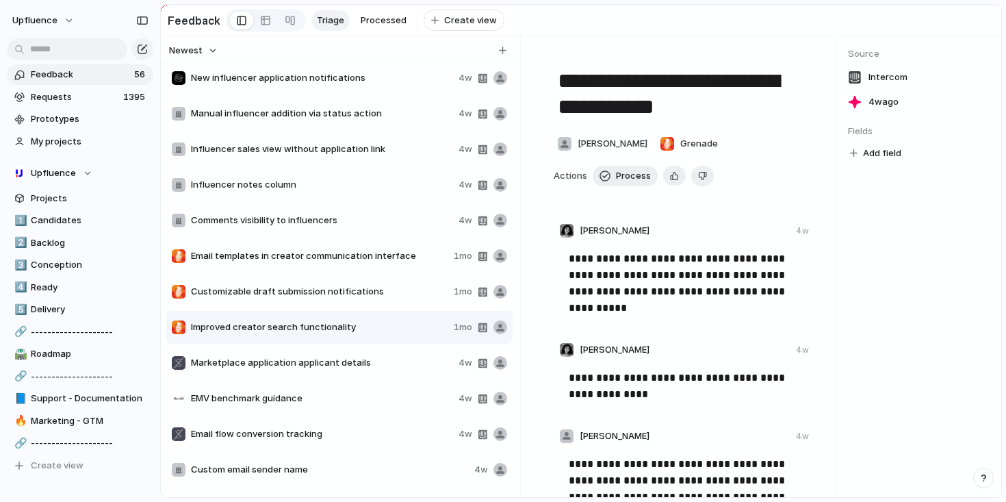
click at [362, 305] on div "Customizable draft submission notifications 1mo" at bounding box center [339, 291] width 346 height 33
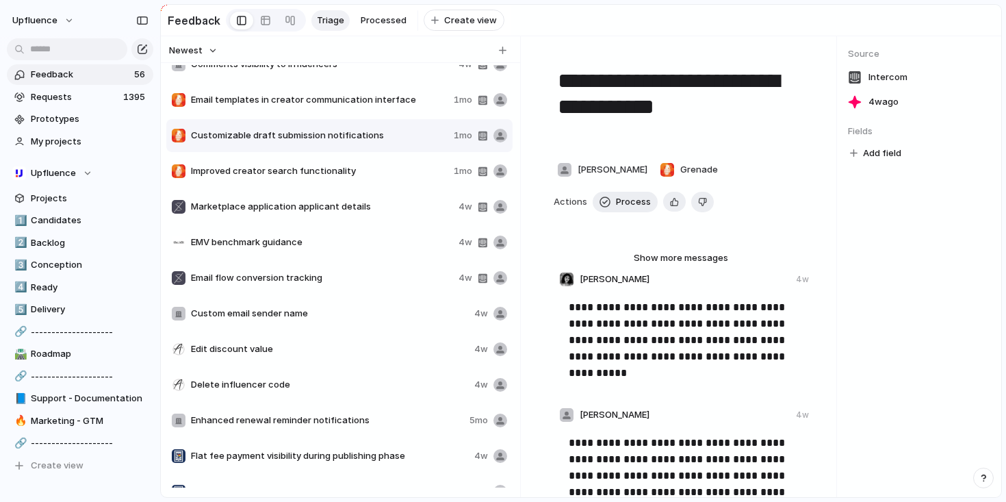
scroll to position [897, 0]
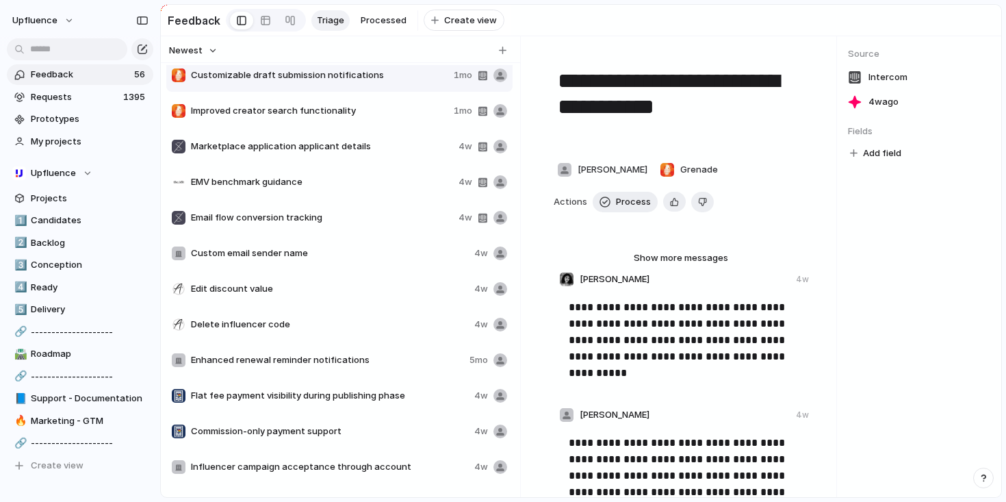
click at [372, 281] on div "Edit discount value 4w" at bounding box center [339, 288] width 346 height 33
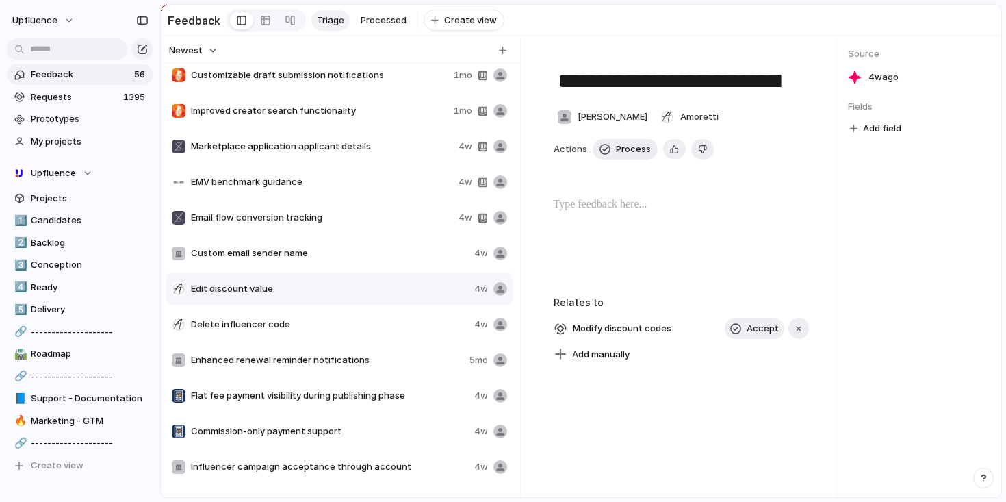
click at [357, 317] on div "Delete influencer code 4w" at bounding box center [339, 324] width 346 height 33
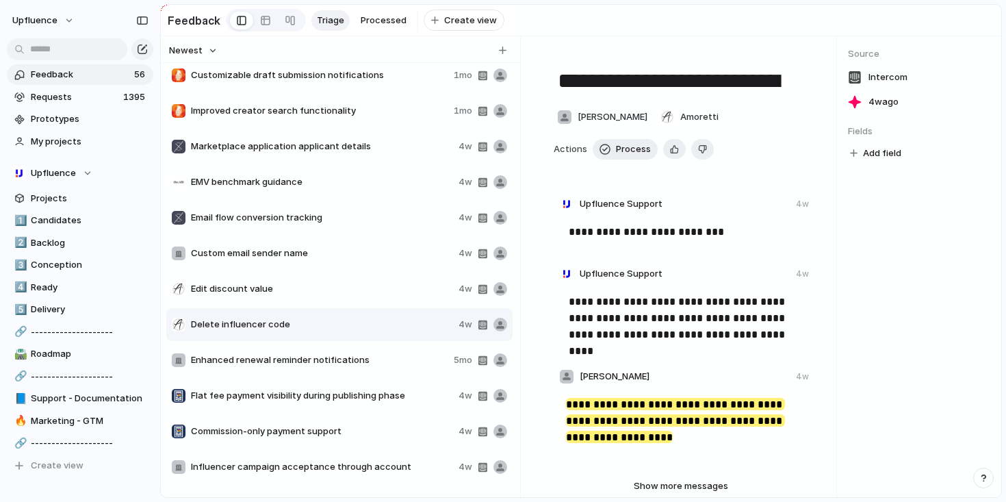
click at [346, 347] on div "Manual influencer addition via status action 4w Influencer sales view without a…" at bounding box center [340, 164] width 349 height 1993
click at [343, 367] on span "Enhanced renewal reminder notifications" at bounding box center [319, 360] width 257 height 14
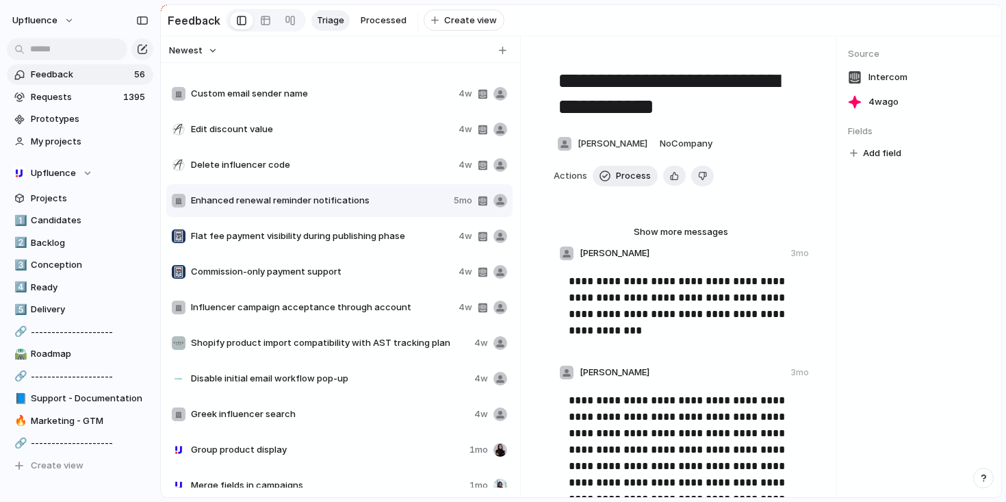
scroll to position [1056, 0]
click at [353, 244] on span "Flat fee payment visibility during publishing phase" at bounding box center [322, 237] width 262 height 14
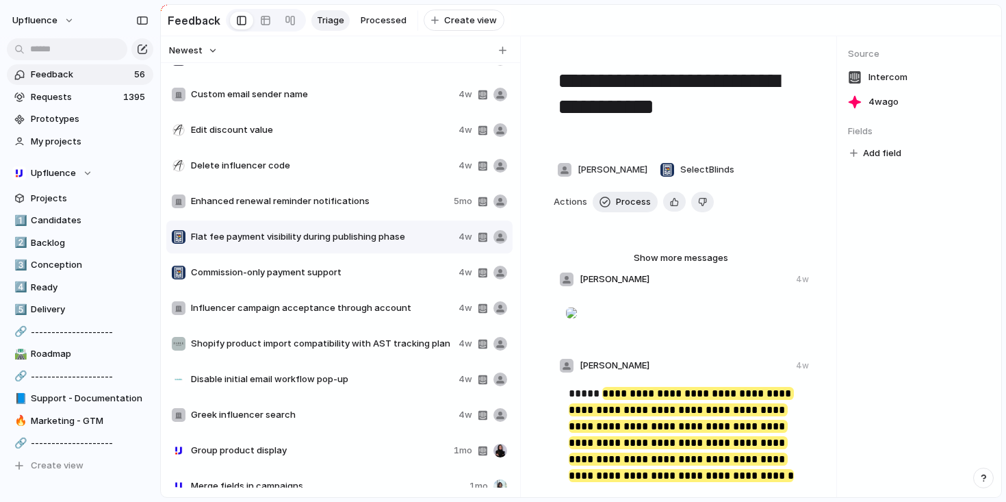
click at [352, 274] on span "Commission-only payment support" at bounding box center [322, 273] width 262 height 14
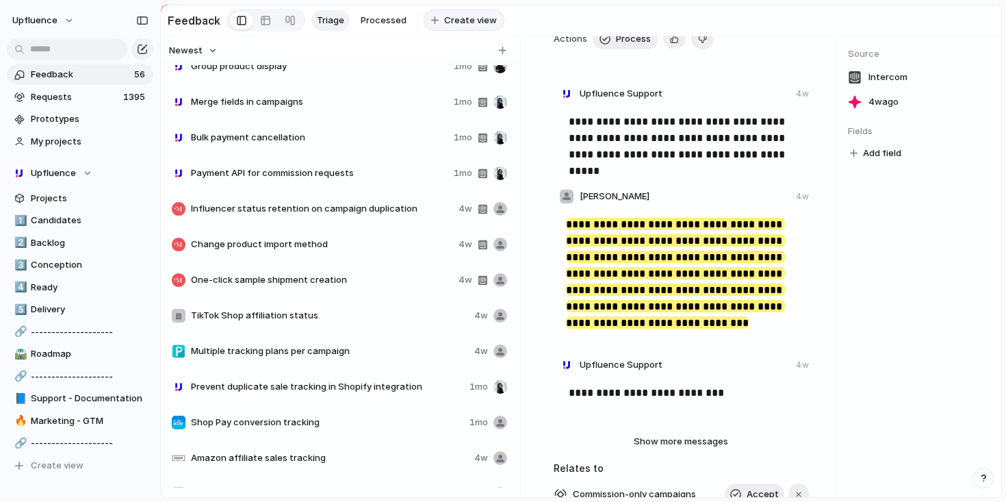
scroll to position [1571, 0]
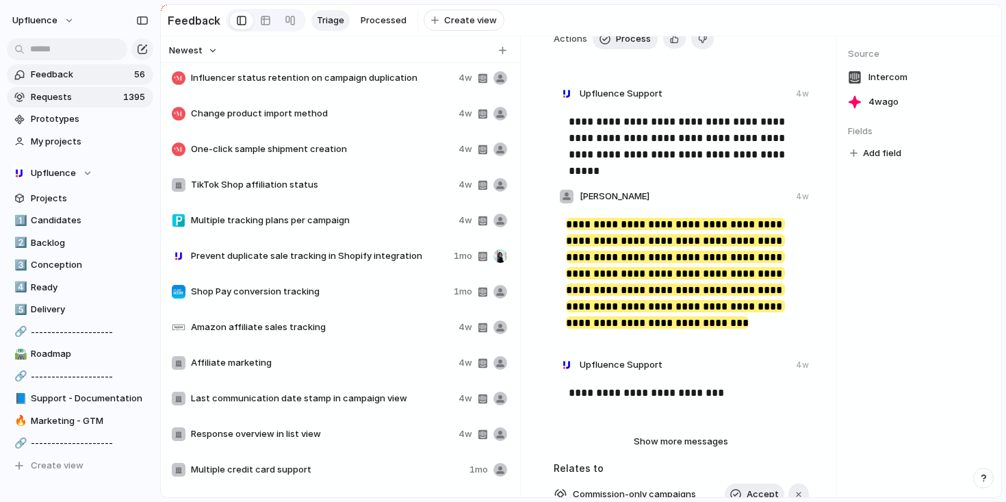
click at [101, 96] on span "Requests" at bounding box center [75, 97] width 88 height 14
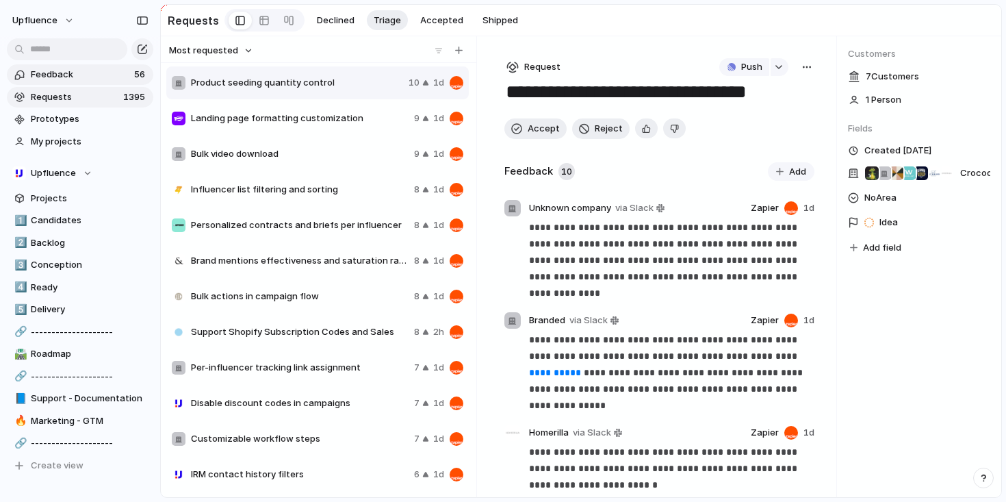
click at [104, 73] on span "Feedback" at bounding box center [80, 75] width 99 height 14
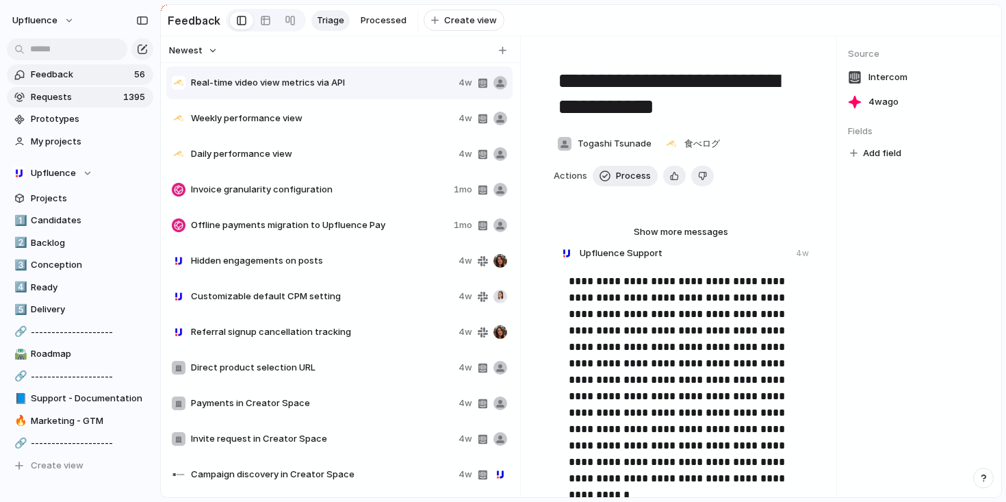
click at [99, 94] on span "Requests" at bounding box center [75, 97] width 88 height 14
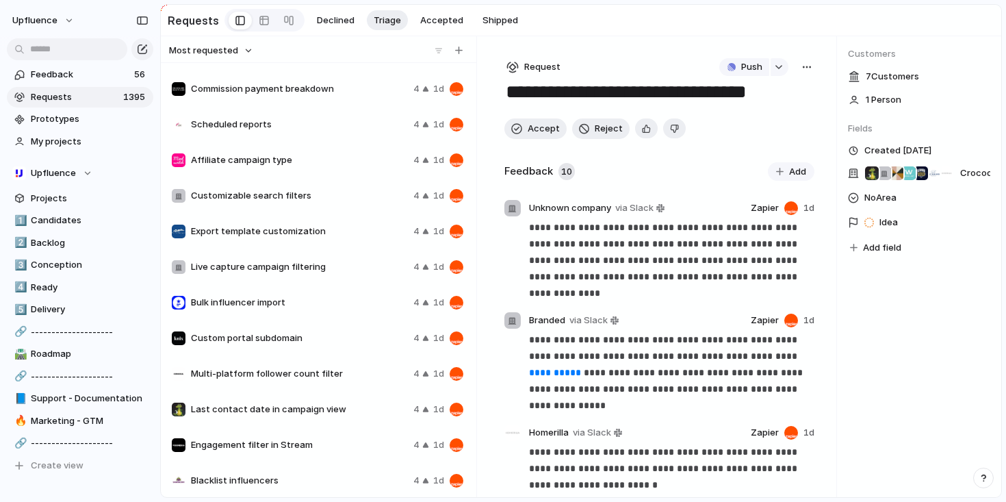
scroll to position [1912, 0]
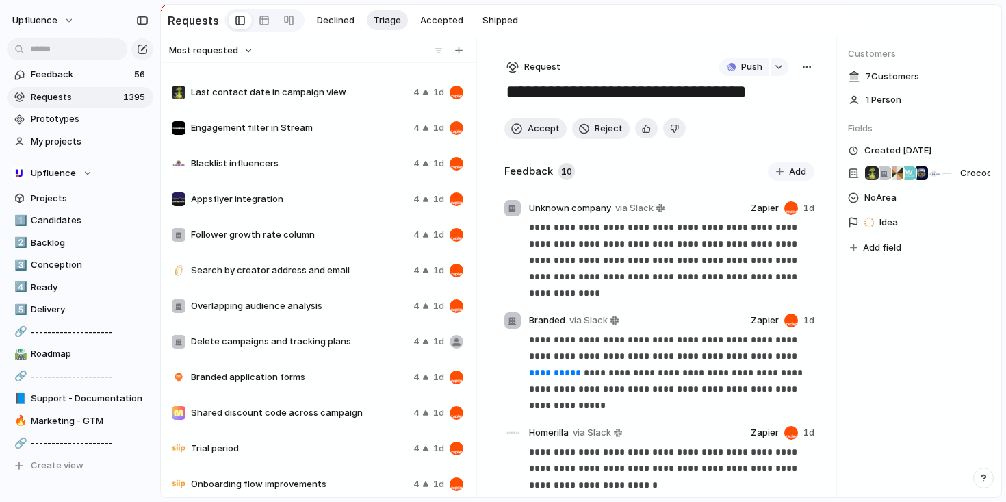
click at [298, 266] on div "Customizable search filters 4 1d Export template customization 4 1d Live captur…" at bounding box center [318, 278] width 305 height 426
click at [283, 276] on span "Search by creator address and email" at bounding box center [299, 270] width 217 height 14
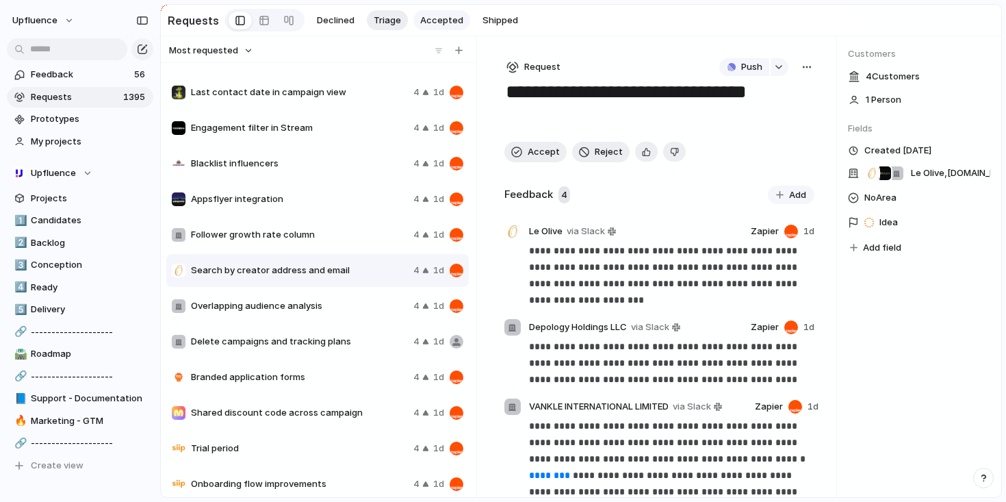
click at [433, 18] on span "Accepted" at bounding box center [441, 21] width 43 height 14
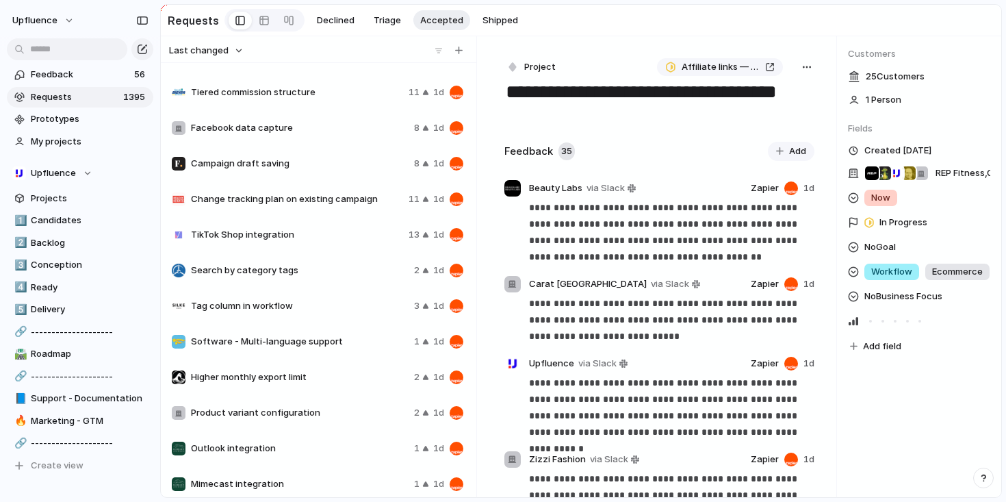
click at [305, 92] on span "Tiered commission structure" at bounding box center [297, 93] width 212 height 14
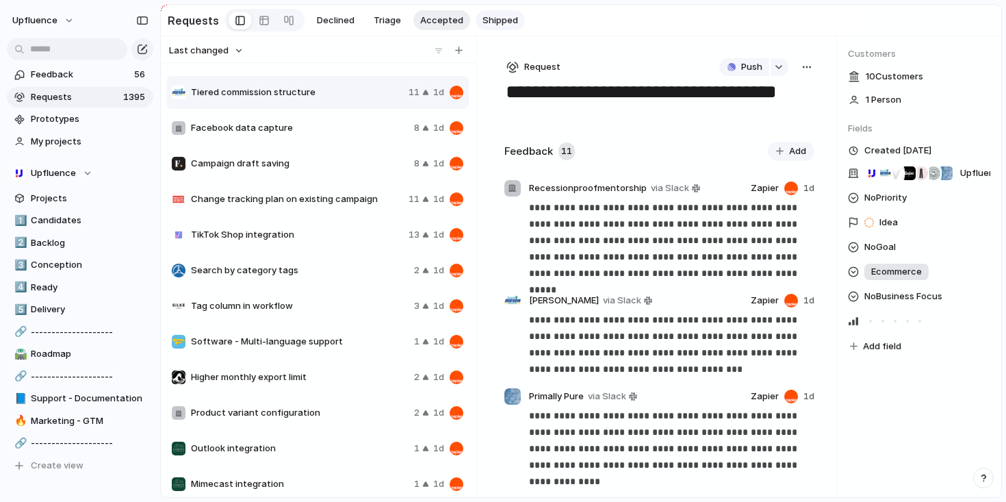
click at [506, 18] on span "Shipped" at bounding box center [500, 21] width 36 height 14
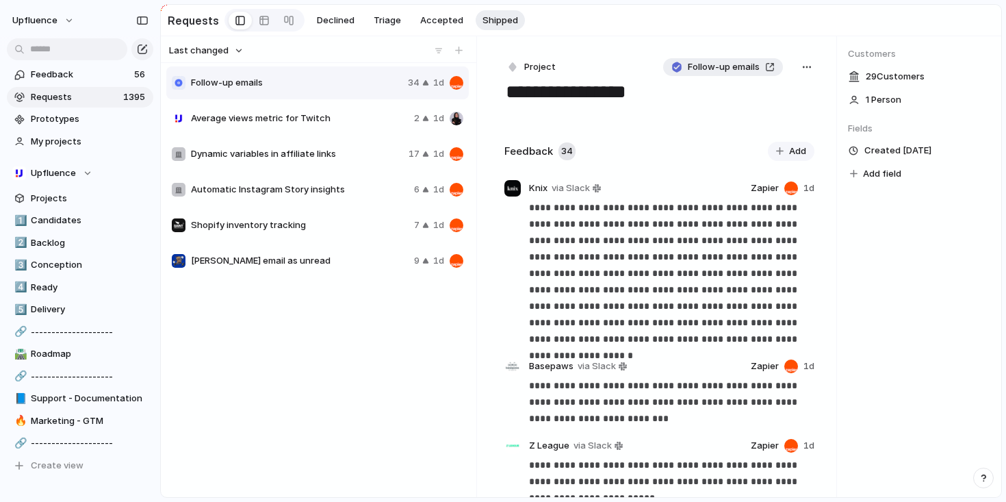
click at [764, 66] on div "Follow-up emails" at bounding box center [722, 67] width 103 height 14
click at [330, 27] on button "Declined" at bounding box center [335, 20] width 51 height 21
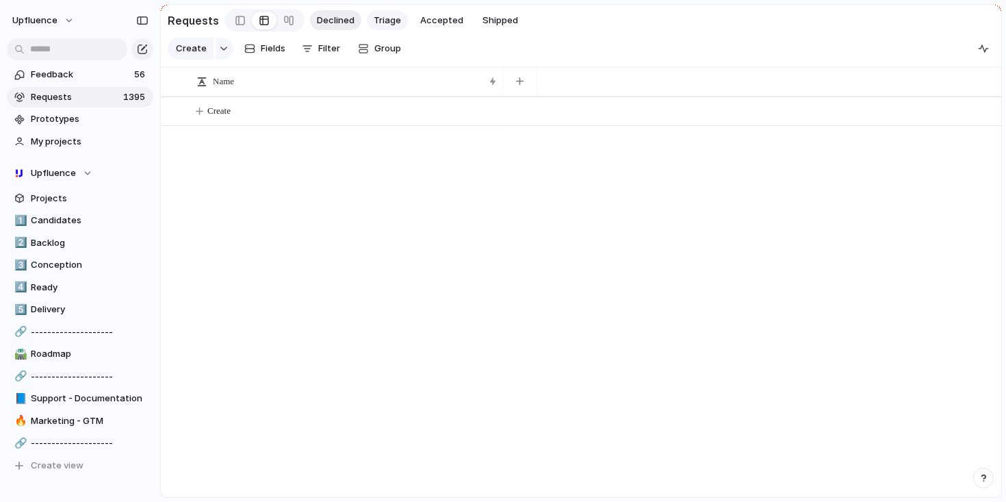
click at [378, 23] on span "Triage" at bounding box center [387, 21] width 27 height 14
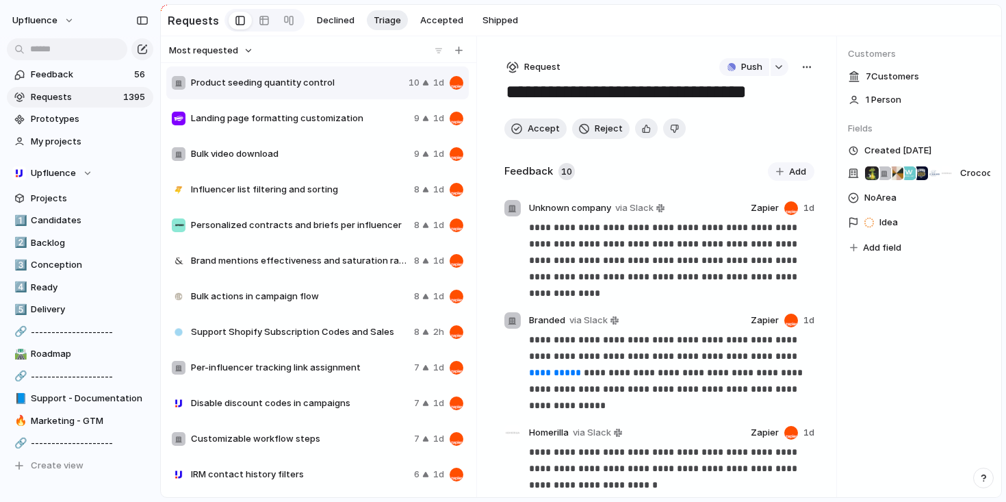
click at [448, 51] on div at bounding box center [449, 51] width 34 height 14
click at [454, 51] on button "button" at bounding box center [459, 51] width 14 height 14
click at [459, 50] on div "button" at bounding box center [459, 51] width 8 height 8
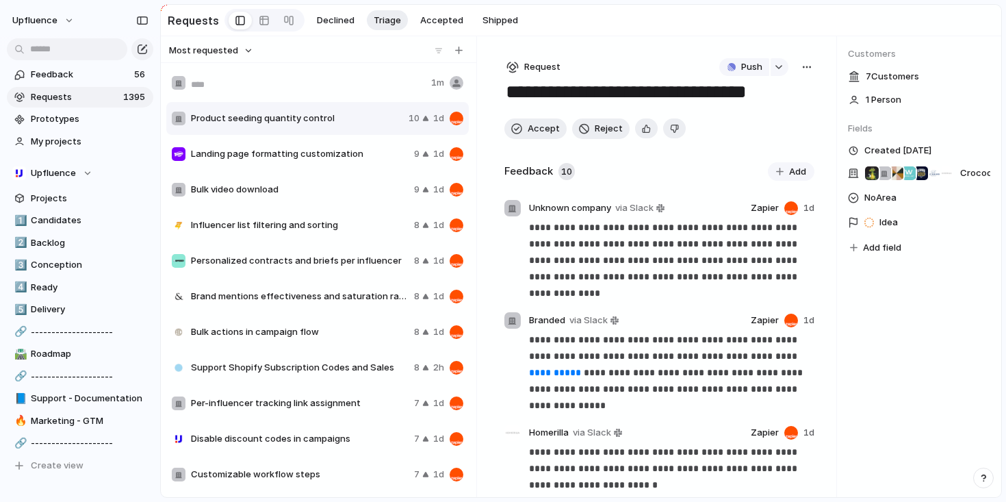
click at [465, 42] on div at bounding box center [318, 49] width 315 height 27
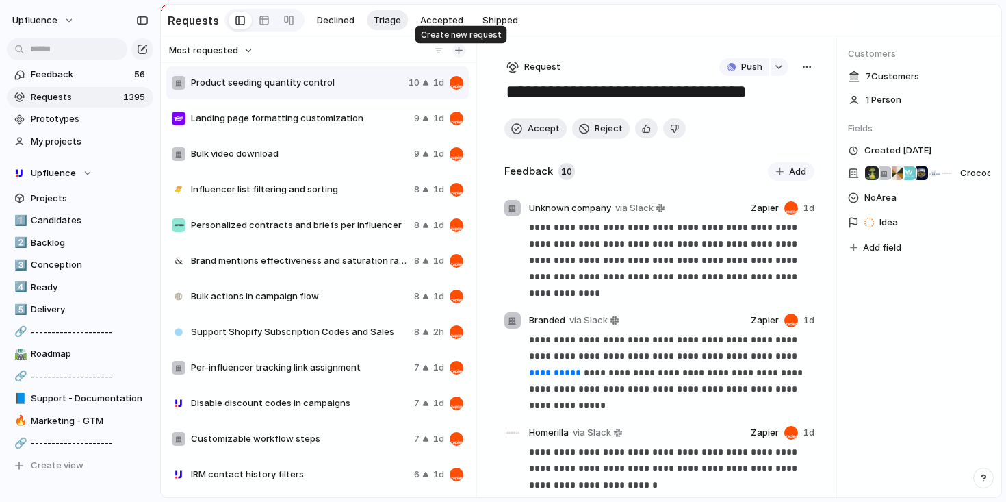
click at [458, 54] on div "button" at bounding box center [459, 51] width 8 height 8
click at [443, 18] on span "Accepted" at bounding box center [441, 21] width 43 height 14
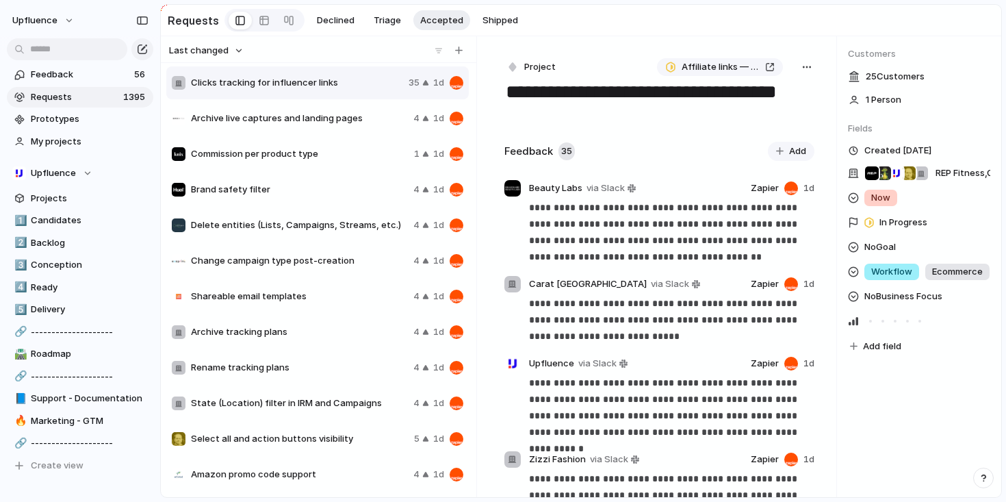
click at [252, 192] on span "Brand safety filter" at bounding box center [299, 190] width 217 height 14
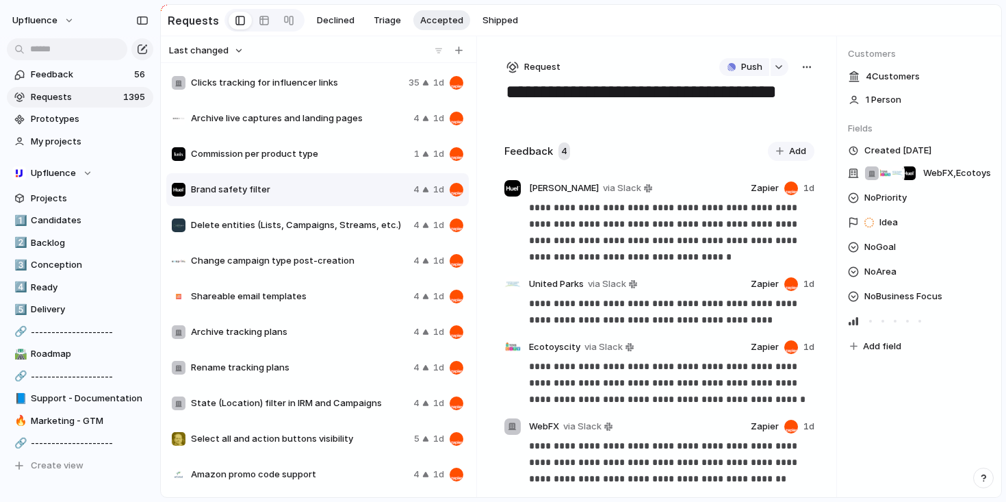
click at [285, 227] on span "Delete entities (Lists, Campaigns, Streams, etc.)" at bounding box center [299, 225] width 217 height 14
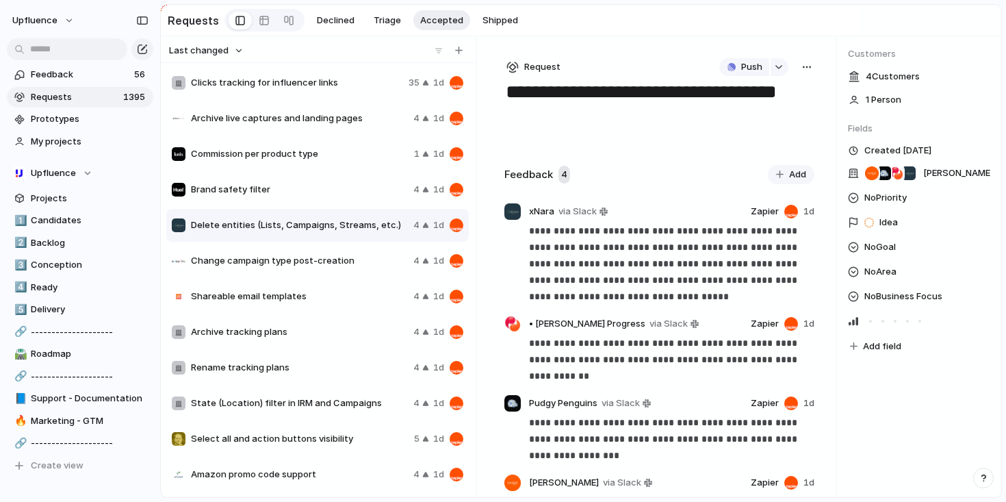
click at [294, 183] on div "Brand safety filter 4 1d" at bounding box center [317, 189] width 302 height 33
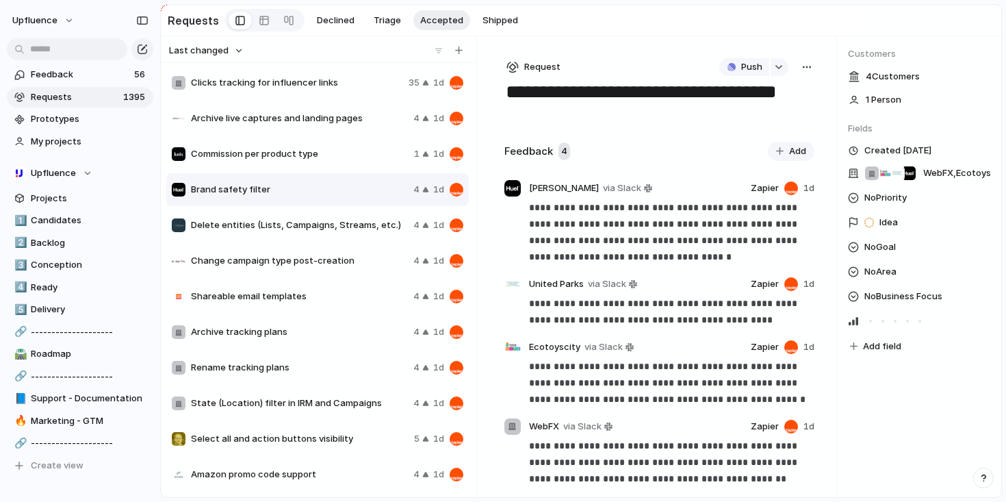
click at [332, 307] on div "Shareable email templates 4 1d" at bounding box center [317, 296] width 302 height 33
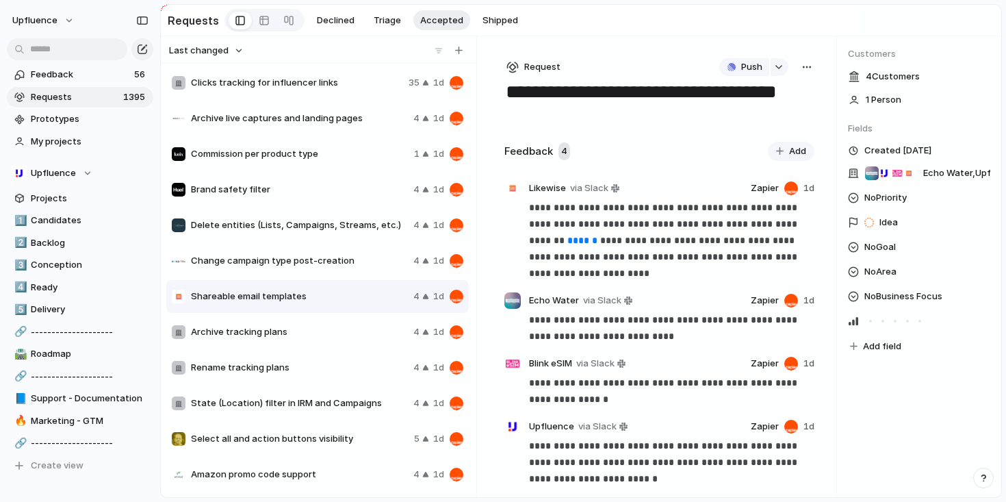
click at [323, 335] on span "Archive tracking plans" at bounding box center [299, 332] width 217 height 14
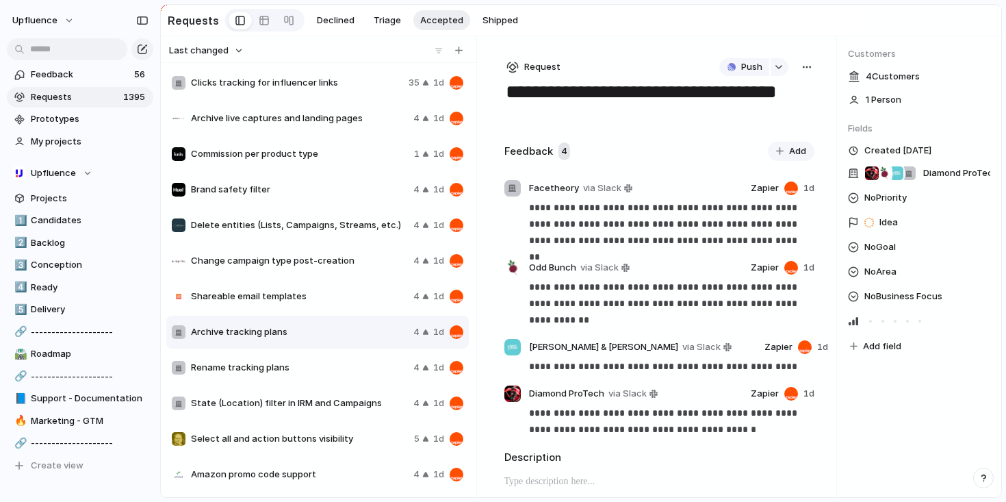
click at [318, 363] on div "Rename tracking plans 4 1d" at bounding box center [317, 367] width 302 height 33
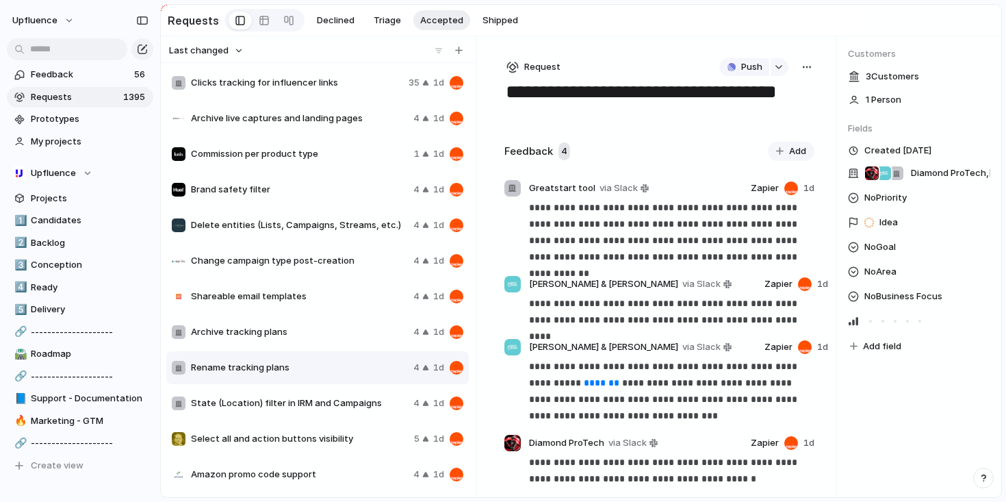
scroll to position [96, 0]
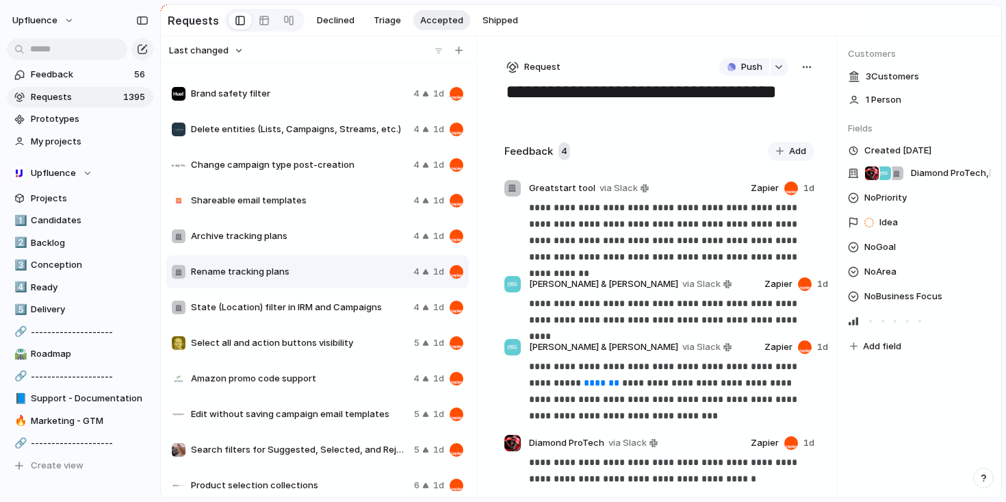
click at [327, 319] on div "State (Location) filter in IRM and Campaigns 4 1d" at bounding box center [317, 307] width 302 height 33
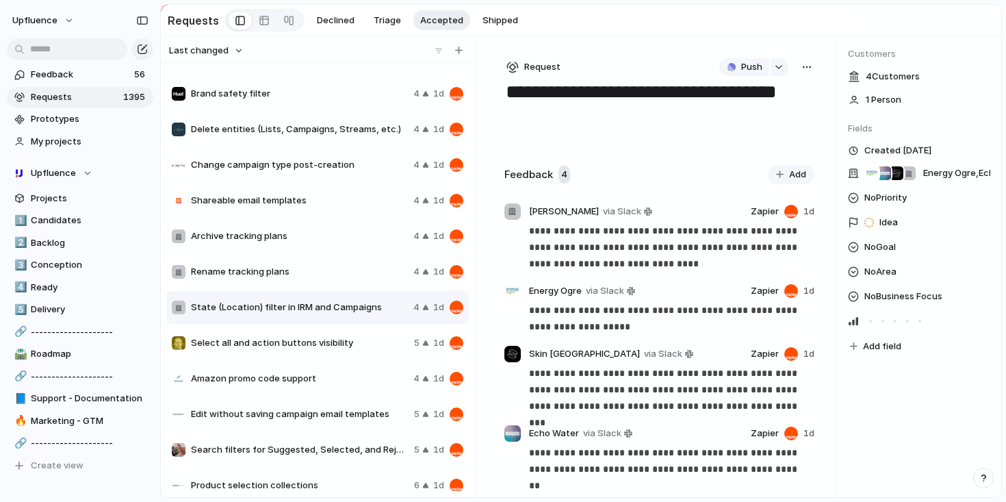
click at [322, 340] on span "Select all and action buttons visibility" at bounding box center [300, 343] width 218 height 14
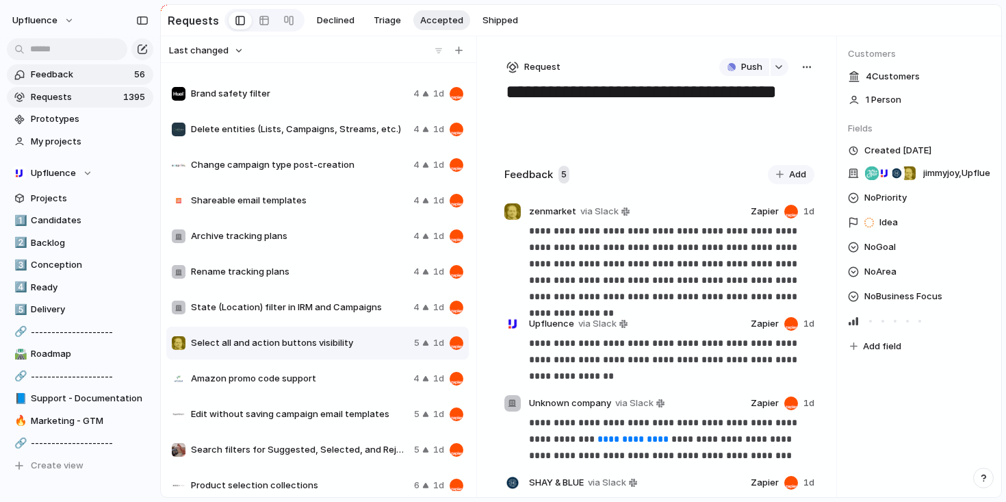
click at [103, 71] on span "Feedback" at bounding box center [80, 75] width 99 height 14
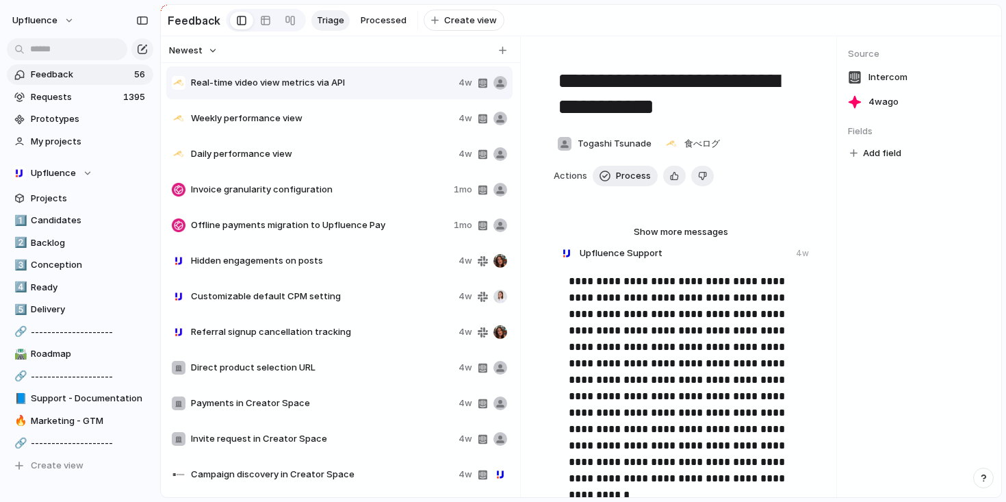
click at [407, 135] on div "Weekly performance view 4w" at bounding box center [339, 118] width 346 height 33
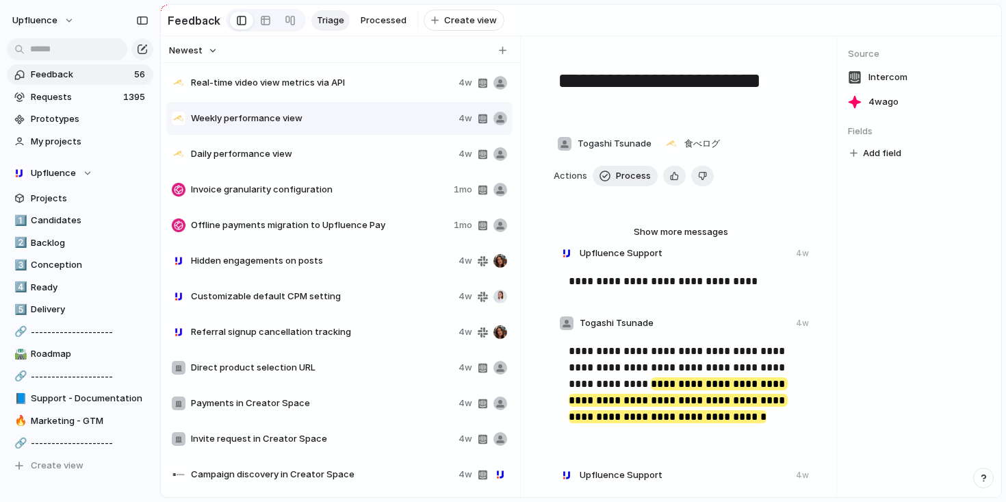
click at [386, 179] on div "Invoice granularity configuration 1mo" at bounding box center [339, 189] width 346 height 33
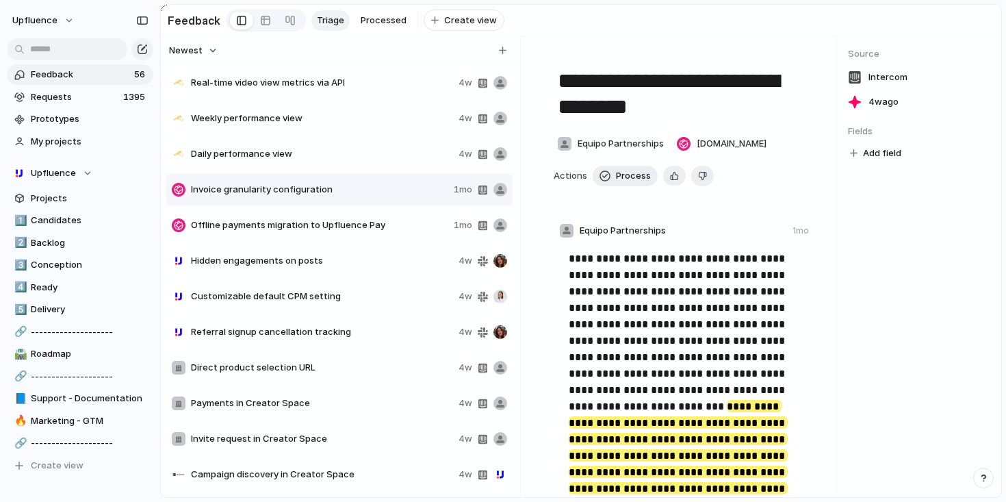
click at [383, 135] on div "Weekly performance view 4w" at bounding box center [339, 118] width 346 height 33
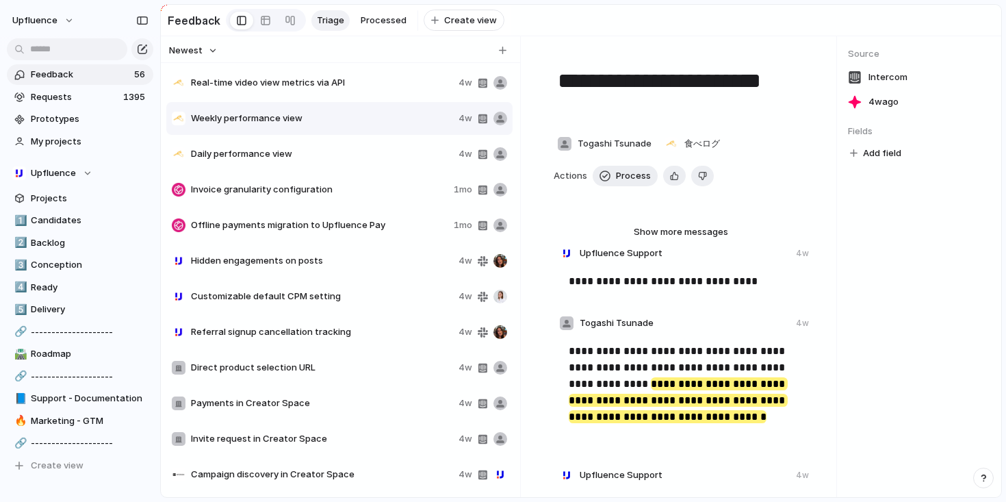
click at [382, 99] on div "Real-time video view metrics via API 4w" at bounding box center [339, 82] width 346 height 33
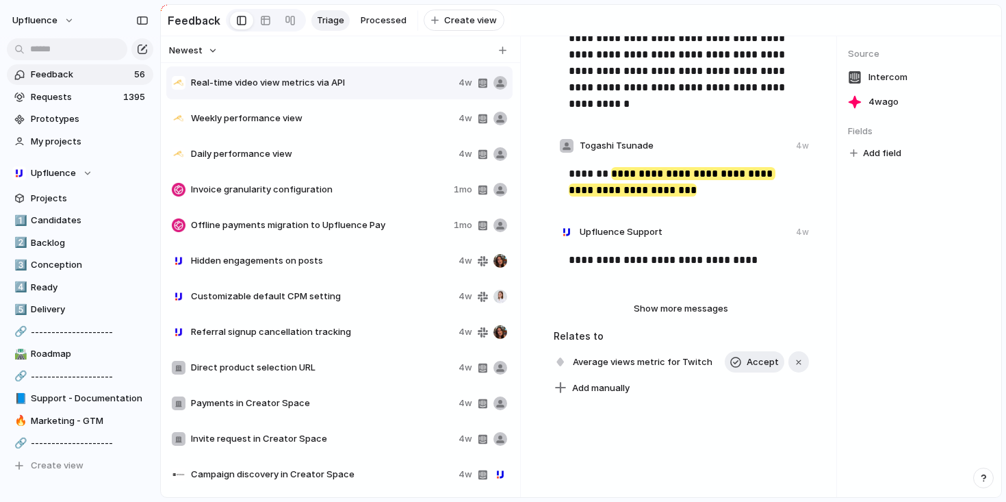
scroll to position [350, 0]
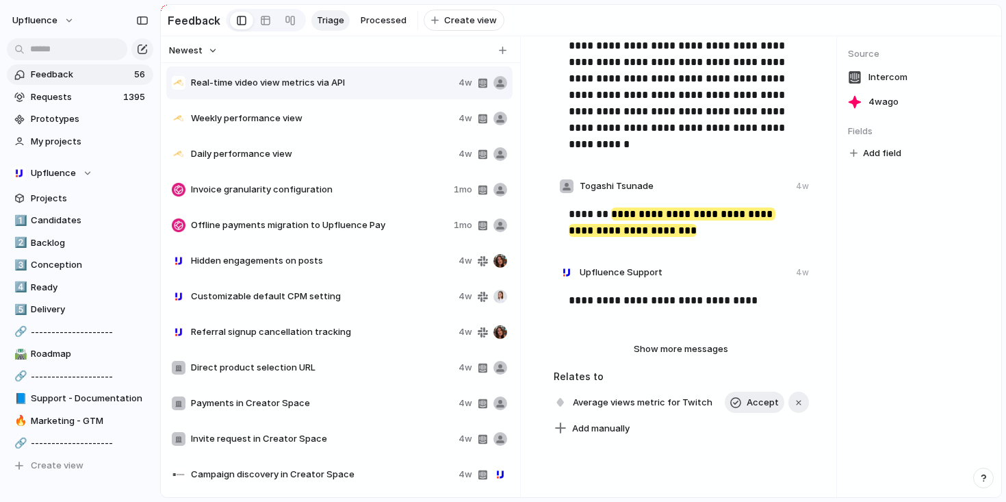
click at [656, 230] on mark "**********" at bounding box center [672, 221] width 207 height 29
click at [620, 193] on span "Togashi Tsunade" at bounding box center [617, 186] width 74 height 14
click at [619, 190] on span "Togashi Tsunade" at bounding box center [617, 186] width 74 height 14
click at [690, 350] on span "Show more messages" at bounding box center [681, 349] width 94 height 14
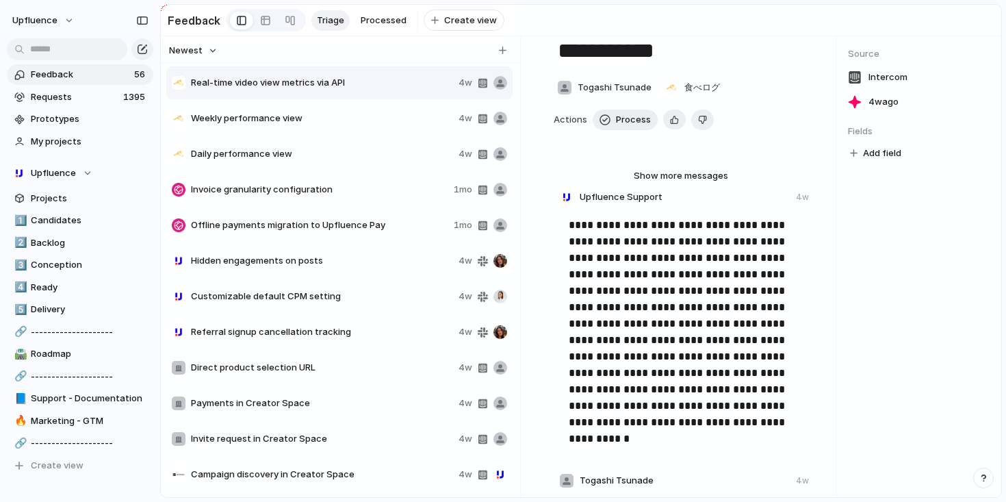
scroll to position [0, 0]
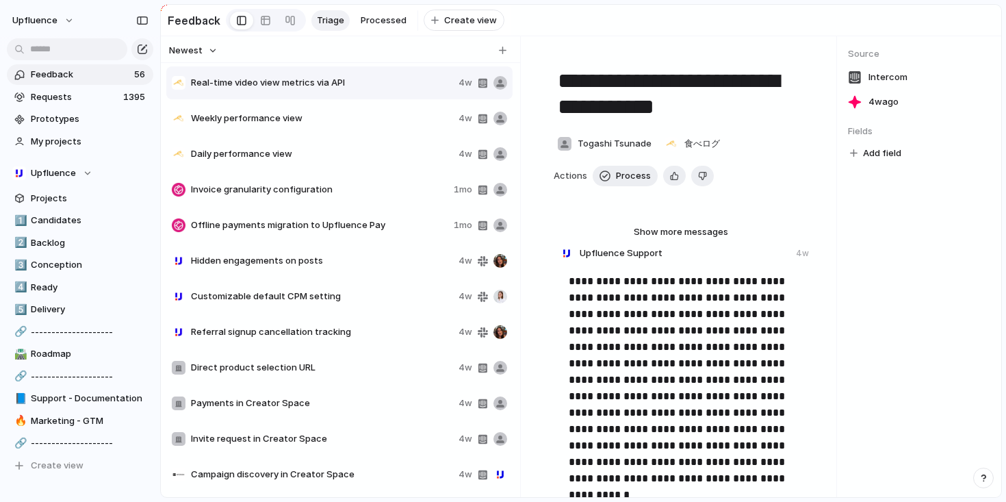
click at [886, 81] on span "Intercom" at bounding box center [887, 77] width 39 height 14
click at [989, 477] on button "button" at bounding box center [983, 477] width 21 height 21
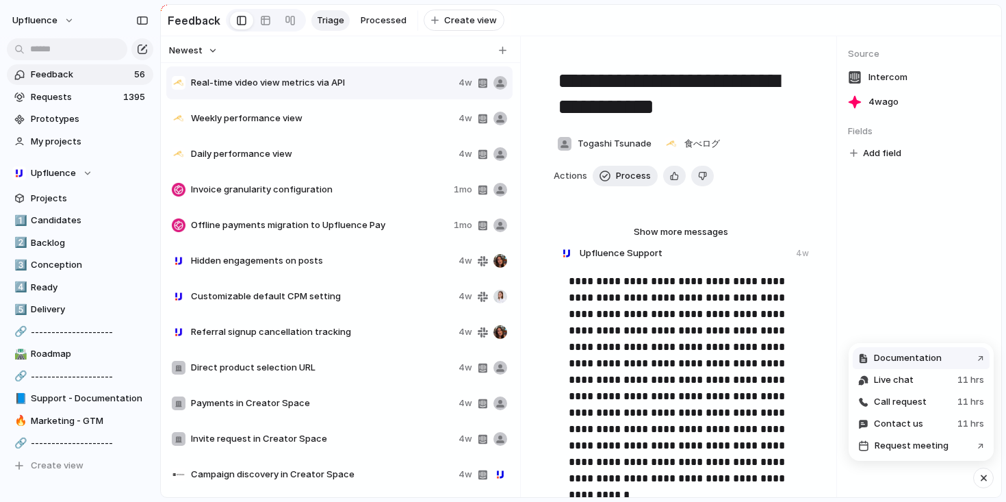
click at [930, 352] on span "Documentation" at bounding box center [908, 358] width 68 height 14
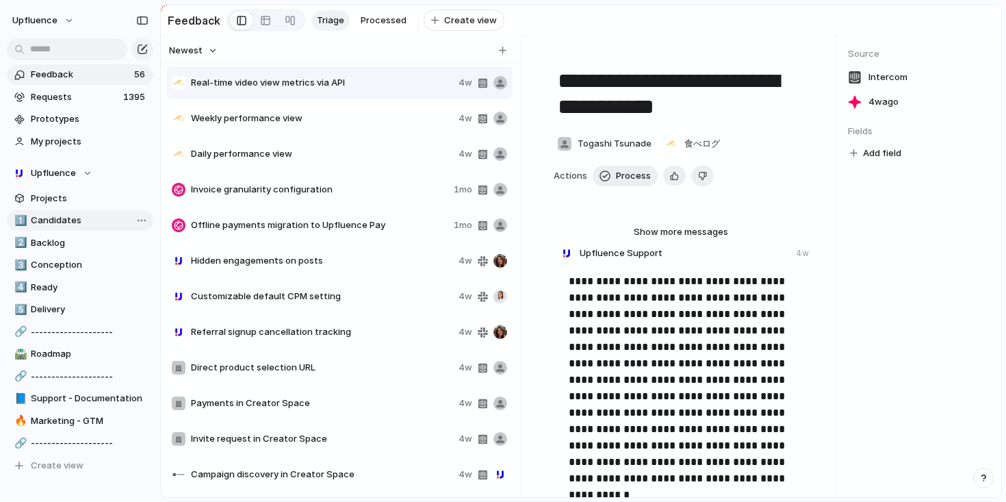
click at [77, 222] on span "Candidates" at bounding box center [90, 221] width 118 height 14
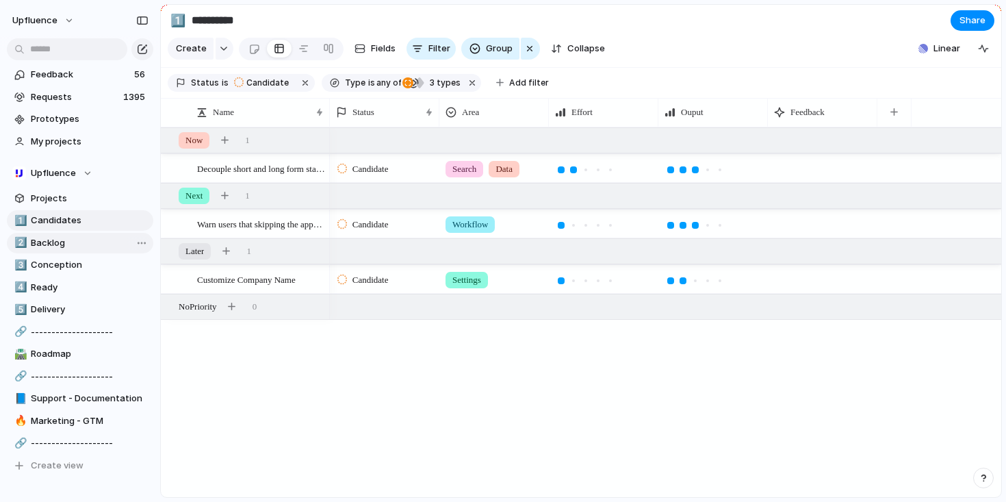
click at [70, 253] on link "2️⃣ Backlog" at bounding box center [80, 243] width 146 height 21
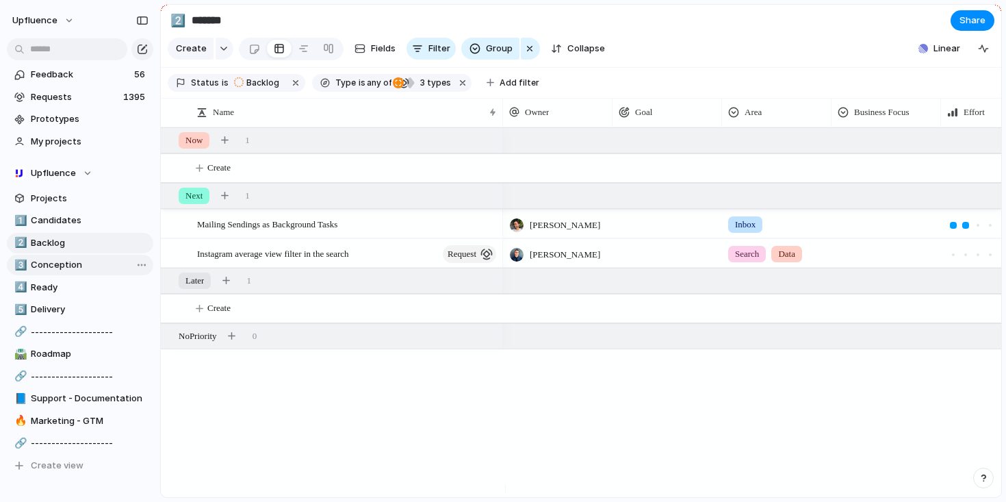
click at [83, 268] on span "Conception" at bounding box center [90, 265] width 118 height 14
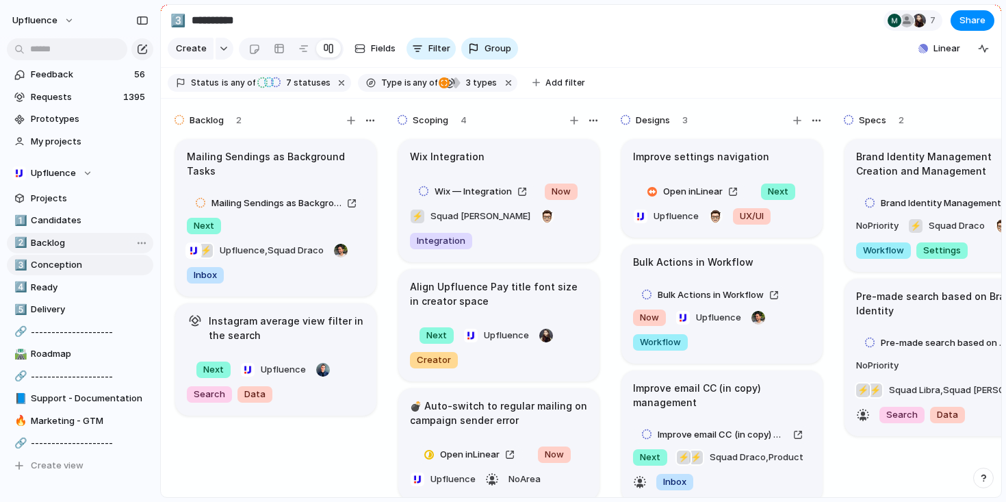
click at [79, 233] on link "2️⃣ Backlog" at bounding box center [80, 243] width 146 height 21
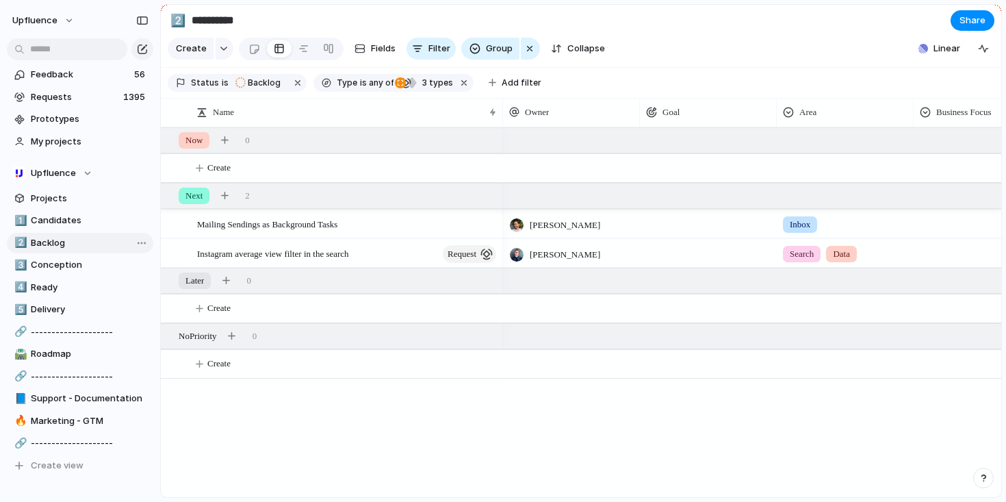
type input "*******"
click at [82, 95] on span "Requests" at bounding box center [75, 97] width 88 height 14
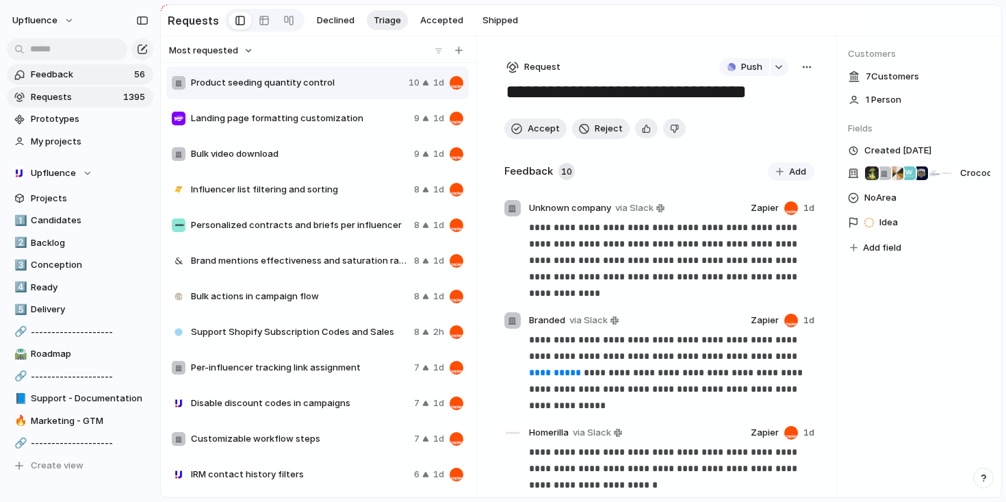
click at [134, 68] on span "56" at bounding box center [141, 75] width 14 height 14
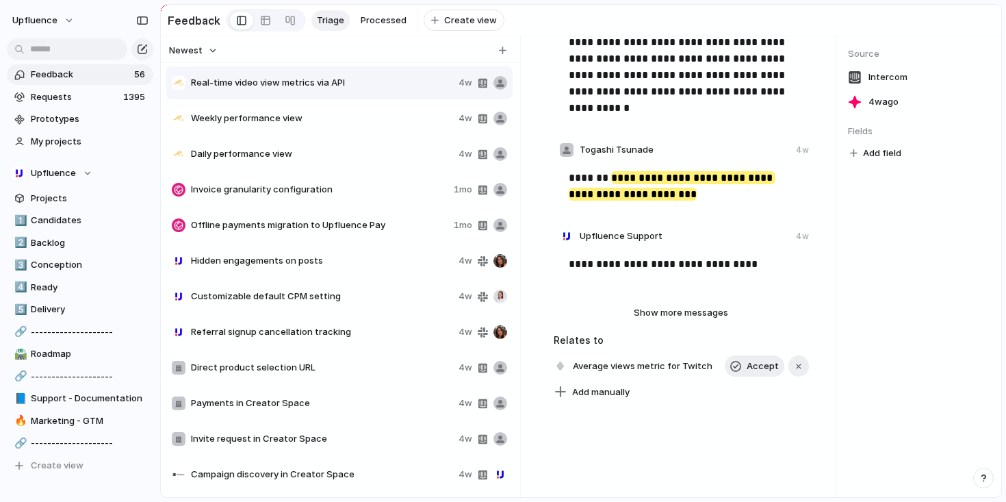
scroll to position [228, 0]
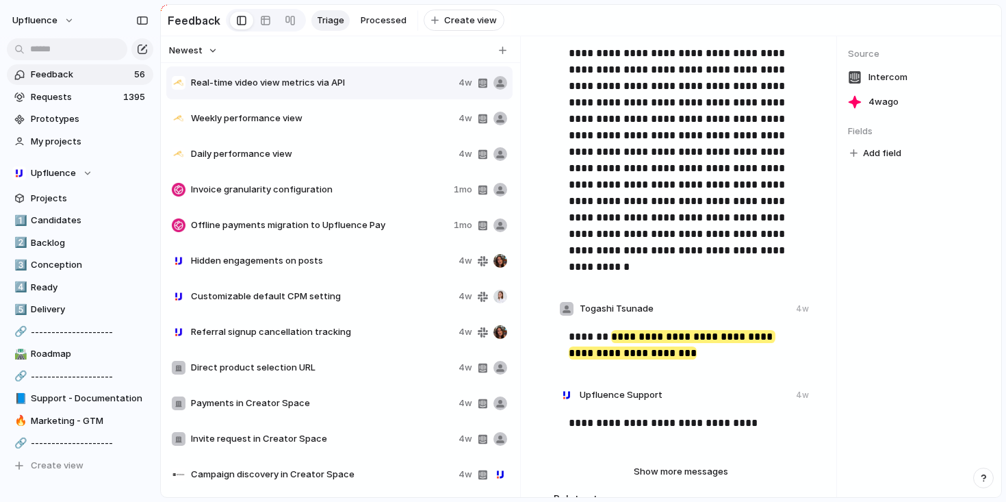
click at [343, 170] on div "Daily performance view 4w" at bounding box center [339, 154] width 346 height 33
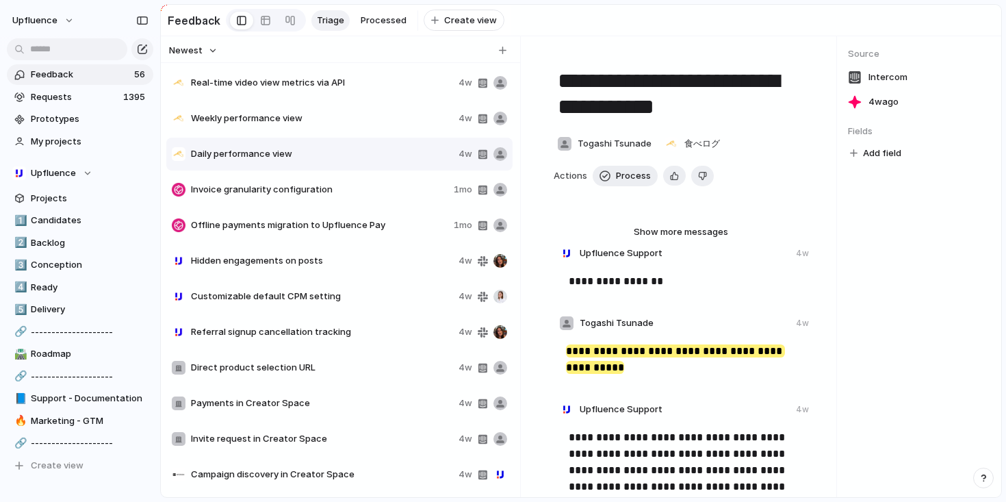
click at [310, 90] on span "Real-time video view metrics via API" at bounding box center [322, 83] width 262 height 14
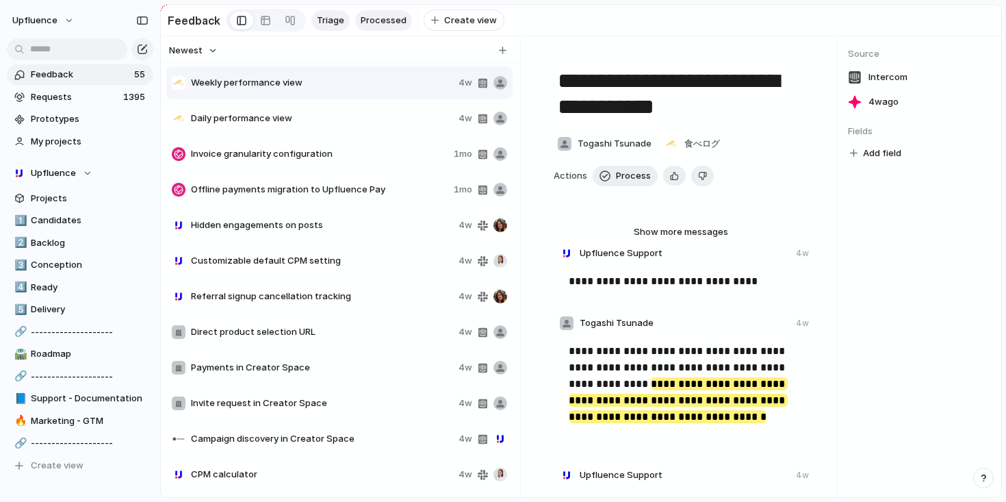
click at [372, 25] on link "Processed" at bounding box center [383, 20] width 57 height 21
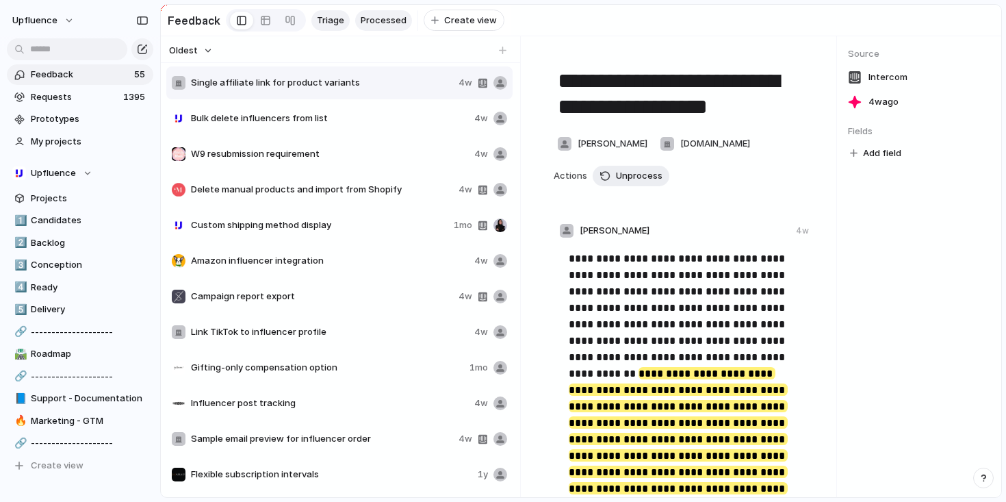
click at [328, 15] on span "Triage" at bounding box center [330, 21] width 27 height 14
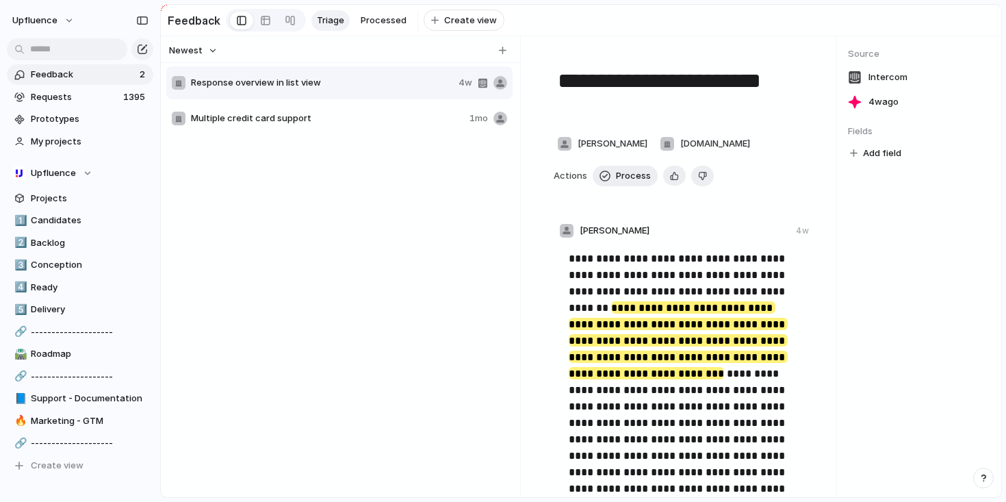
click at [336, 125] on span "Multiple credit card support" at bounding box center [327, 119] width 273 height 14
click at [328, 87] on span "Response overview in list view" at bounding box center [322, 83] width 262 height 14
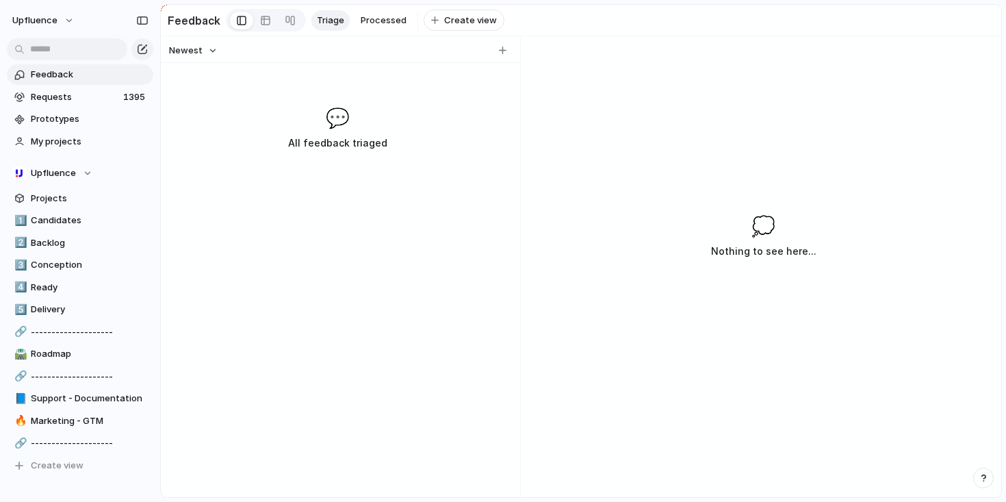
click at [116, 81] on link "Feedback" at bounding box center [80, 74] width 146 height 21
click at [241, 105] on div "Newest 💬 All feedback triaged" at bounding box center [338, 266] width 354 height 461
click at [94, 94] on span "Requests" at bounding box center [75, 97] width 88 height 14
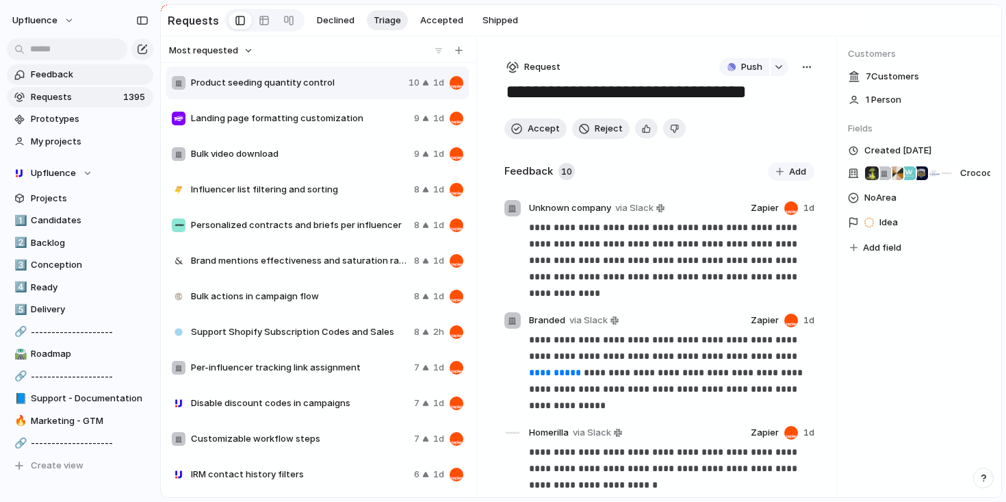
click at [89, 73] on span "Feedback" at bounding box center [90, 75] width 118 height 14
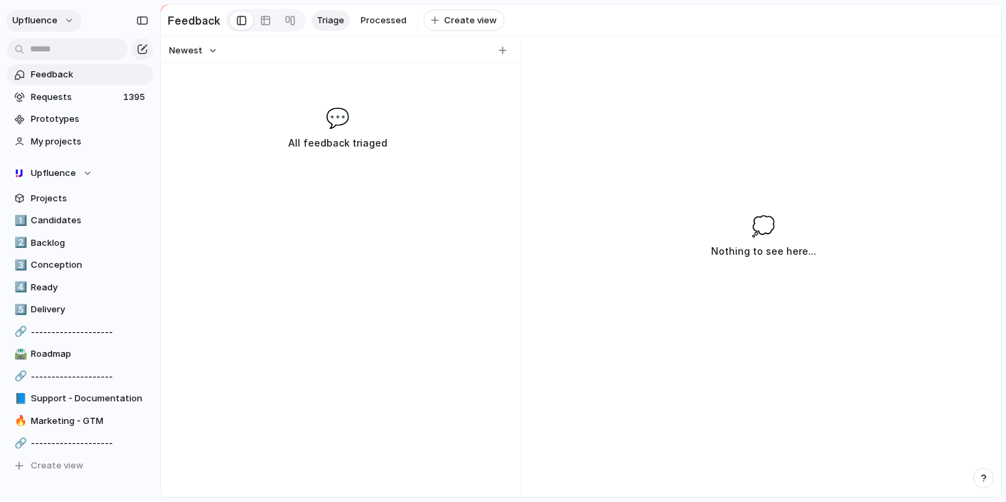
click at [66, 16] on button "Upfluence" at bounding box center [43, 21] width 75 height 22
click at [64, 49] on span "Settings" at bounding box center [50, 51] width 38 height 14
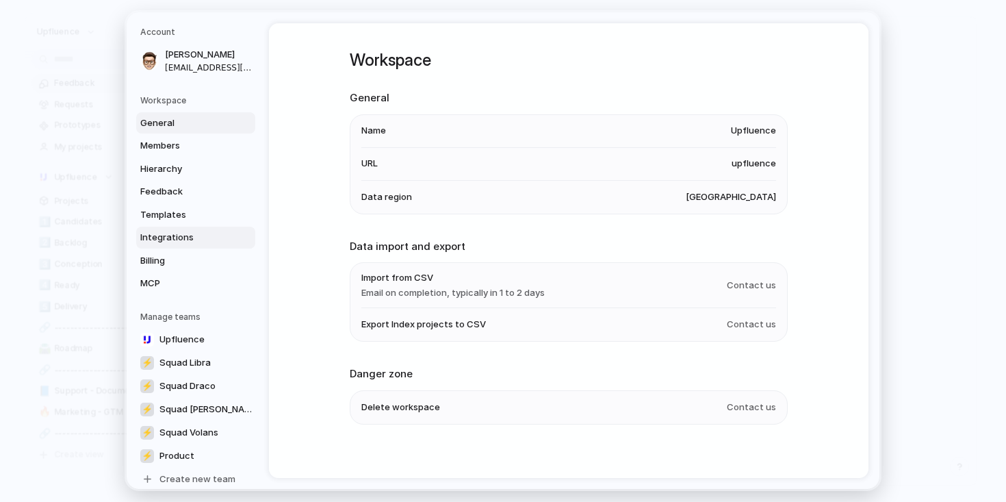
click at [166, 240] on span "Integrations" at bounding box center [184, 238] width 88 height 14
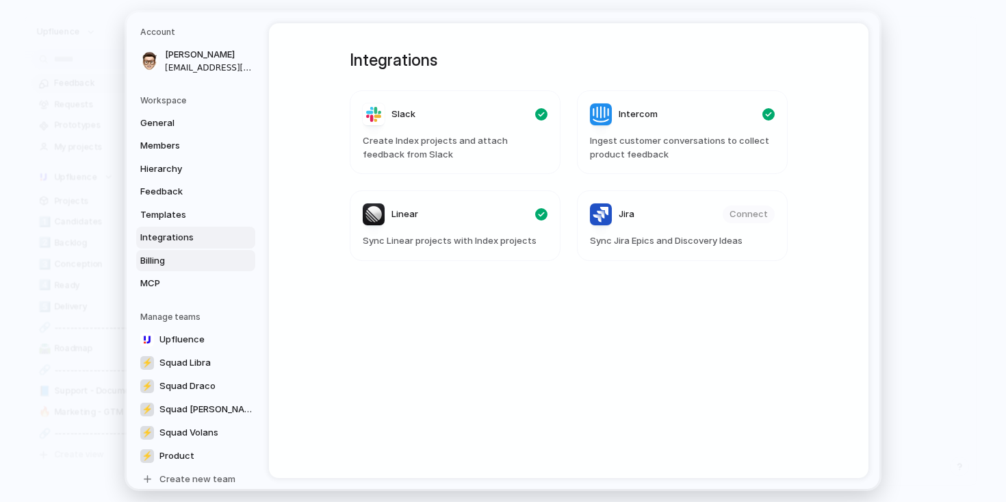
click at [171, 264] on span "Billing" at bounding box center [184, 261] width 88 height 14
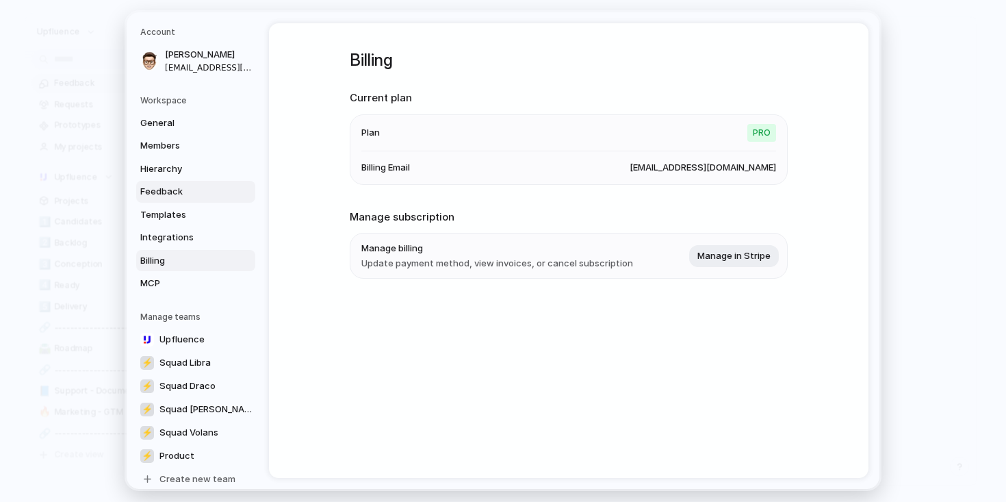
click at [188, 200] on link "Feedback" at bounding box center [195, 192] width 119 height 22
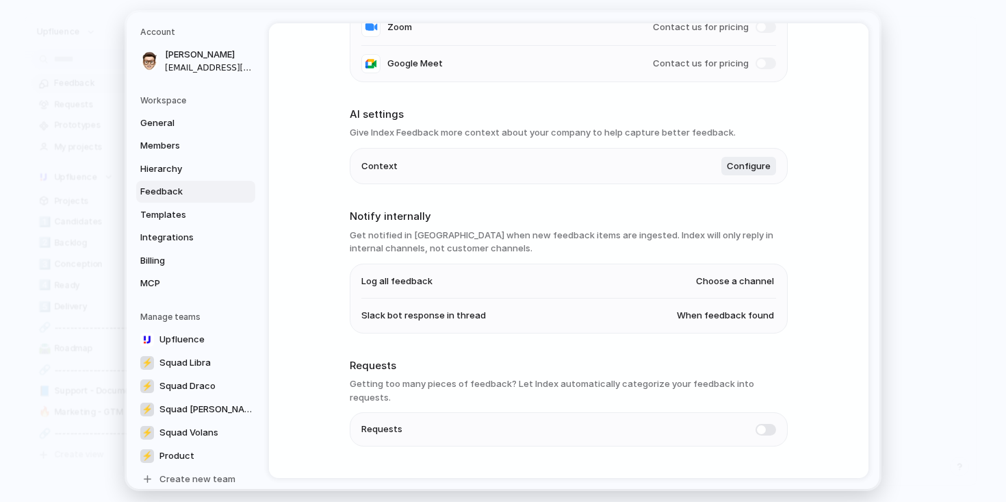
scroll to position [242, 0]
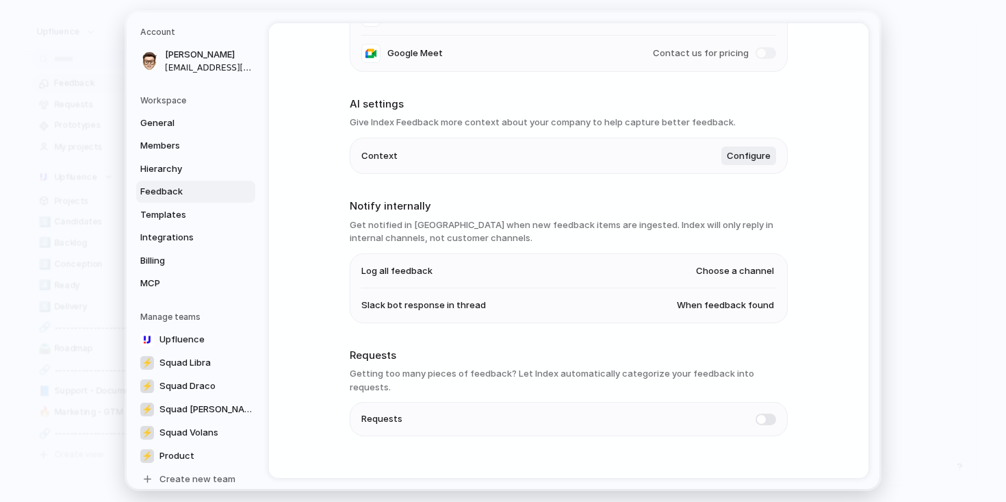
drag, startPoint x: 461, startPoint y: 373, endPoint x: 671, endPoint y: 374, distance: 209.4
click at [671, 374] on h3 "Getting too many pieces of feedback? Let Index automatically categorize your fe…" at bounding box center [569, 380] width 438 height 27
click at [758, 413] on span at bounding box center [766, 419] width 21 height 12
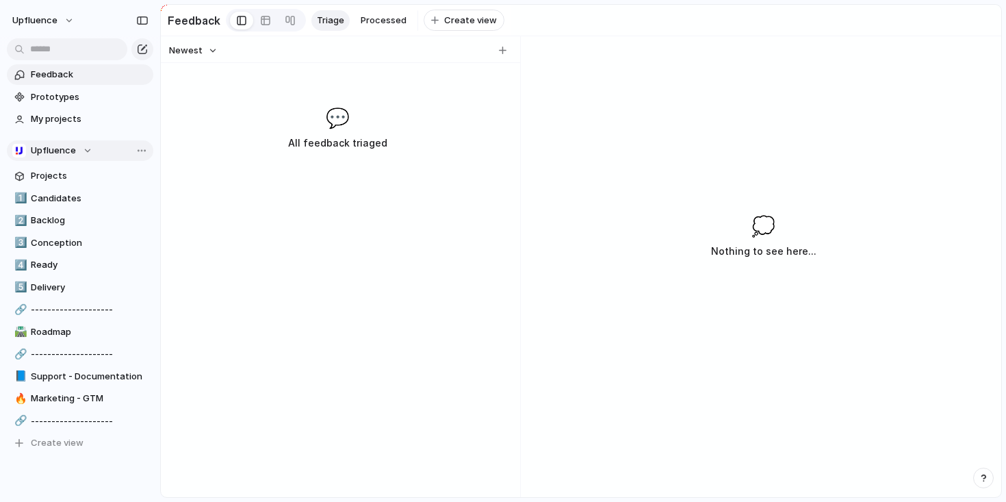
click at [81, 151] on div "Upfluence" at bounding box center [52, 151] width 80 height 14
click at [81, 148] on div "Recent ⚡ Squad Draco Teams Upfluence ⚡ Product ⚡ Squad Libra ⚡ Squad Vela ⚡ Squ…" at bounding box center [503, 251] width 1006 height 502
click at [59, 10] on button "Upfluence" at bounding box center [43, 21] width 75 height 22
click at [52, 55] on span "Settings" at bounding box center [50, 51] width 38 height 14
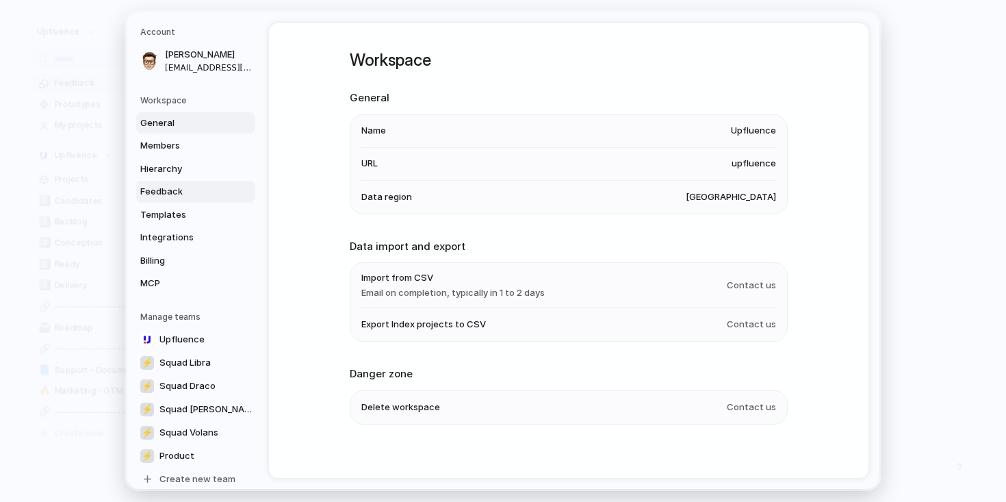
click at [160, 194] on span "Feedback" at bounding box center [184, 192] width 88 height 14
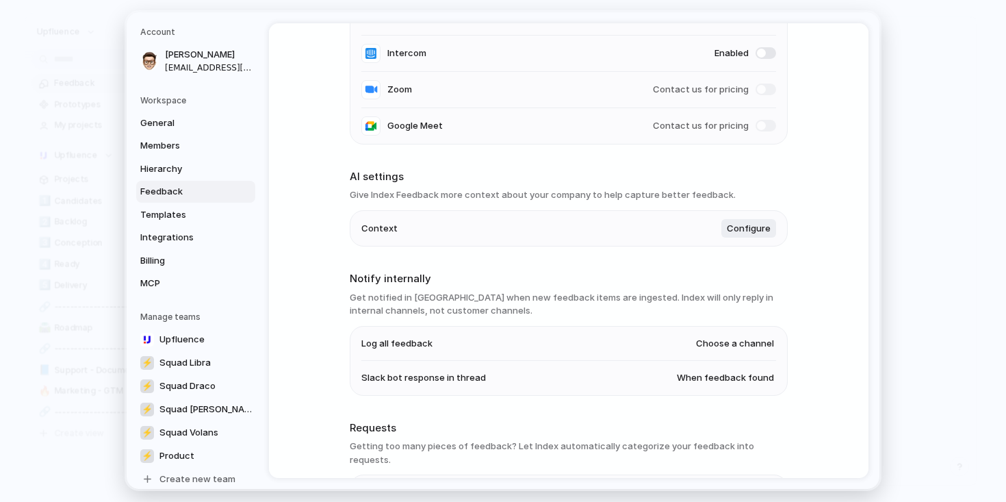
scroll to position [251, 0]
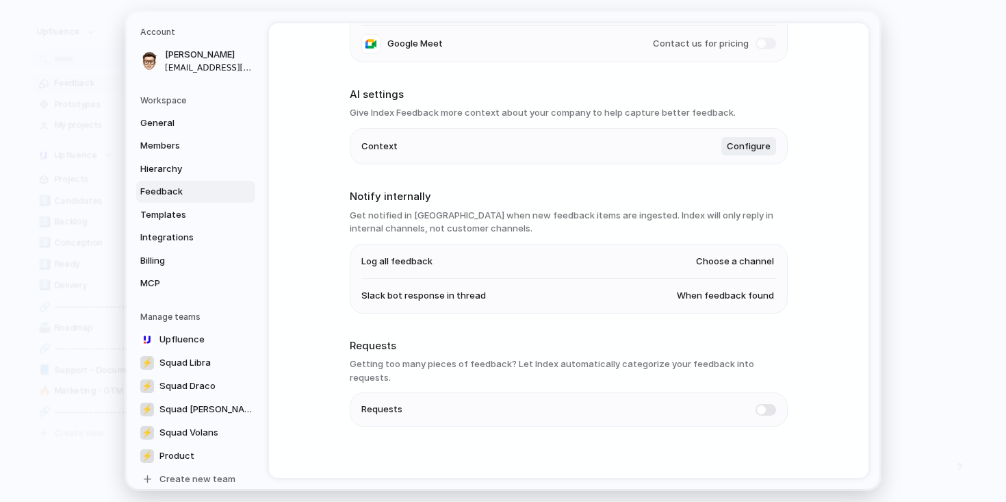
click at [763, 404] on span at bounding box center [766, 410] width 21 height 12
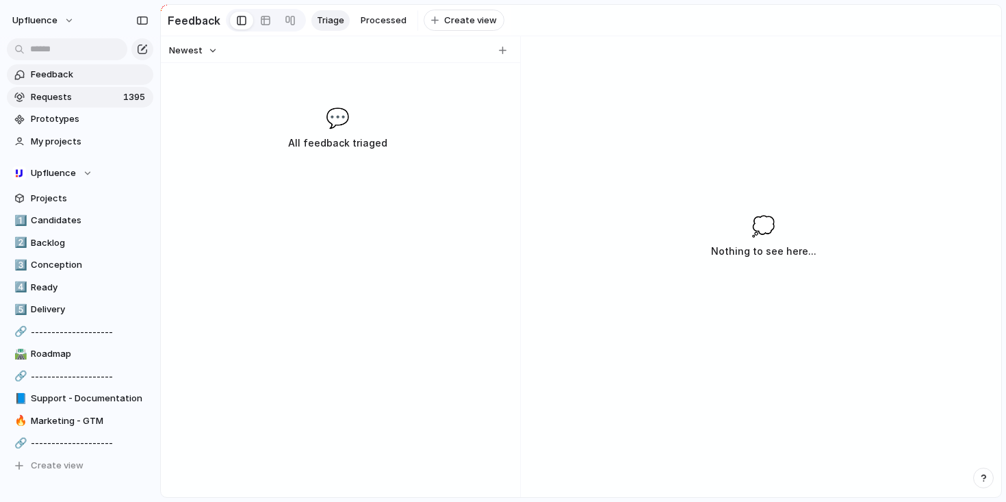
click at [129, 92] on span "1395" at bounding box center [135, 97] width 25 height 14
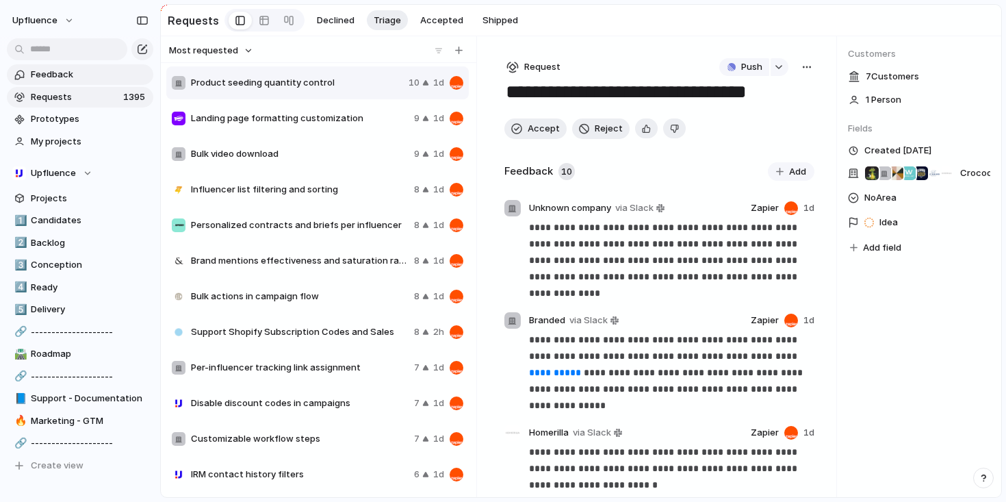
click at [79, 82] on link "Feedback" at bounding box center [80, 74] width 146 height 21
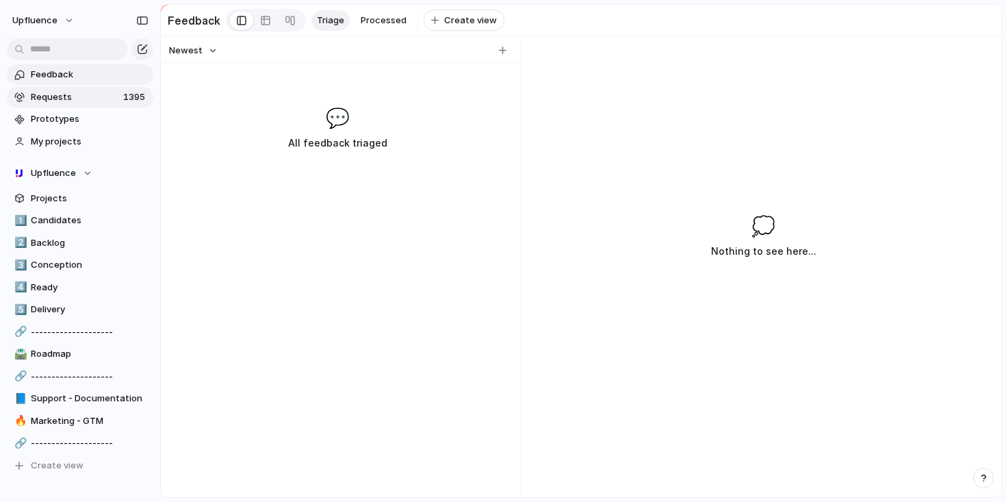
click at [76, 96] on span "Requests" at bounding box center [75, 97] width 88 height 14
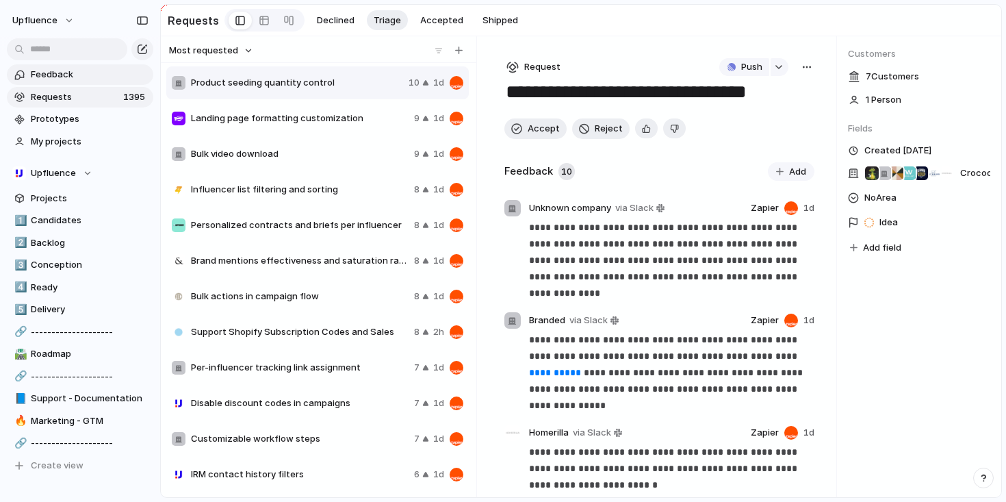
click at [75, 81] on link "Feedback" at bounding box center [80, 74] width 146 height 21
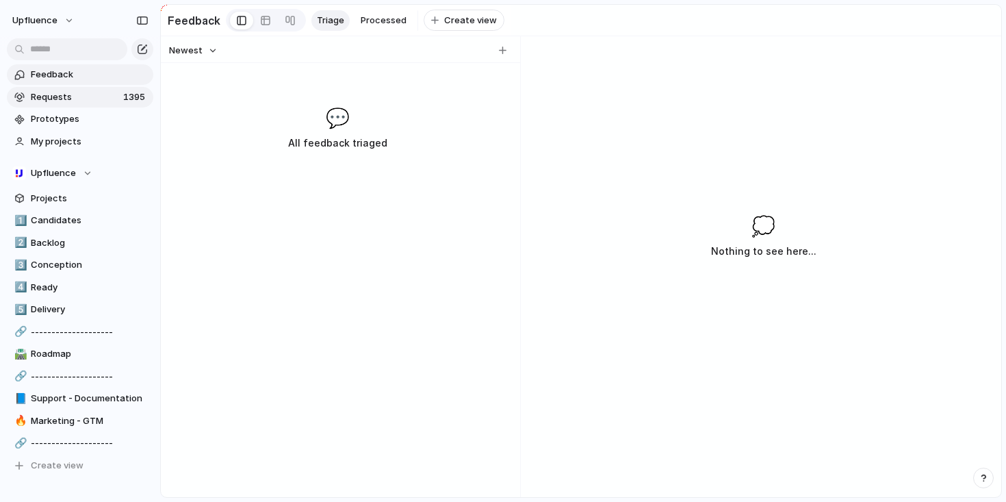
click at [76, 94] on span "Requests" at bounding box center [75, 97] width 88 height 14
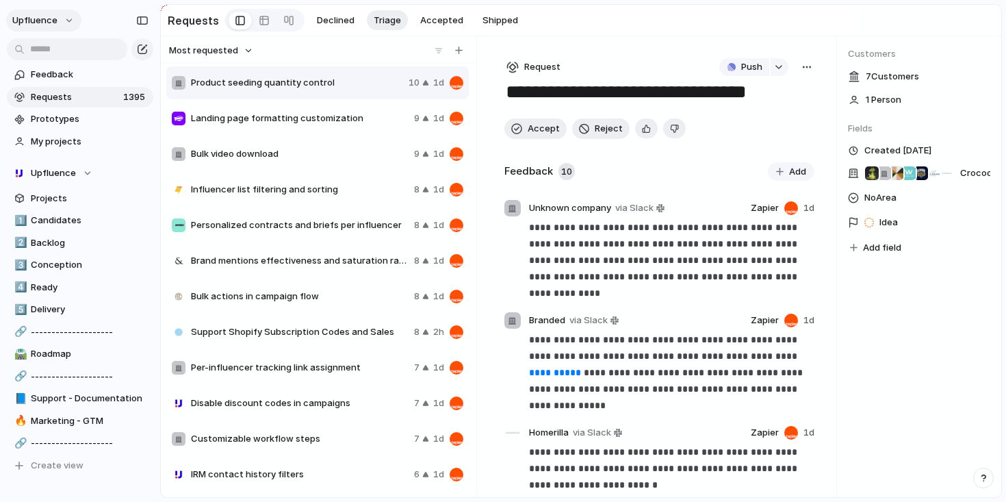
click at [39, 19] on span "Upfluence" at bounding box center [34, 21] width 45 height 14
click at [62, 26] on button "Upfluence" at bounding box center [43, 21] width 75 height 22
click at [69, 51] on li "Settings" at bounding box center [67, 51] width 114 height 22
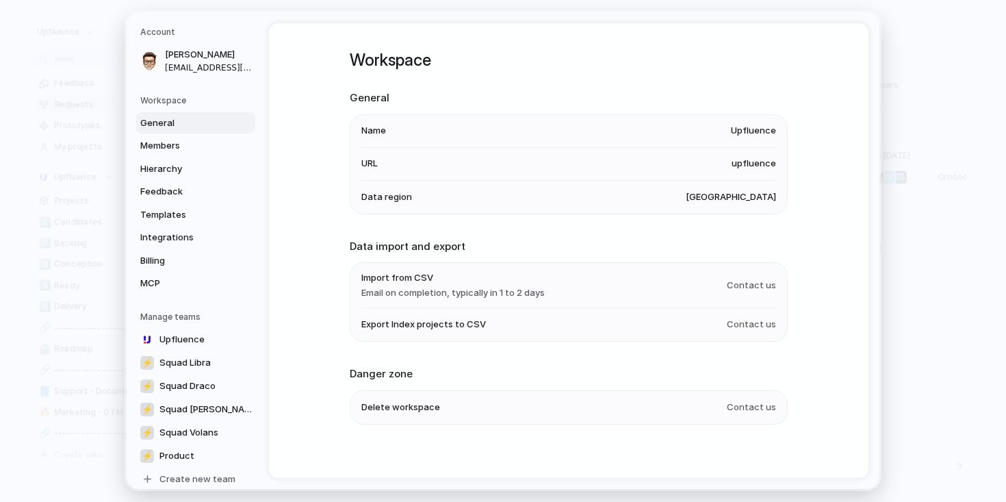
scroll to position [10, 0]
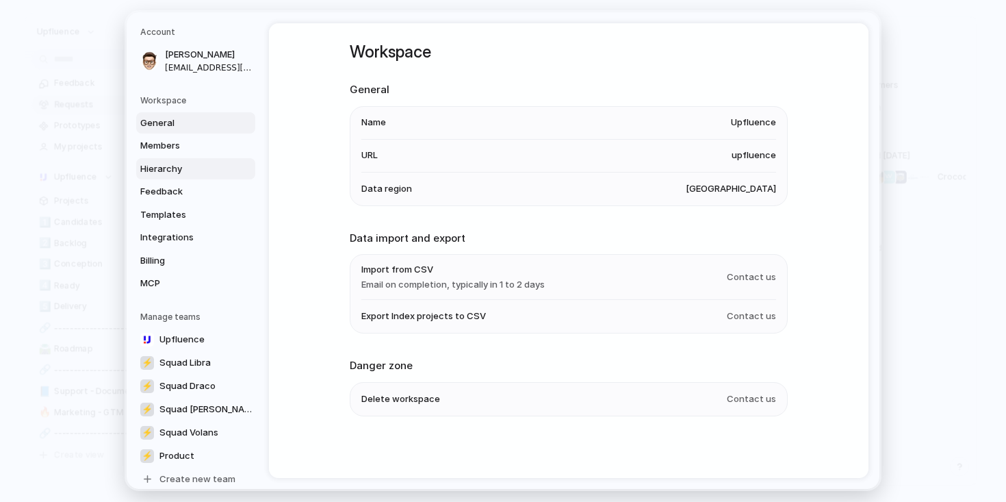
click at [175, 160] on link "Hierarchy" at bounding box center [195, 169] width 119 height 22
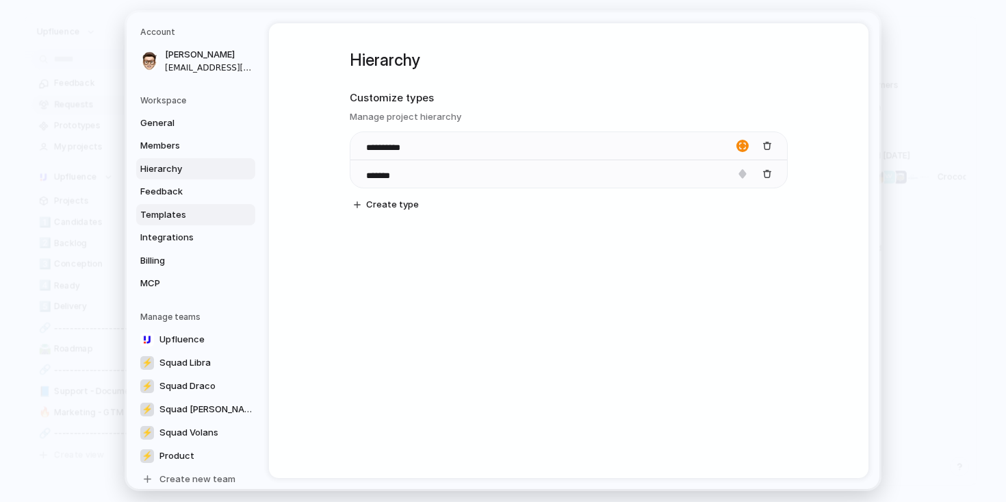
click at [172, 216] on span "Templates" at bounding box center [184, 215] width 88 height 14
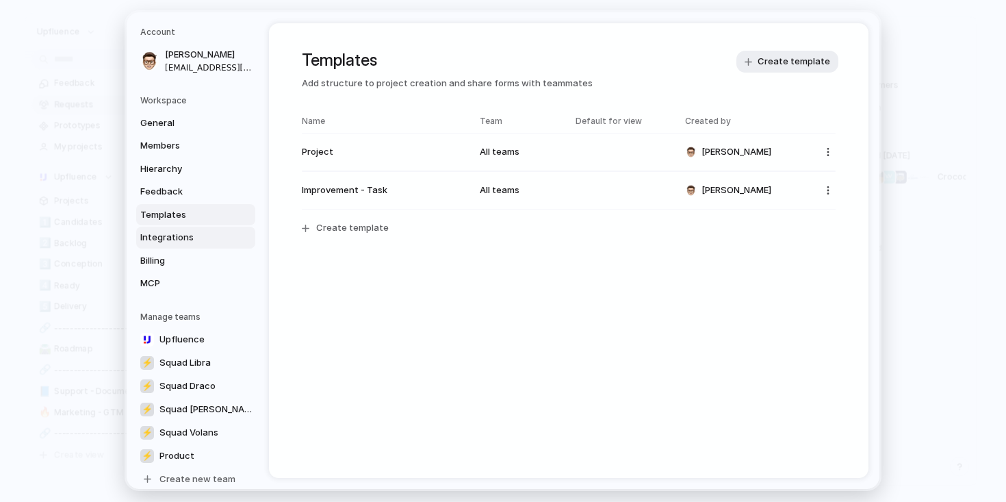
click at [172, 229] on link "Integrations" at bounding box center [195, 238] width 119 height 22
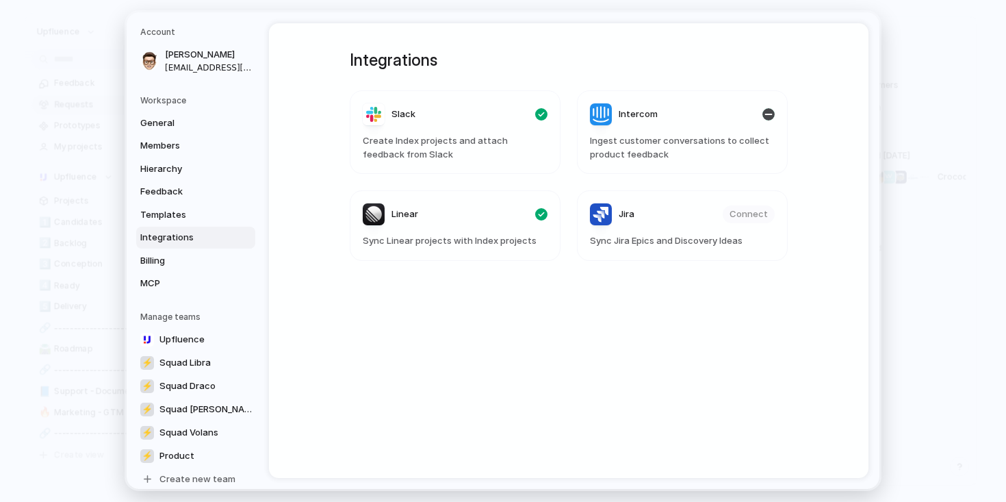
click at [615, 114] on div "Intercom" at bounding box center [624, 114] width 68 height 22
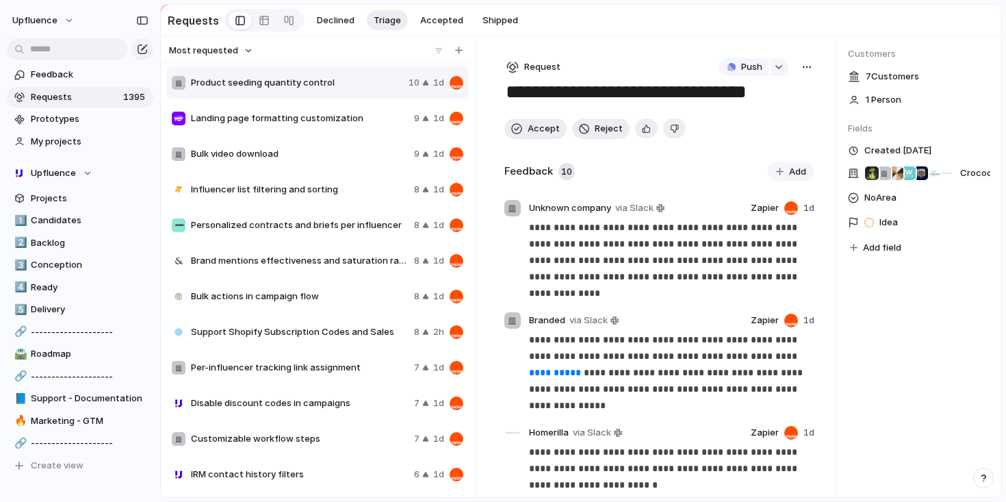
click at [361, 129] on div "Landing page formatting customization 9 1d" at bounding box center [317, 118] width 302 height 33
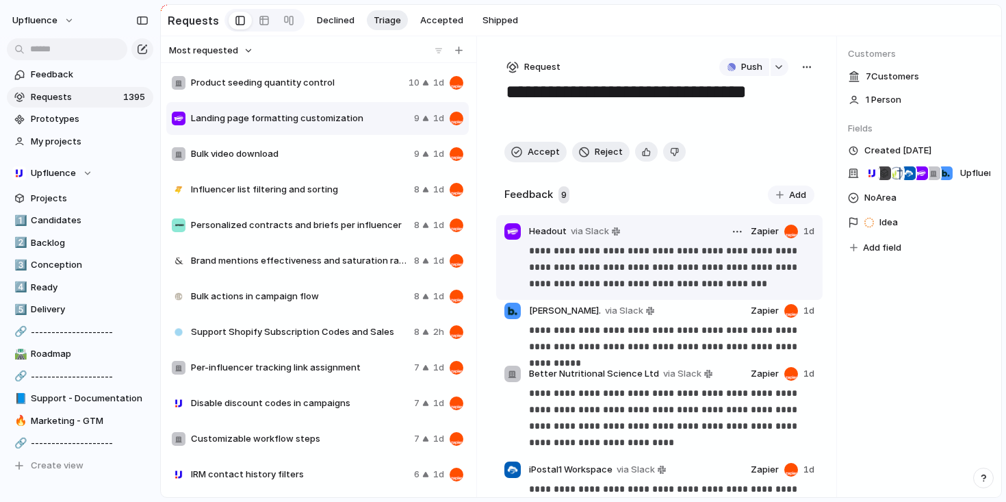
click at [509, 233] on div at bounding box center [512, 231] width 16 height 16
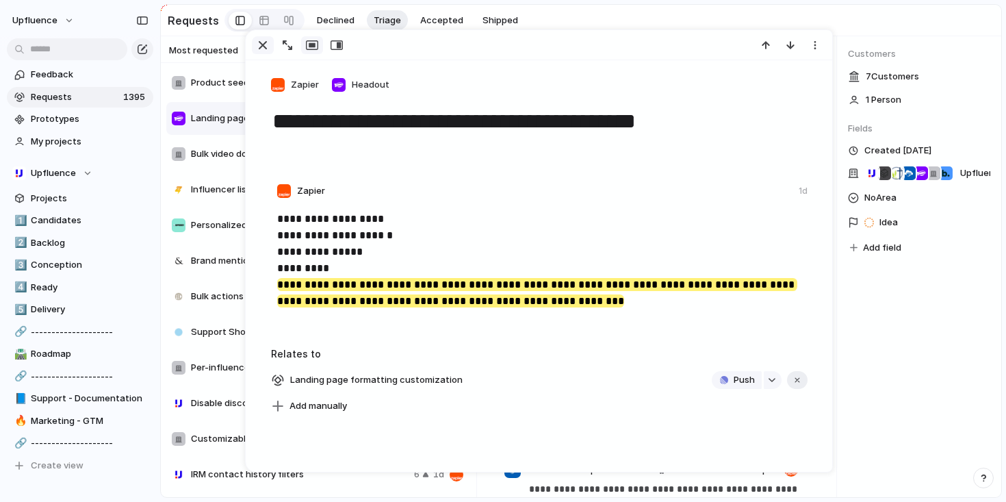
click at [264, 42] on div "button" at bounding box center [263, 45] width 16 height 16
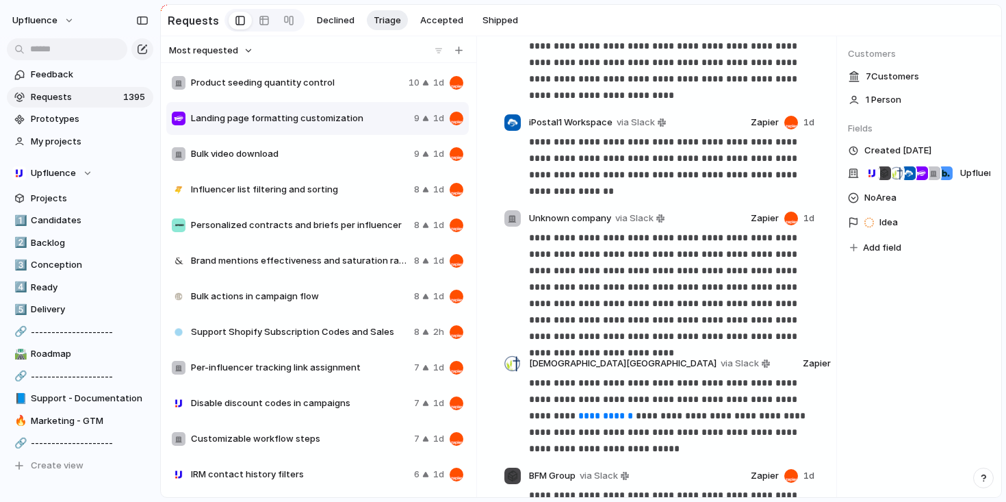
scroll to position [677, 0]
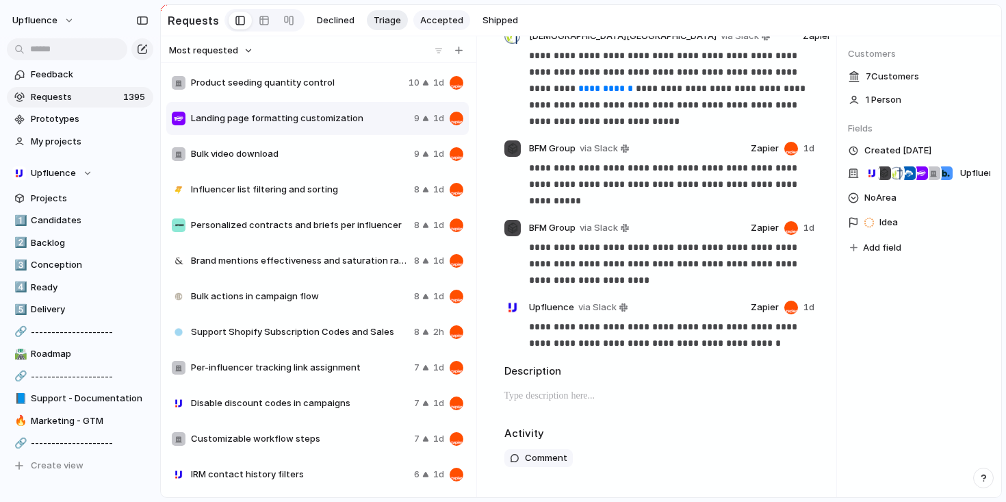
click at [450, 15] on span "Accepted" at bounding box center [441, 21] width 43 height 14
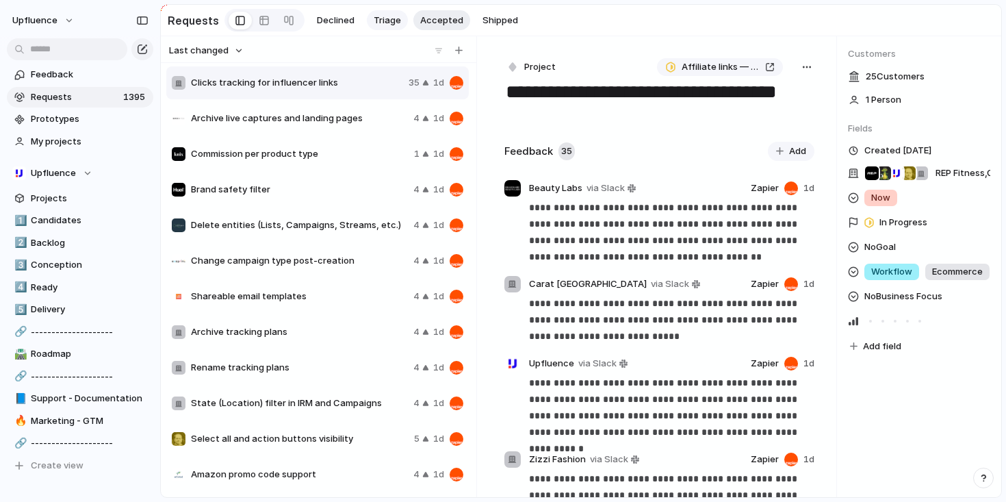
click at [376, 14] on span "Triage" at bounding box center [387, 21] width 27 height 14
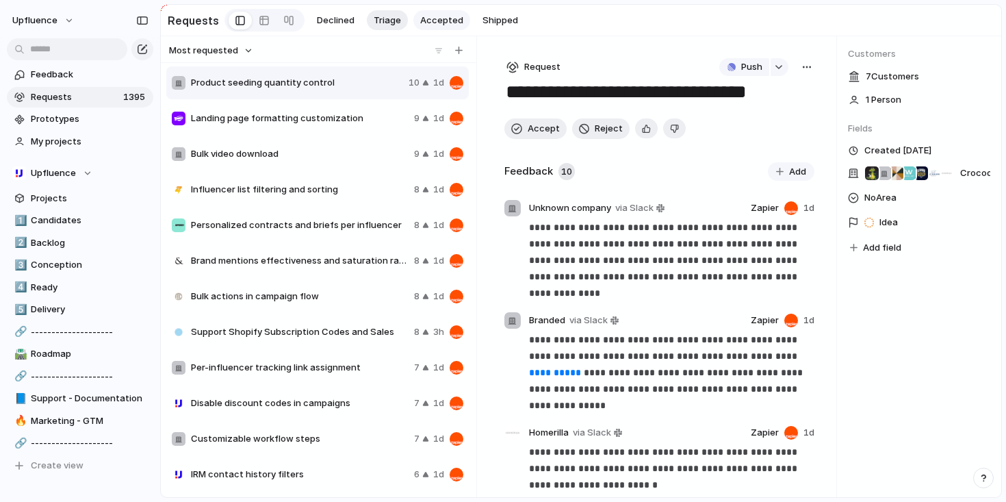
click at [459, 14] on button "Accepted" at bounding box center [441, 20] width 57 height 21
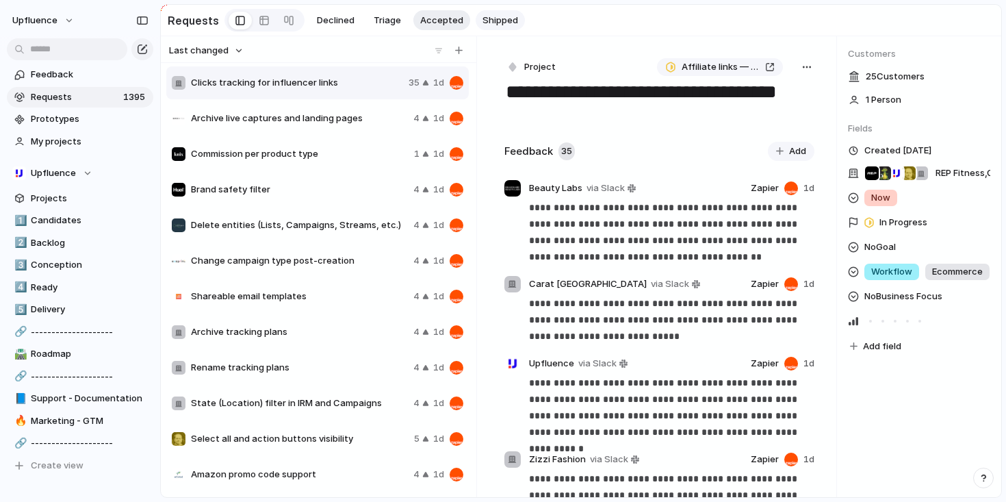
click at [483, 18] on span "Shipped" at bounding box center [500, 21] width 36 height 14
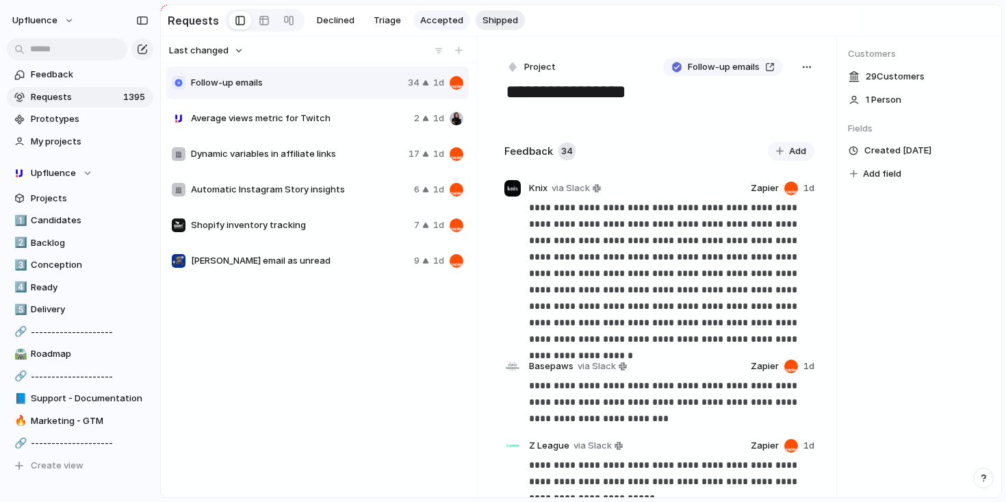
click at [420, 20] on span "Accepted" at bounding box center [441, 21] width 43 height 14
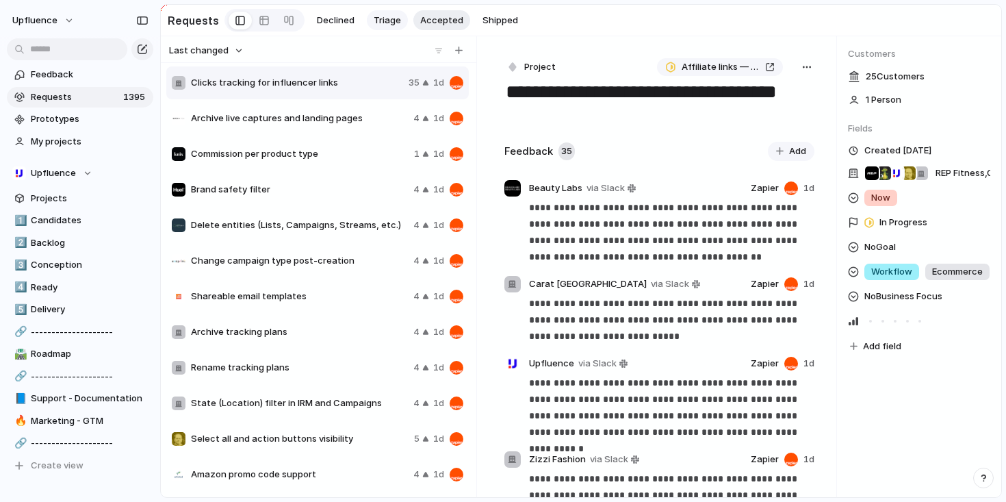
click at [384, 11] on button "Triage" at bounding box center [387, 20] width 41 height 21
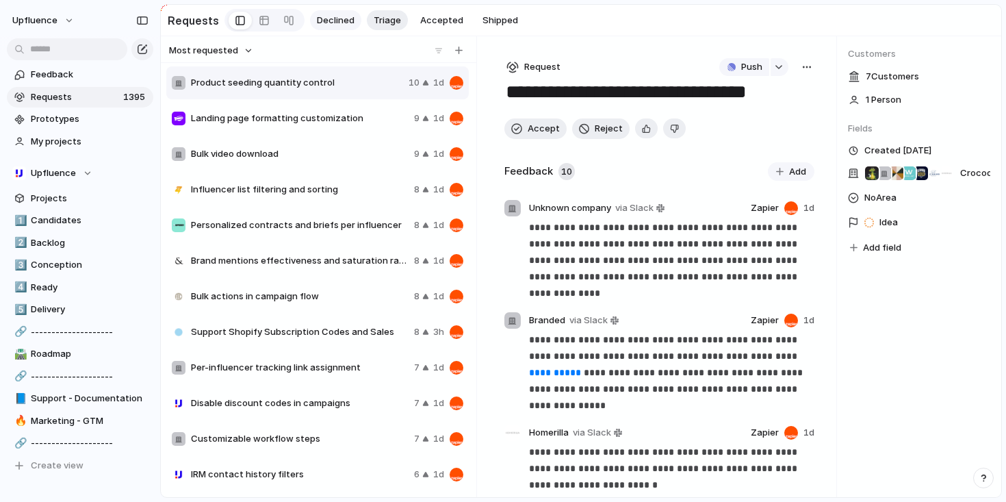
click at [333, 17] on span "Declined" at bounding box center [336, 21] width 38 height 14
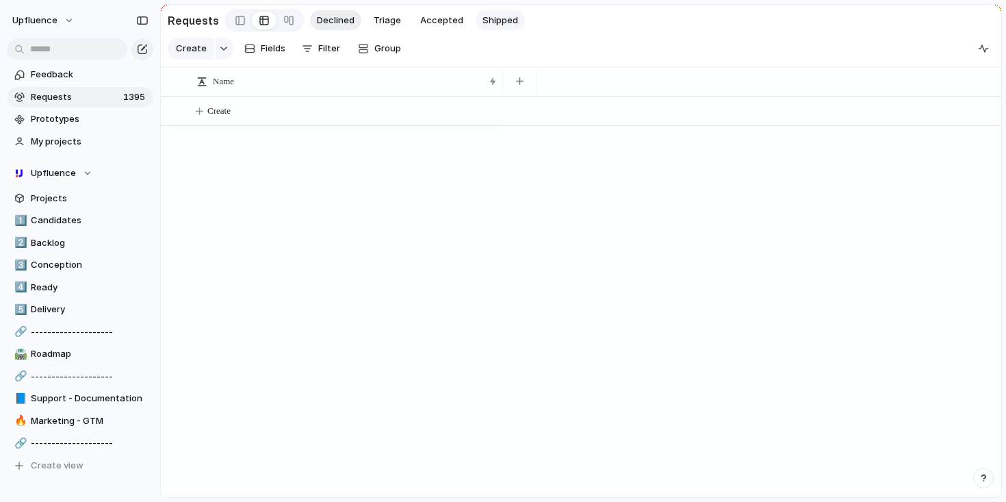
click at [482, 15] on span "Shipped" at bounding box center [500, 21] width 36 height 14
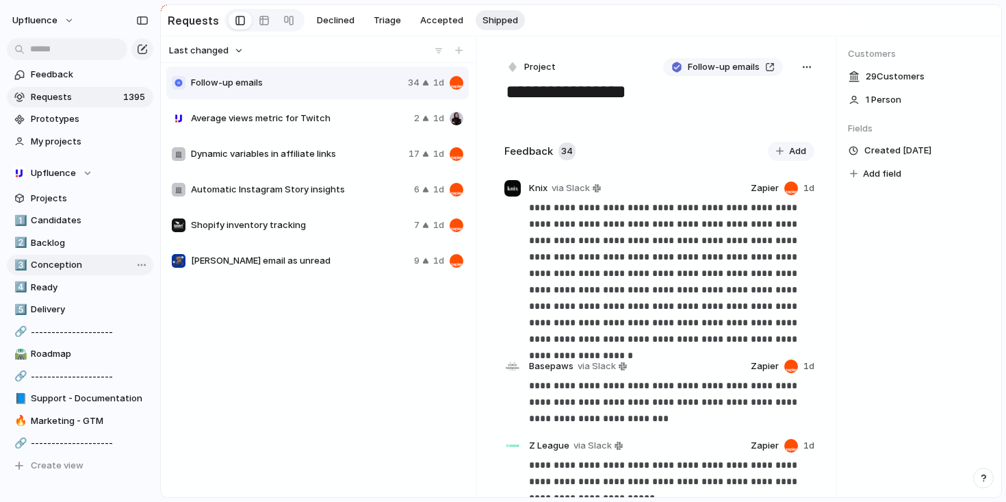
scroll to position [54, 0]
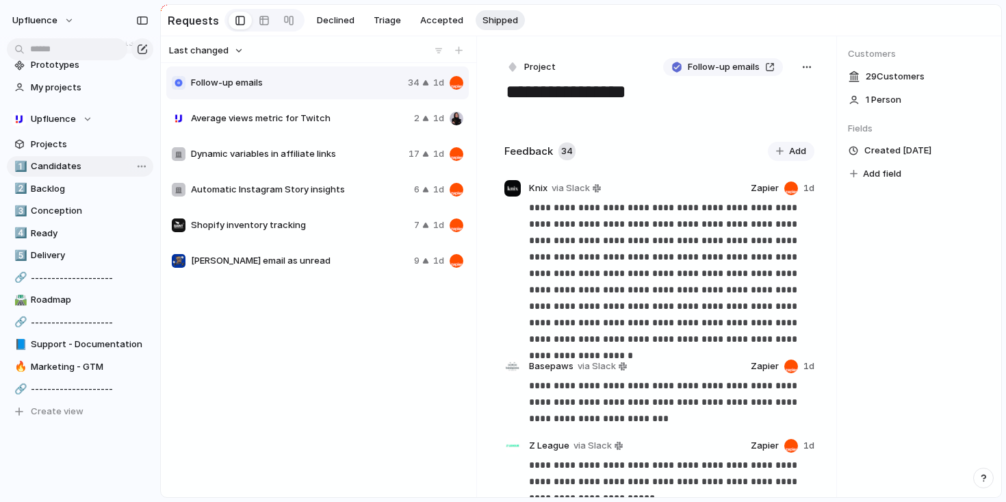
click at [75, 166] on span "Candidates" at bounding box center [90, 166] width 118 height 14
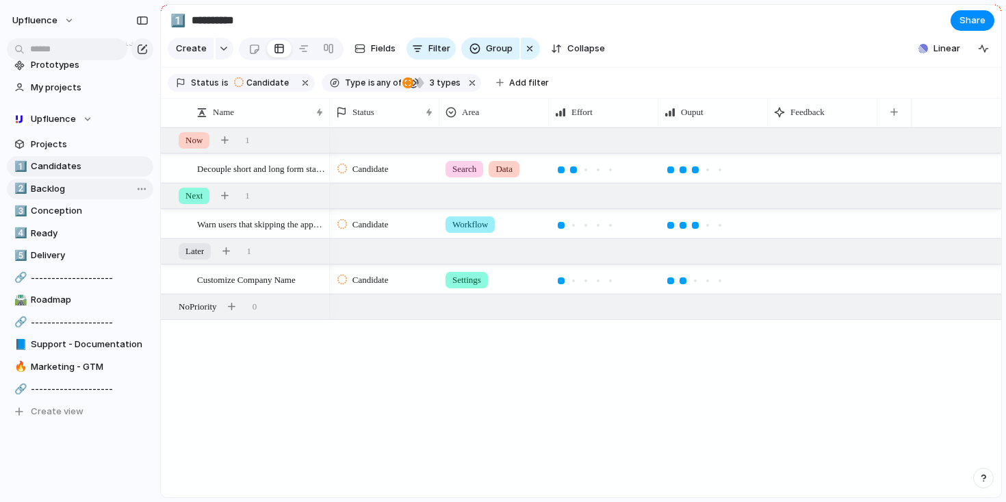
click at [48, 190] on span "Backlog" at bounding box center [90, 189] width 118 height 14
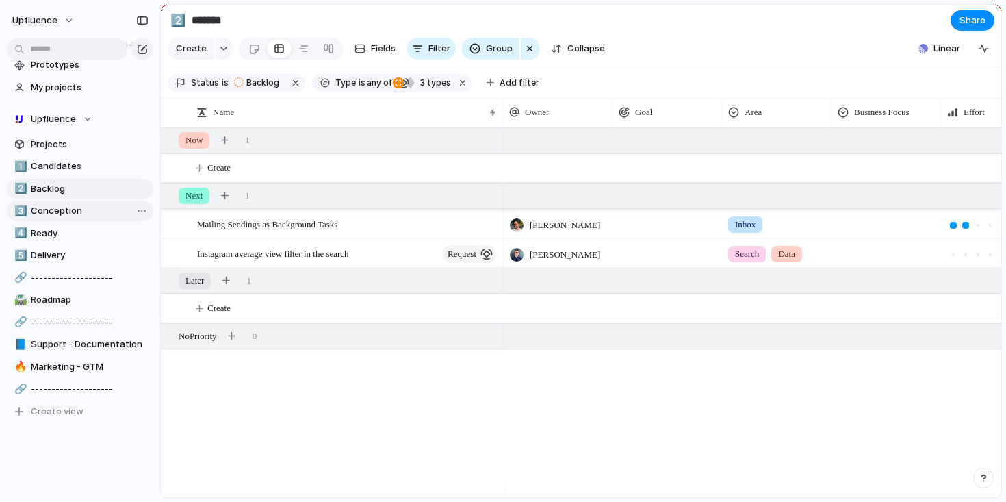
click at [61, 209] on span "Conception" at bounding box center [90, 211] width 118 height 14
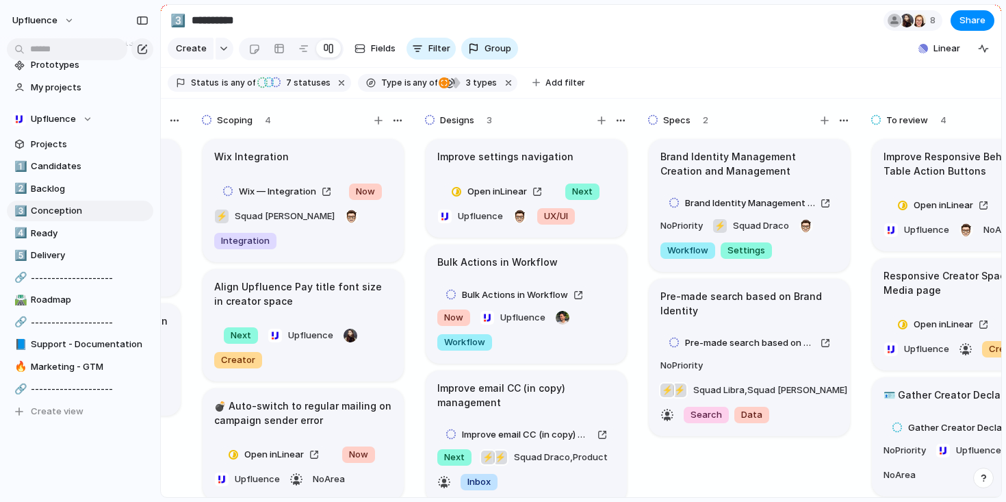
scroll to position [0, 506]
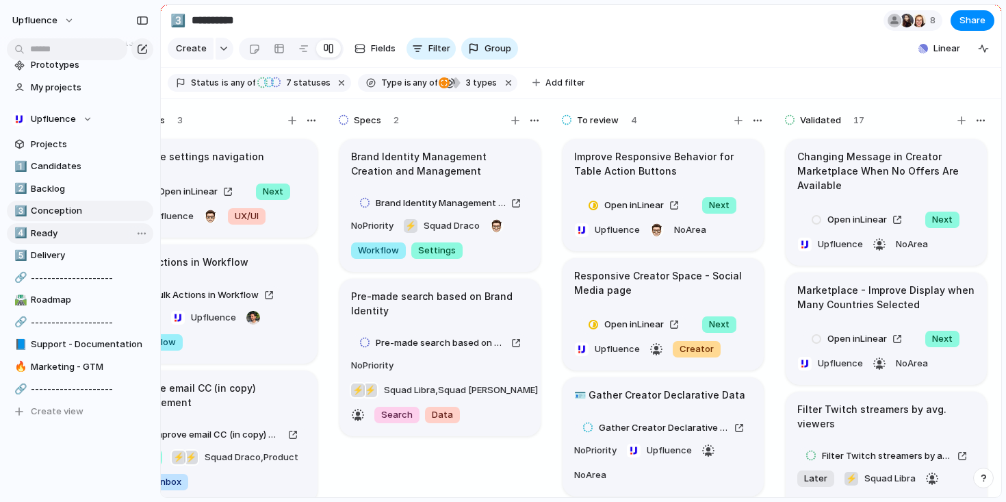
click at [38, 234] on span "Ready" at bounding box center [90, 234] width 118 height 14
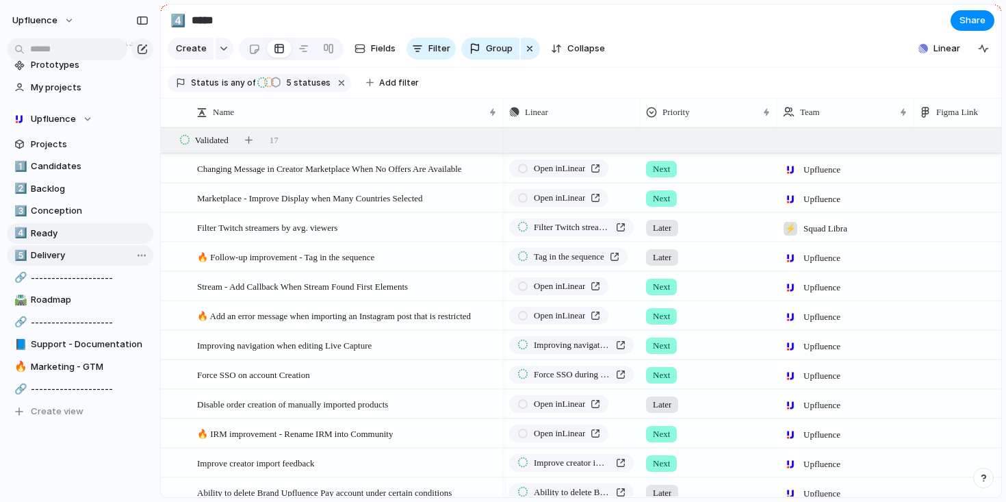
click at [64, 250] on span "Delivery" at bounding box center [90, 255] width 118 height 14
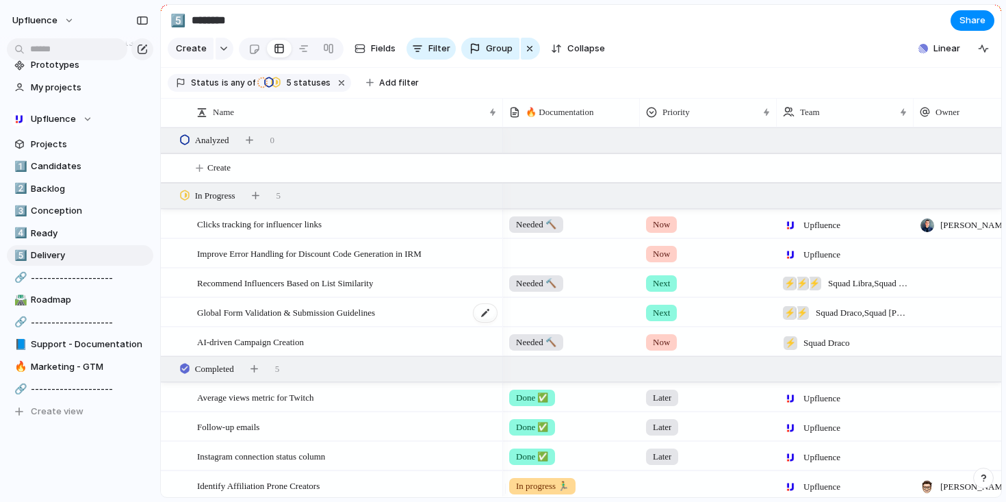
scroll to position [43, 0]
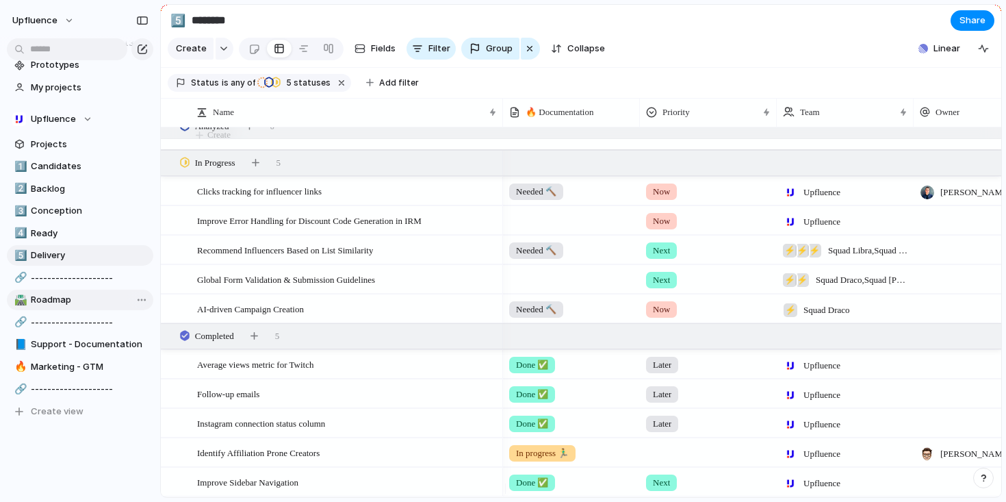
click at [79, 302] on span "Roadmap" at bounding box center [90, 300] width 118 height 14
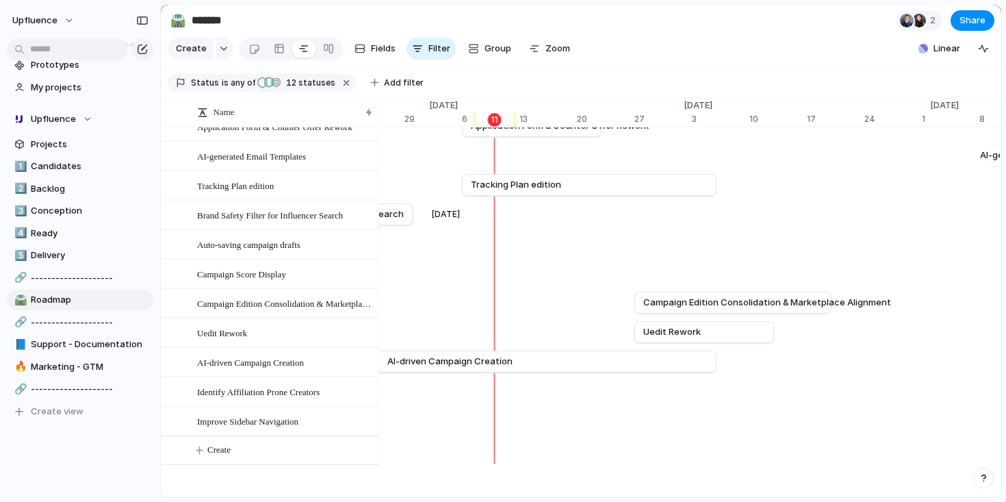
scroll to position [974, 0]
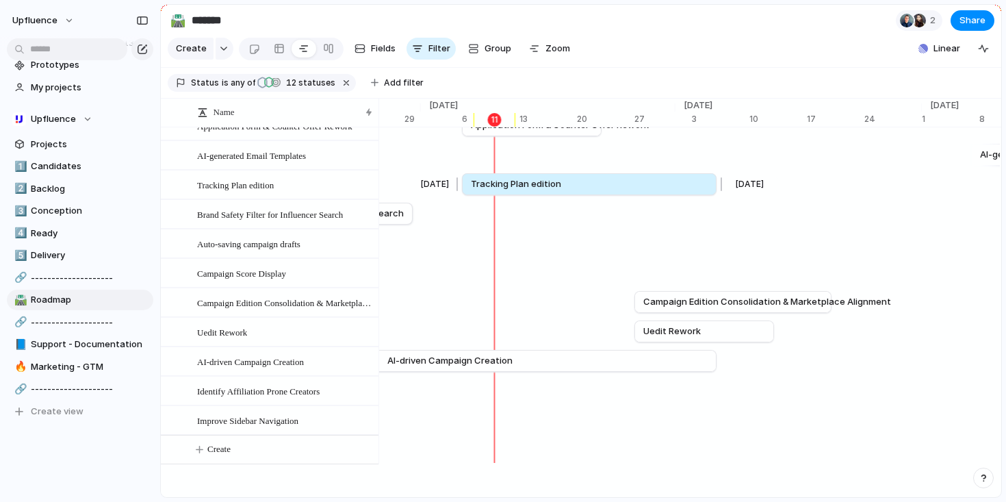
click at [508, 177] on span "Tracking Plan edition" at bounding box center [516, 184] width 90 height 14
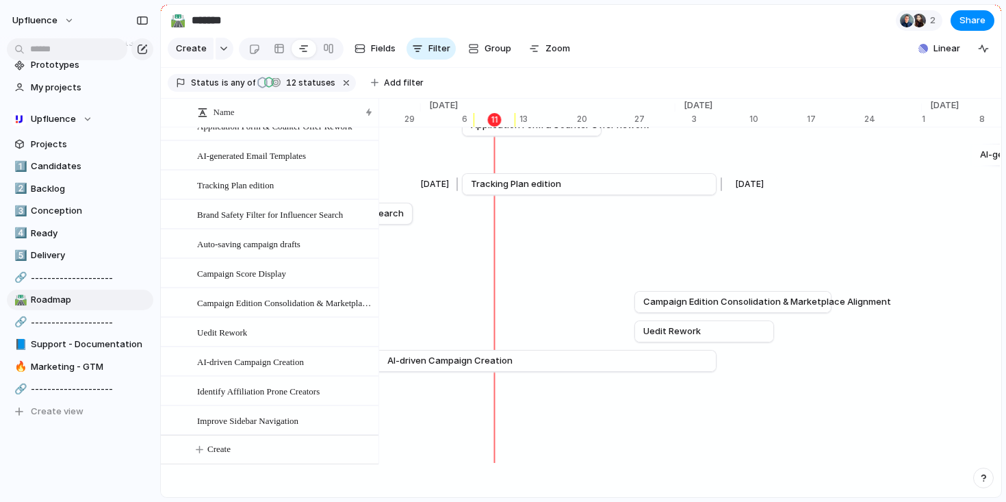
click at [508, 177] on span "Tracking Plan edition" at bounding box center [516, 184] width 90 height 14
click at [274, 181] on span "Tracking Plan edition" at bounding box center [235, 185] width 77 height 16
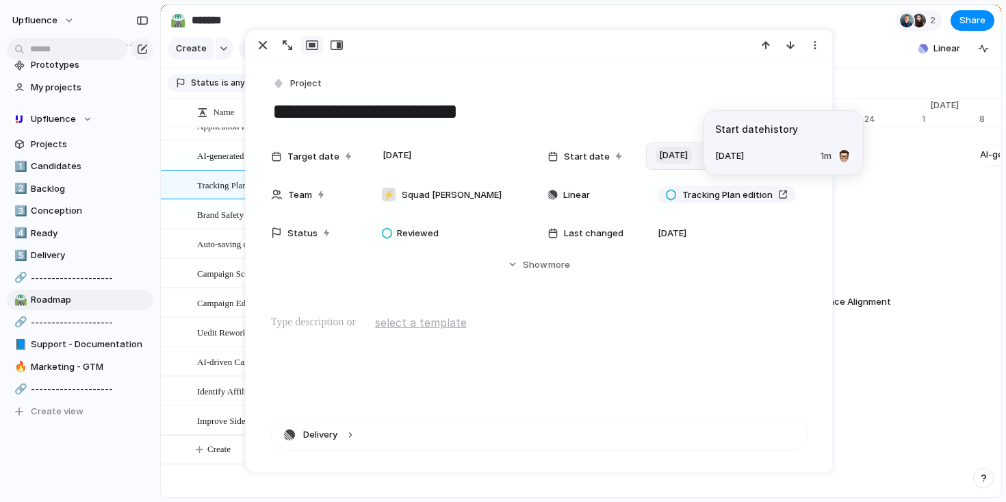
click at [682, 156] on span "6 October" at bounding box center [674, 155] width 36 height 16
click at [756, 116] on div "Day Month Quarter Half-year Year October 2025 Su Mo Tu We Th Fr Sa 28 29 30 1 2…" at bounding box center [503, 251] width 1006 height 502
click at [266, 45] on div "button" at bounding box center [263, 45] width 16 height 16
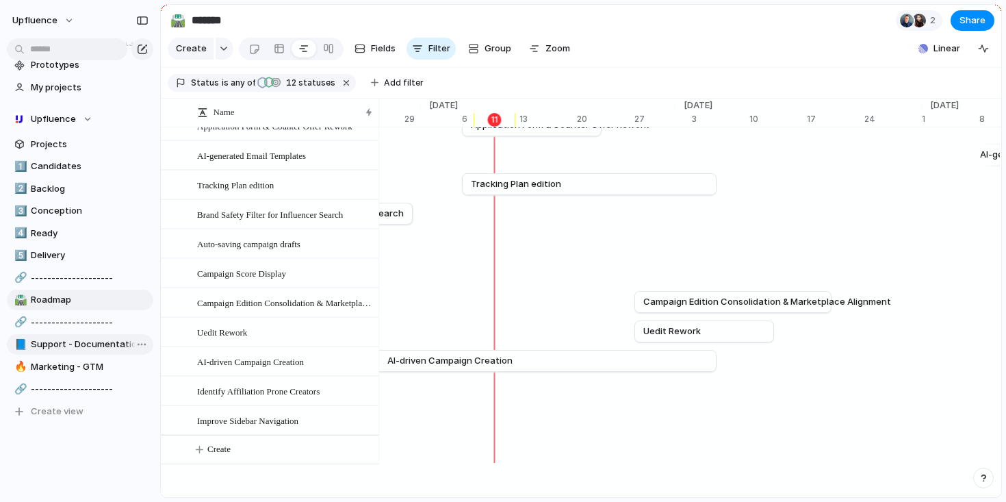
click at [48, 350] on span "Support - Documentation" at bounding box center [90, 344] width 118 height 14
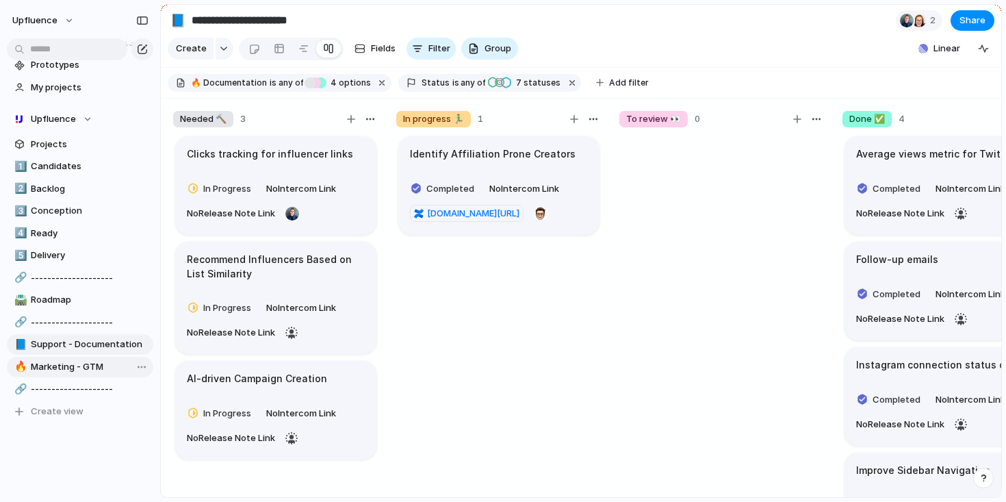
click at [78, 361] on span "Marketing - GTM" at bounding box center [90, 367] width 118 height 14
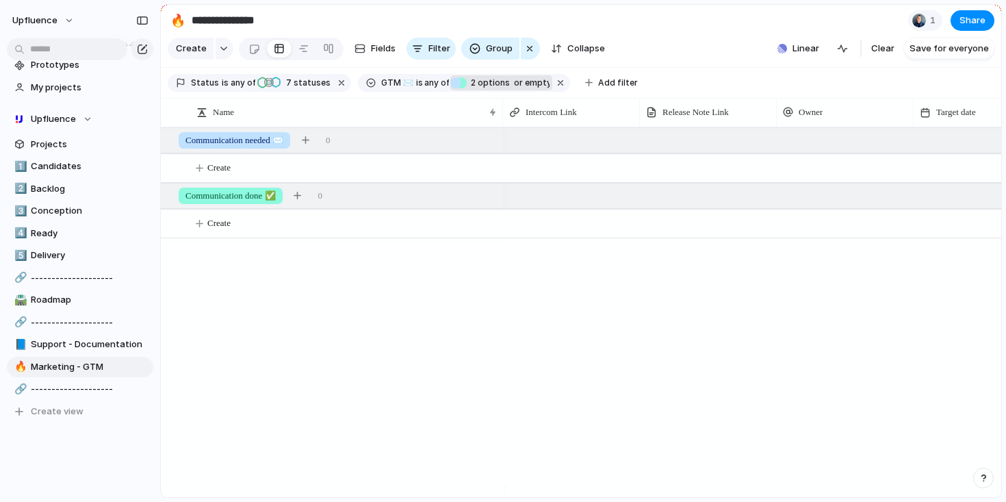
click at [478, 88] on span "2 options" at bounding box center [488, 83] width 43 height 12
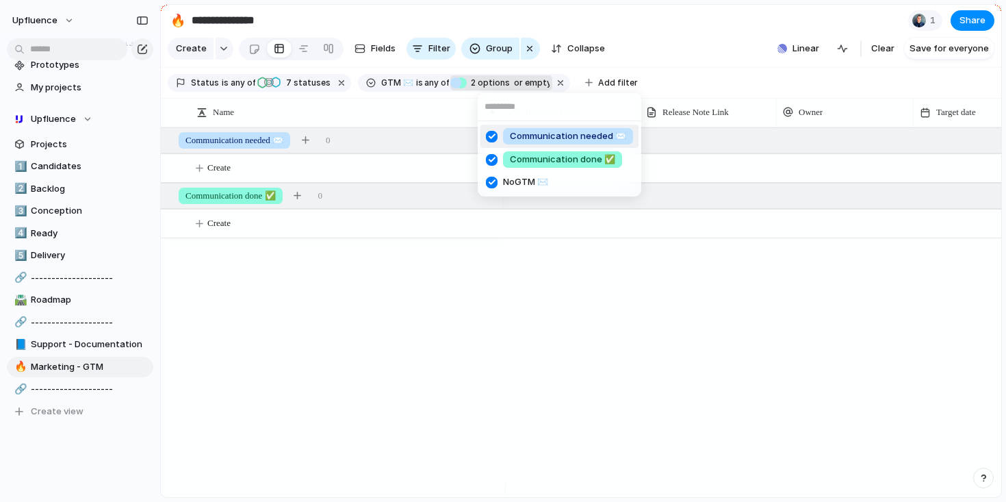
click at [446, 305] on div "Communication needed ✉️ Communication done ✅ No GTM ✉️" at bounding box center [503, 251] width 1006 height 502
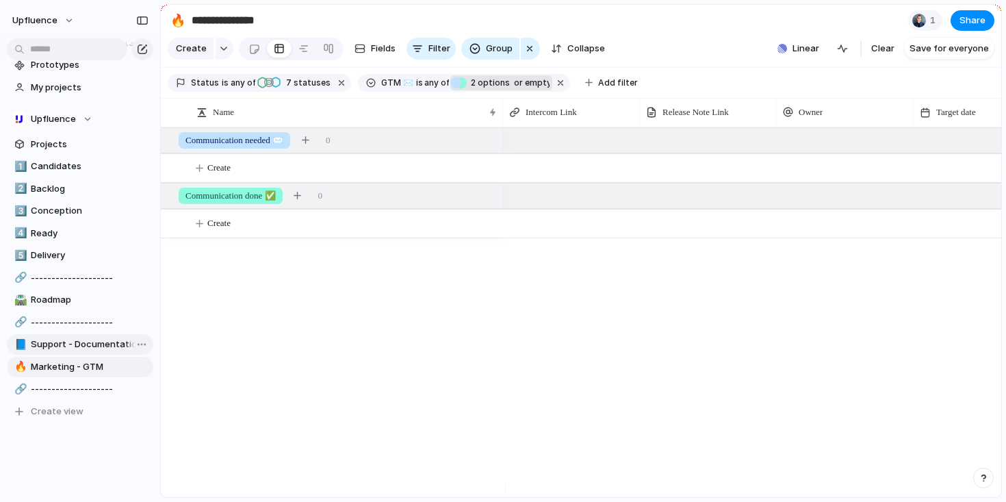
click at [60, 344] on span "Support - Documentation" at bounding box center [90, 344] width 118 height 14
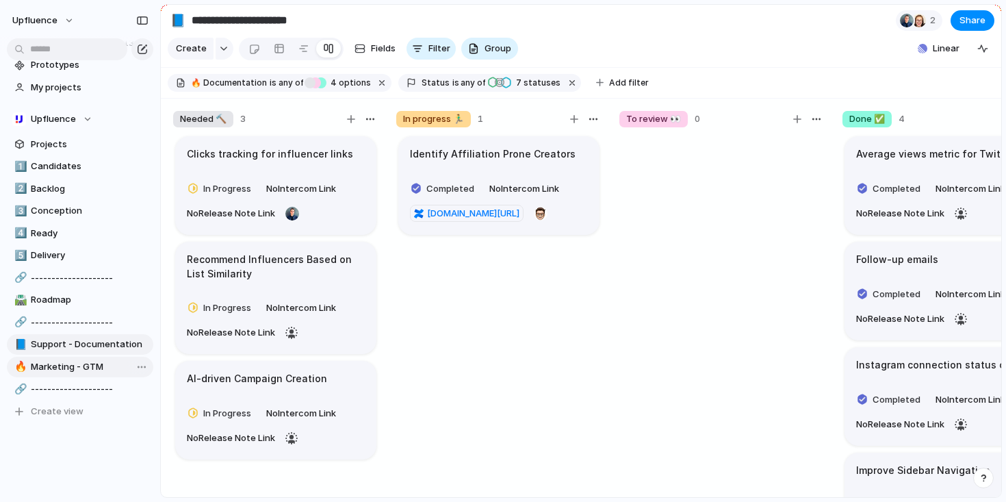
click at [86, 370] on span "Marketing - GTM" at bounding box center [90, 367] width 118 height 14
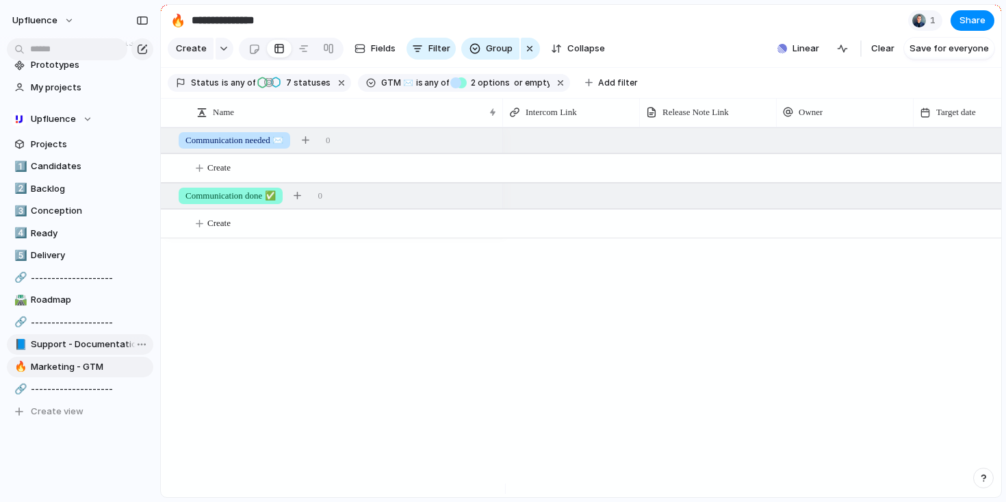
click at [81, 348] on span "Support - Documentation" at bounding box center [90, 344] width 118 height 14
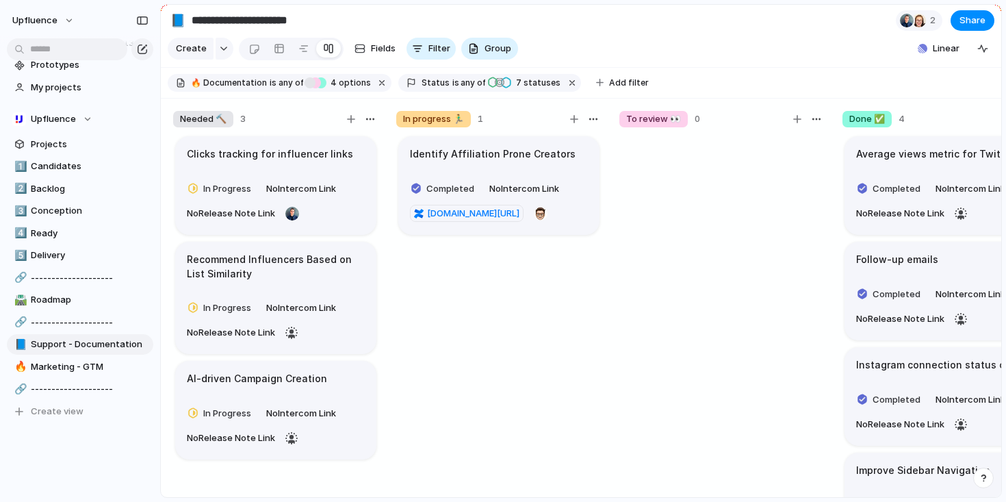
click at [57, 288] on div "1️⃣ Candidates 2️⃣ Backlog 3️⃣ Conception 4️⃣ Ready 5️⃣ Delivery 🔗 ------------…" at bounding box center [80, 289] width 146 height 266
click at [56, 294] on span "Roadmap" at bounding box center [90, 300] width 118 height 14
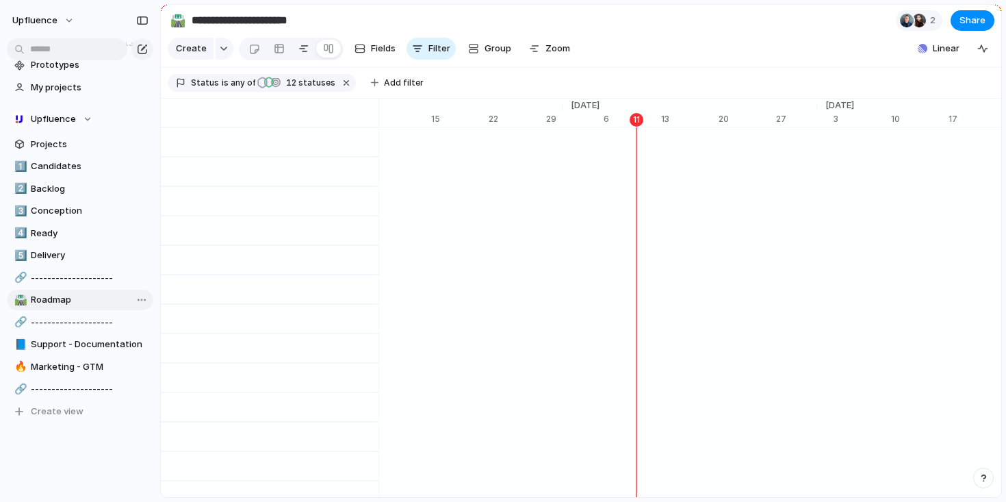
type input "*******"
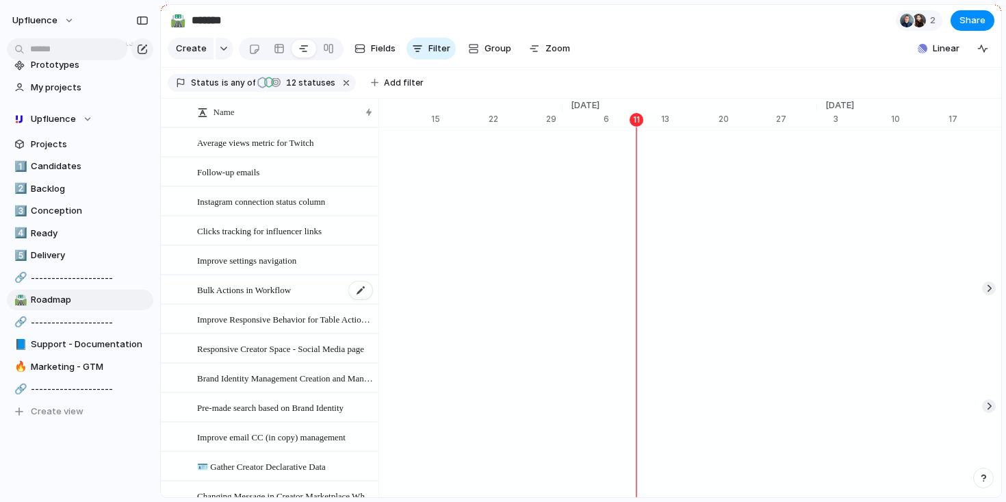
scroll to position [0, 8817]
click at [257, 209] on span "Instagram connection status column" at bounding box center [261, 201] width 128 height 16
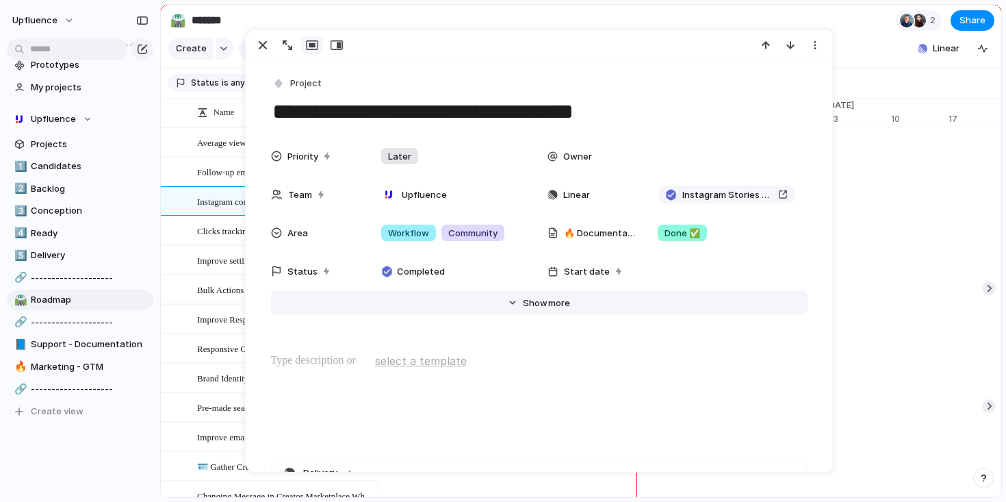
click at [542, 297] on div "Hide Show more" at bounding box center [546, 303] width 47 height 14
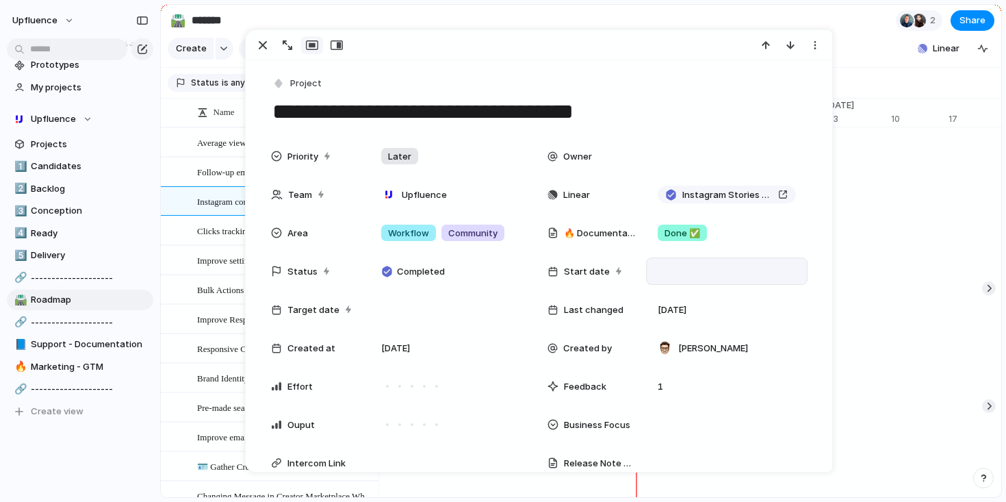
click at [669, 268] on div at bounding box center [726, 270] width 149 height 15
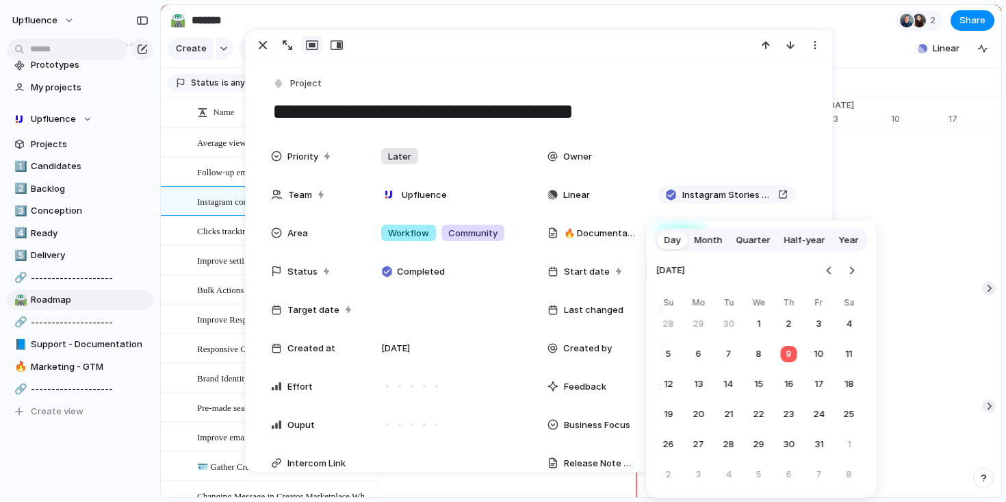
click at [758, 244] on span "Quarter" at bounding box center [753, 240] width 34 height 14
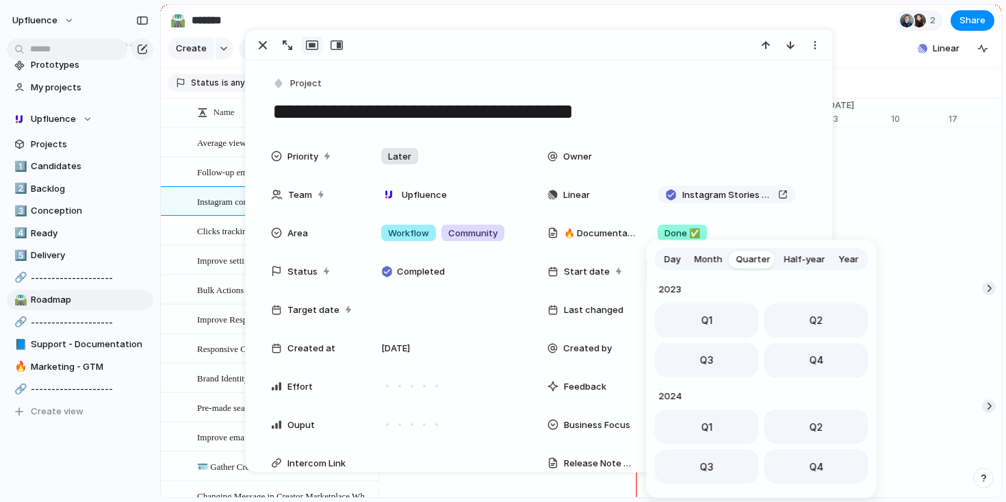
scroll to position [217, 0]
click at [720, 351] on button "Q3" at bounding box center [707, 356] width 104 height 34
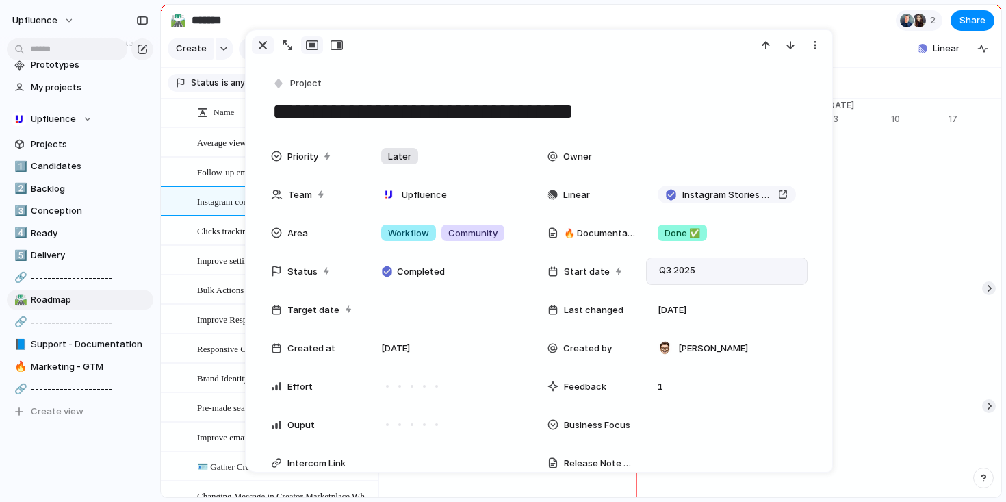
click at [267, 47] on div "button" at bounding box center [263, 45] width 16 height 16
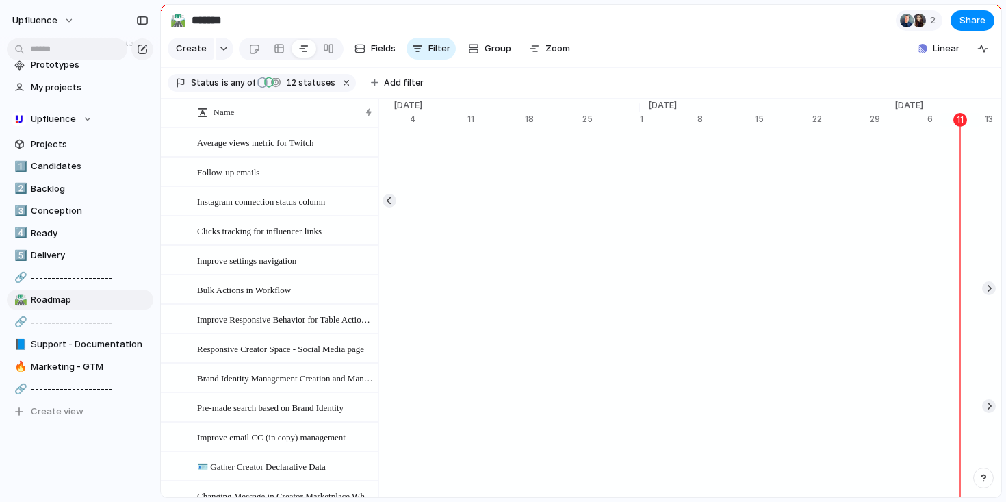
scroll to position [0, 8424]
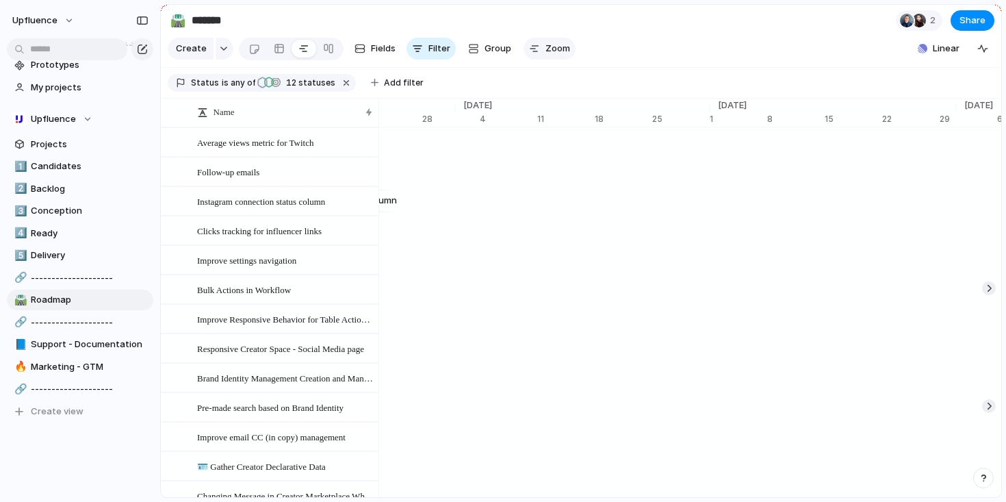
click at [541, 48] on button "Zoom" at bounding box center [550, 49] width 52 height 22
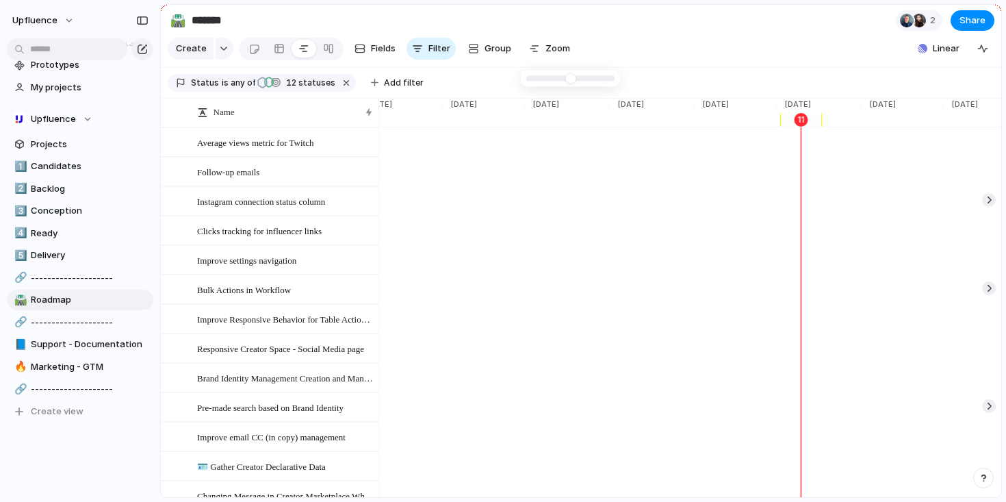
type input "*"
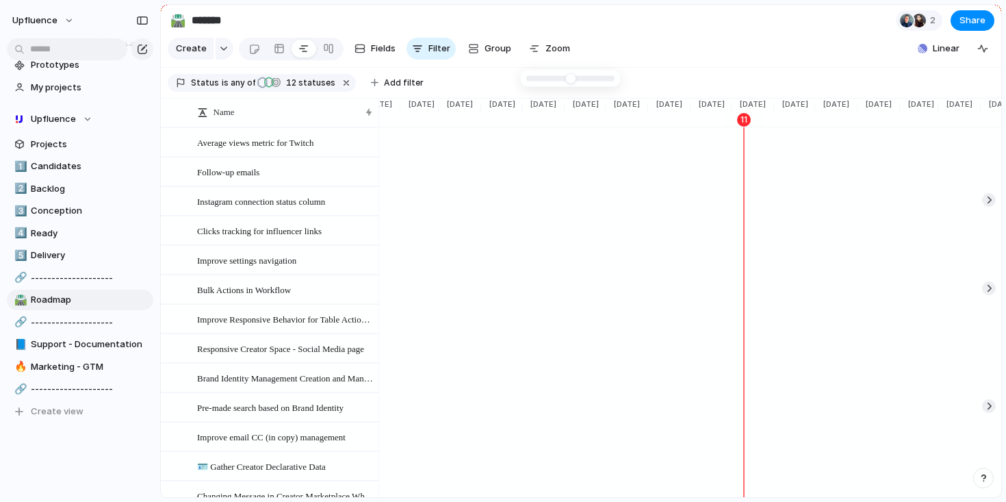
drag, startPoint x: 570, startPoint y: 81, endPoint x: 526, endPoint y: 86, distance: 44.1
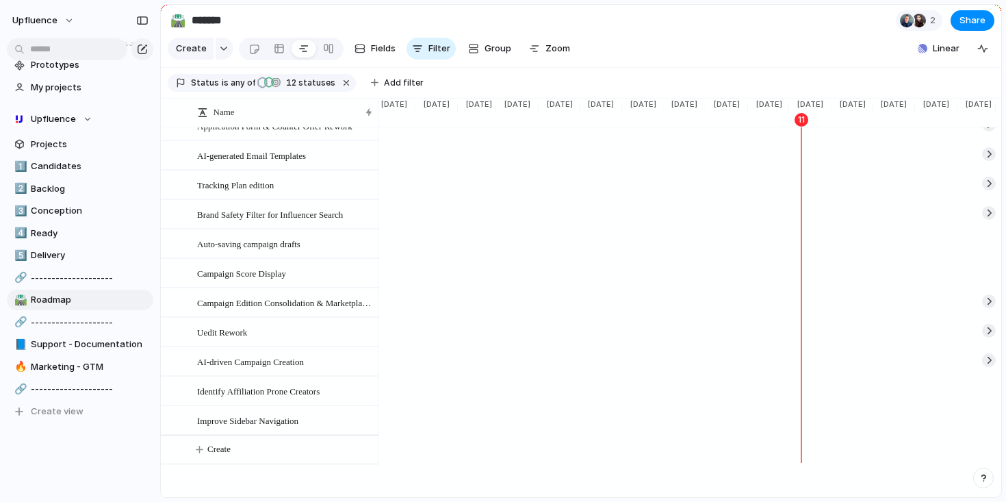
scroll to position [0, 1367]
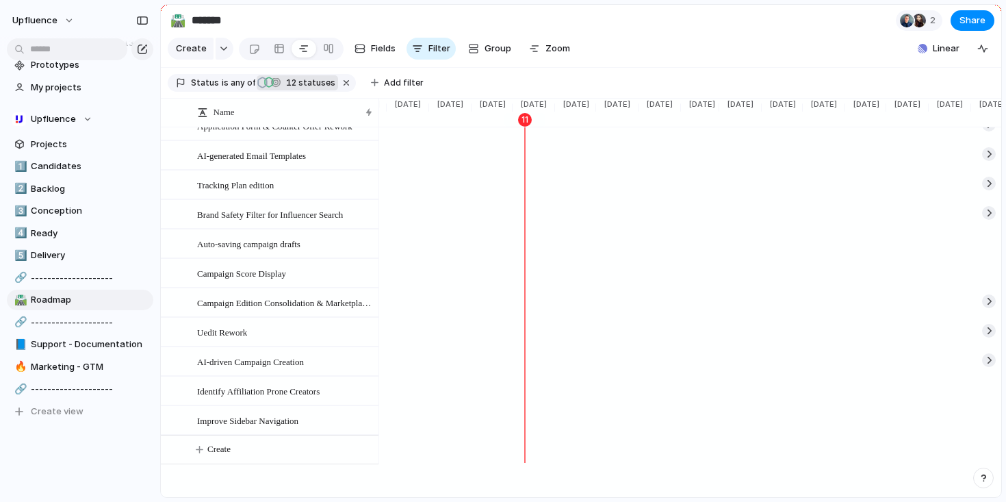
click at [302, 85] on span "12 statuses" at bounding box center [308, 83] width 53 height 12
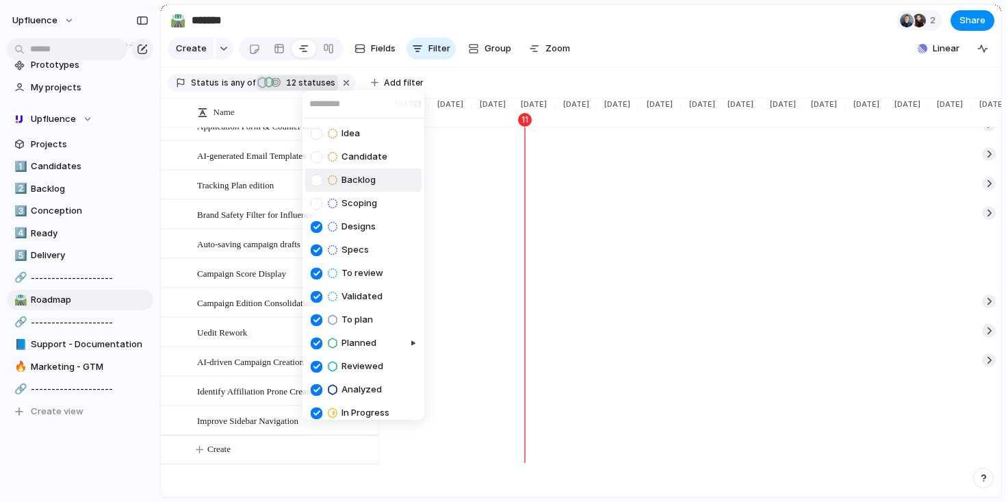
click at [320, 181] on div at bounding box center [317, 181] width 12 height 12
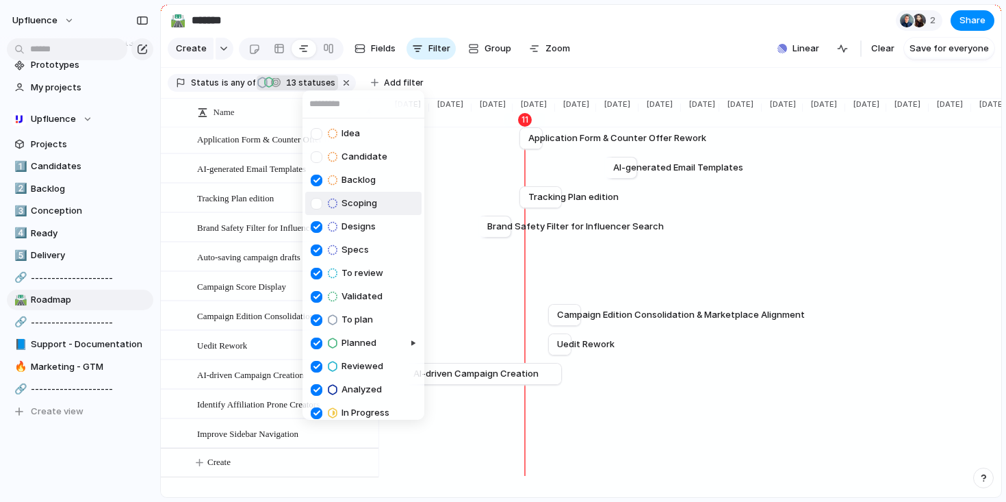
click at [318, 200] on div at bounding box center [317, 204] width 12 height 12
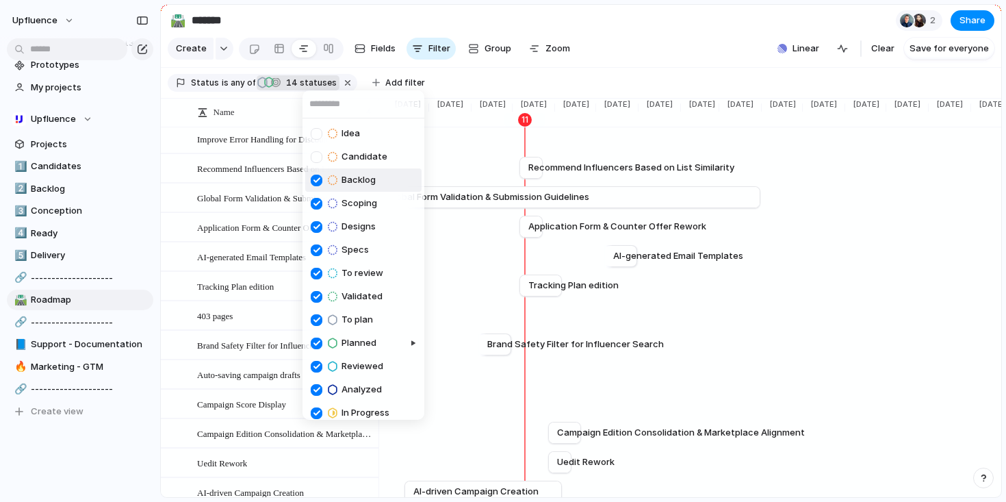
click at [727, 318] on div "Idea Candidate Backlog Scoping Designs Specs To review Validated To plan Planne…" at bounding box center [503, 251] width 1006 height 502
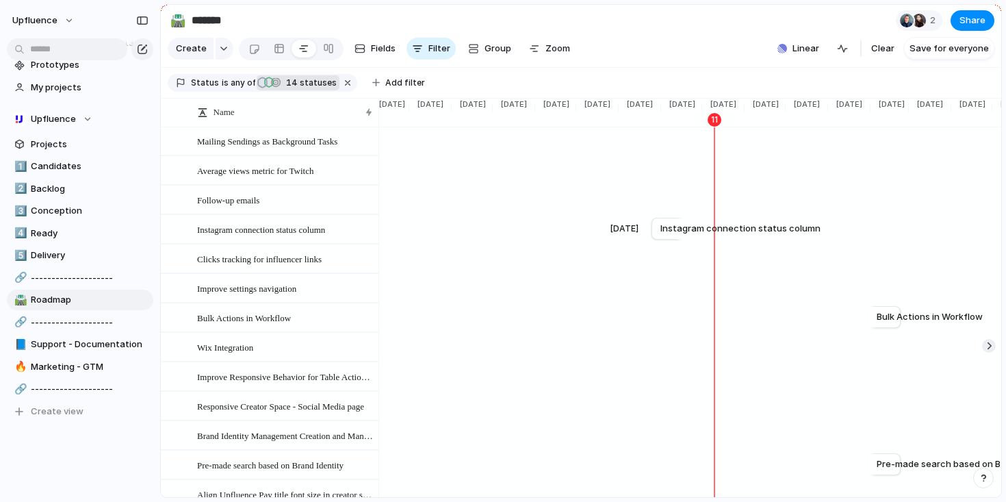
scroll to position [0, 1204]
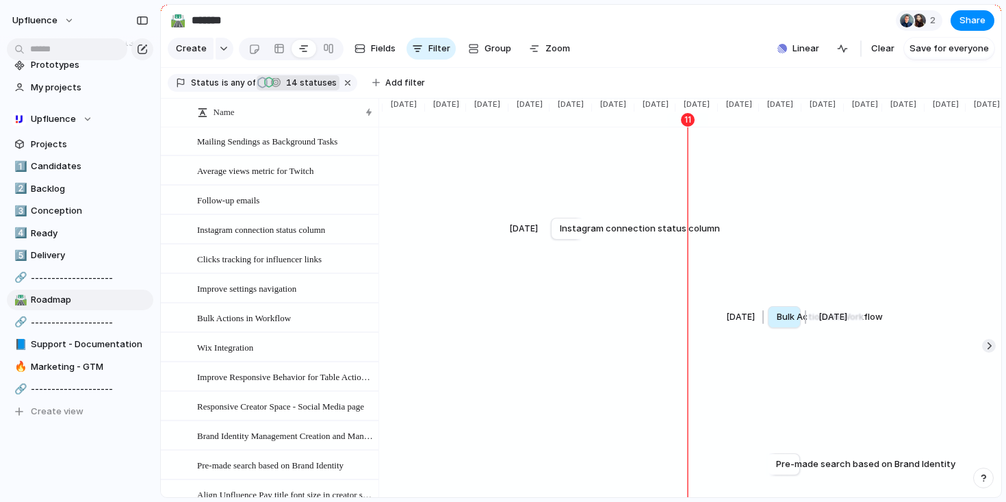
click at [790, 324] on span "Bulk Actions in Workflow" at bounding box center [830, 317] width 106 height 14
click at [843, 324] on div "Dec 31" at bounding box center [835, 317] width 56 height 14
click at [788, 324] on span "Bulk Actions in Workflow" at bounding box center [829, 317] width 106 height 14
click at [567, 235] on span "Instagram connection status column" at bounding box center [640, 229] width 160 height 14
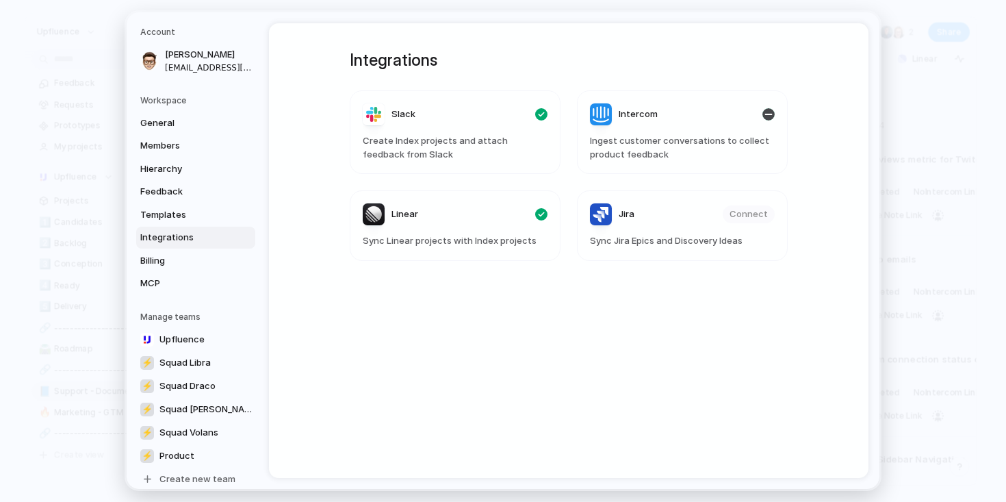
click at [679, 129] on article "Intercom Ingest customer conversations to collect product feedback" at bounding box center [682, 131] width 211 height 83
click at [189, 229] on link "Integrations" at bounding box center [195, 238] width 119 height 22
click at [186, 214] on span "Templates" at bounding box center [184, 215] width 88 height 14
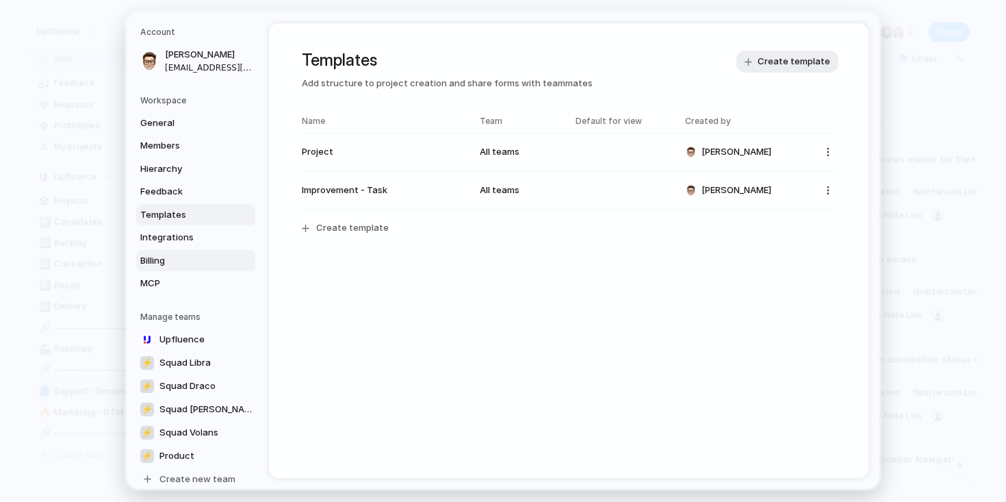
click at [195, 250] on link "Billing" at bounding box center [195, 261] width 119 height 22
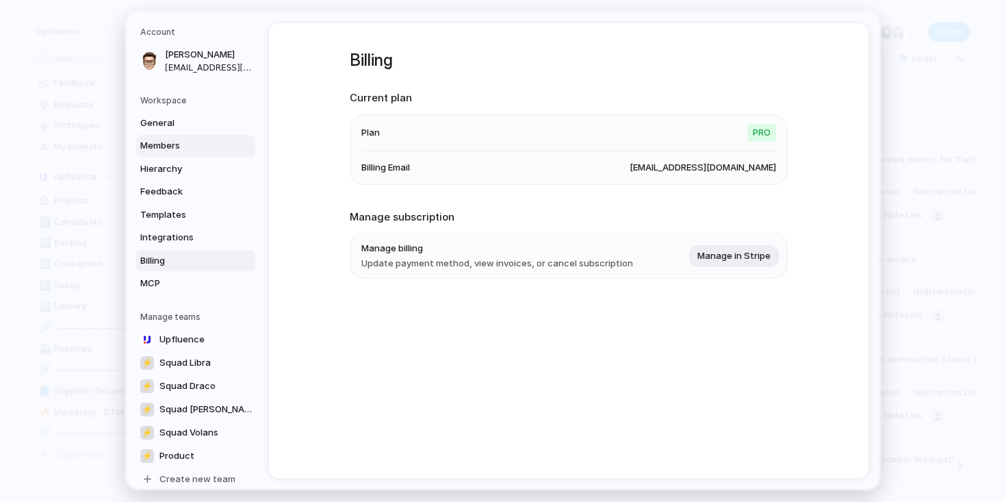
click at [177, 147] on span "Members" at bounding box center [184, 146] width 88 height 14
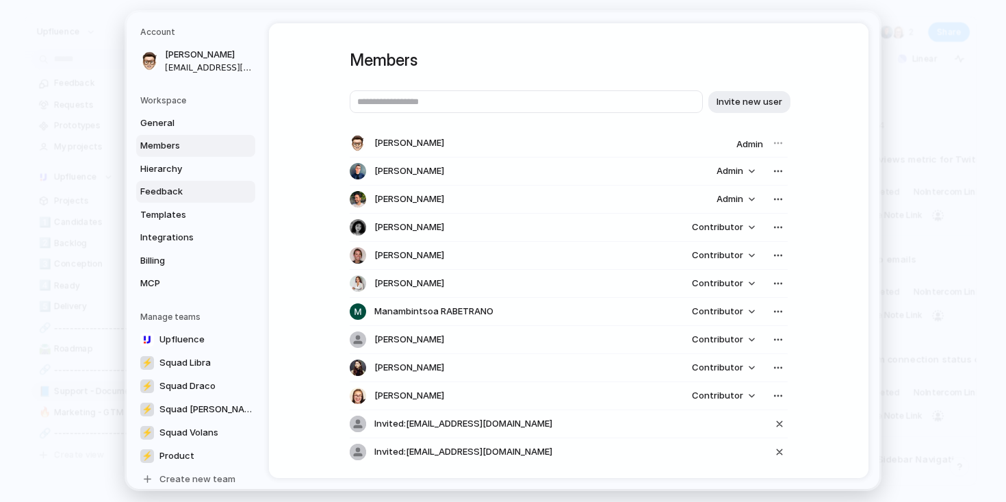
click at [174, 188] on span "Feedback" at bounding box center [184, 192] width 88 height 14
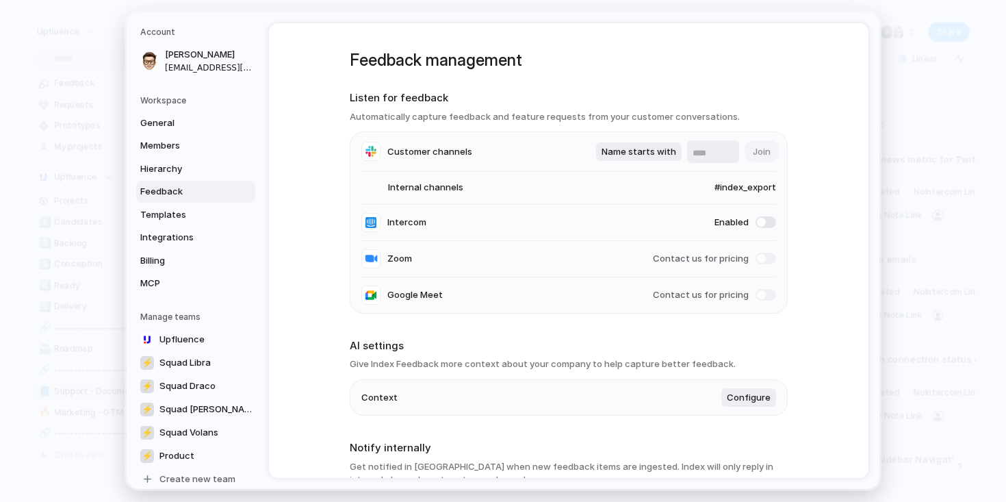
click at [762, 225] on span at bounding box center [766, 222] width 21 height 12
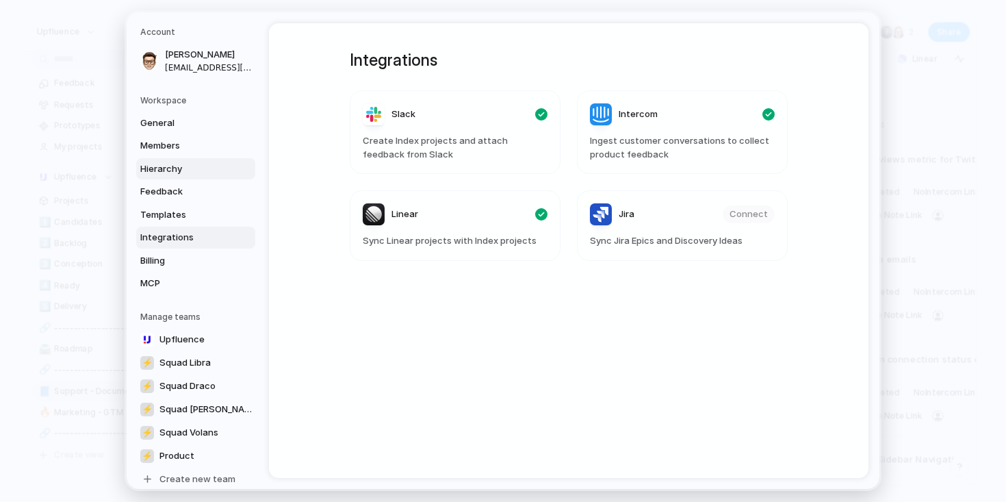
click at [172, 172] on span "Hierarchy" at bounding box center [184, 169] width 88 height 14
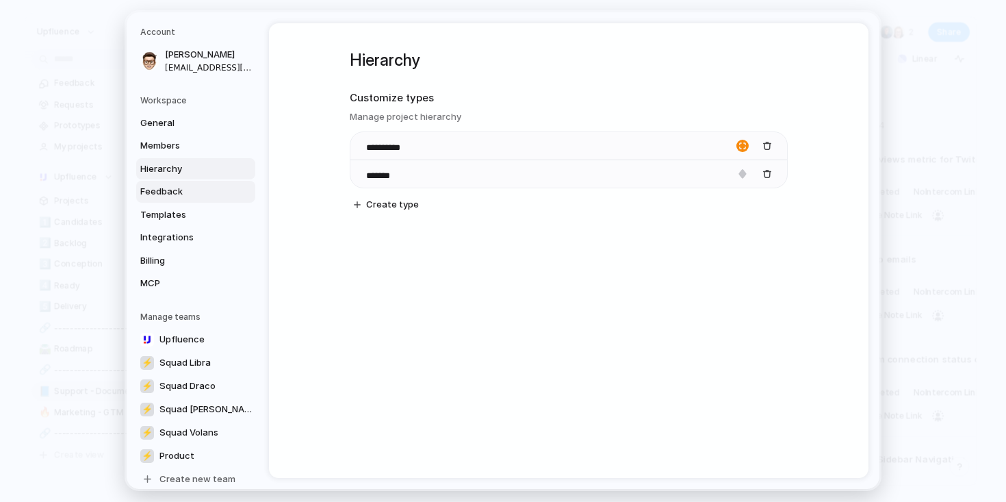
click at [175, 192] on span "Feedback" at bounding box center [184, 192] width 88 height 14
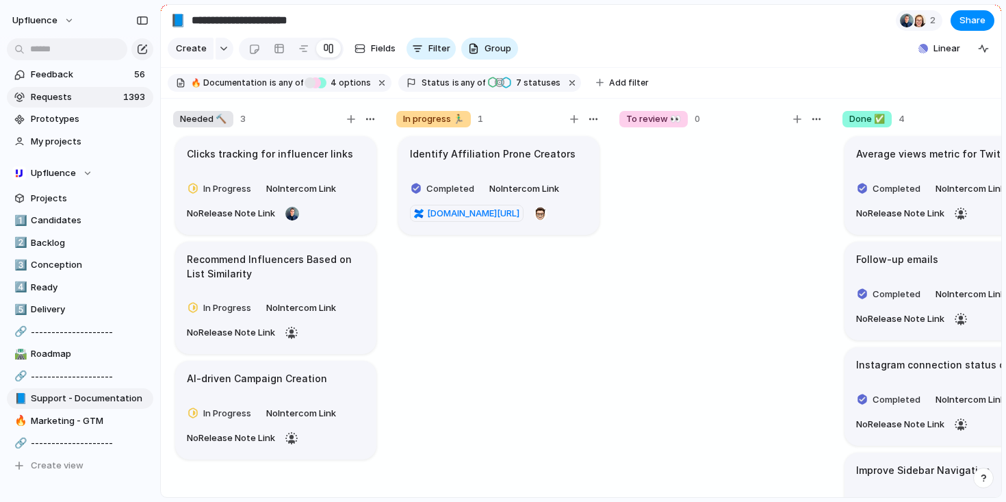
click at [88, 96] on span "Requests" at bounding box center [75, 97] width 88 height 14
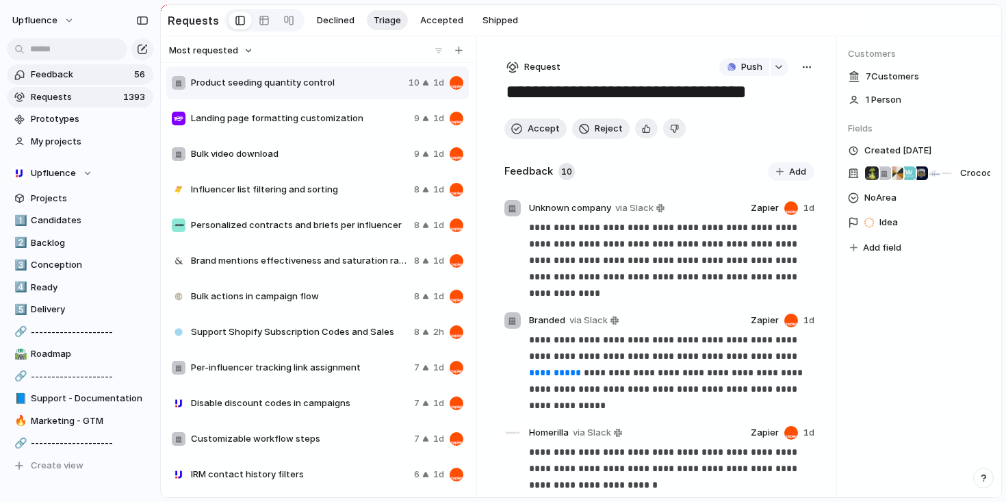
click at [92, 71] on span "Feedback" at bounding box center [80, 75] width 99 height 14
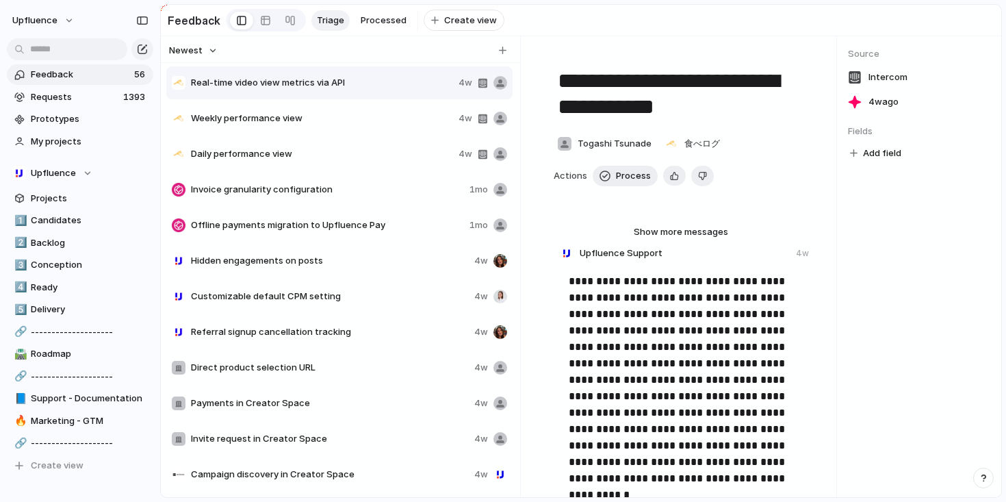
click at [319, 125] on span "Weekly performance view" at bounding box center [322, 119] width 262 height 14
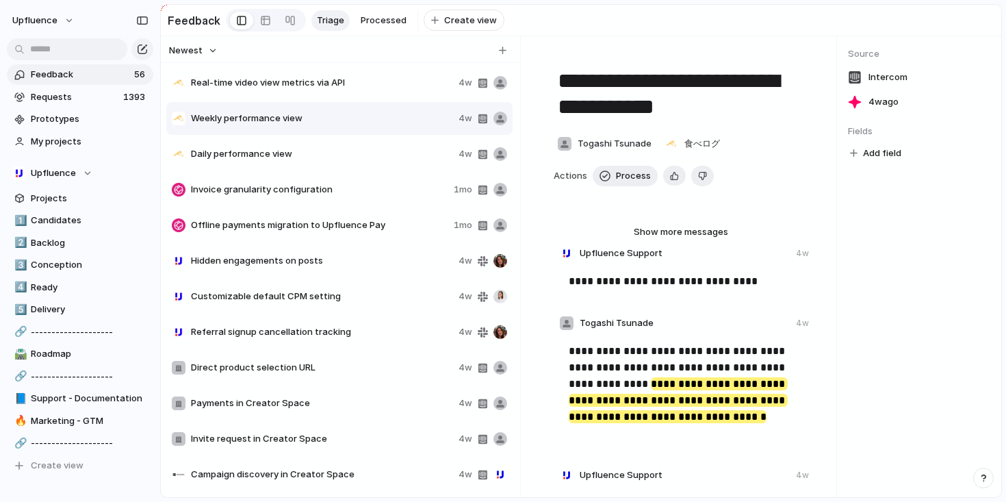
click at [313, 153] on div "Daily performance view 4w" at bounding box center [339, 154] width 346 height 33
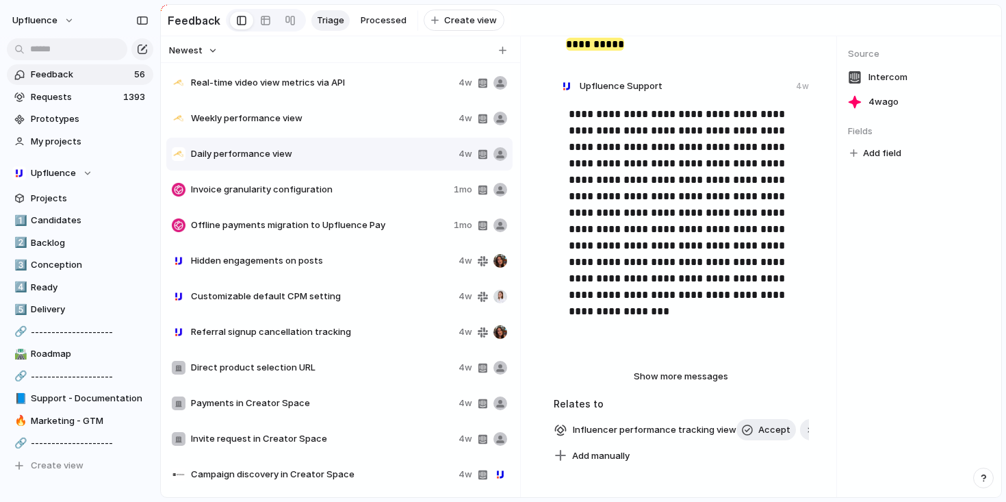
scroll to position [60, 0]
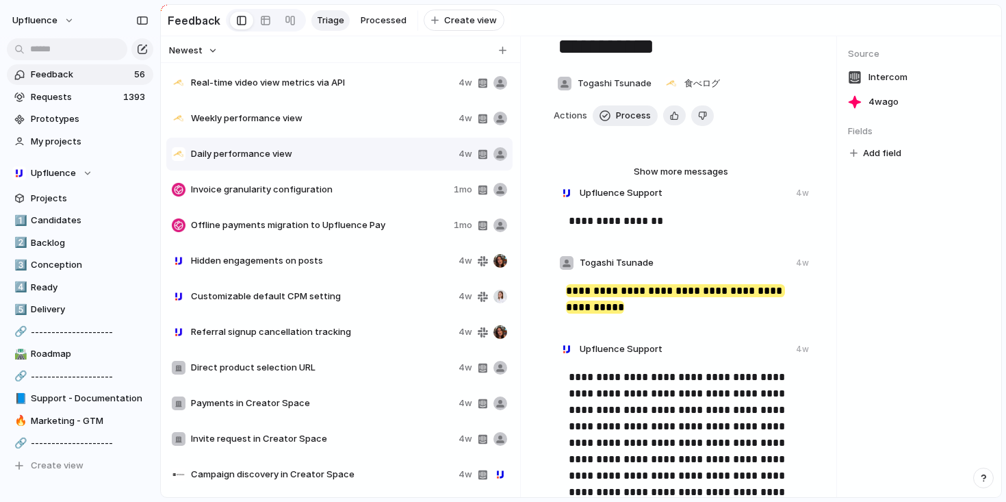
click at [647, 302] on mark "**********" at bounding box center [675, 298] width 219 height 29
click at [560, 291] on div "**********" at bounding box center [682, 304] width 253 height 57
click at [395, 133] on div "Weekly performance view 4w" at bounding box center [339, 118] width 346 height 33
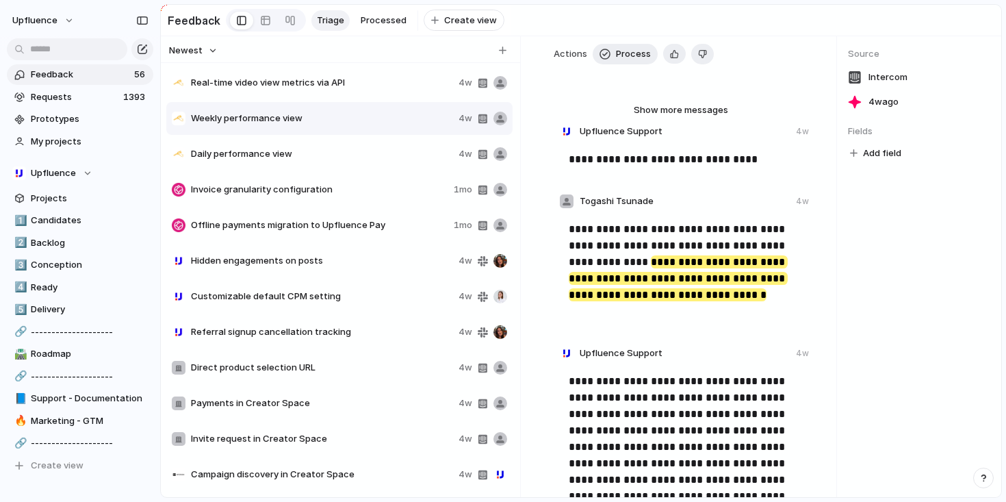
scroll to position [122, 0]
click at [364, 154] on span "Daily performance view" at bounding box center [322, 154] width 262 height 14
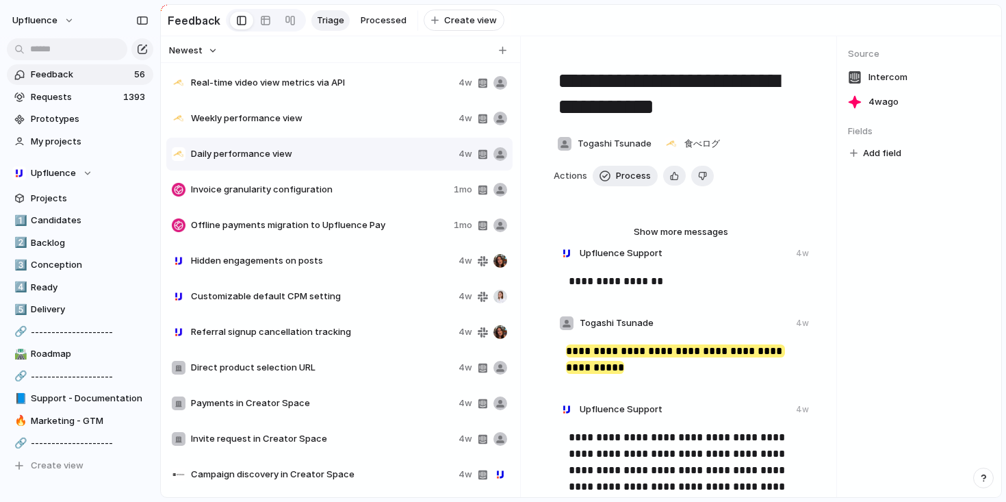
click at [372, 125] on span "Weekly performance view" at bounding box center [322, 119] width 262 height 14
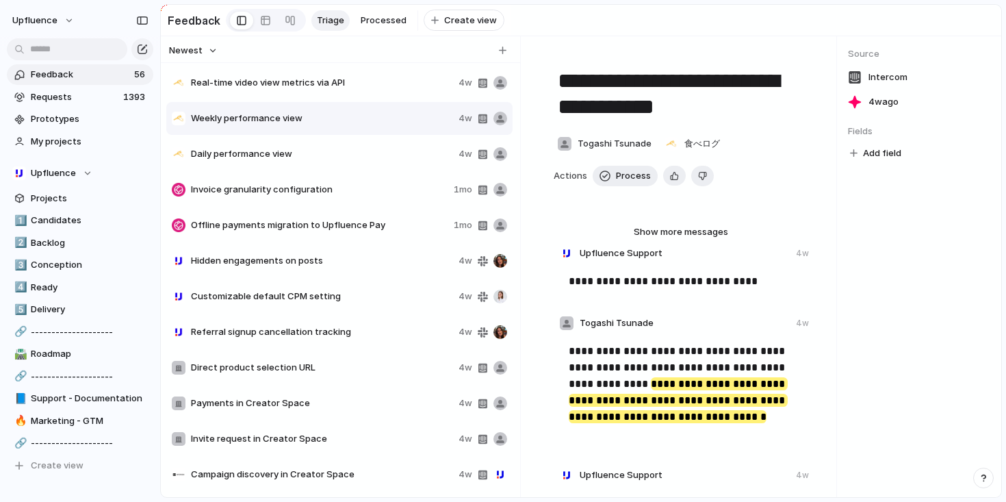
click at [367, 90] on span "Real-time video view metrics via API" at bounding box center [322, 83] width 262 height 14
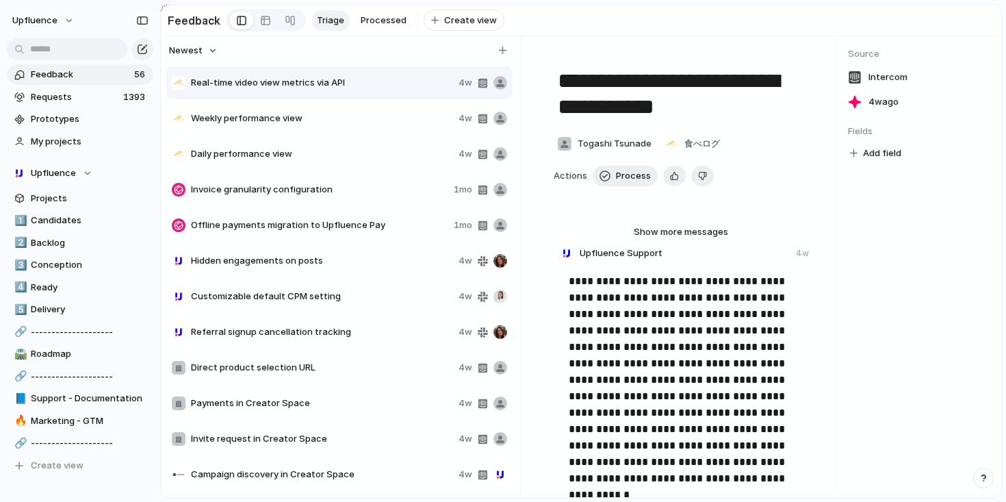
click at [355, 133] on div "Weekly performance view 4w" at bounding box center [339, 118] width 346 height 33
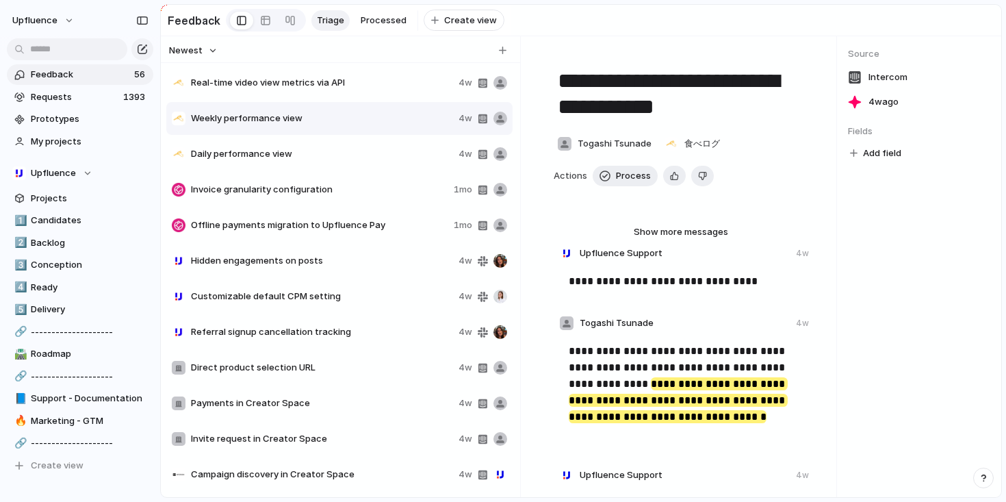
click at [349, 155] on span "Daily performance view" at bounding box center [322, 154] width 262 height 14
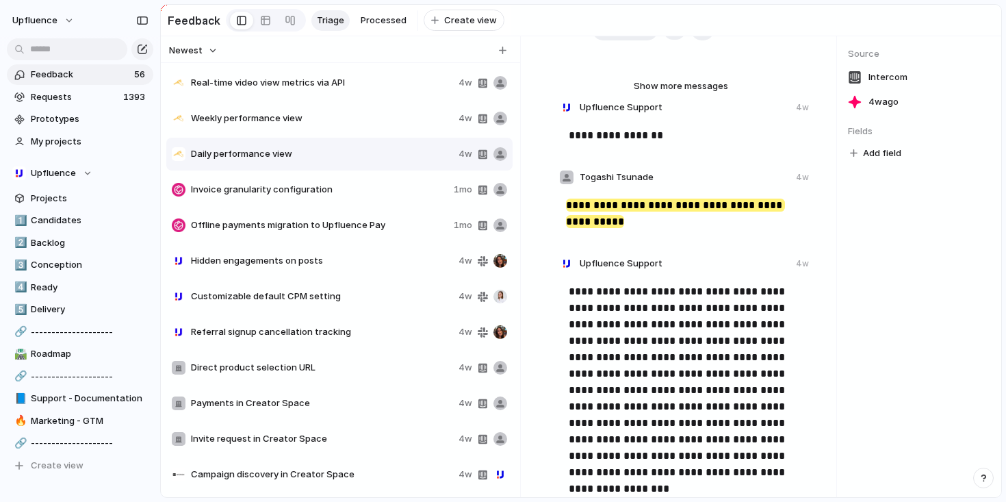
scroll to position [156, 0]
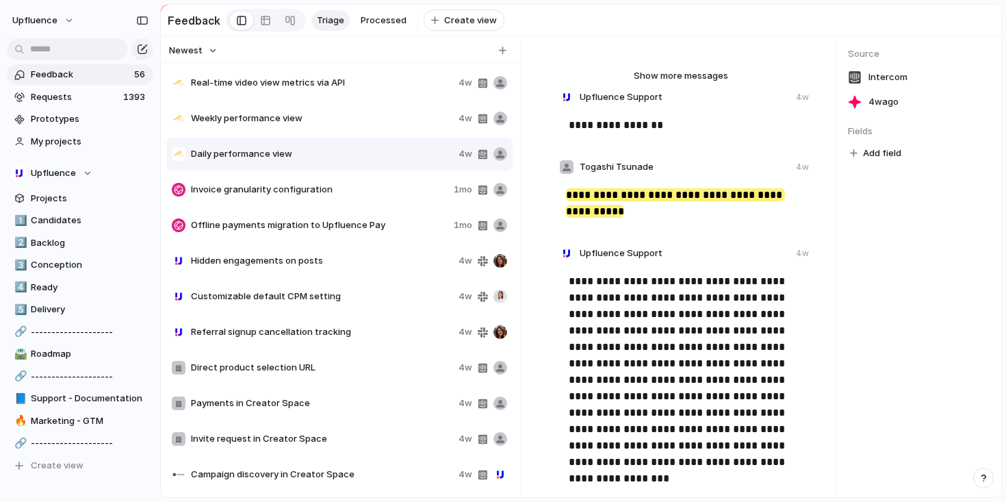
click at [362, 122] on span "Weekly performance view" at bounding box center [322, 119] width 262 height 14
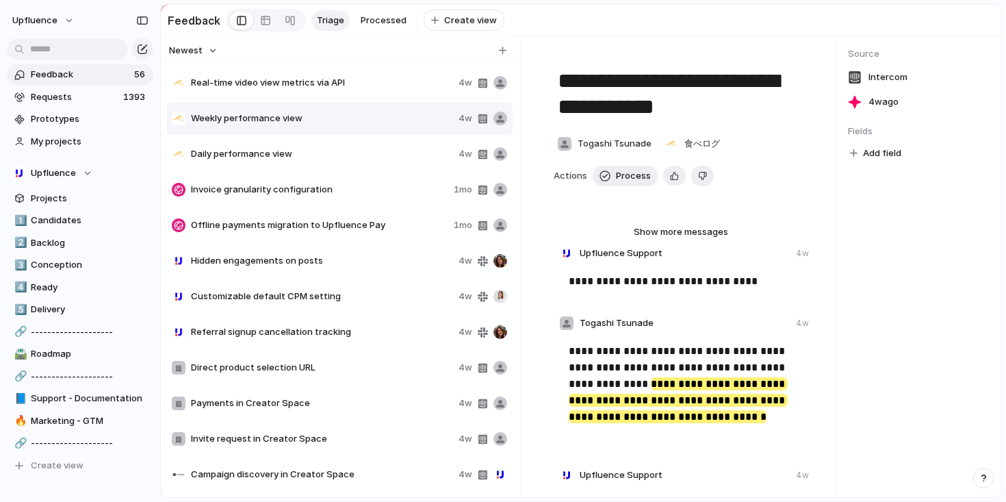
click at [373, 90] on span "Real-time video view metrics via API" at bounding box center [322, 83] width 262 height 14
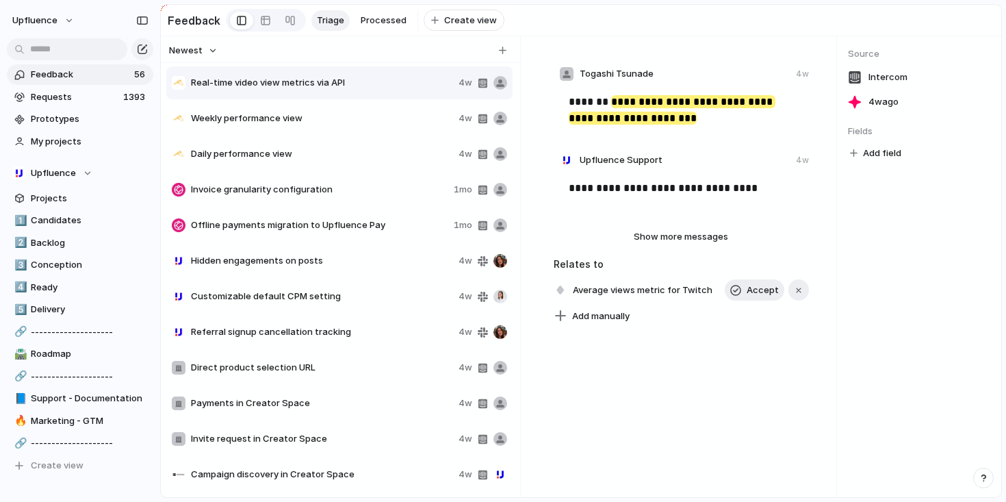
scroll to position [474, 0]
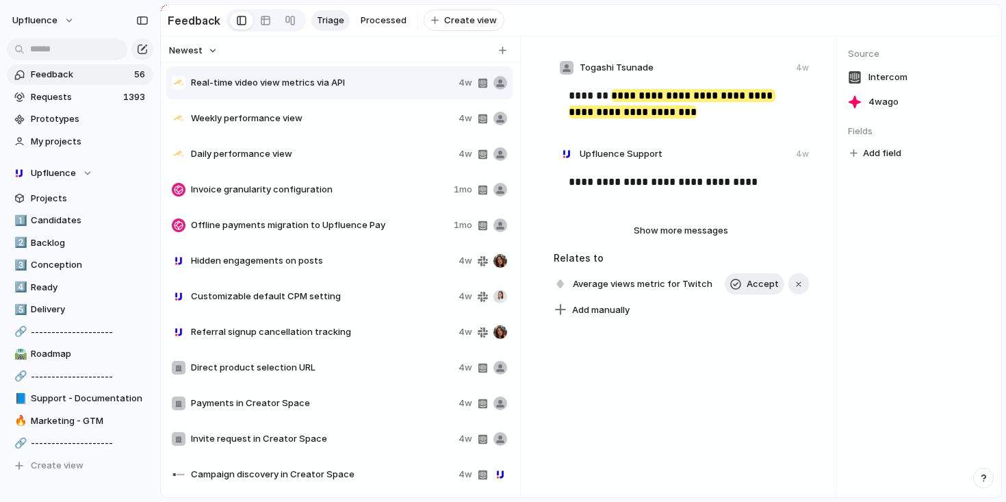
click at [333, 205] on div "Invoice granularity configuration 1mo" at bounding box center [339, 189] width 346 height 33
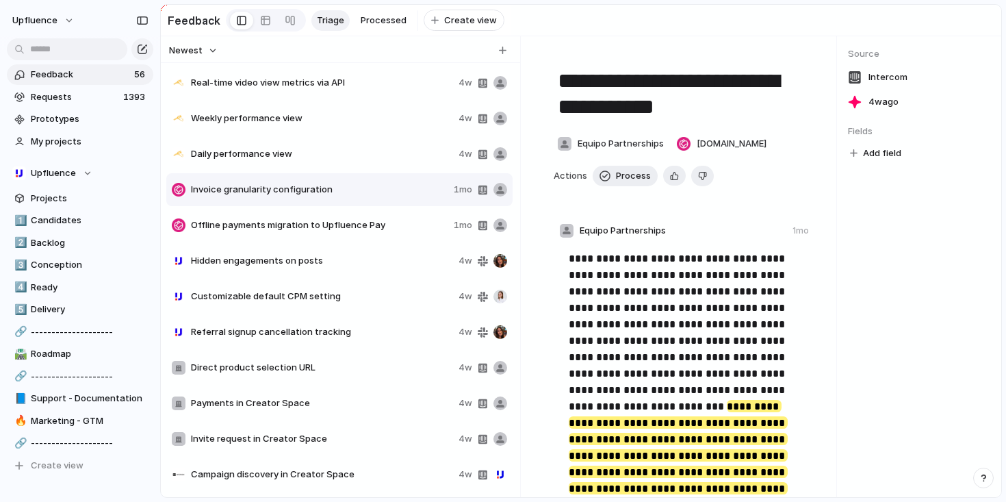
click at [363, 229] on span "Offline payments migration to Upfluence Pay" at bounding box center [319, 225] width 257 height 14
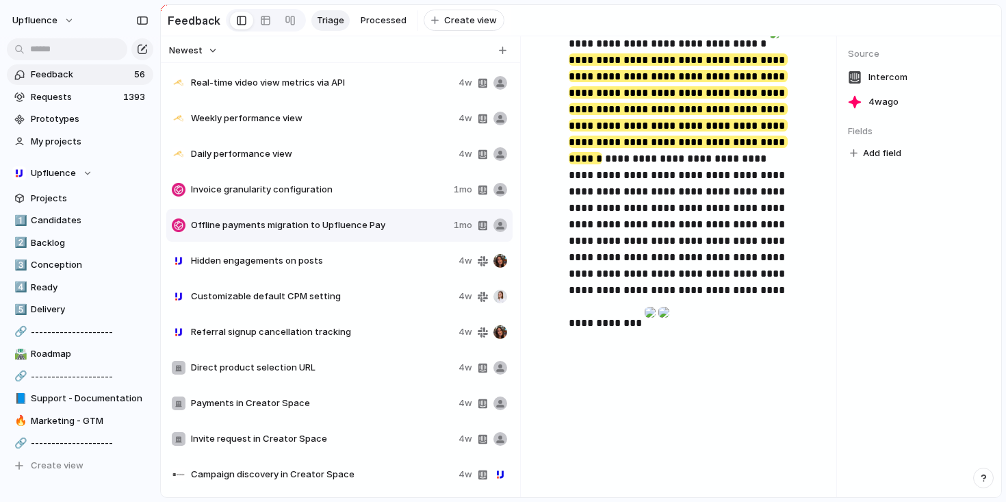
scroll to position [609, 0]
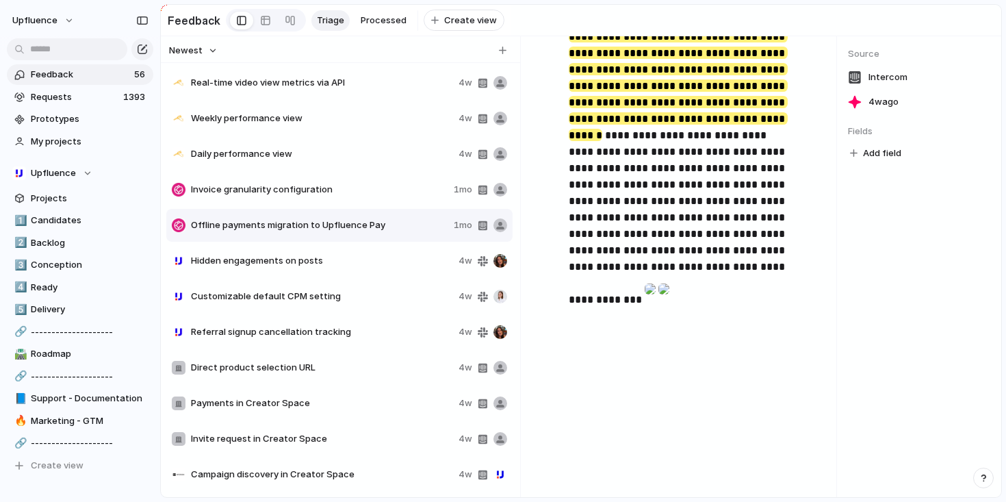
click at [365, 274] on div "Hidden engagements on posts 4w" at bounding box center [339, 260] width 346 height 33
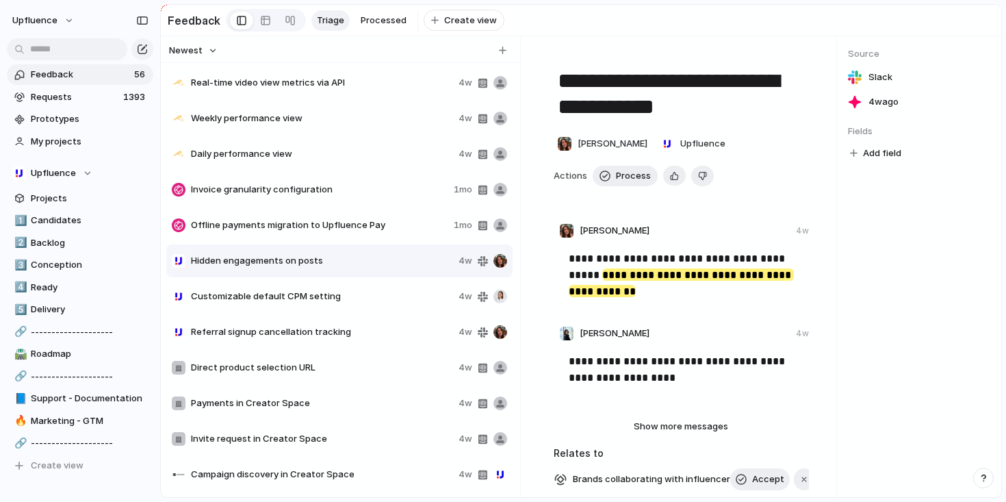
click at [376, 300] on span "Customizable default CPM setting" at bounding box center [322, 296] width 262 height 14
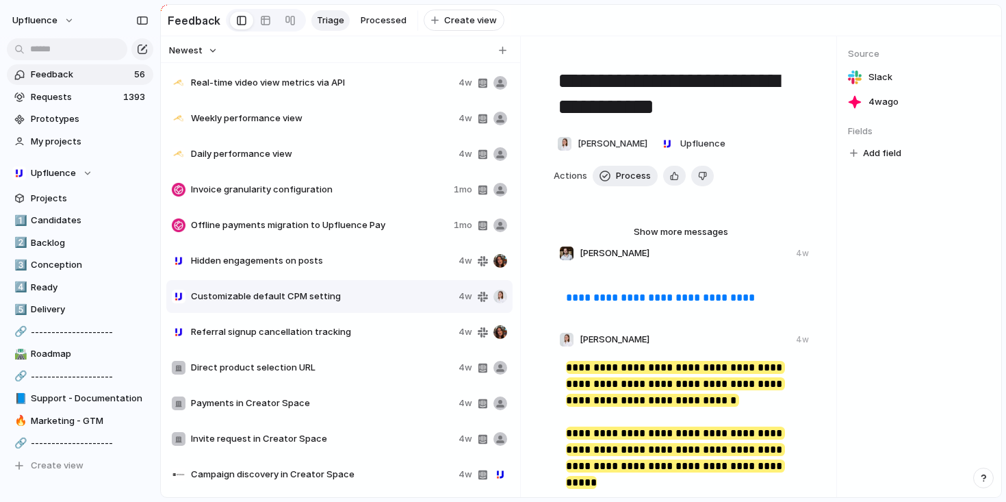
click at [376, 230] on span "Offline payments migration to Upfluence Pay" at bounding box center [319, 225] width 257 height 14
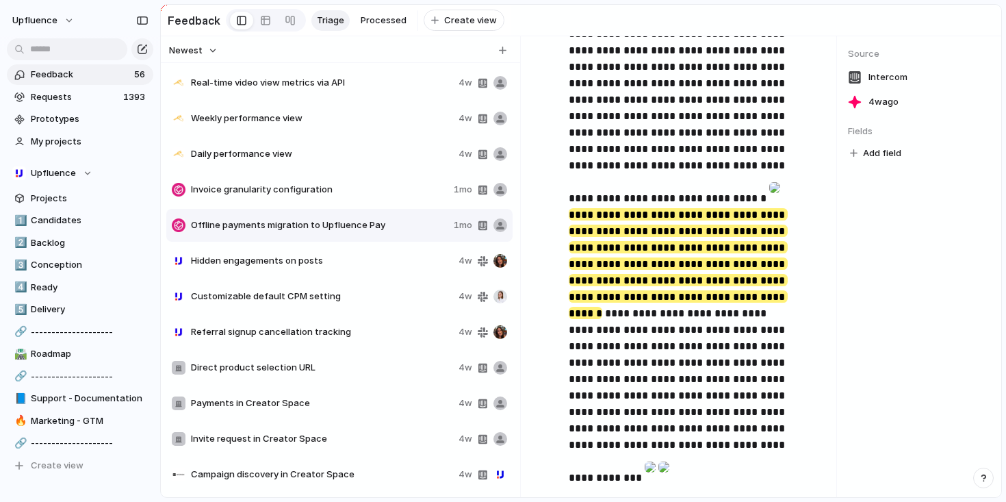
scroll to position [561, 0]
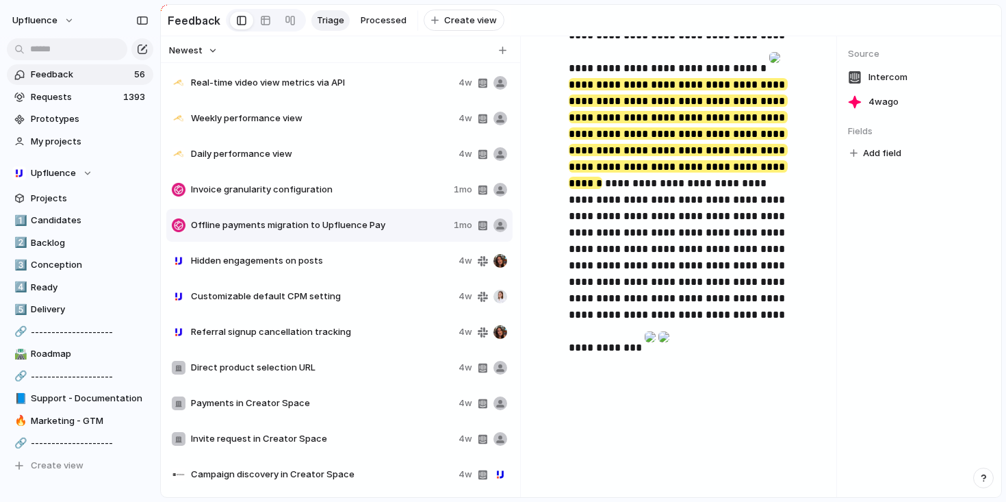
click at [695, 189] on mark "**********" at bounding box center [678, 133] width 219 height 111
click at [376, 277] on div "Hidden engagements on posts 4w" at bounding box center [339, 260] width 346 height 33
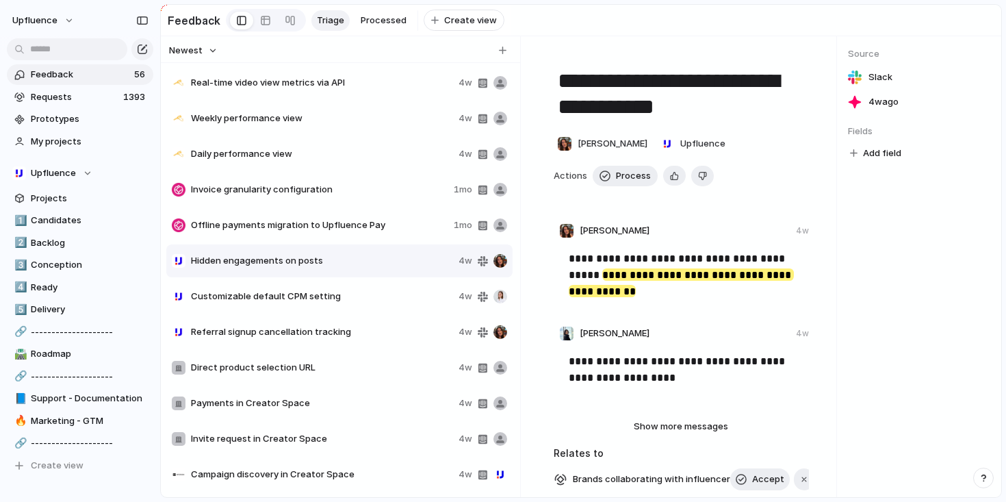
click at [368, 366] on div "Direct product selection URL 4w" at bounding box center [339, 367] width 346 height 33
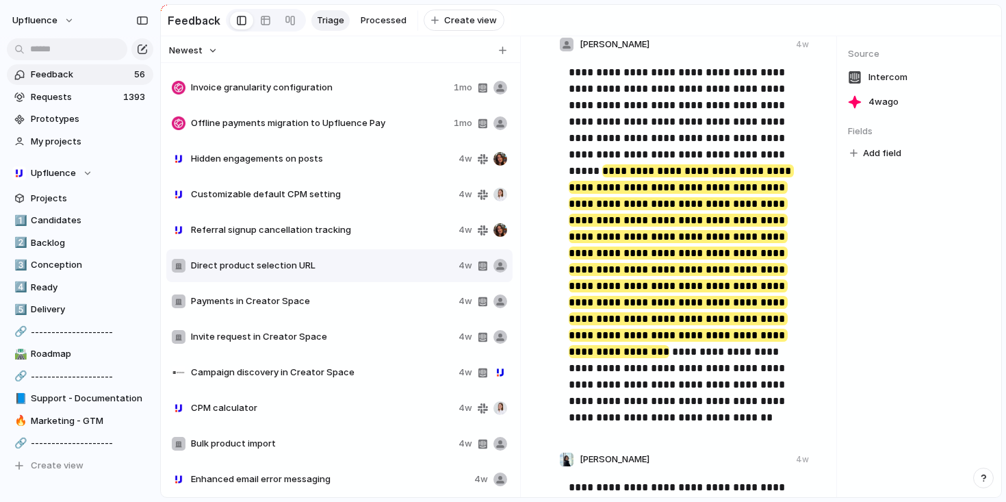
scroll to position [331, 0]
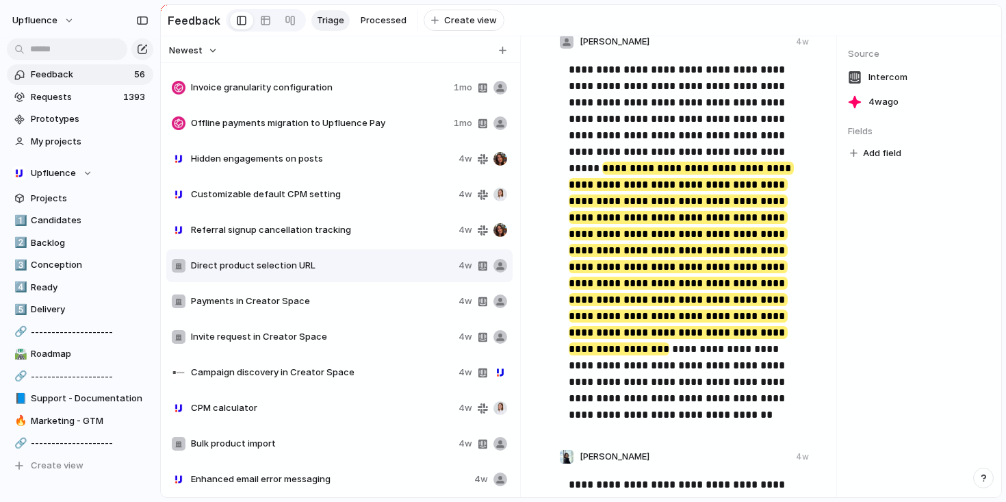
click at [409, 308] on span "Payments in Creator Space" at bounding box center [322, 301] width 262 height 14
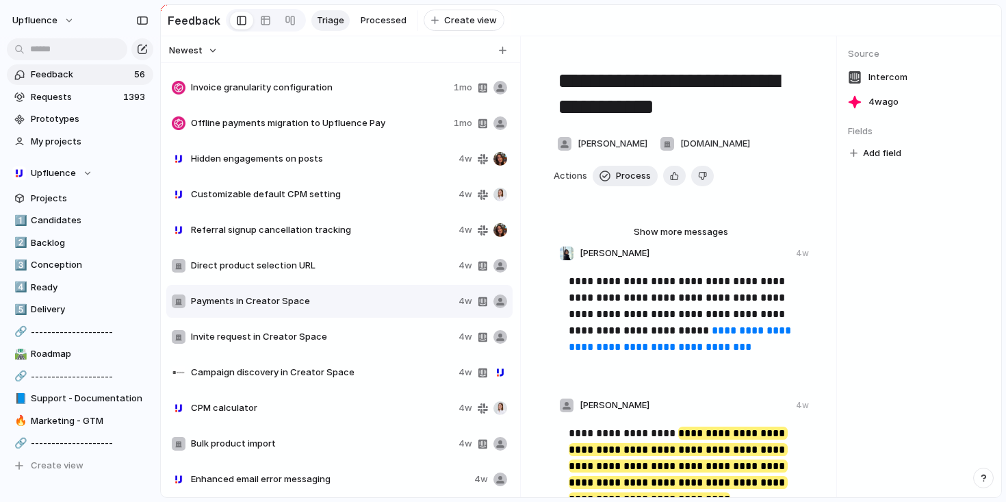
click at [403, 337] on span "Invite request in Creator Space" at bounding box center [322, 337] width 262 height 14
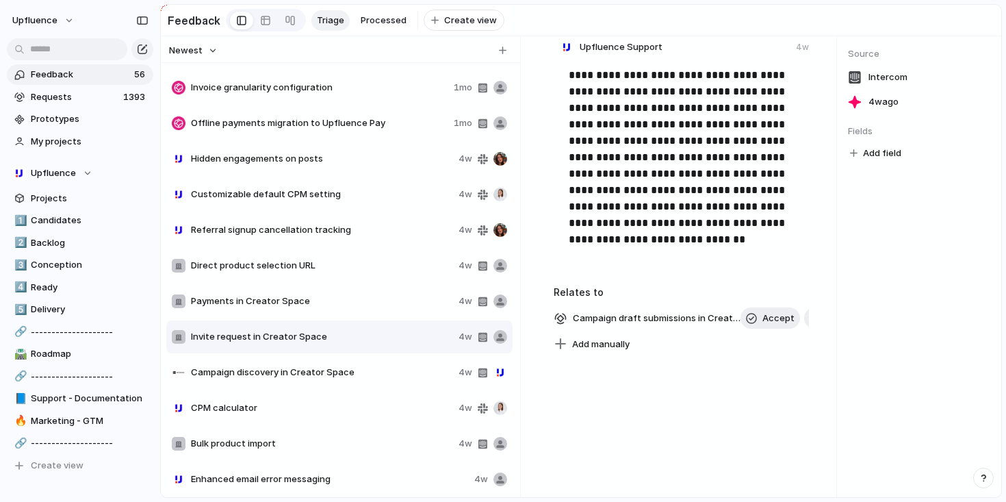
scroll to position [311, 0]
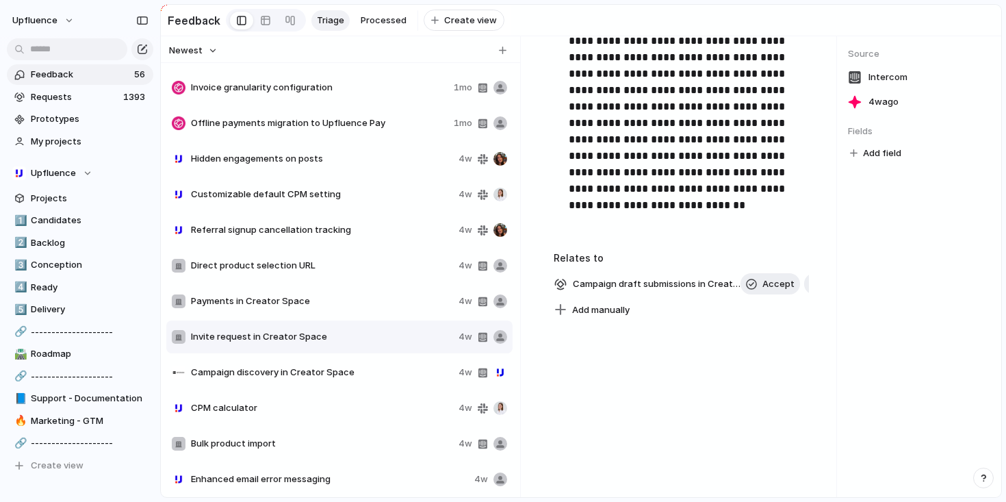
click at [354, 379] on span "Campaign discovery in Creator Space" at bounding box center [322, 372] width 262 height 14
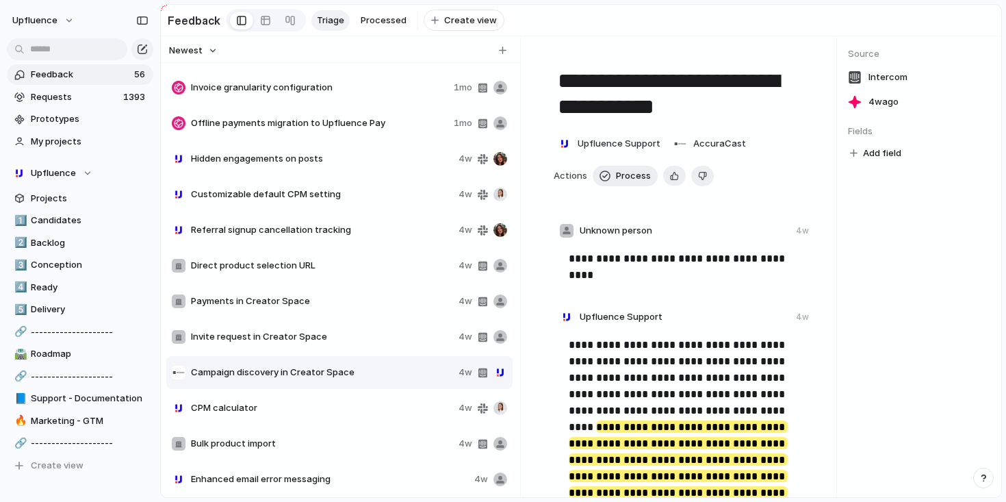
click at [376, 443] on span "Bulk product import" at bounding box center [322, 444] width 262 height 14
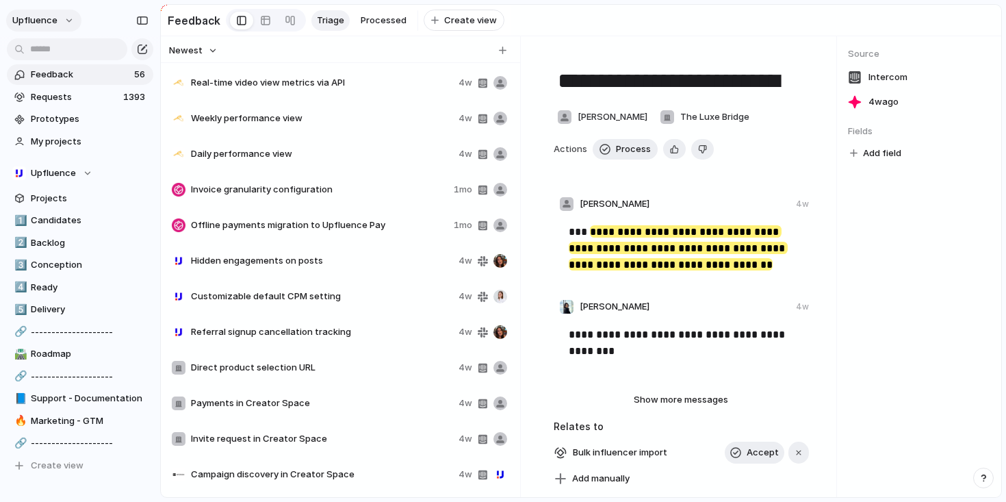
click at [53, 21] on span "Upfluence" at bounding box center [34, 21] width 45 height 14
click at [109, 25] on div "Settings Invite members Change theme Sign out" at bounding box center [503, 251] width 1006 height 502
click at [105, 71] on span "Feedback" at bounding box center [80, 75] width 99 height 14
click at [141, 47] on div "button" at bounding box center [142, 49] width 11 height 11
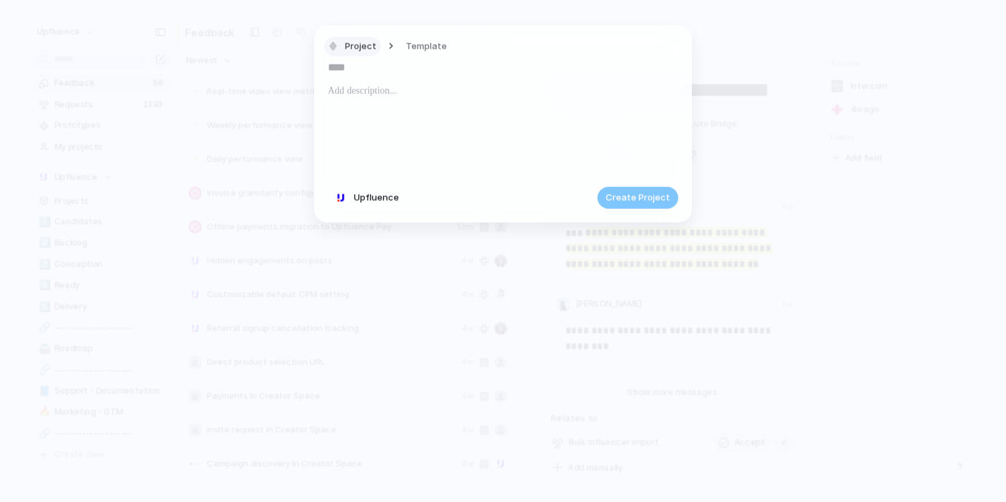
click at [370, 42] on span "Project" at bounding box center [360, 46] width 31 height 14
click at [253, 77] on div "Initiative Request Project Customize" at bounding box center [503, 251] width 1006 height 502
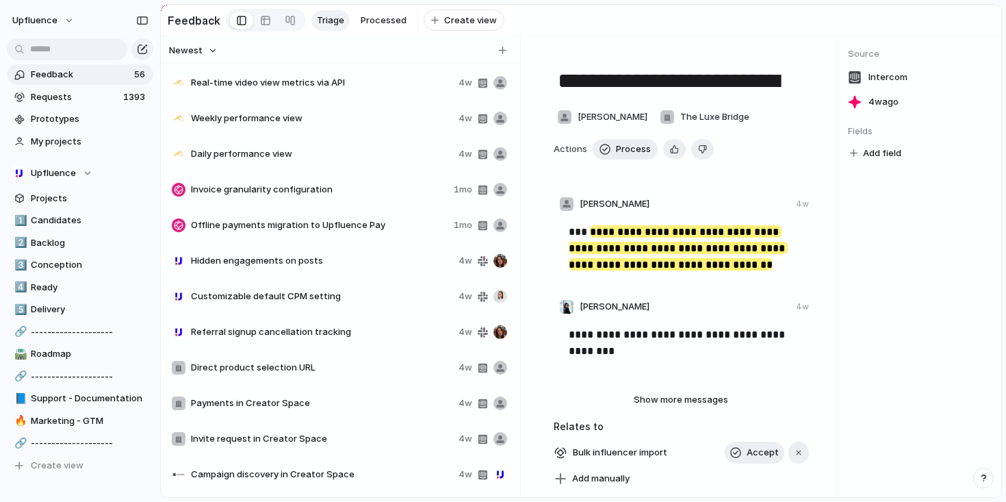
click at [95, 83] on link "Feedback 56" at bounding box center [80, 74] width 146 height 21
click at [86, 95] on span "Requests" at bounding box center [75, 97] width 88 height 14
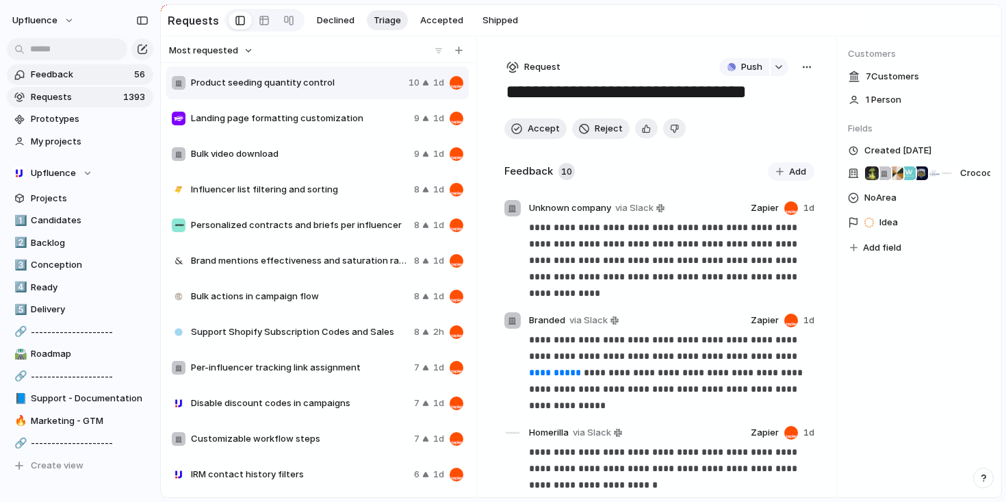
click at [86, 81] on span "Feedback" at bounding box center [80, 75] width 99 height 14
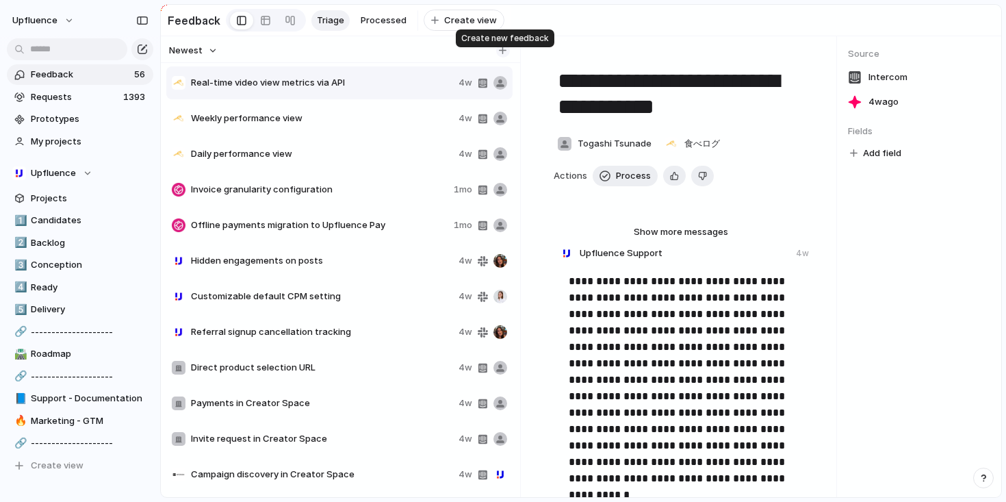
click at [499, 54] on div "button" at bounding box center [503, 51] width 8 height 8
click at [461, 55] on div "Newest" at bounding box center [338, 51] width 349 height 18
click at [502, 54] on div "button" at bounding box center [503, 51] width 8 height 8
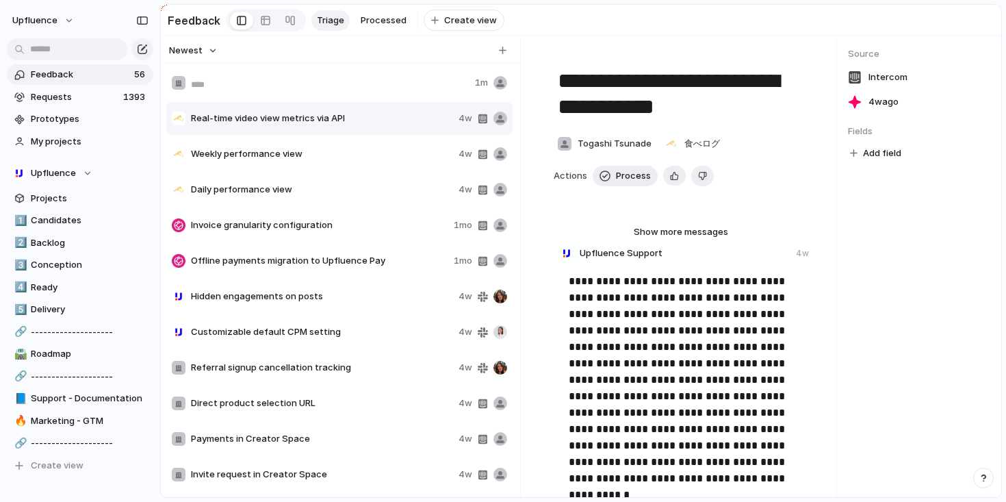
click at [606, 14] on section "Feedback Triage Processed To pick up a draggable item, press the space bar. Whi…" at bounding box center [581, 20] width 840 height 31
